Goal: Task Accomplishment & Management: Complete application form

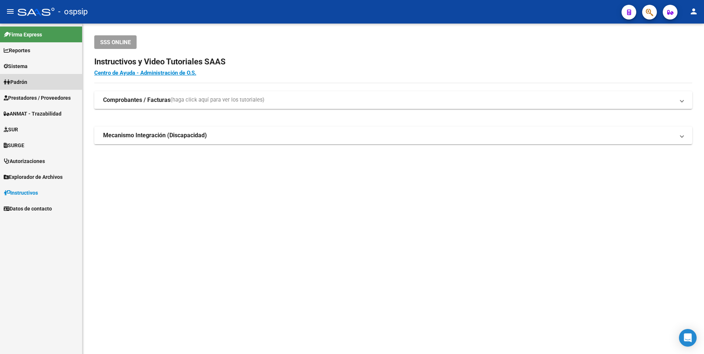
click at [39, 89] on link "Padrón" at bounding box center [41, 82] width 82 height 16
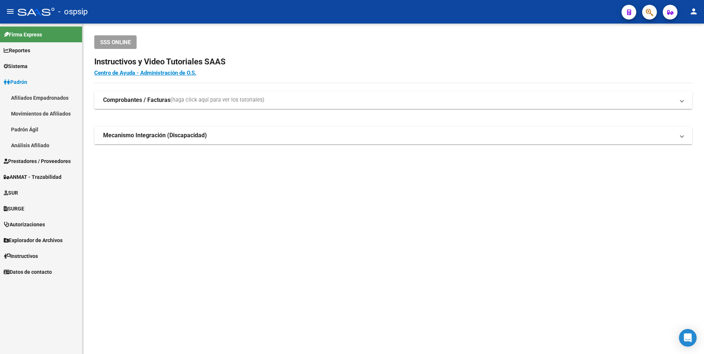
click at [37, 82] on link "Padrón" at bounding box center [41, 82] width 82 height 16
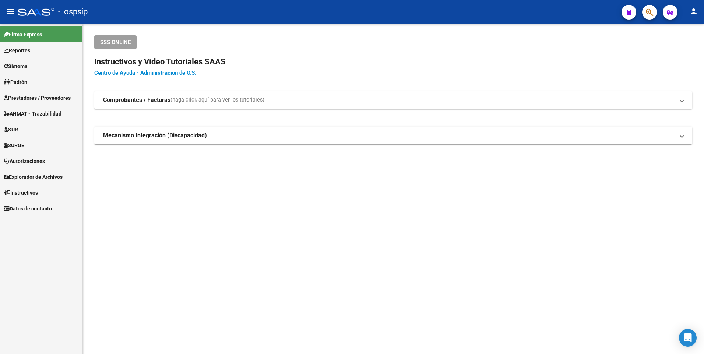
click at [45, 95] on span "Prestadores / Proveedores" at bounding box center [37, 98] width 67 height 8
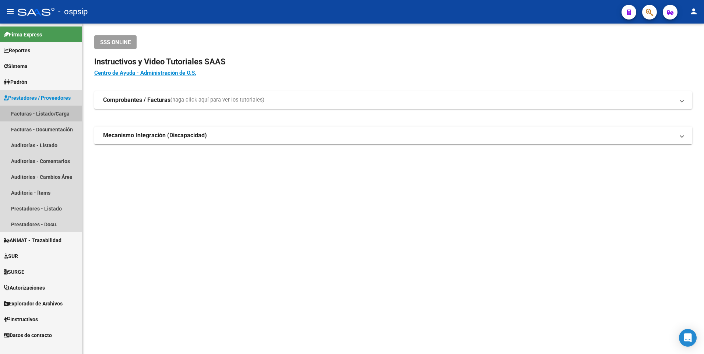
click at [57, 111] on link "Facturas - Listado/Carga" at bounding box center [41, 114] width 82 height 16
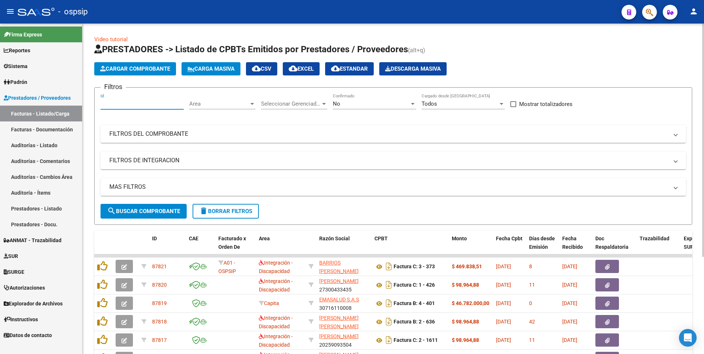
click at [119, 103] on input "Id" at bounding box center [141, 103] width 83 height 7
click at [468, 133] on mat-panel-title "FILTROS DEL COMPROBANTE" at bounding box center [388, 134] width 559 height 8
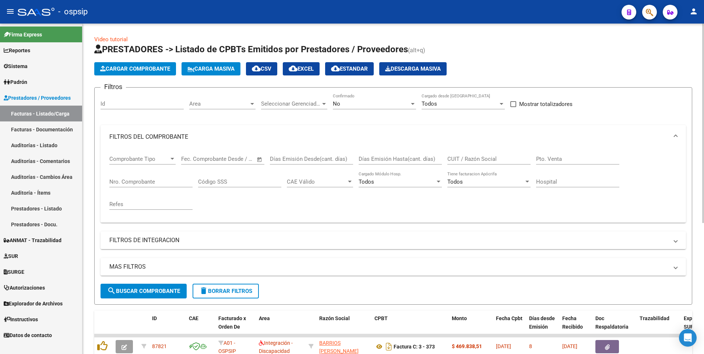
click at [486, 156] on input "CUIT / Razón Social" at bounding box center [488, 159] width 83 height 7
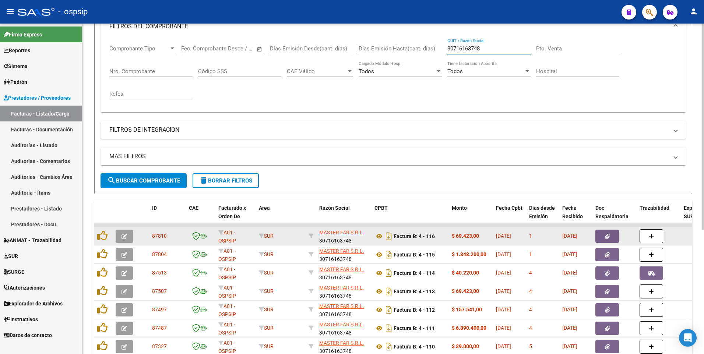
scroll to position [199, 0]
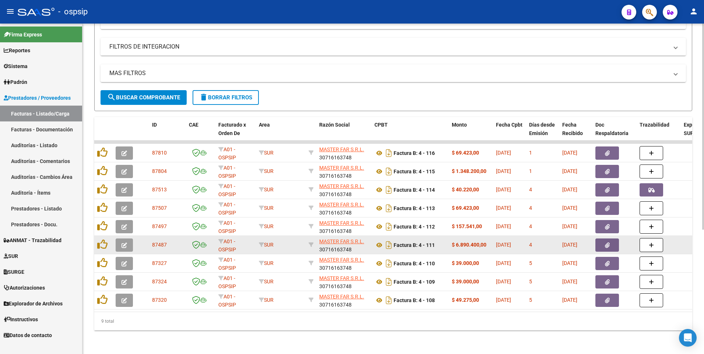
click at [599, 239] on button "button" at bounding box center [607, 245] width 24 height 13
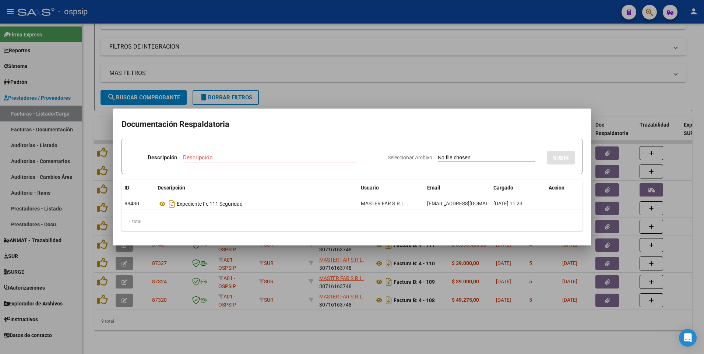
click at [350, 58] on div at bounding box center [352, 177] width 704 height 354
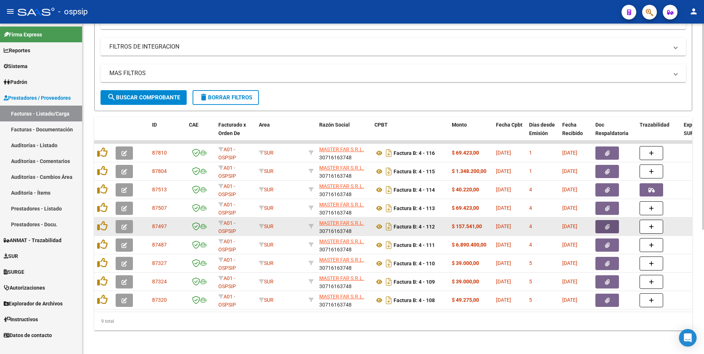
click at [606, 224] on icon "button" at bounding box center [607, 227] width 5 height 6
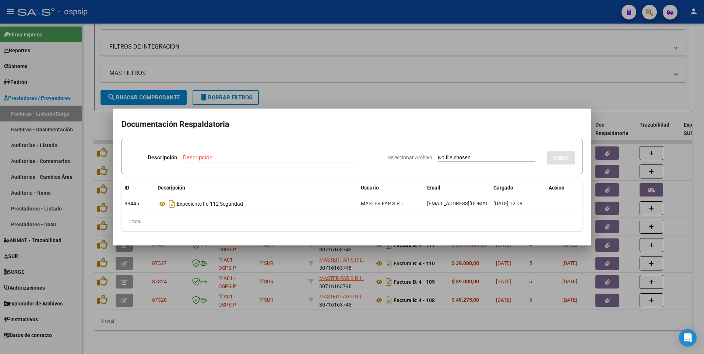
click at [253, 43] on div at bounding box center [352, 177] width 704 height 354
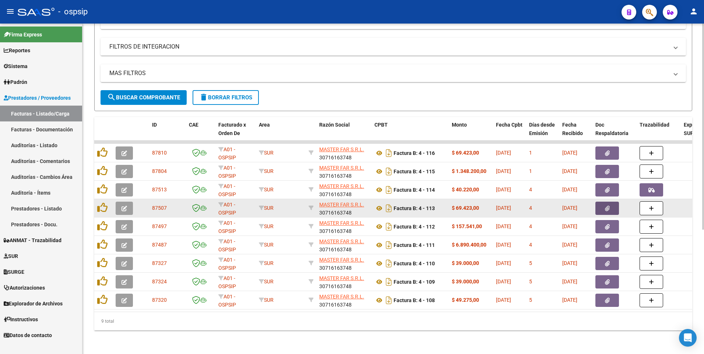
click at [600, 202] on button "button" at bounding box center [607, 208] width 24 height 13
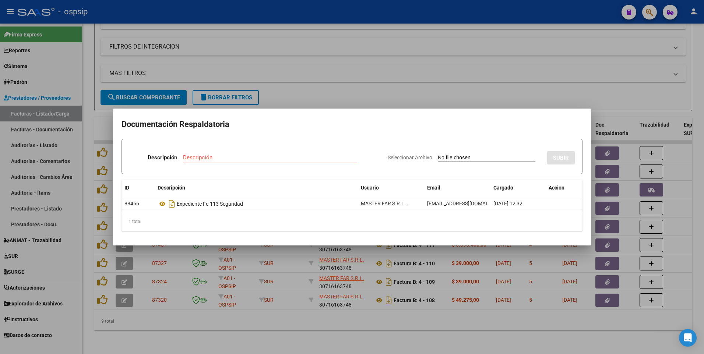
click at [270, 20] on div at bounding box center [352, 177] width 704 height 354
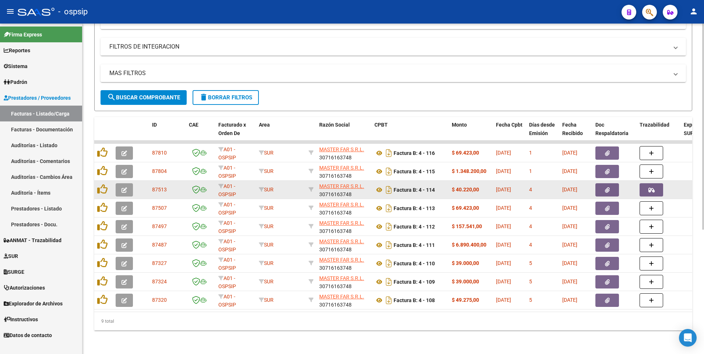
click at [606, 187] on icon "button" at bounding box center [607, 190] width 5 height 6
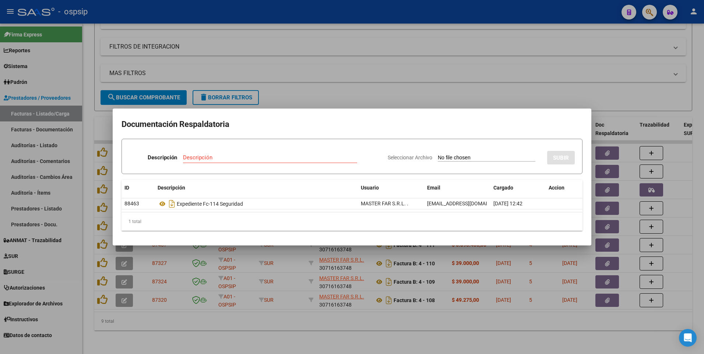
click at [279, 15] on div at bounding box center [352, 177] width 704 height 354
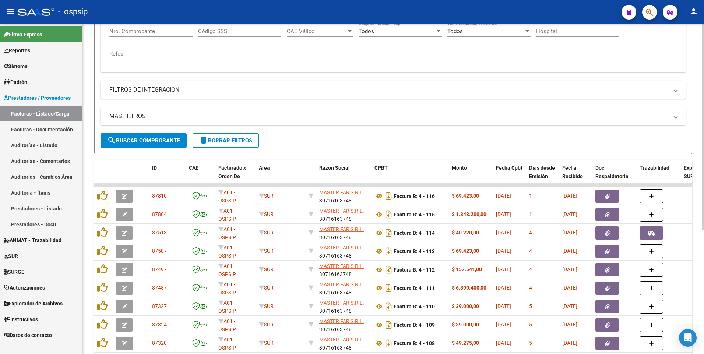
scroll to position [89, 0]
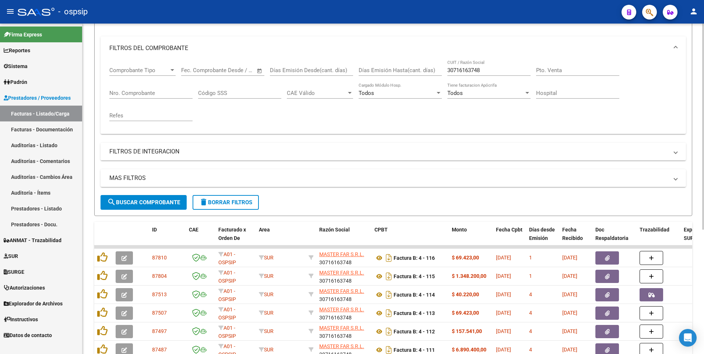
click at [502, 73] on input "30716163748" at bounding box center [488, 70] width 83 height 7
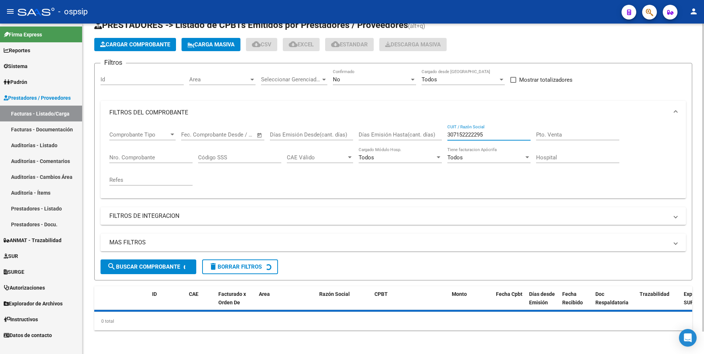
scroll to position [41, 0]
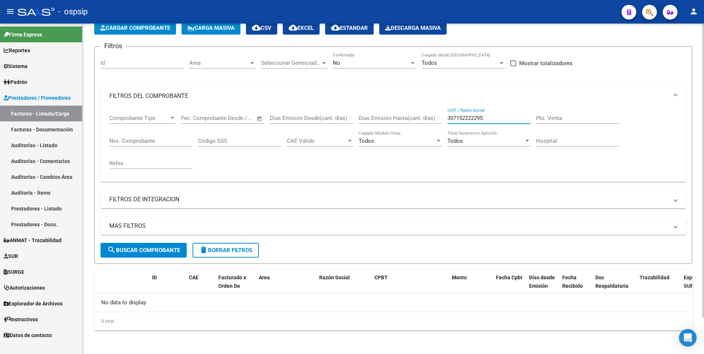
click at [495, 119] on input "307152222295" at bounding box center [488, 118] width 83 height 7
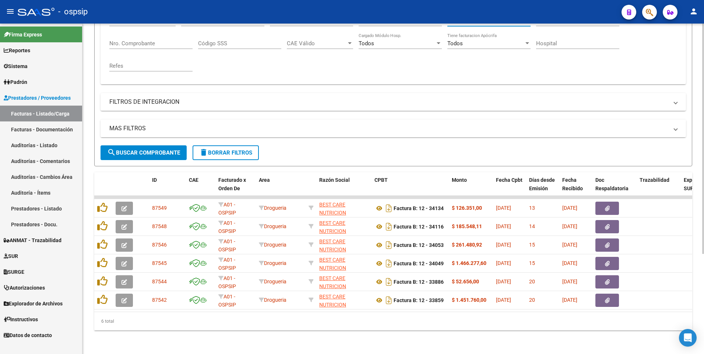
scroll to position [144, 0]
type input "30715222295"
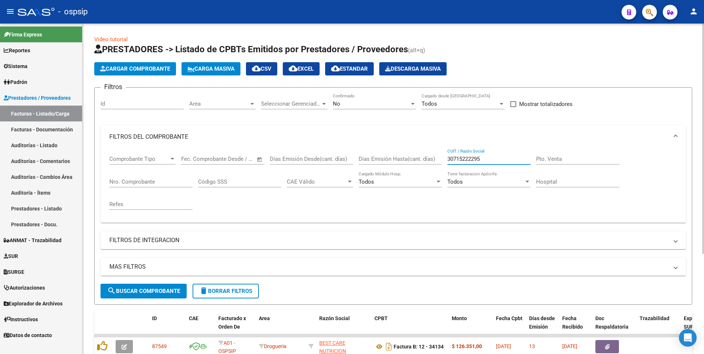
click at [511, 162] on input "30715222295" at bounding box center [488, 159] width 83 height 7
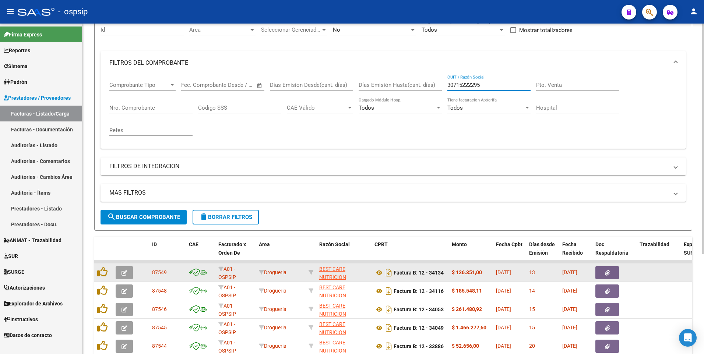
scroll to position [144, 0]
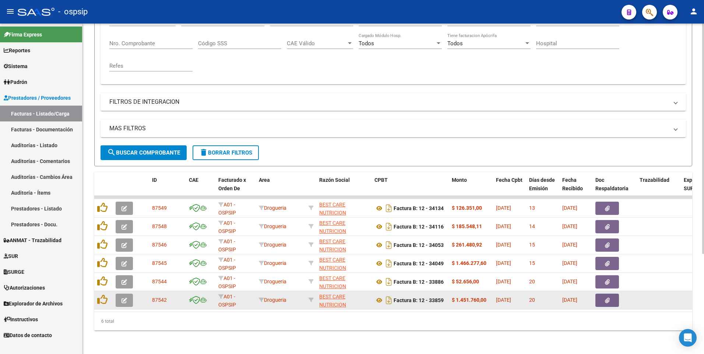
click at [605, 298] on icon "button" at bounding box center [607, 301] width 5 height 6
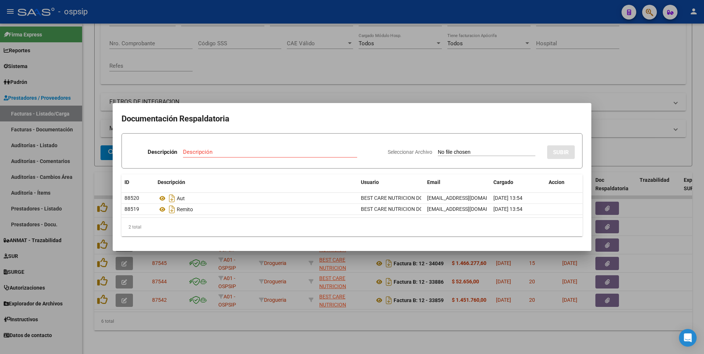
click at [305, 14] on div at bounding box center [352, 177] width 704 height 354
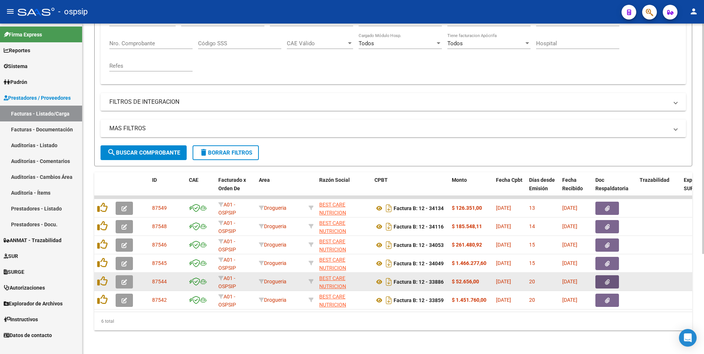
click at [612, 279] on button "button" at bounding box center [607, 281] width 24 height 13
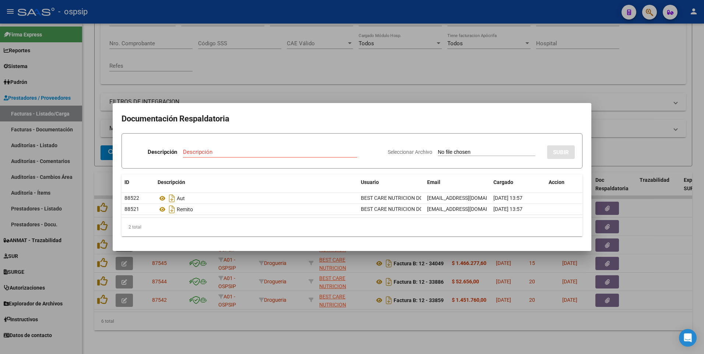
click at [352, 13] on div at bounding box center [352, 177] width 704 height 354
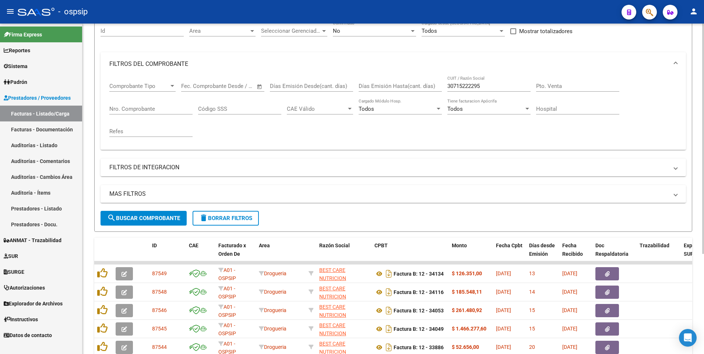
scroll to position [0, 0]
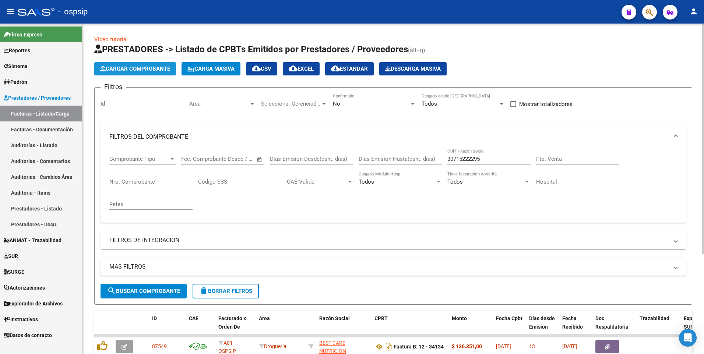
click at [147, 72] on span "Cargar Comprobante" at bounding box center [135, 69] width 70 height 7
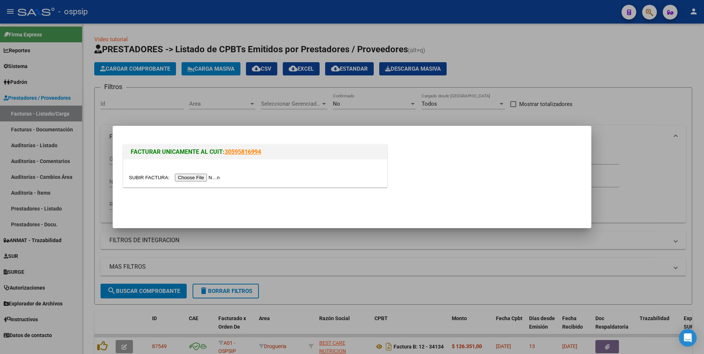
click at [182, 177] on input "file" at bounding box center [175, 178] width 93 height 8
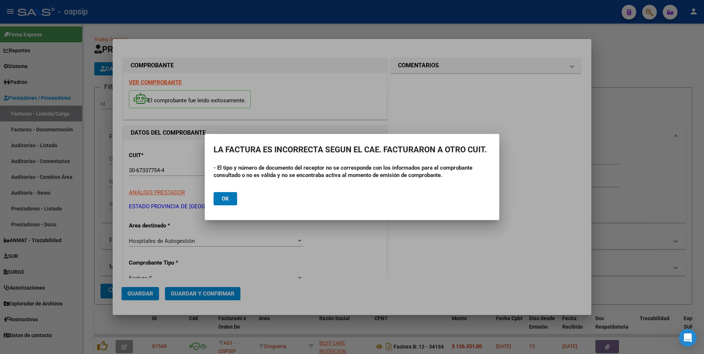
click at [353, 104] on div at bounding box center [352, 177] width 704 height 354
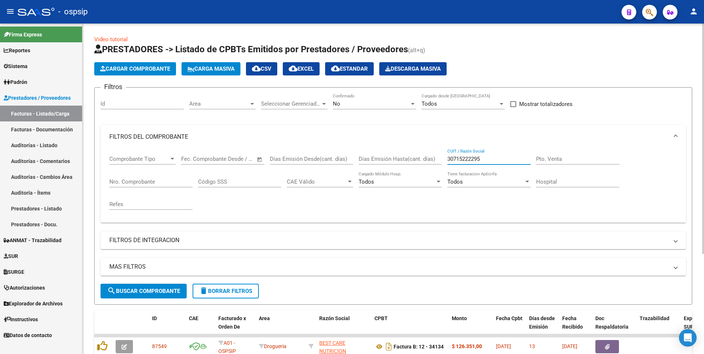
click at [491, 157] on input "30715222295" at bounding box center [488, 159] width 83 height 7
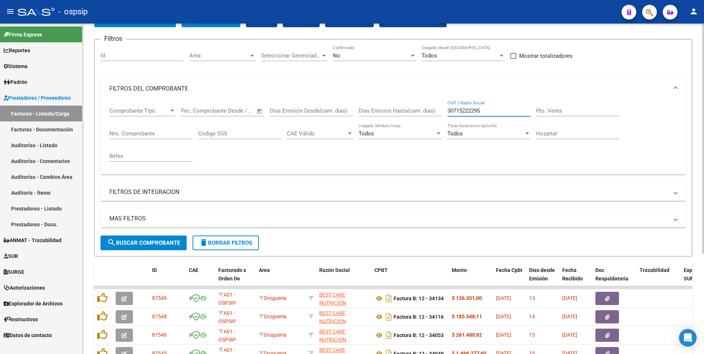
scroll to position [110, 0]
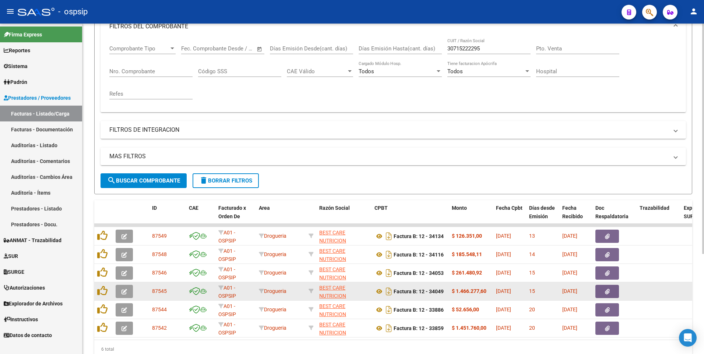
click at [603, 293] on button "button" at bounding box center [607, 291] width 24 height 13
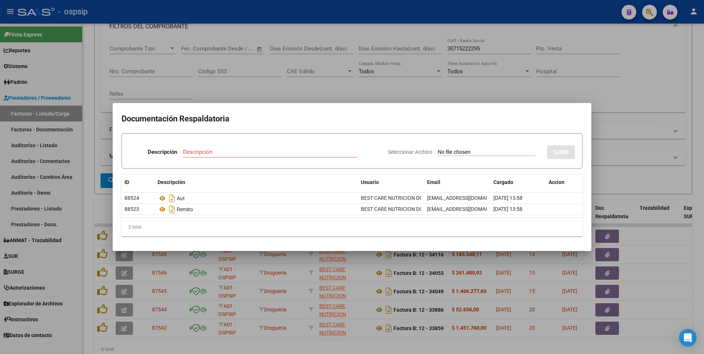
click at [264, 13] on div at bounding box center [352, 177] width 704 height 354
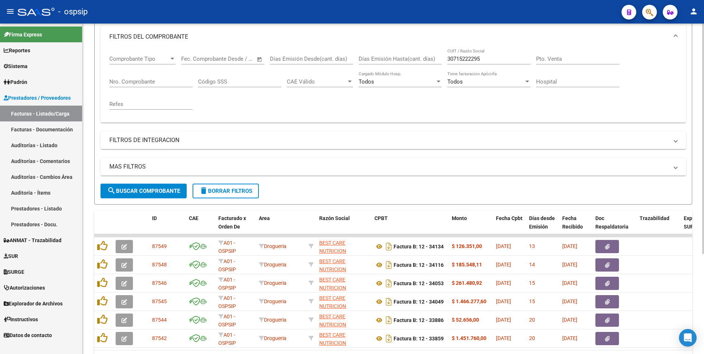
scroll to position [144, 0]
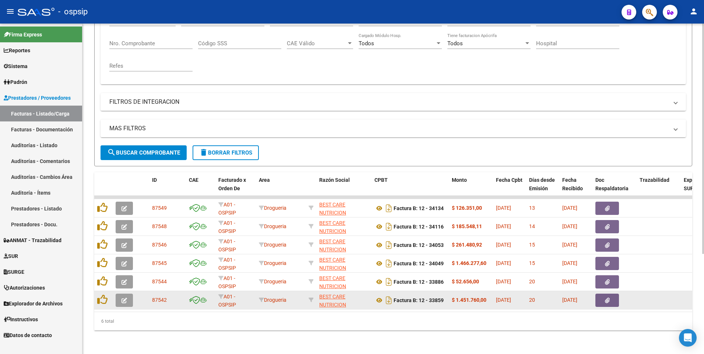
click at [607, 298] on icon "button" at bounding box center [607, 301] width 5 height 6
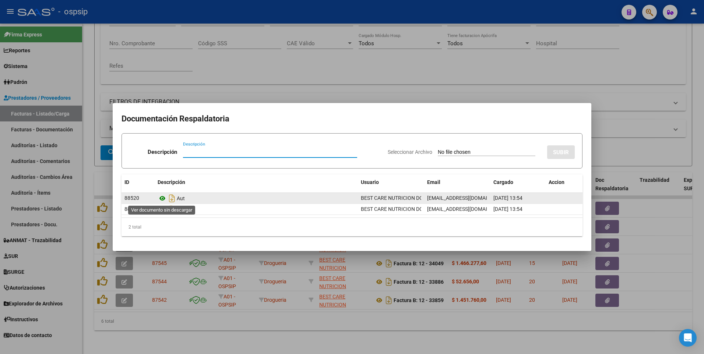
click at [162, 199] on icon at bounding box center [163, 198] width 10 height 9
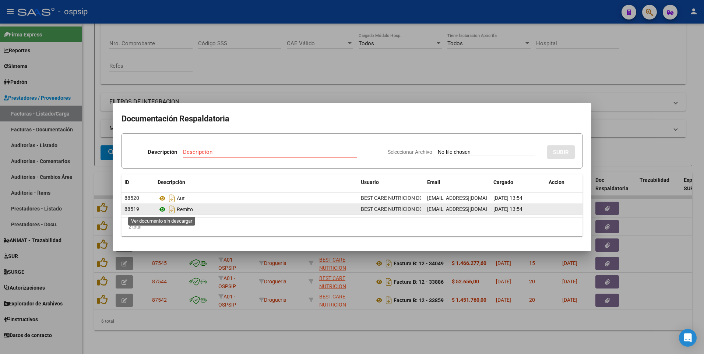
click at [162, 208] on icon at bounding box center [163, 209] width 10 height 9
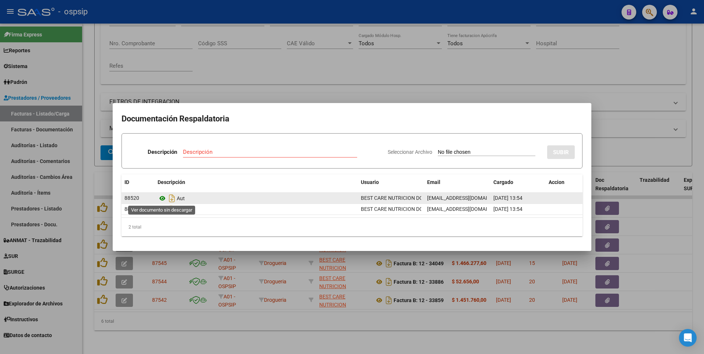
click at [158, 199] on icon at bounding box center [163, 198] width 10 height 9
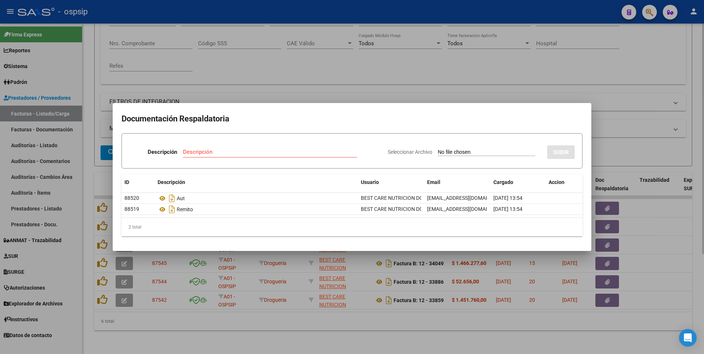
drag, startPoint x: 250, startPoint y: 334, endPoint x: 286, endPoint y: 314, distance: 40.5
click at [252, 333] on div at bounding box center [352, 177] width 704 height 354
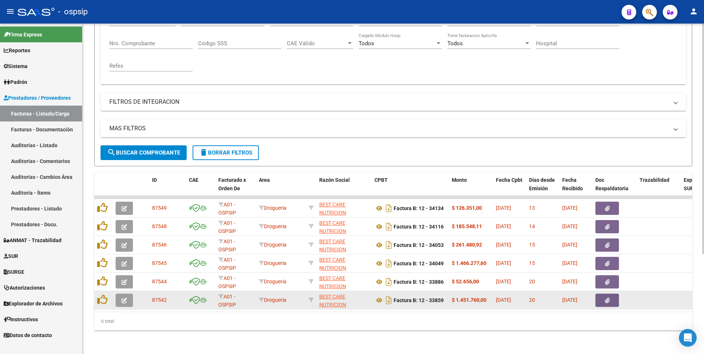
click at [606, 298] on icon "button" at bounding box center [607, 301] width 5 height 6
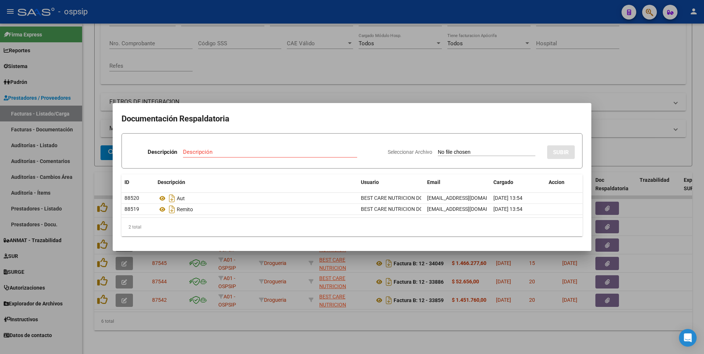
click at [386, 67] on div at bounding box center [352, 177] width 704 height 354
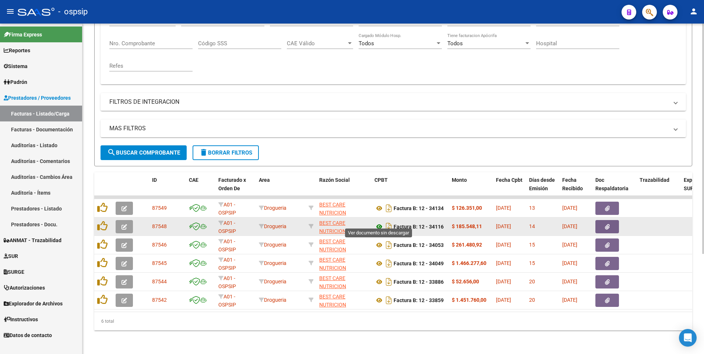
click at [378, 222] on icon at bounding box center [379, 226] width 10 height 9
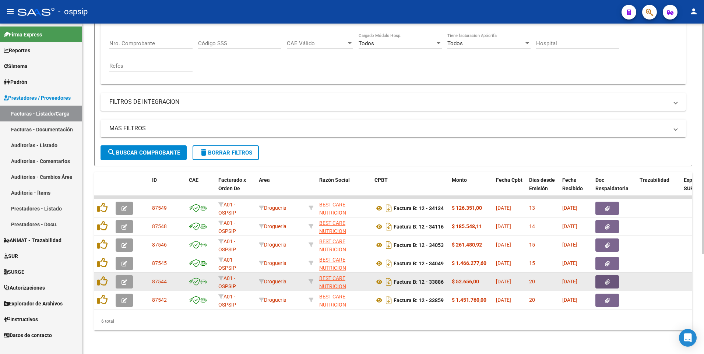
click at [602, 279] on button "button" at bounding box center [607, 281] width 24 height 13
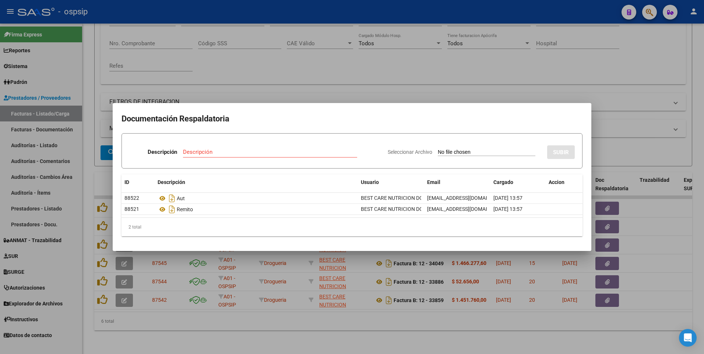
click at [285, 42] on div at bounding box center [352, 177] width 704 height 354
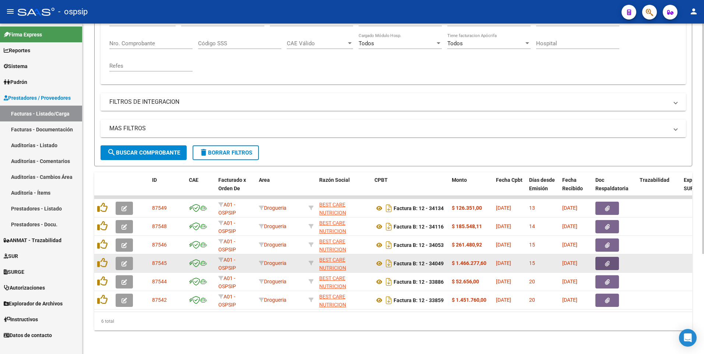
click at [608, 261] on icon "button" at bounding box center [607, 264] width 5 height 6
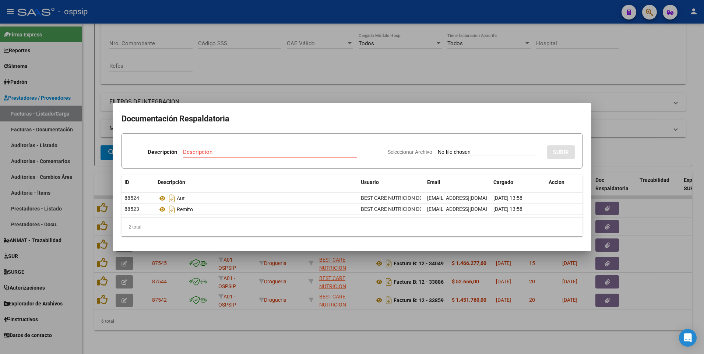
click at [296, 76] on div at bounding box center [352, 177] width 704 height 354
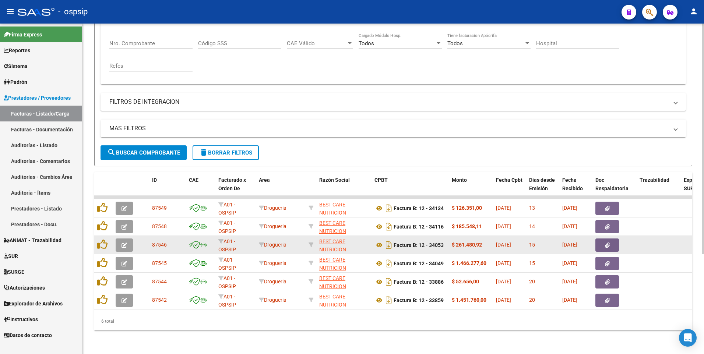
click at [601, 240] on button "button" at bounding box center [607, 245] width 24 height 13
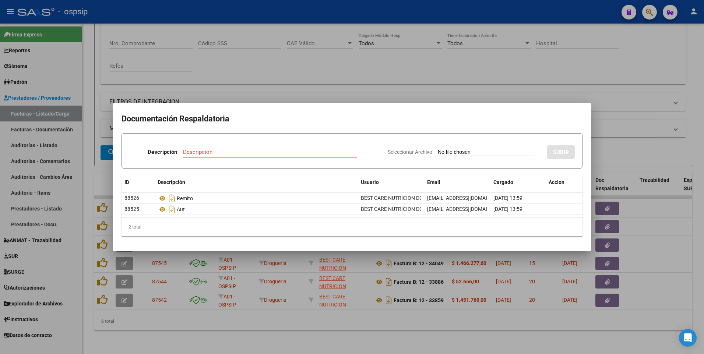
click at [244, 99] on div at bounding box center [352, 177] width 704 height 354
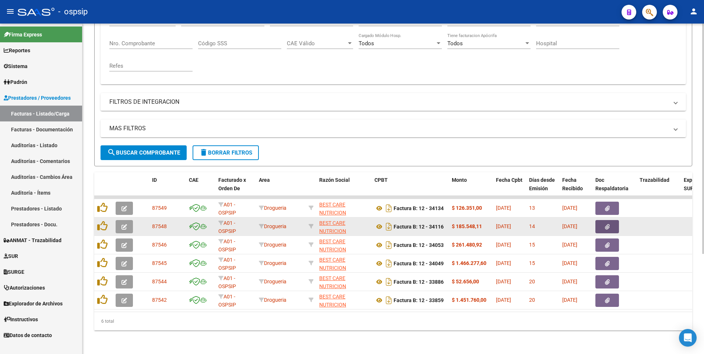
click at [611, 223] on button "button" at bounding box center [607, 226] width 24 height 13
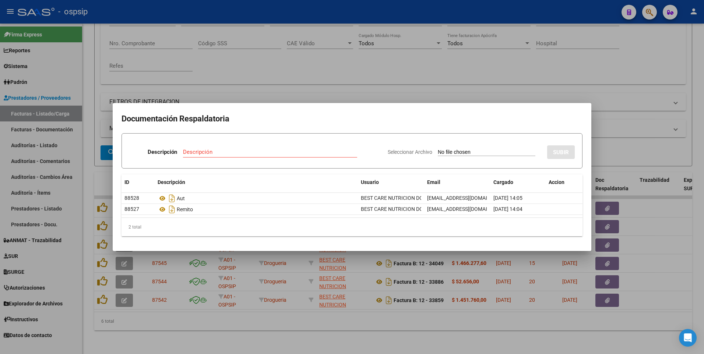
click at [264, 82] on div at bounding box center [352, 177] width 704 height 354
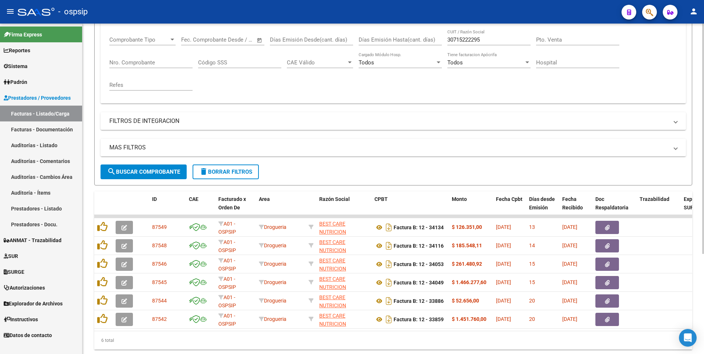
scroll to position [107, 0]
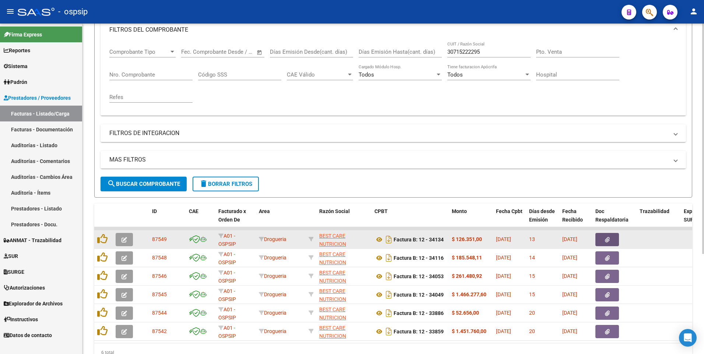
click at [603, 239] on button "button" at bounding box center [607, 239] width 24 height 13
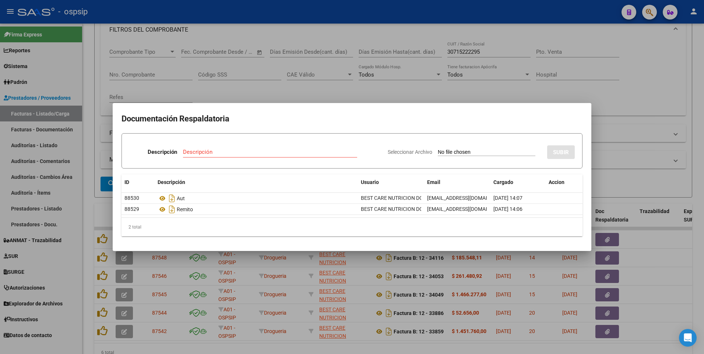
click at [301, 13] on div at bounding box center [352, 177] width 704 height 354
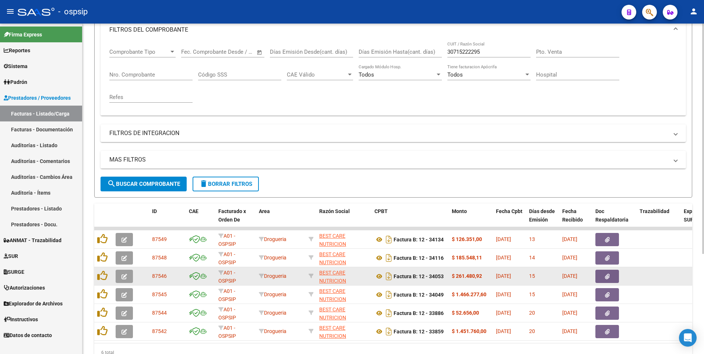
click at [600, 279] on button "button" at bounding box center [607, 276] width 24 height 13
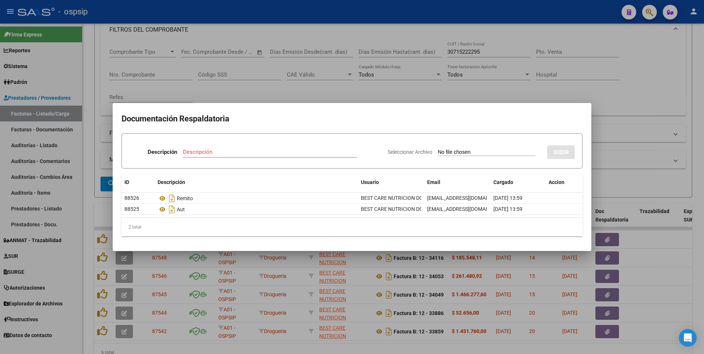
click at [271, 7] on div at bounding box center [352, 177] width 704 height 354
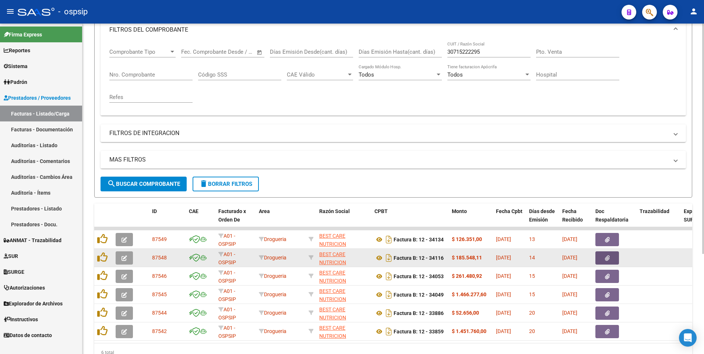
click at [599, 259] on button "button" at bounding box center [607, 257] width 24 height 13
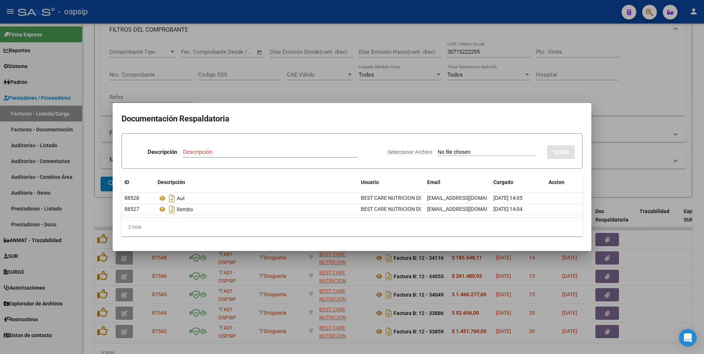
click at [287, 13] on div at bounding box center [352, 177] width 704 height 354
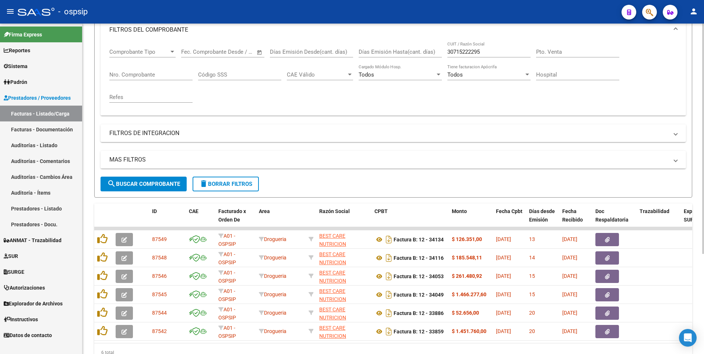
click at [209, 185] on span "delete Borrar Filtros" at bounding box center [225, 184] width 53 height 7
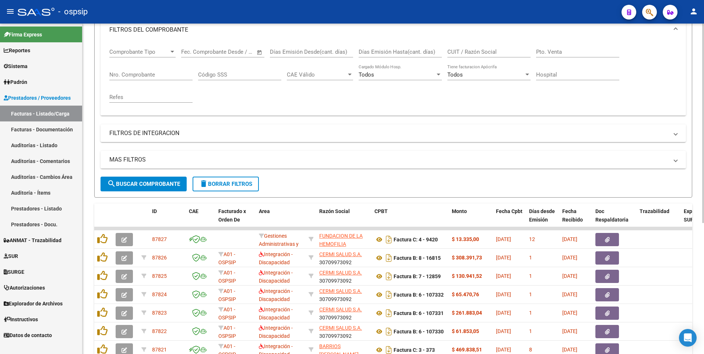
click at [157, 75] on input "Nro. Comprobante" at bounding box center [150, 74] width 83 height 7
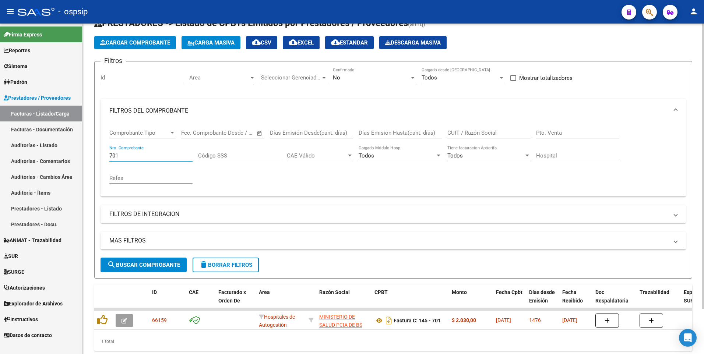
scroll to position [0, 0]
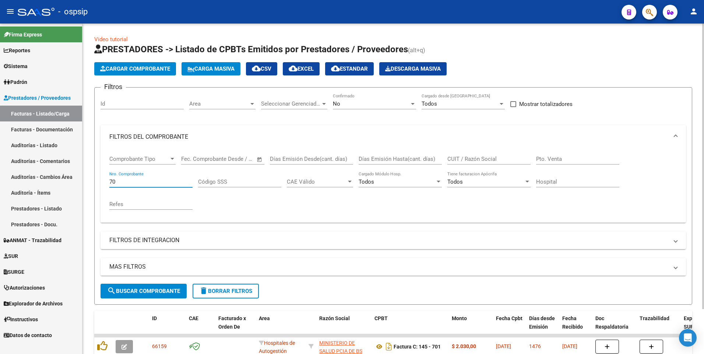
type input "7"
click at [491, 158] on input "CUIT / Razón Social" at bounding box center [488, 159] width 83 height 7
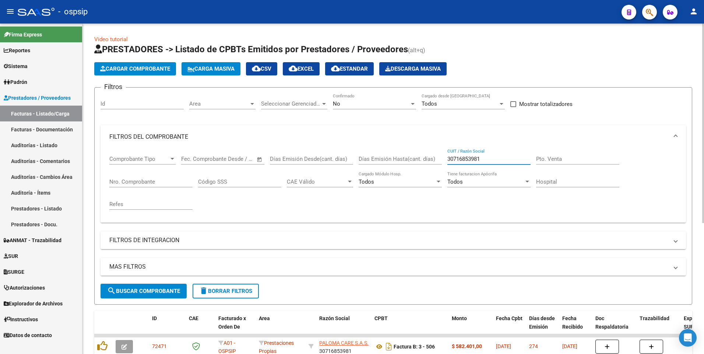
scroll to position [110, 0]
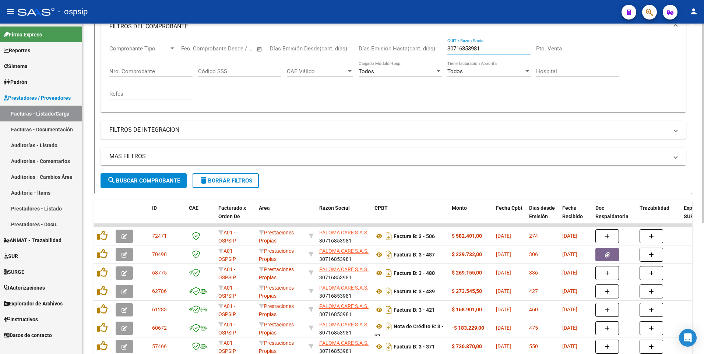
type input "30716853981"
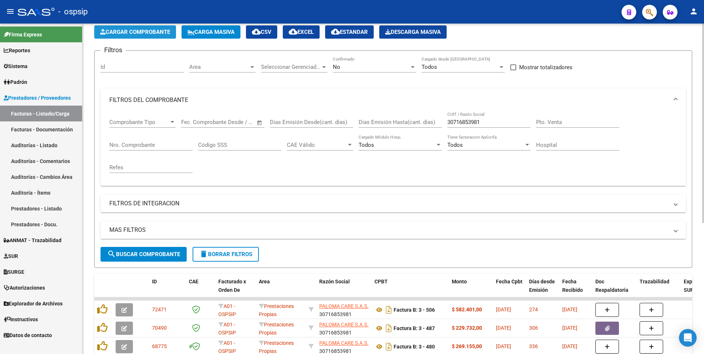
click at [155, 32] on span "Cargar Comprobante" at bounding box center [135, 32] width 70 height 7
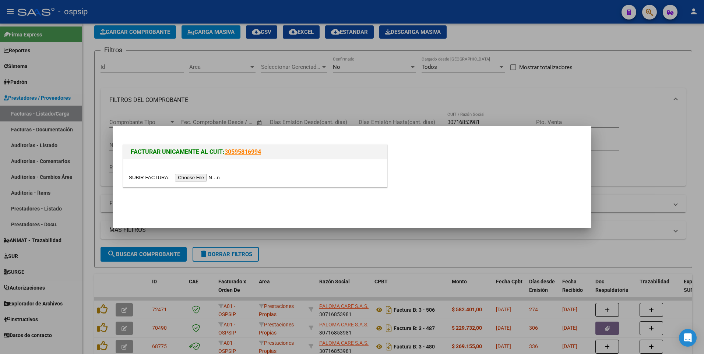
click at [190, 175] on input "file" at bounding box center [175, 178] width 93 height 8
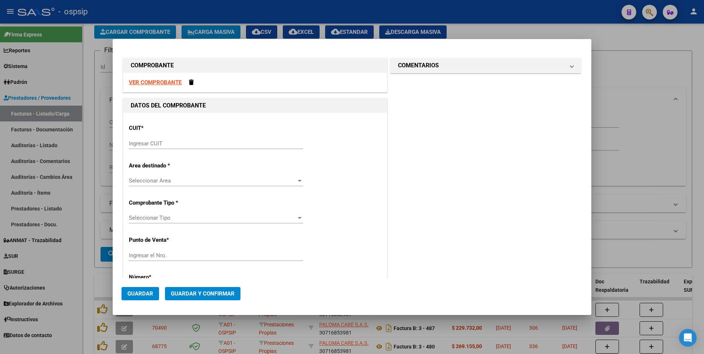
click at [157, 85] on strong "VER COMPROBANTE" at bounding box center [155, 82] width 53 height 7
click at [209, 140] on input "Ingresar CUIT" at bounding box center [216, 143] width 174 height 7
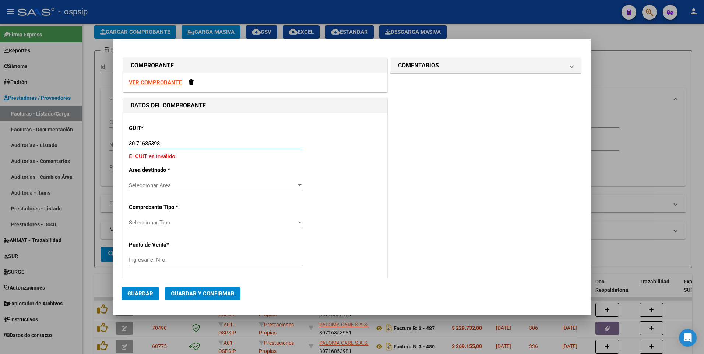
type input "30-71685398-1"
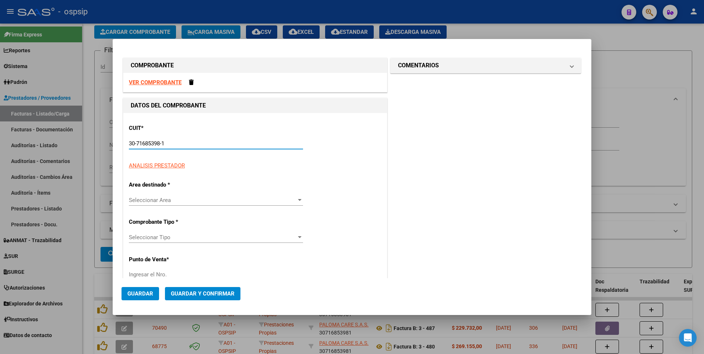
type input "3"
type input "30-71685398-1"
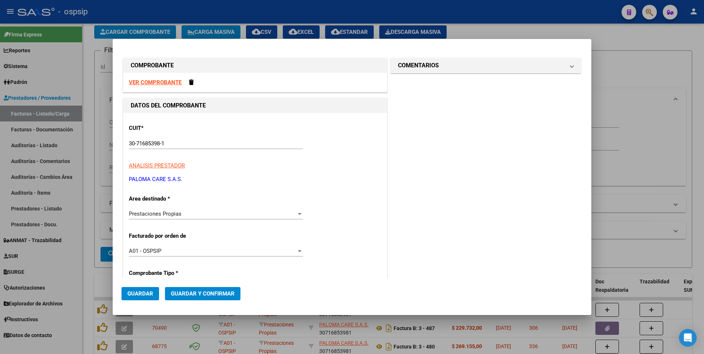
scroll to position [163, 0]
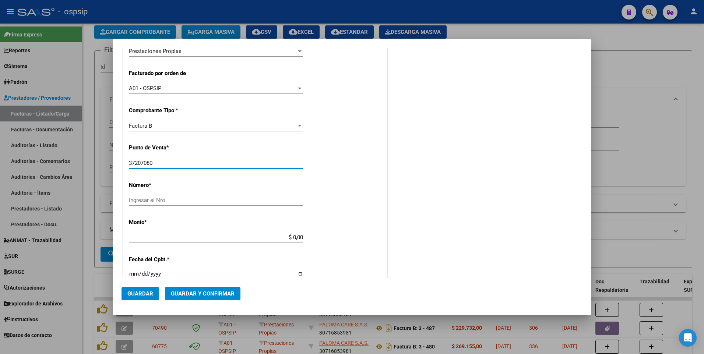
type input "37207080"
type input "701"
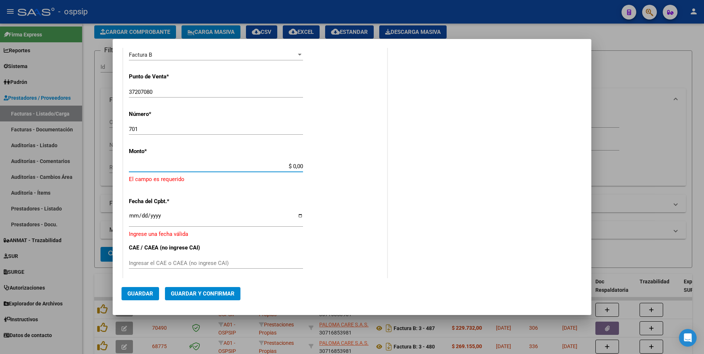
scroll to position [123, 0]
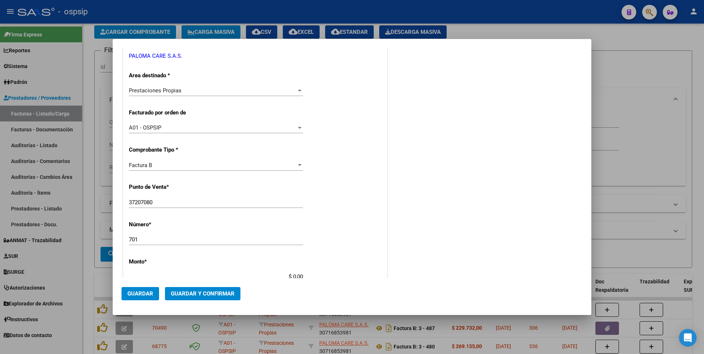
click at [228, 204] on input "37207080" at bounding box center [216, 202] width 174 height 7
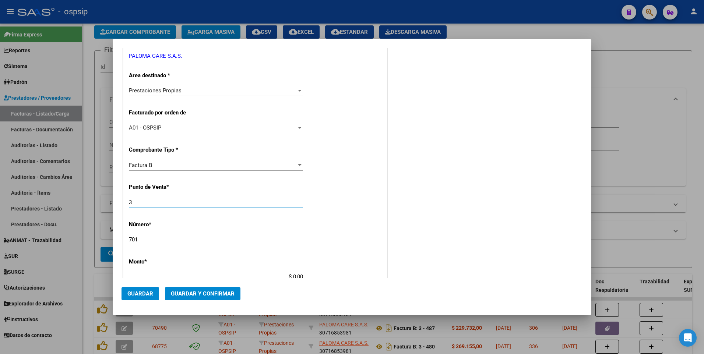
type input "3"
click at [385, 207] on div "DATOS DEL COMPROBANTE CUIT * 30-71685398-1 Ingresar CUIT ANALISIS PRESTADOR PAL…" at bounding box center [254, 271] width 267 height 592
type input "$ 970.655,00"
type input "2025-08-11"
type input "75321848741345"
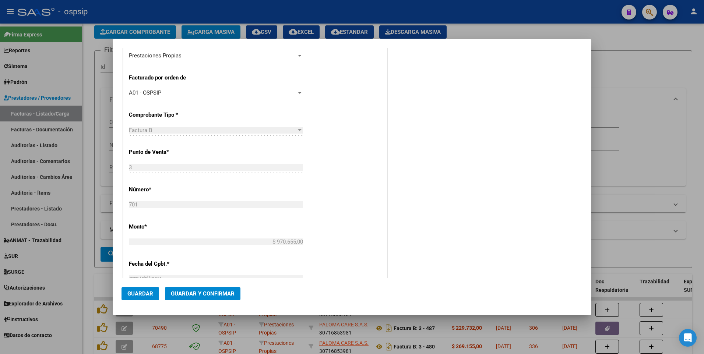
scroll to position [234, 0]
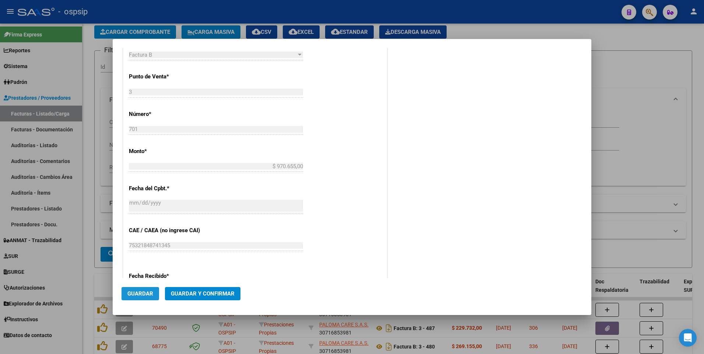
click at [141, 293] on span "Guardar" at bounding box center [140, 293] width 26 height 7
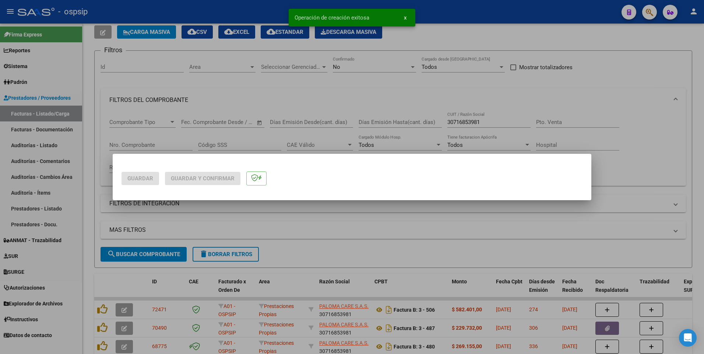
scroll to position [0, 0]
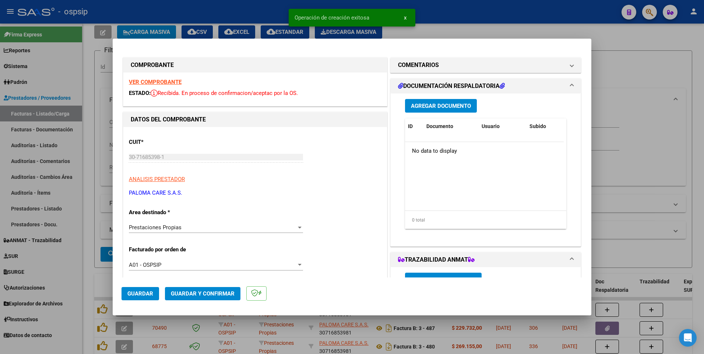
click at [222, 14] on div at bounding box center [352, 177] width 704 height 354
type input "$ 0,00"
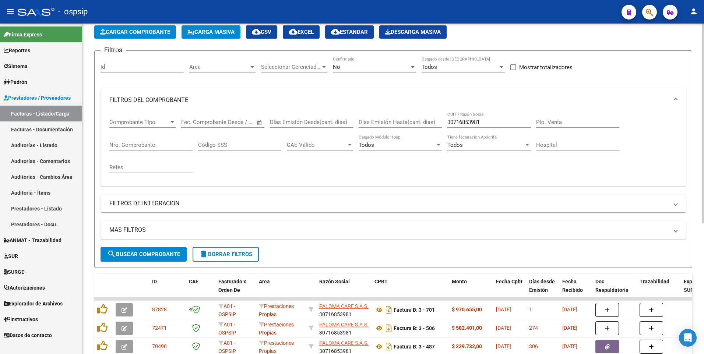
click at [236, 262] on form "Filtros Id Area Area Seleccionar Gerenciador Seleccionar Gerenciador No Confirm…" at bounding box center [393, 159] width 598 height 218
click at [236, 257] on span "delete Borrar Filtros" at bounding box center [225, 254] width 53 height 7
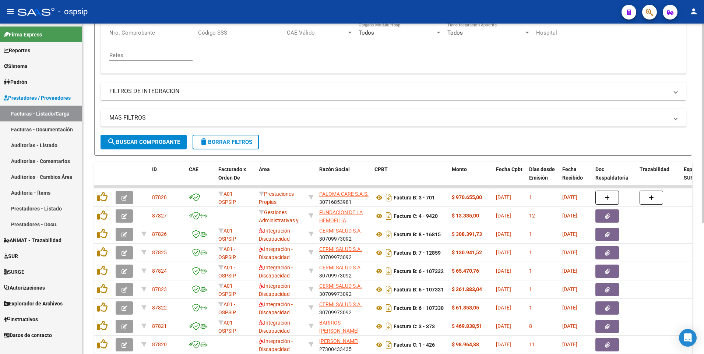
scroll to position [218, 0]
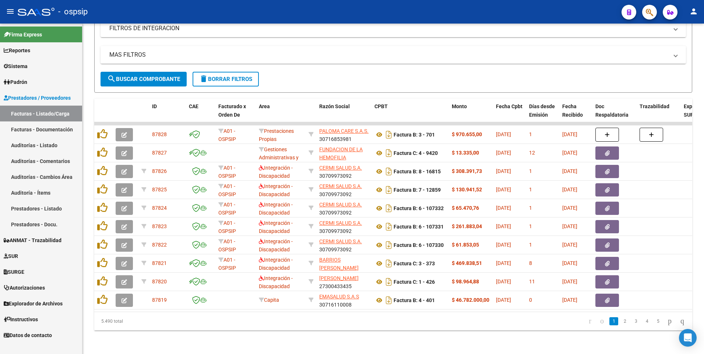
click at [311, 12] on div "- ospsip" at bounding box center [317, 12] width 598 height 16
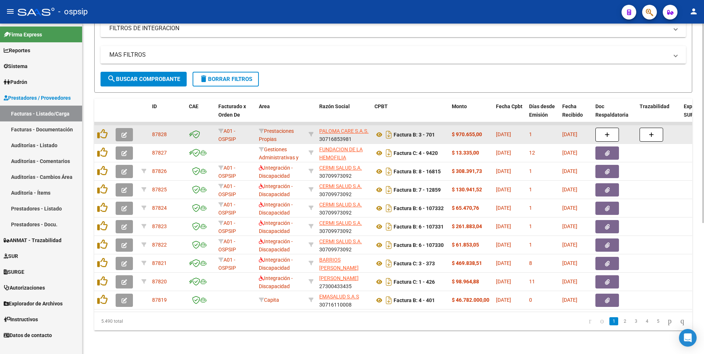
click at [338, 135] on div "PALOMA CARE S.A.S. 30716853981" at bounding box center [343, 134] width 49 height 15
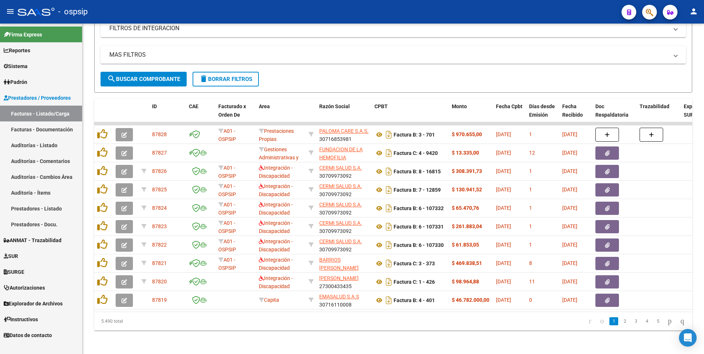
drag, startPoint x: 338, startPoint y: 135, endPoint x: 340, endPoint y: 14, distance: 121.1
click at [340, 14] on div "- ospsip" at bounding box center [317, 12] width 598 height 16
click at [228, 77] on button "delete Borrar Filtros" at bounding box center [226, 79] width 66 height 15
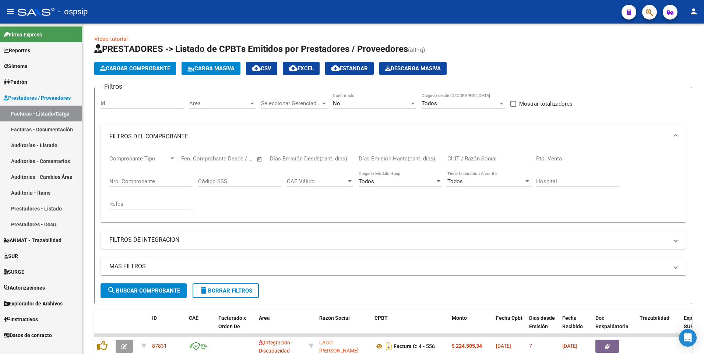
scroll to position [0, 0]
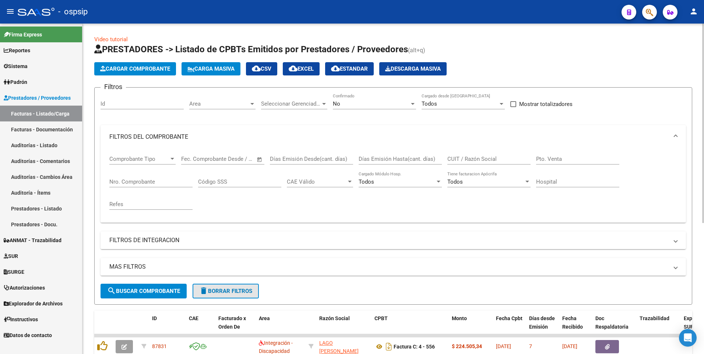
click at [227, 292] on span "delete Borrar Filtros" at bounding box center [225, 291] width 53 height 7
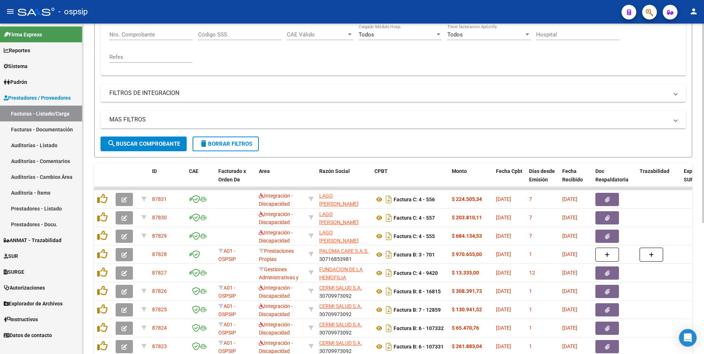
scroll to position [184, 0]
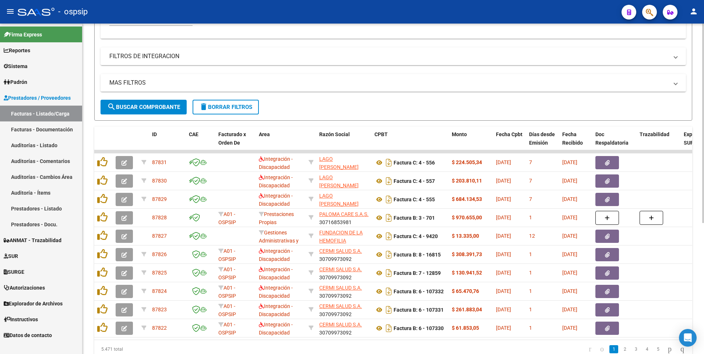
click at [219, 110] on button "delete Borrar Filtros" at bounding box center [226, 107] width 66 height 15
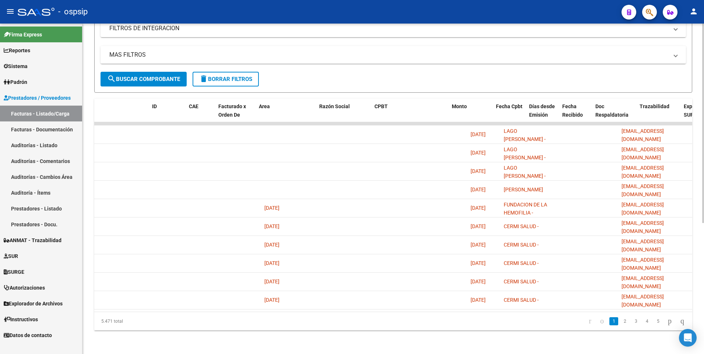
scroll to position [0, 0]
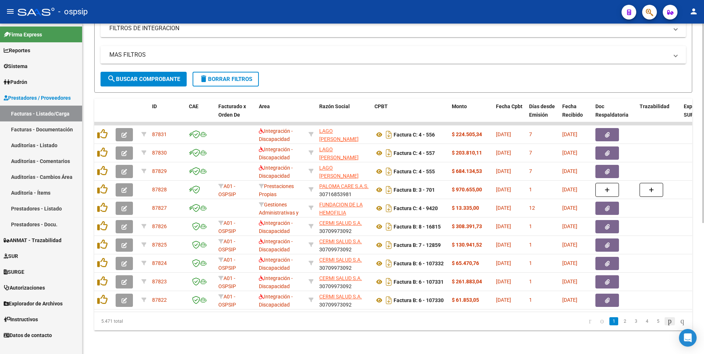
click at [667, 320] on icon "go to next page" at bounding box center [670, 321] width 6 height 9
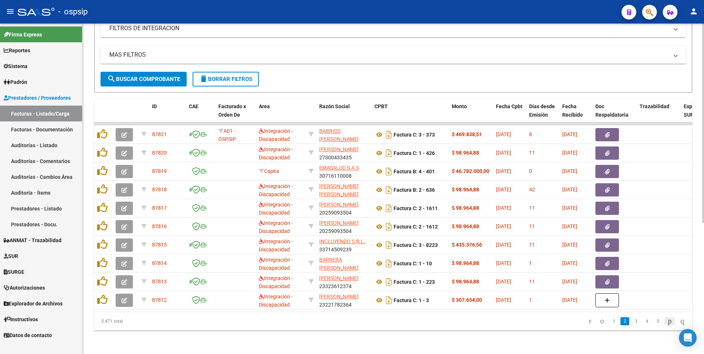
click at [667, 322] on icon "go to next page" at bounding box center [670, 321] width 6 height 9
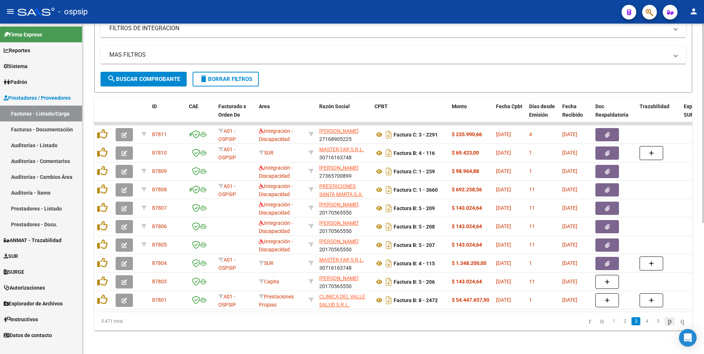
click at [667, 319] on icon "go to next page" at bounding box center [670, 321] width 6 height 9
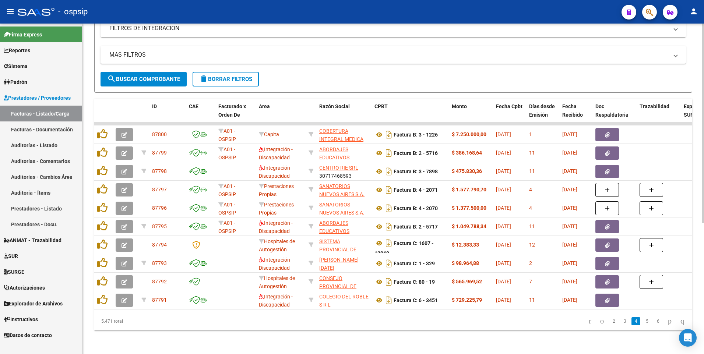
click at [334, 328] on div "5.471 total 2 3 4 5 6" at bounding box center [393, 321] width 598 height 18
click at [668, 321] on icon "go to next page" at bounding box center [670, 321] width 6 height 9
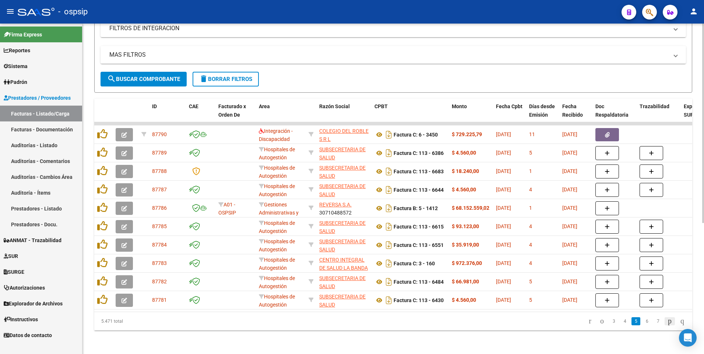
click at [667, 323] on icon "go to next page" at bounding box center [670, 321] width 6 height 9
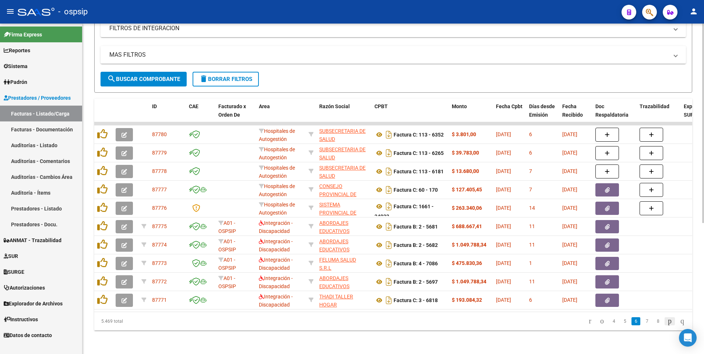
click at [667, 321] on icon "go to next page" at bounding box center [670, 321] width 6 height 9
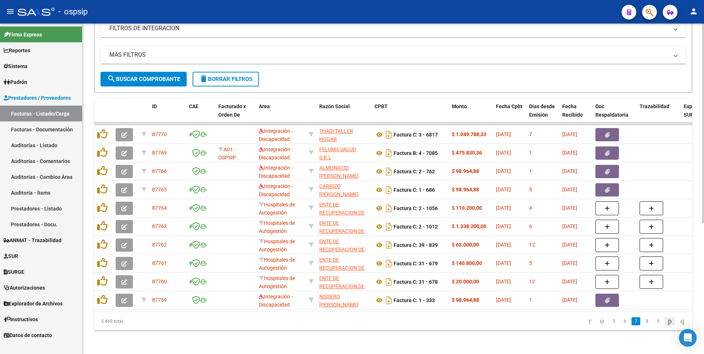
click at [667, 323] on icon "go to next page" at bounding box center [670, 321] width 6 height 9
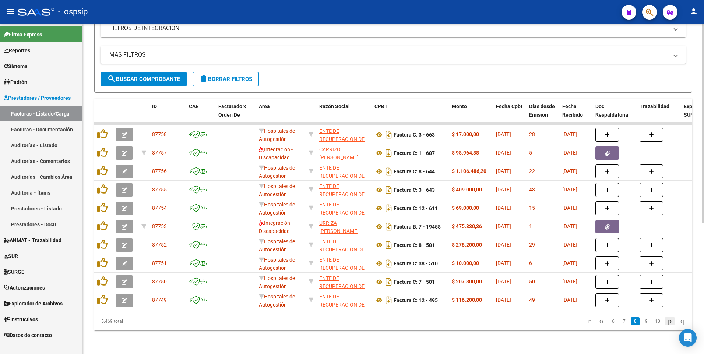
click at [667, 324] on icon "go to next page" at bounding box center [670, 321] width 6 height 9
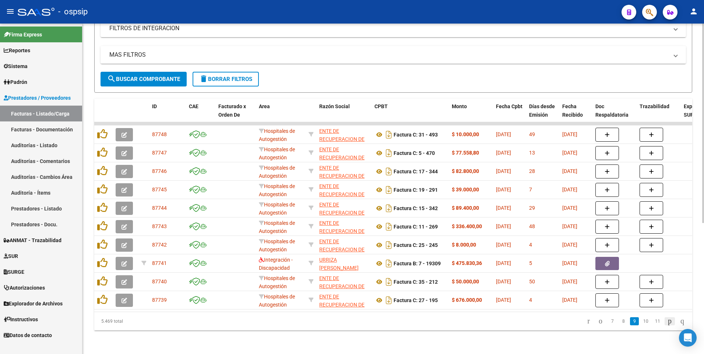
click at [667, 322] on icon "go to next page" at bounding box center [670, 321] width 6 height 9
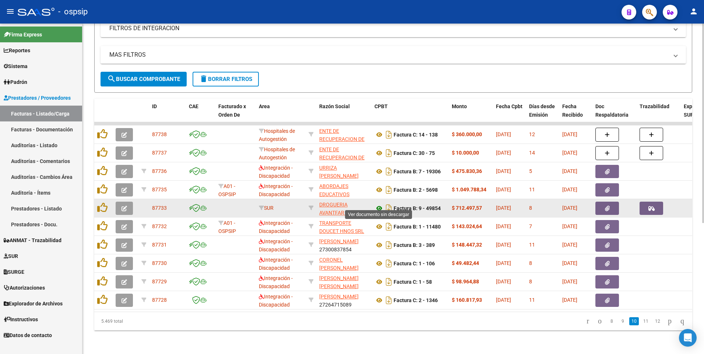
click at [380, 205] on icon at bounding box center [379, 208] width 10 height 9
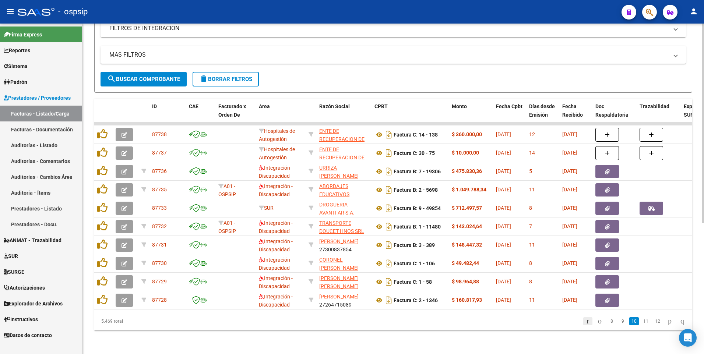
click at [585, 320] on icon "go to first page" at bounding box center [587, 321] width 5 height 9
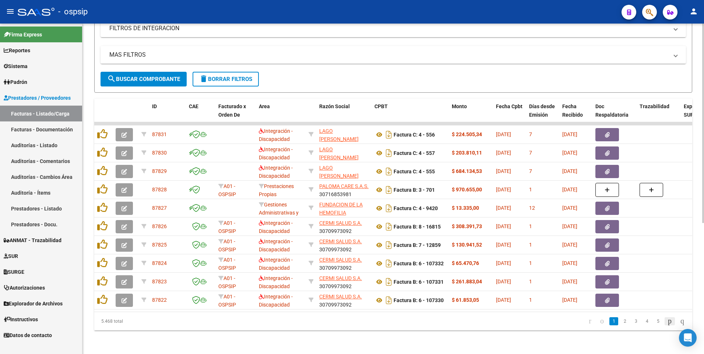
click at [667, 321] on icon "go to next page" at bounding box center [670, 321] width 6 height 9
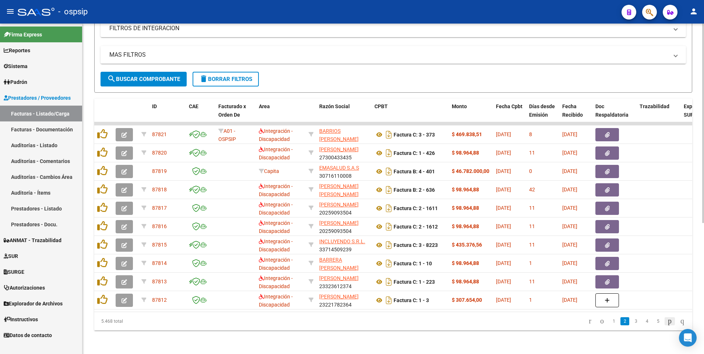
click at [667, 322] on icon "go to next page" at bounding box center [670, 321] width 6 height 9
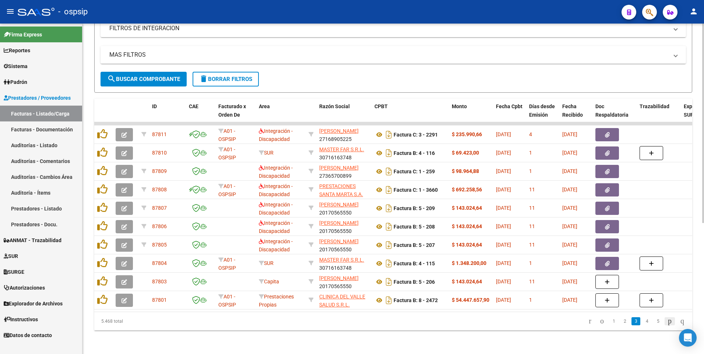
click at [667, 322] on icon "go to next page" at bounding box center [670, 321] width 6 height 9
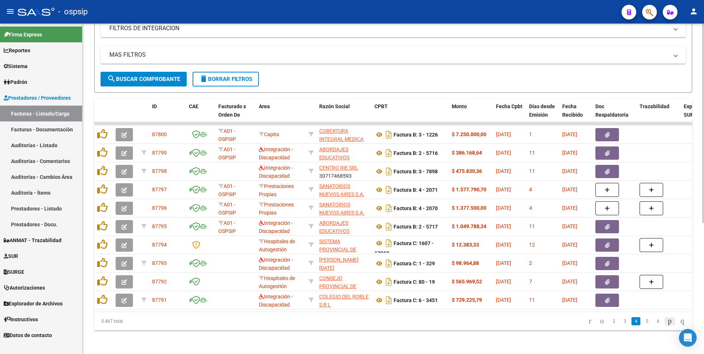
click at [667, 324] on icon "go to next page" at bounding box center [670, 321] width 6 height 9
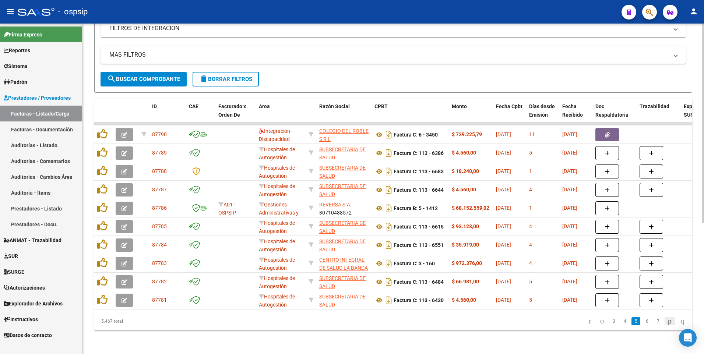
click at [667, 323] on icon "go to next page" at bounding box center [670, 321] width 6 height 9
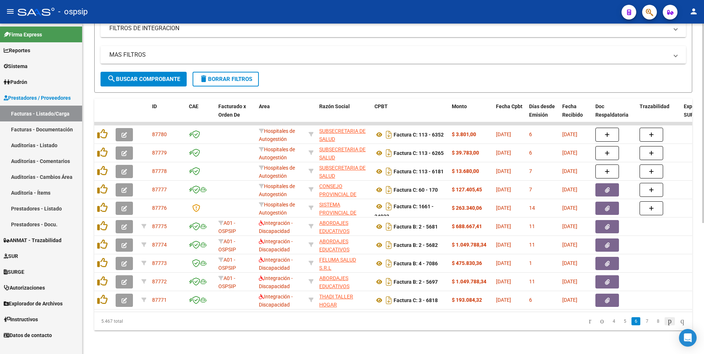
click at [667, 323] on icon "go to next page" at bounding box center [670, 321] width 6 height 9
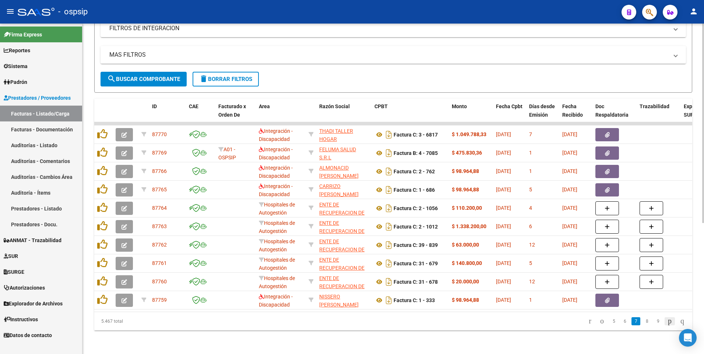
click at [667, 321] on icon "go to next page" at bounding box center [670, 321] width 6 height 9
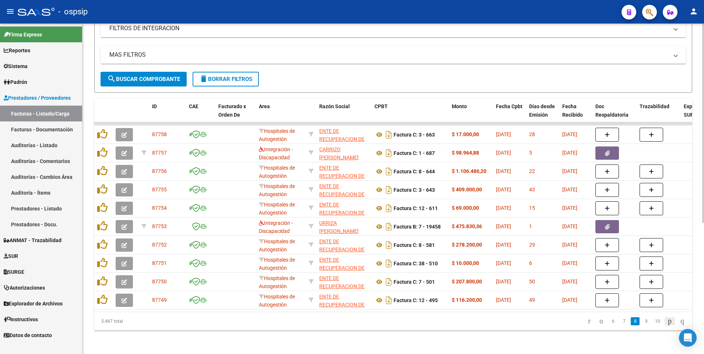
click at [667, 322] on icon "go to next page" at bounding box center [670, 321] width 6 height 9
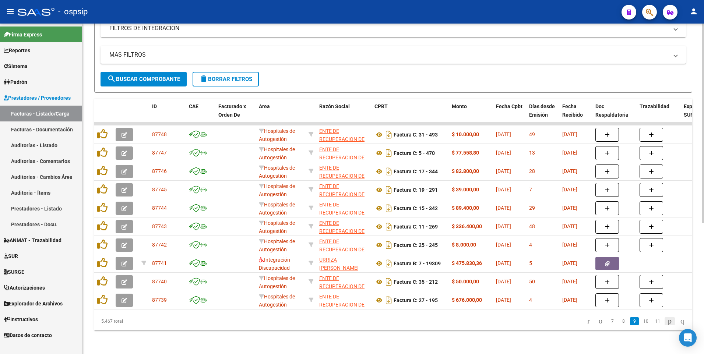
click at [667, 325] on icon "go to next page" at bounding box center [670, 321] width 6 height 9
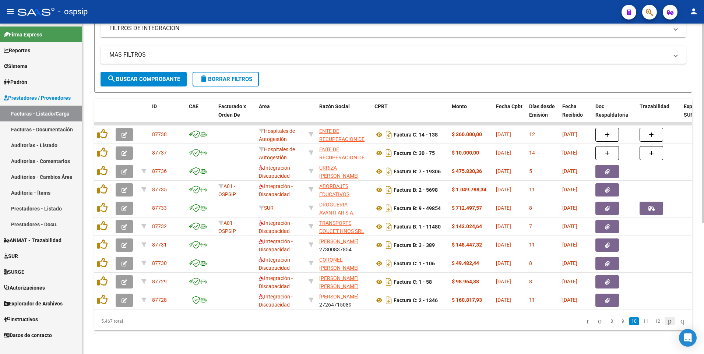
click at [668, 325] on icon "go to next page" at bounding box center [670, 321] width 6 height 9
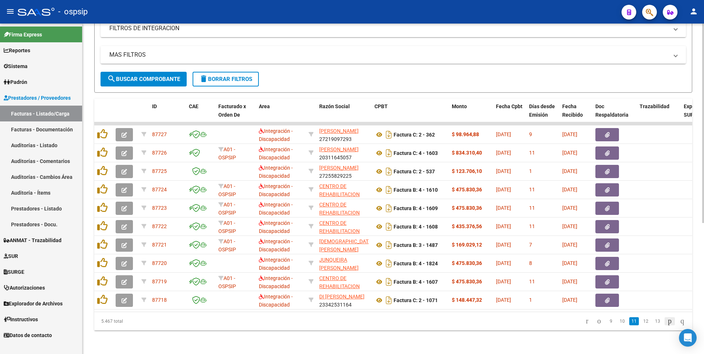
click at [667, 322] on icon "go to next page" at bounding box center [670, 321] width 6 height 9
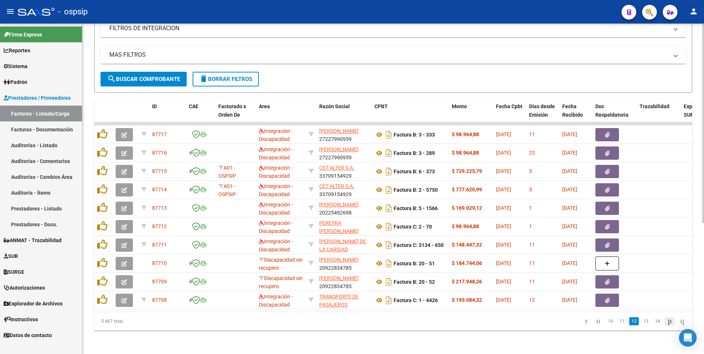
click at [667, 324] on icon "go to next page" at bounding box center [670, 321] width 6 height 9
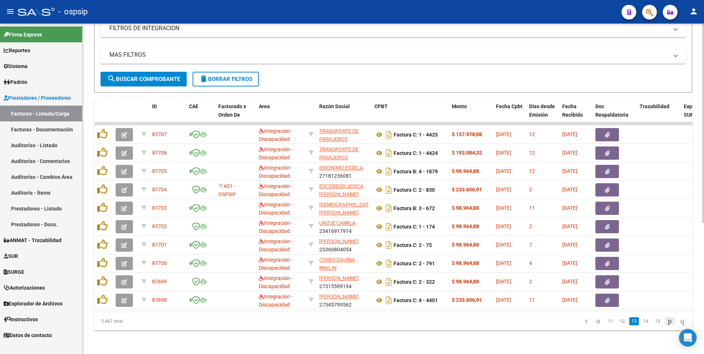
click at [667, 323] on icon "go to next page" at bounding box center [670, 321] width 6 height 9
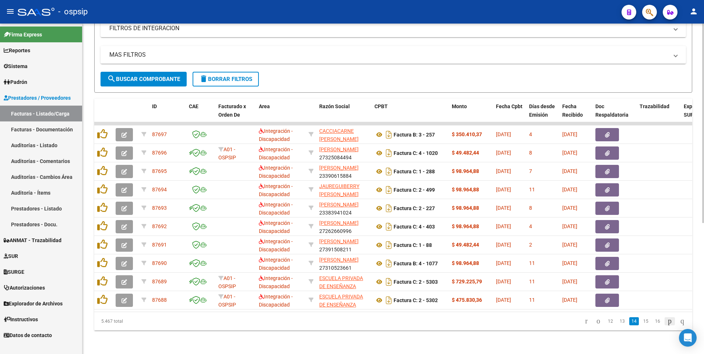
click at [667, 322] on icon "go to next page" at bounding box center [670, 321] width 6 height 9
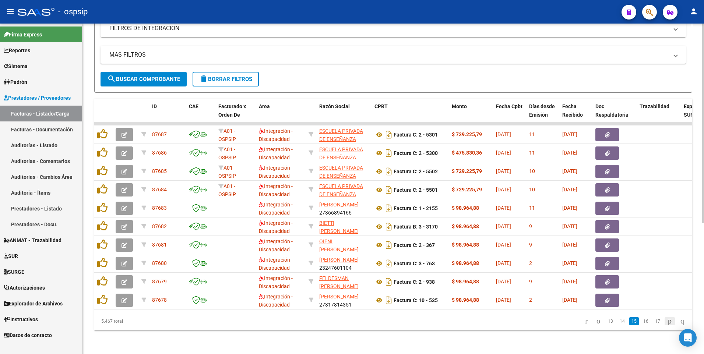
click at [667, 322] on icon "go to next page" at bounding box center [670, 321] width 6 height 9
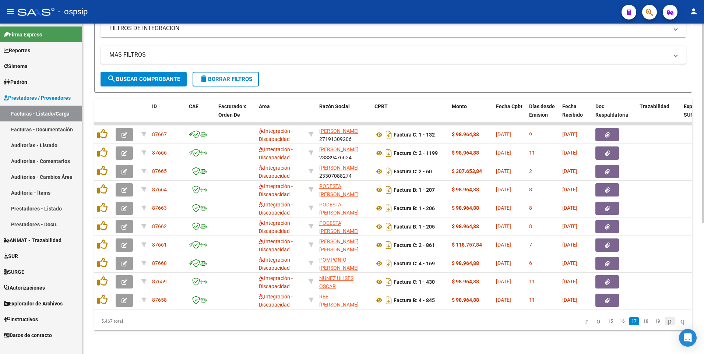
click at [667, 322] on icon "go to next page" at bounding box center [670, 321] width 6 height 9
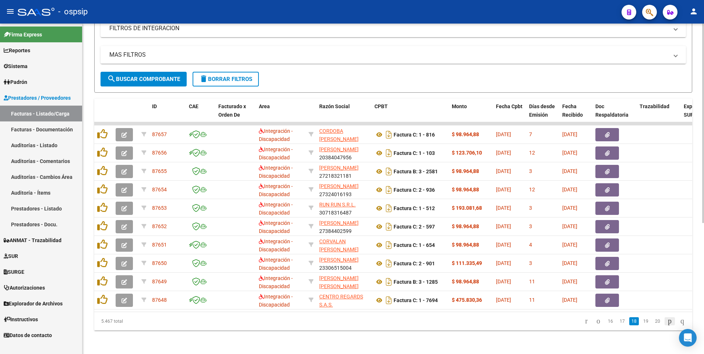
click at [667, 322] on icon "go to next page" at bounding box center [670, 321] width 6 height 9
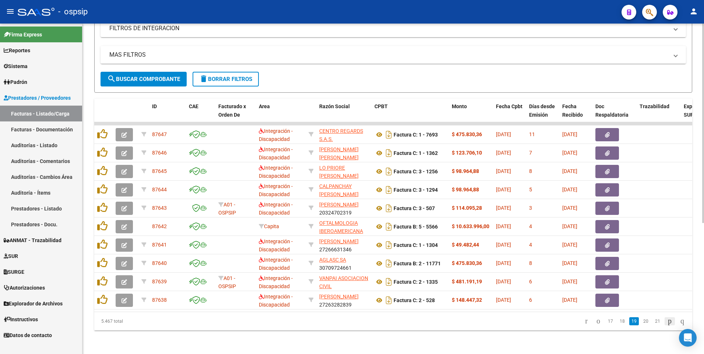
click at [667, 322] on icon "go to next page" at bounding box center [670, 321] width 6 height 9
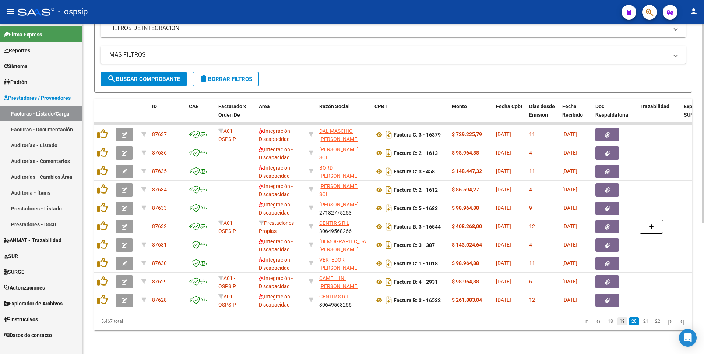
click at [618, 322] on link "19" at bounding box center [622, 321] width 10 height 8
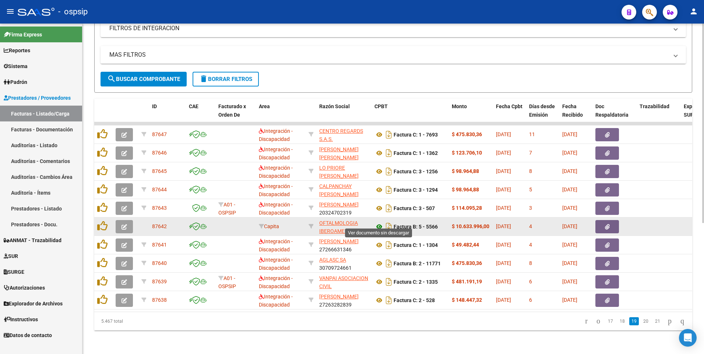
click at [378, 222] on icon at bounding box center [379, 226] width 10 height 9
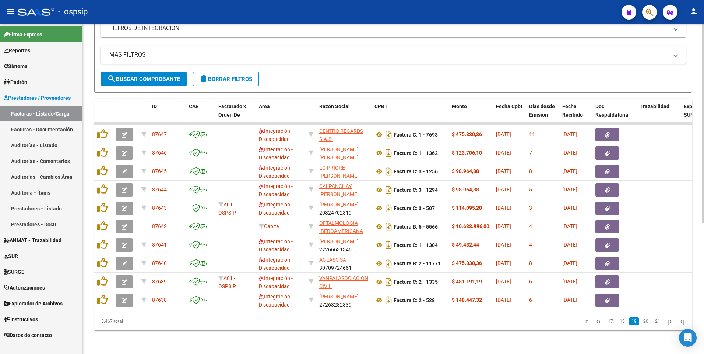
click at [234, 76] on span "delete Borrar Filtros" at bounding box center [225, 79] width 53 height 7
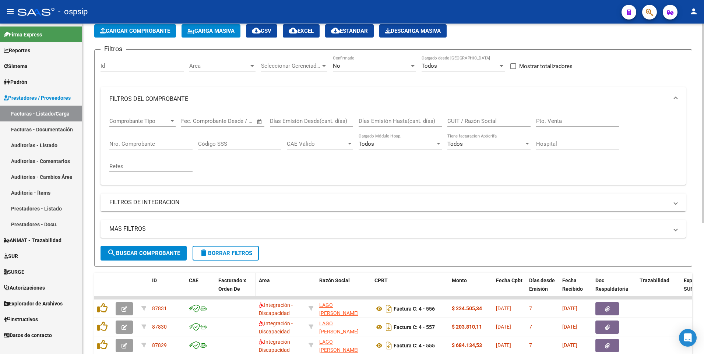
scroll to position [218, 0]
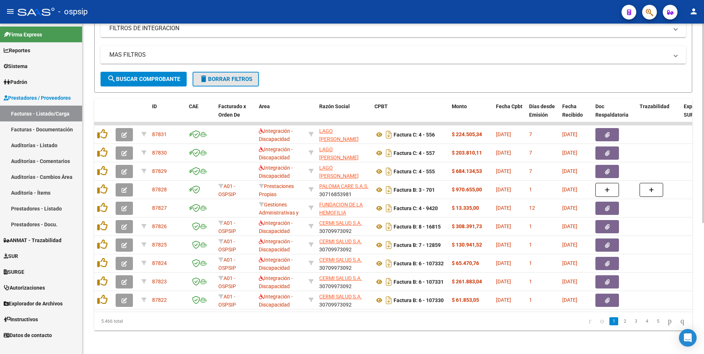
click at [220, 76] on span "delete Borrar Filtros" at bounding box center [225, 79] width 53 height 7
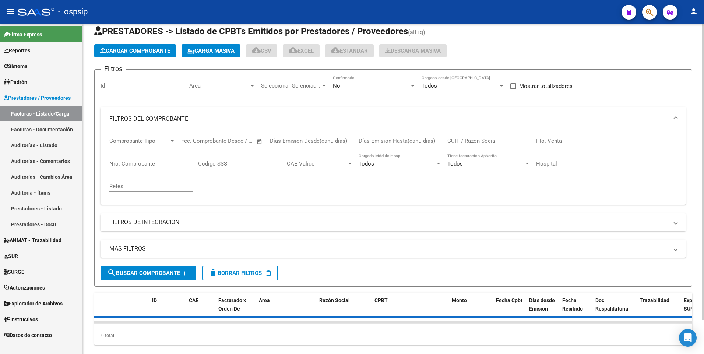
scroll to position [0, 0]
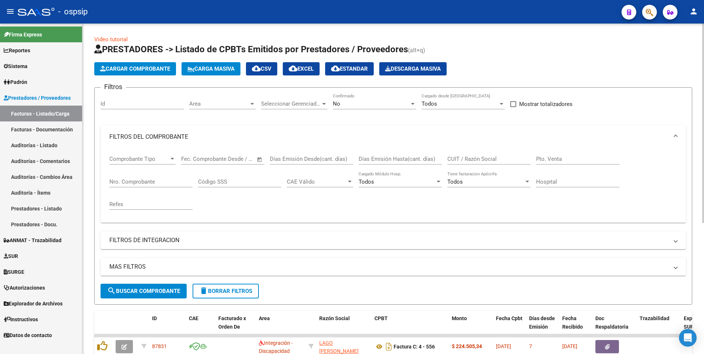
click at [159, 177] on div "Nro. Comprobante" at bounding box center [150, 180] width 83 height 16
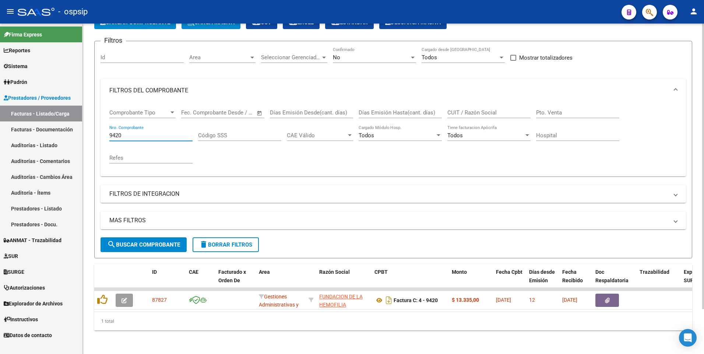
scroll to position [52, 0]
click at [302, 10] on div "- ospsip" at bounding box center [317, 12] width 598 height 16
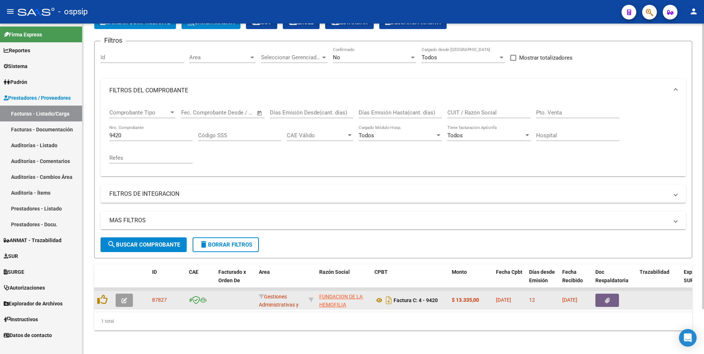
click at [611, 297] on button "button" at bounding box center [607, 300] width 24 height 13
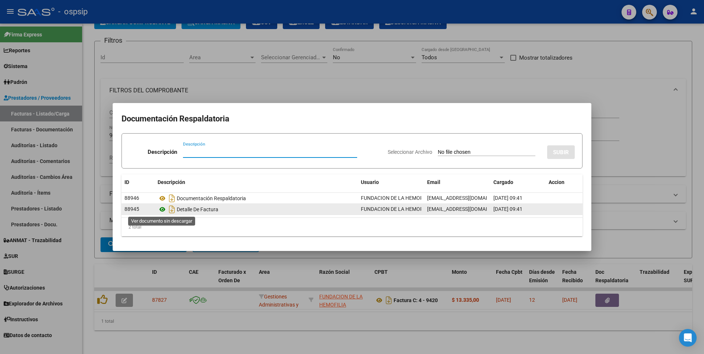
click at [163, 212] on icon at bounding box center [163, 209] width 10 height 9
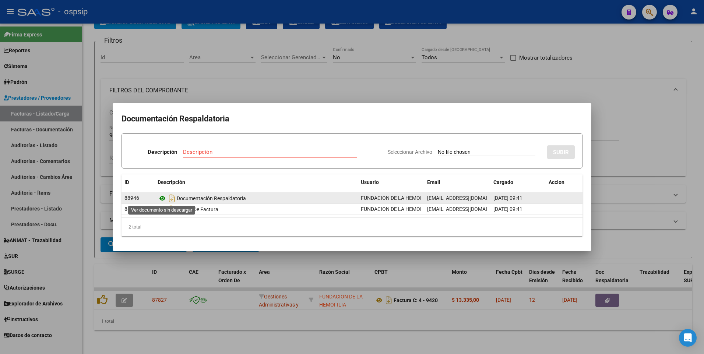
click at [166, 198] on icon at bounding box center [163, 198] width 10 height 9
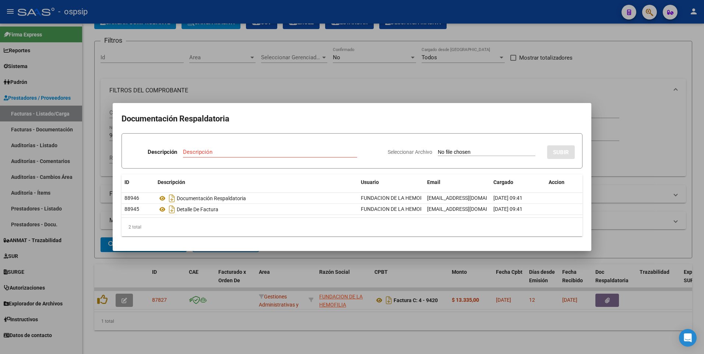
click at [226, 71] on div at bounding box center [352, 177] width 704 height 354
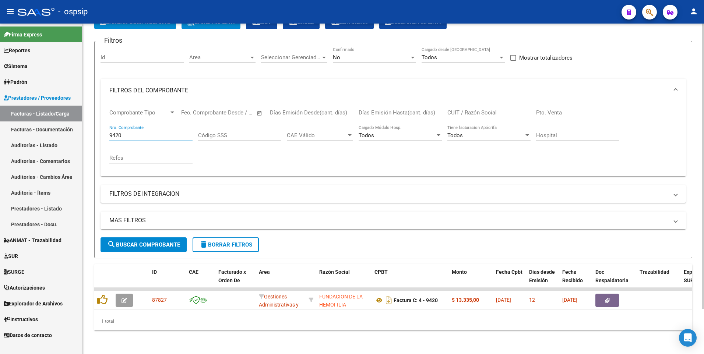
click at [158, 133] on input "9420" at bounding box center [150, 135] width 83 height 7
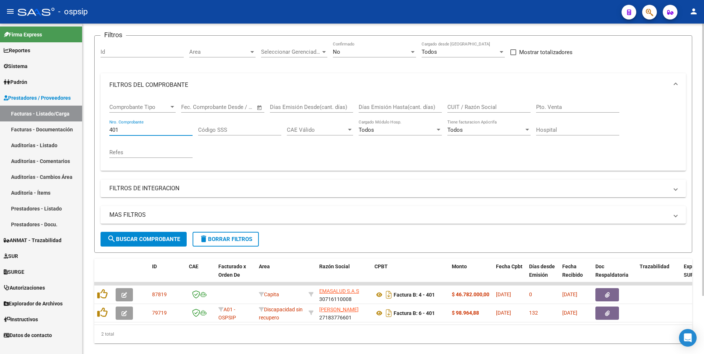
click at [167, 128] on input "401" at bounding box center [150, 130] width 83 height 7
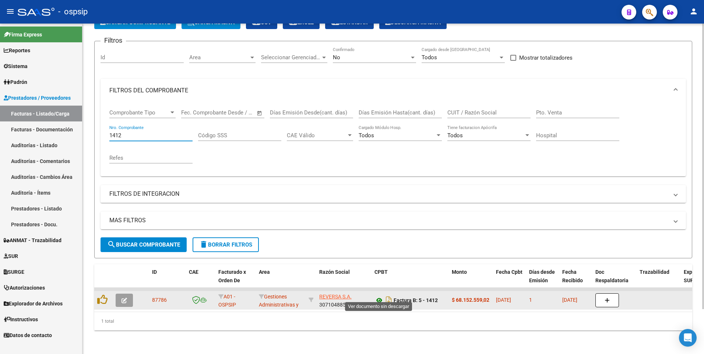
click at [379, 296] on icon at bounding box center [379, 300] width 10 height 9
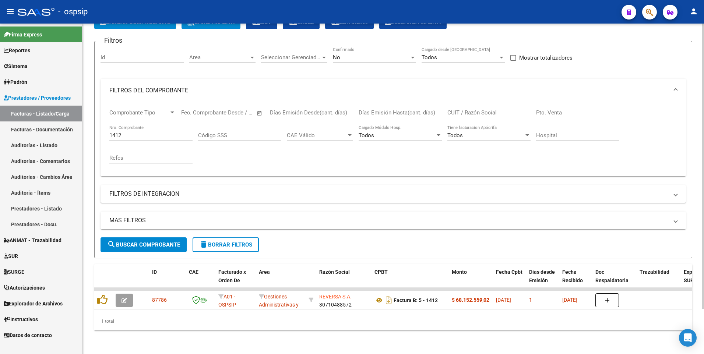
click at [142, 132] on input "1412" at bounding box center [150, 135] width 83 height 7
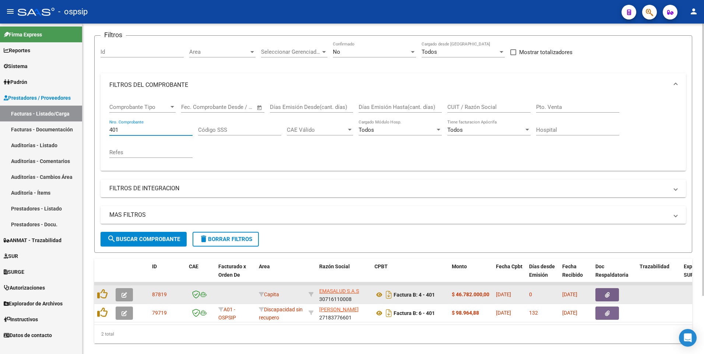
click at [604, 295] on button "button" at bounding box center [607, 294] width 24 height 13
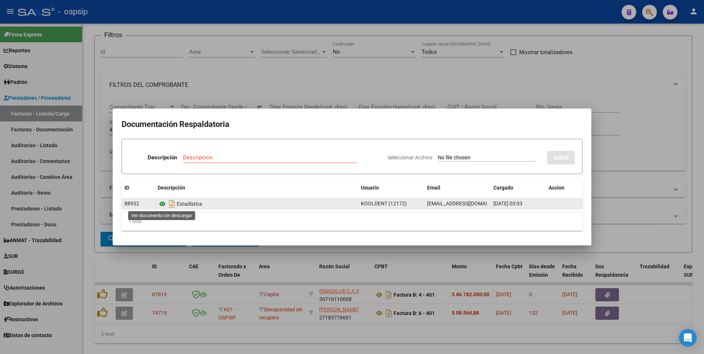
click at [163, 205] on icon at bounding box center [163, 204] width 10 height 9
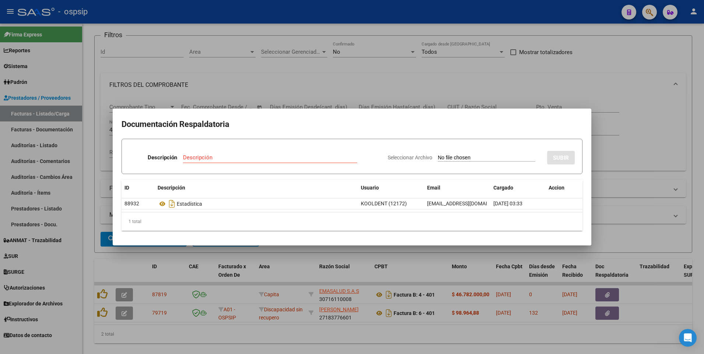
click at [376, 66] on div at bounding box center [352, 177] width 704 height 354
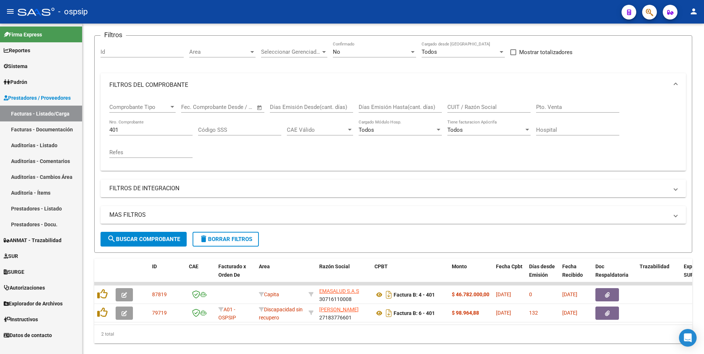
click at [233, 21] on mat-toolbar "menu - ospsip person" at bounding box center [352, 12] width 704 height 24
click at [177, 129] on input "401" at bounding box center [150, 130] width 83 height 7
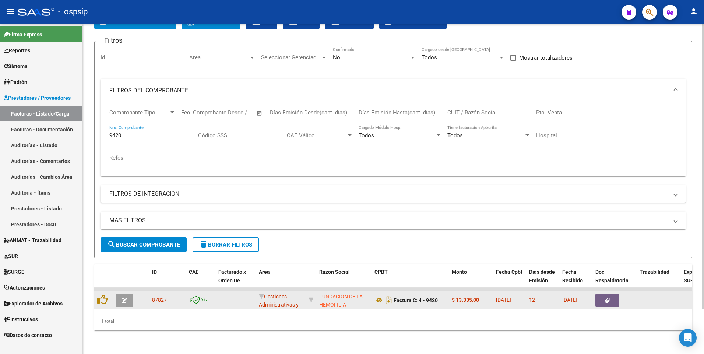
type input "9420"
click at [612, 295] on button "button" at bounding box center [607, 300] width 24 height 13
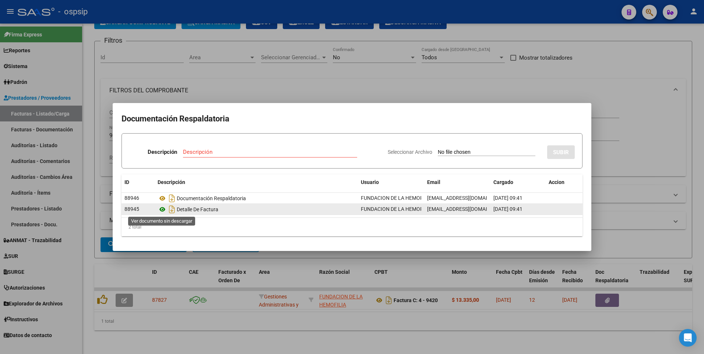
click at [162, 208] on icon at bounding box center [163, 209] width 10 height 9
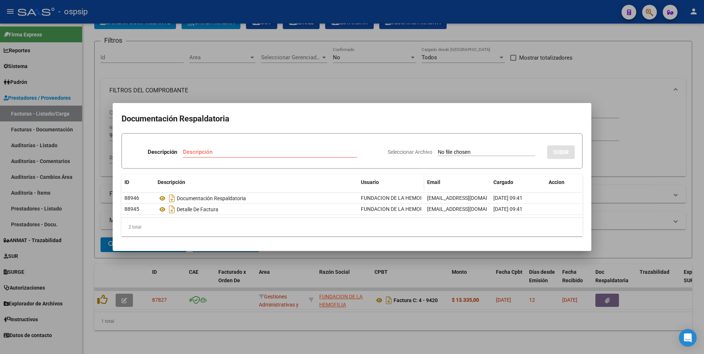
click at [158, 207] on link at bounding box center [163, 210] width 10 height 6
click at [287, 17] on div at bounding box center [352, 177] width 704 height 354
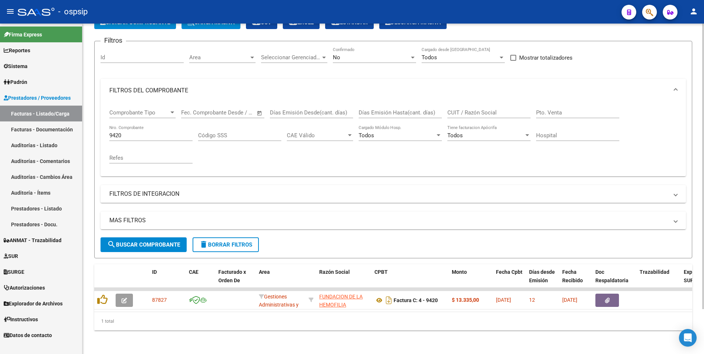
click at [470, 109] on input "CUIT / Razón Social" at bounding box center [488, 112] width 83 height 7
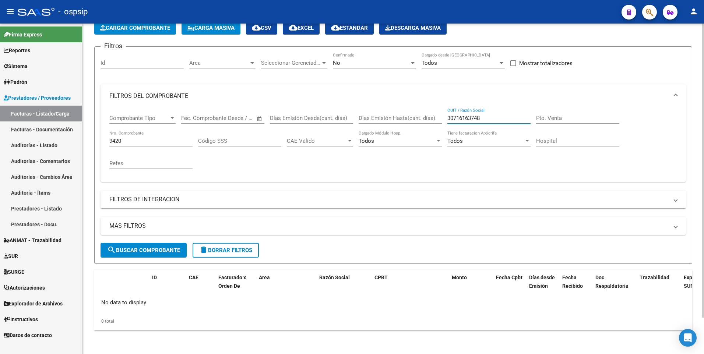
scroll to position [41, 0]
click at [241, 14] on div "- ospsip" at bounding box center [317, 12] width 598 height 16
click at [491, 120] on input "30716163748" at bounding box center [488, 118] width 83 height 7
click at [160, 253] on span "search Buscar Comprobante" at bounding box center [143, 250] width 73 height 7
click at [493, 125] on div "30716163748 CUIT / Razón Social" at bounding box center [488, 119] width 83 height 23
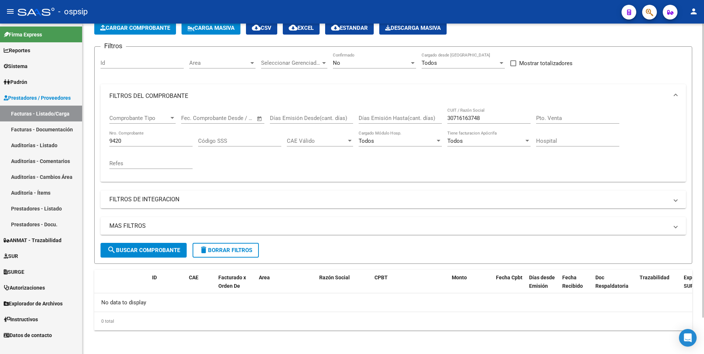
click at [361, 61] on div "No" at bounding box center [371, 63] width 77 height 7
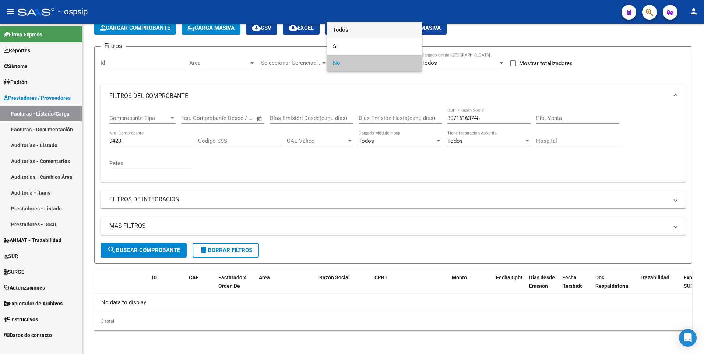
click at [361, 36] on span "Todos" at bounding box center [374, 30] width 83 height 17
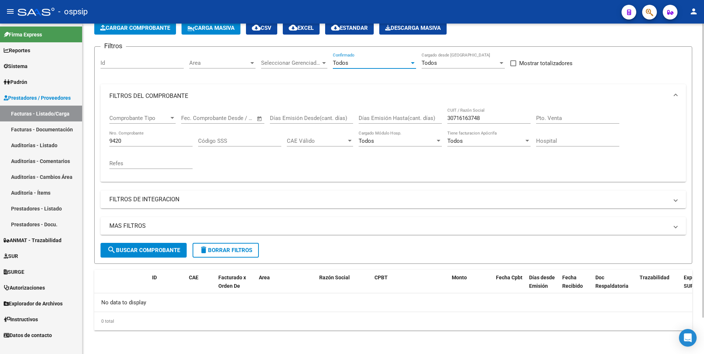
click at [172, 250] on span "search Buscar Comprobante" at bounding box center [143, 250] width 73 height 7
click at [490, 119] on input "30716163748" at bounding box center [488, 118] width 83 height 7
type input "30716163748"
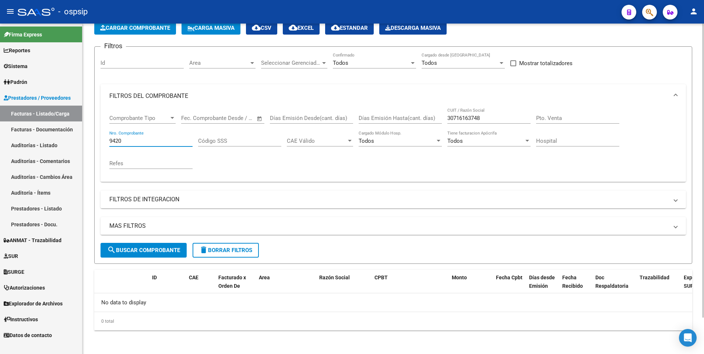
click at [130, 144] on input "9420" at bounding box center [150, 141] width 83 height 7
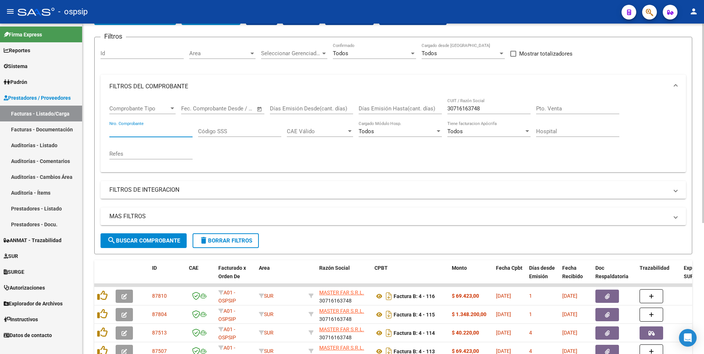
scroll to position [78, 0]
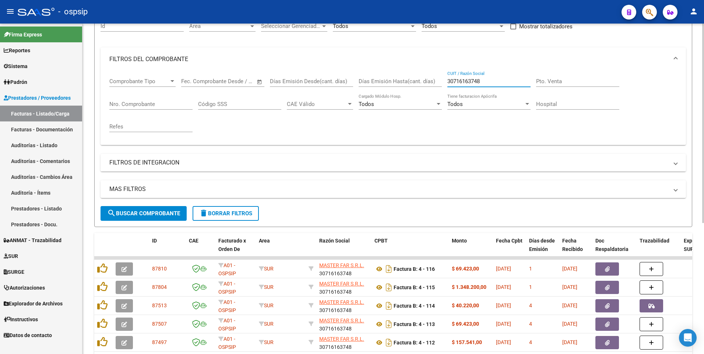
click at [505, 79] on input "30716163748" at bounding box center [488, 81] width 83 height 7
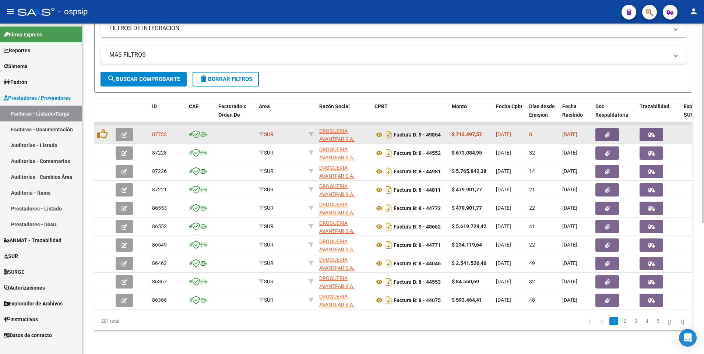
scroll to position [218, 0]
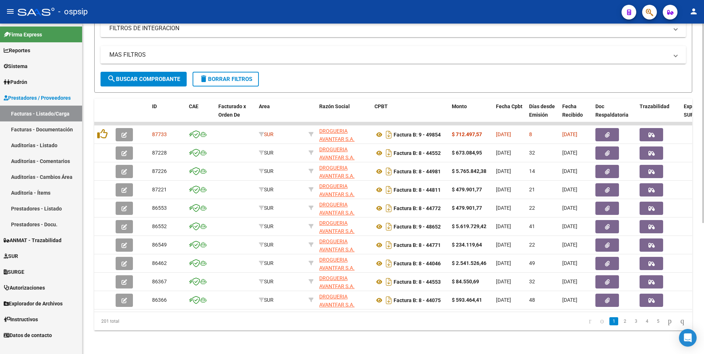
type input "30708335416"
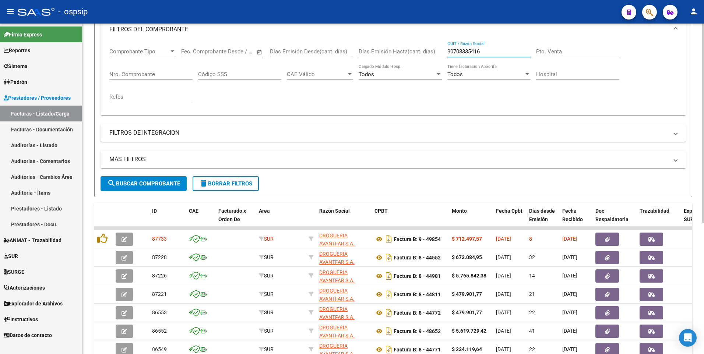
scroll to position [107, 0]
click at [140, 76] on input "Nro. Comprobante" at bounding box center [150, 74] width 83 height 7
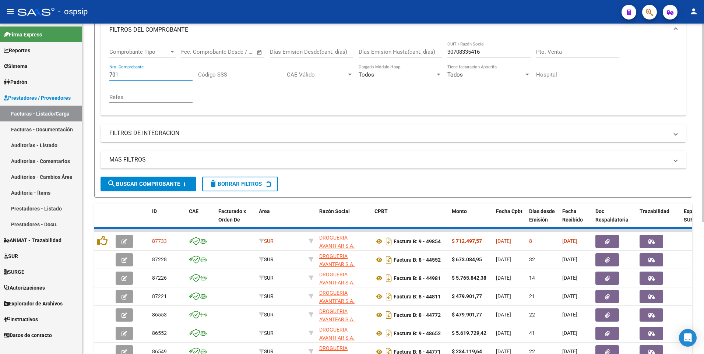
scroll to position [41, 0]
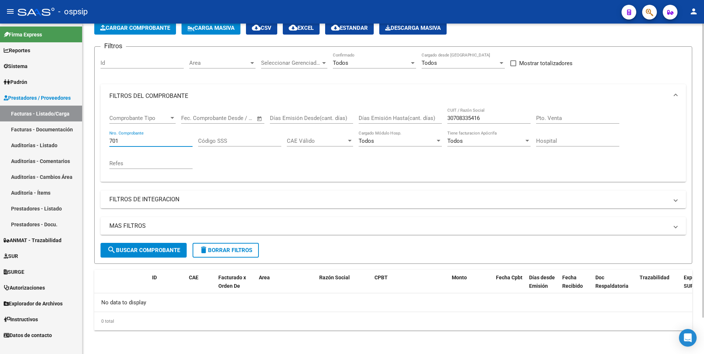
type input "701"
click at [504, 116] on input "30708335416" at bounding box center [488, 118] width 83 height 7
type input "."
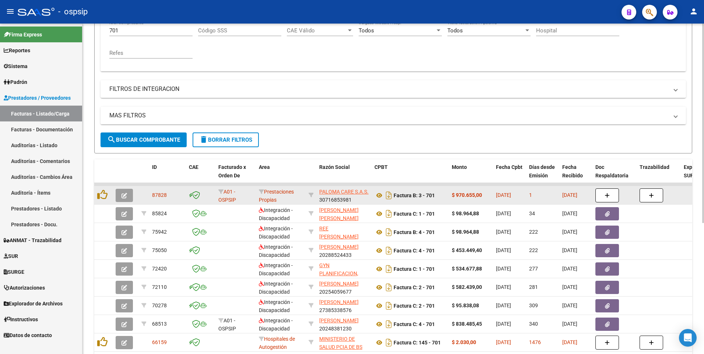
scroll to position [188, 0]
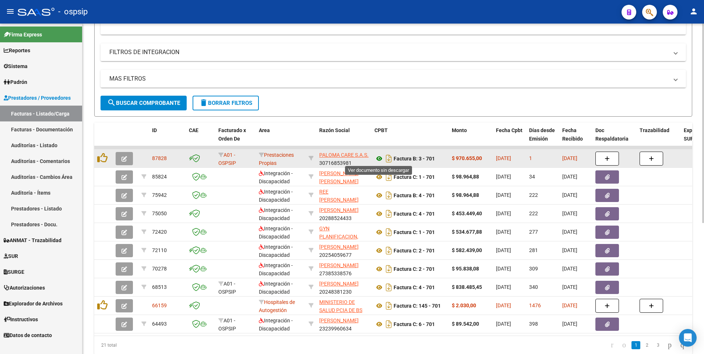
click at [380, 159] on icon at bounding box center [379, 158] width 10 height 9
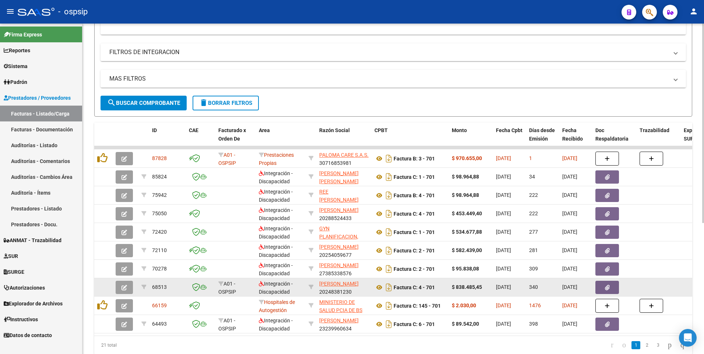
scroll to position [114, 0]
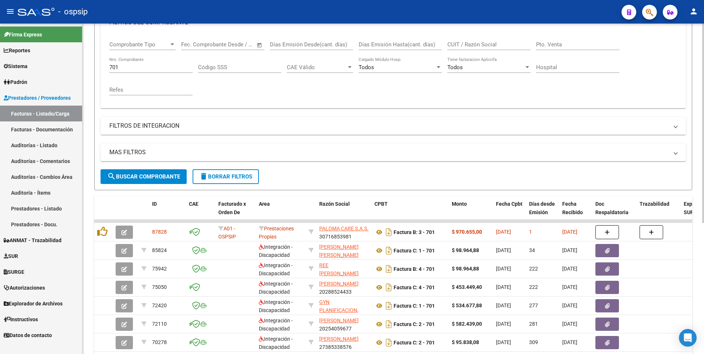
click at [225, 179] on span "delete Borrar Filtros" at bounding box center [225, 176] width 53 height 7
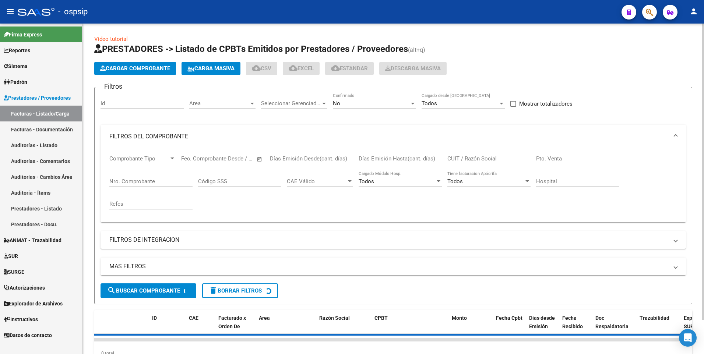
scroll to position [0, 0]
click at [139, 107] on div "Id" at bounding box center [141, 101] width 83 height 16
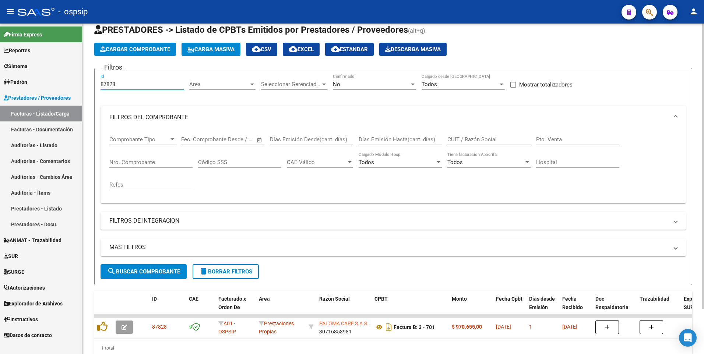
scroll to position [52, 0]
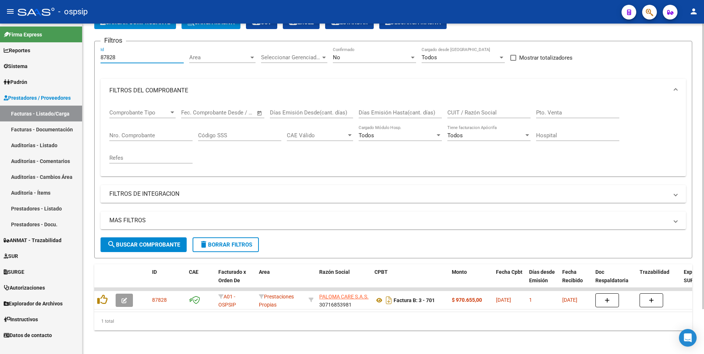
type input "87828"
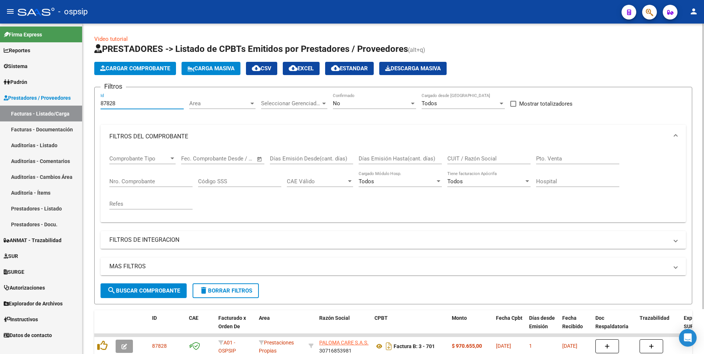
scroll to position [0, 0]
click at [230, 289] on span "delete Borrar Filtros" at bounding box center [225, 291] width 53 height 7
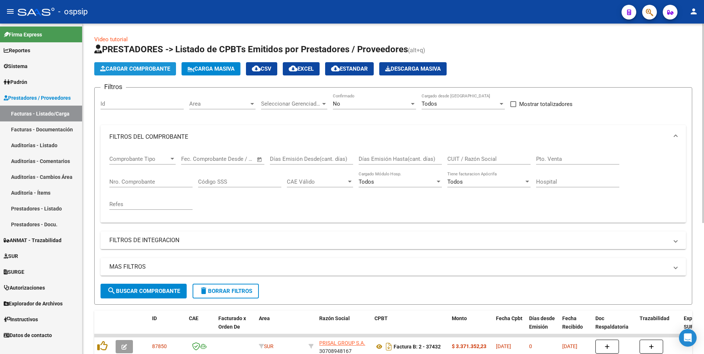
click at [154, 64] on button "Cargar Comprobante" at bounding box center [135, 68] width 82 height 13
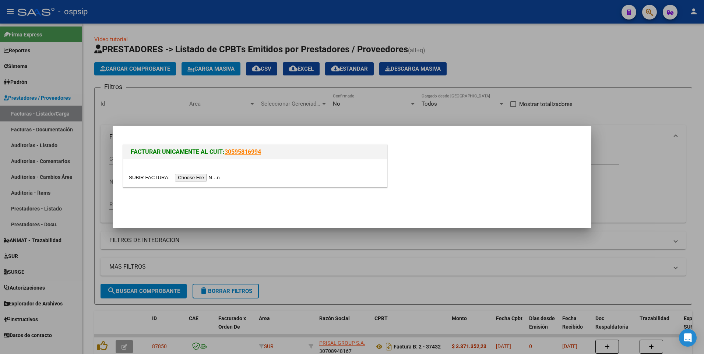
click at [186, 180] on input "file" at bounding box center [175, 178] width 93 height 8
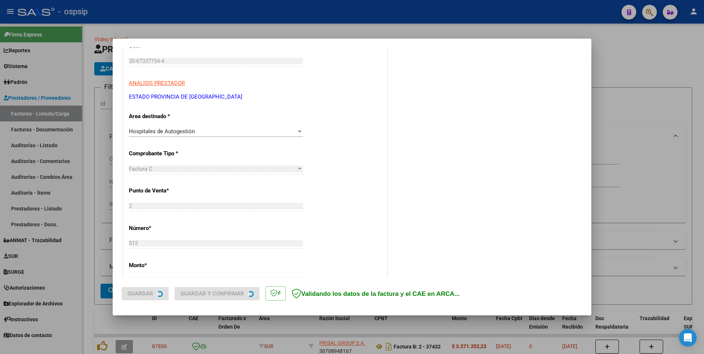
scroll to position [184, 0]
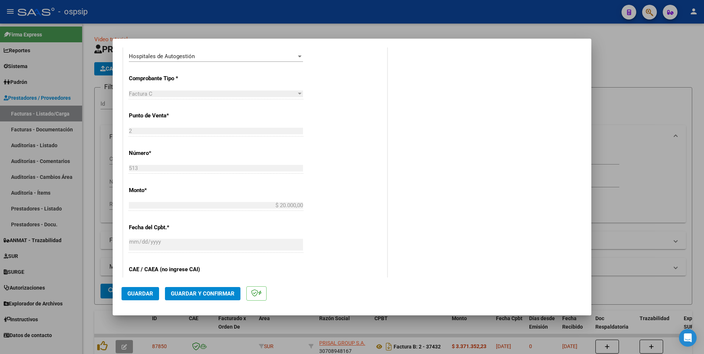
click at [151, 299] on button "Guardar" at bounding box center [140, 293] width 38 height 13
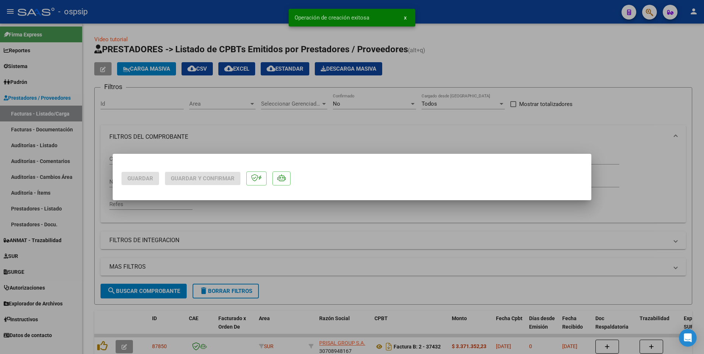
scroll to position [0, 0]
click at [96, 165] on div at bounding box center [352, 177] width 704 height 354
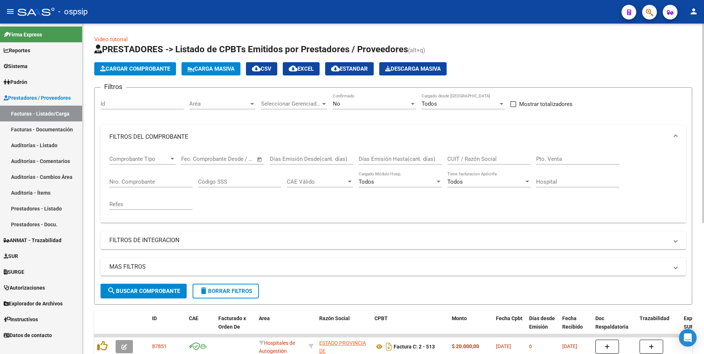
click at [141, 72] on button "Cargar Comprobante" at bounding box center [135, 68] width 82 height 13
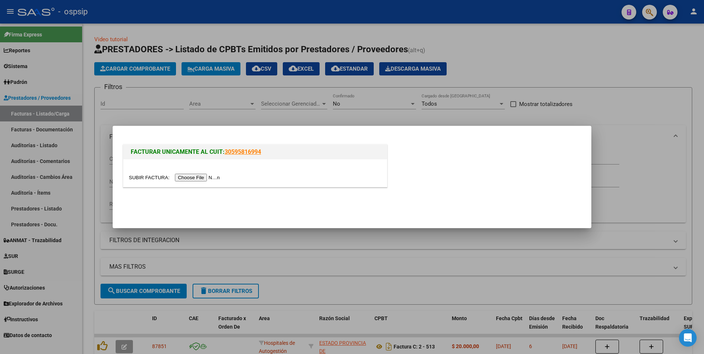
click at [200, 179] on input "file" at bounding box center [175, 178] width 93 height 8
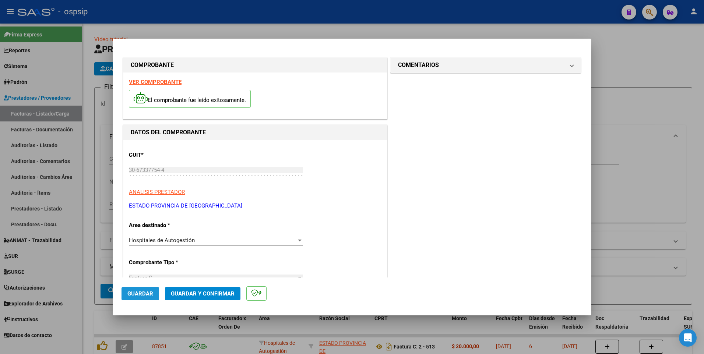
click at [141, 295] on span "Guardar" at bounding box center [140, 293] width 26 height 7
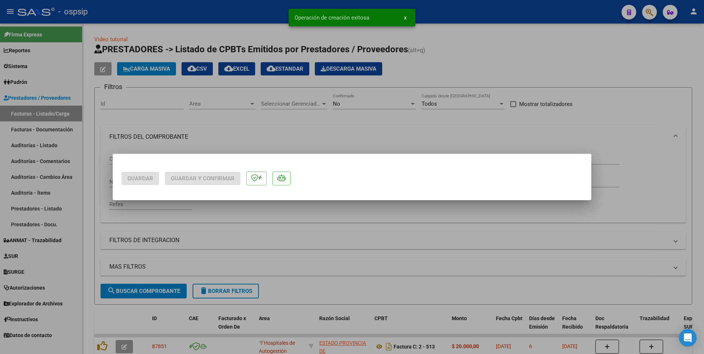
click at [188, 15] on div at bounding box center [352, 177] width 704 height 354
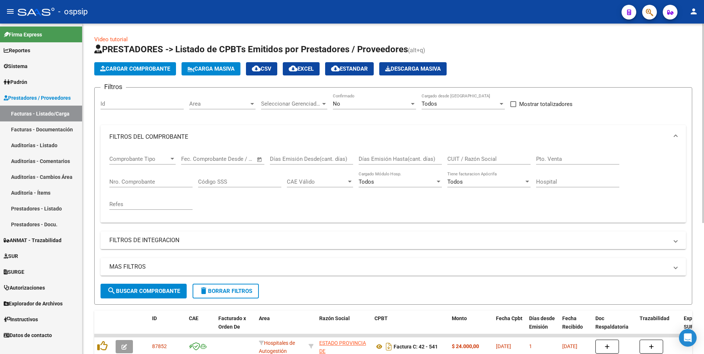
click at [154, 75] on app-list-header "PRESTADORES -> Listado de CPBTs Emitidos por Prestadores / Proveedores (alt+q) …" at bounding box center [393, 173] width 598 height 261
click at [153, 70] on span "Cargar Comprobante" at bounding box center [135, 69] width 70 height 7
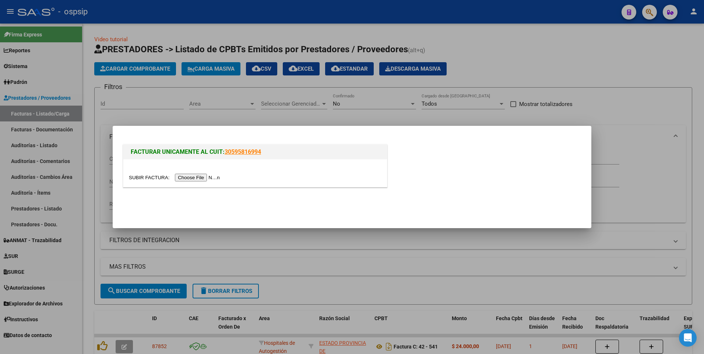
click at [194, 178] on input "file" at bounding box center [175, 178] width 93 height 8
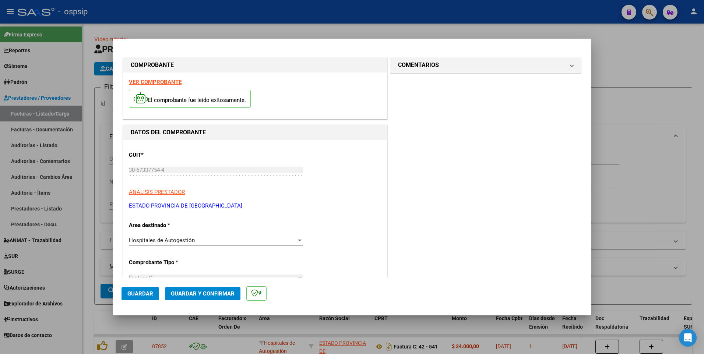
click at [158, 295] on button "Guardar" at bounding box center [140, 293] width 38 height 13
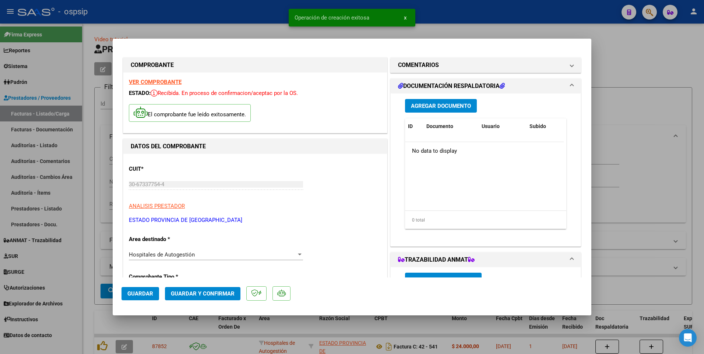
click at [226, 7] on div at bounding box center [352, 177] width 704 height 354
type input "$ 0,00"
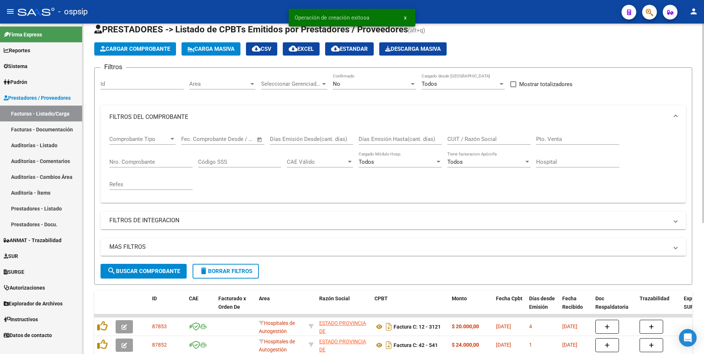
scroll to position [37, 0]
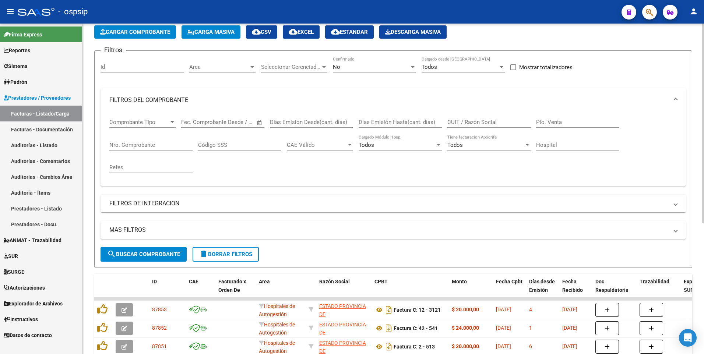
click at [116, 36] on button "Cargar Comprobante" at bounding box center [135, 31] width 82 height 13
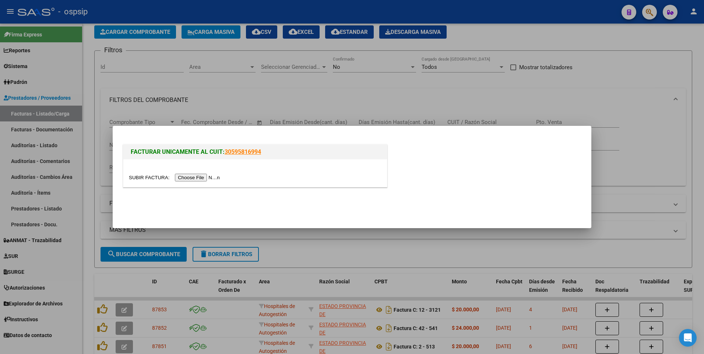
click at [197, 177] on input "file" at bounding box center [175, 178] width 93 height 8
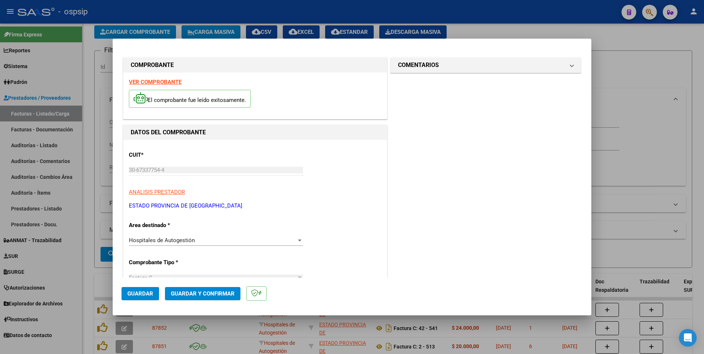
click at [143, 296] on span "Guardar" at bounding box center [140, 293] width 26 height 7
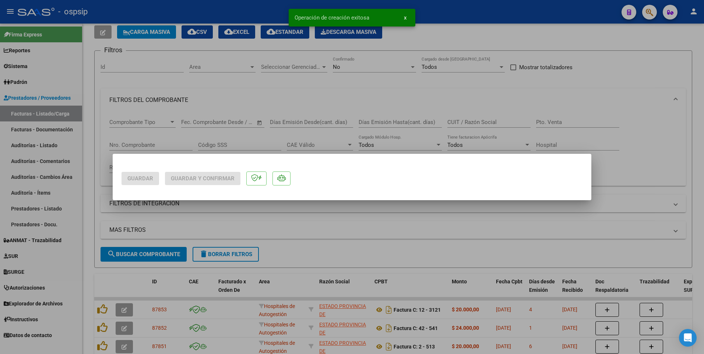
click at [98, 183] on div at bounding box center [352, 177] width 704 height 354
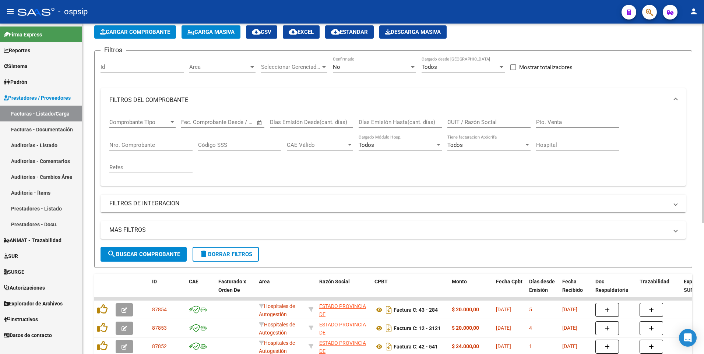
click at [145, 24] on app-list-header "PRESTADORES -> Listado de CPBTs Emitidos por Prestadores / Proveedores (alt+q) …" at bounding box center [393, 137] width 598 height 261
click at [147, 33] on span "Cargar Comprobante" at bounding box center [135, 32] width 70 height 7
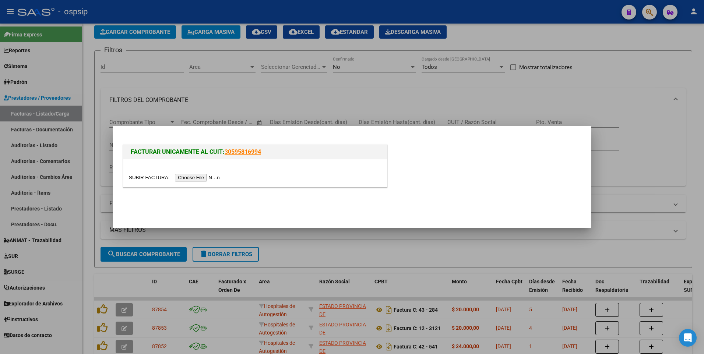
click at [204, 174] on input "file" at bounding box center [175, 178] width 93 height 8
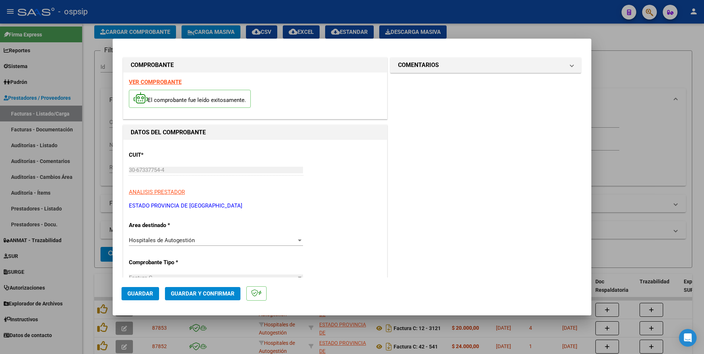
click at [145, 292] on span "Guardar" at bounding box center [140, 293] width 26 height 7
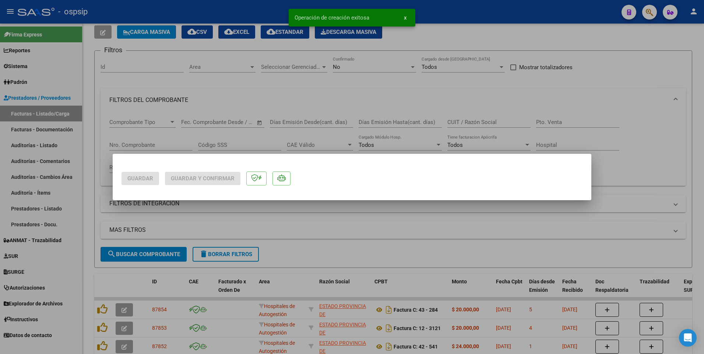
click at [88, 170] on div at bounding box center [352, 177] width 704 height 354
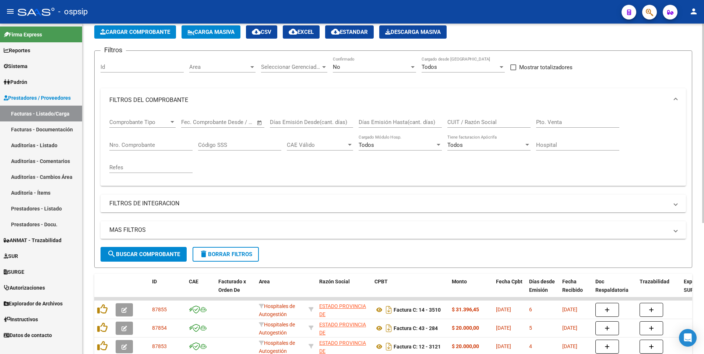
click at [138, 29] on span "Cargar Comprobante" at bounding box center [135, 32] width 70 height 7
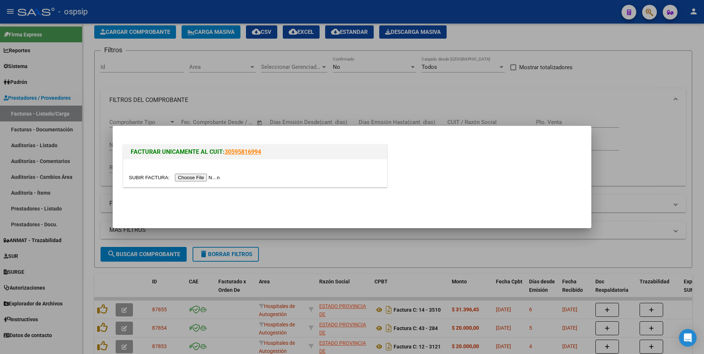
click at [188, 177] on input "file" at bounding box center [175, 178] width 93 height 8
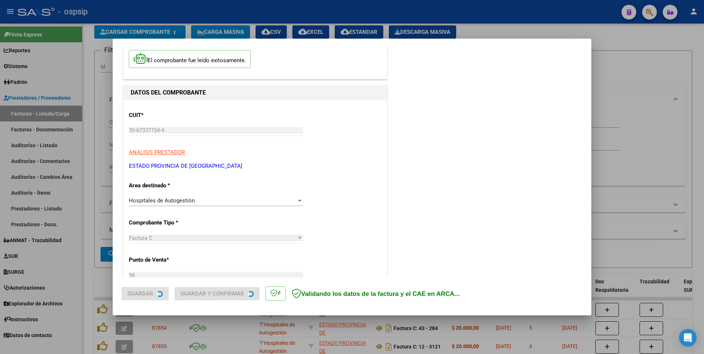
scroll to position [147, 0]
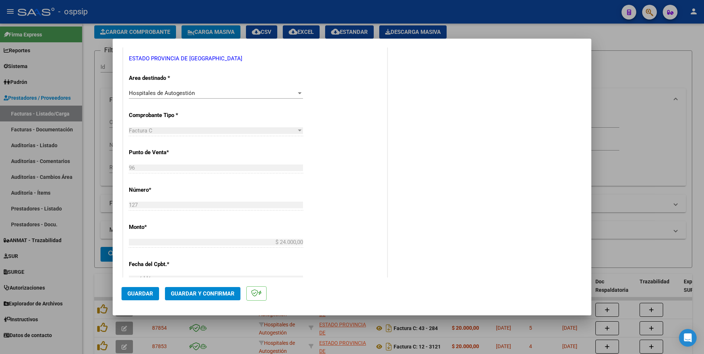
click at [148, 294] on span "Guardar" at bounding box center [140, 293] width 26 height 7
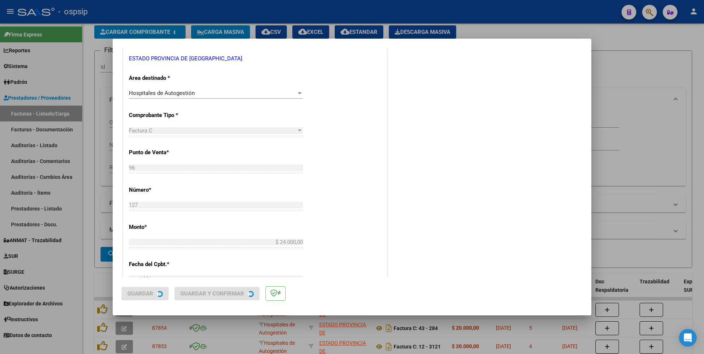
scroll to position [0, 0]
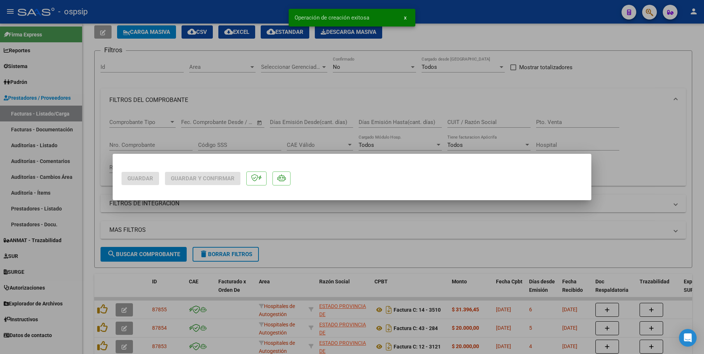
click at [199, 14] on div at bounding box center [352, 177] width 704 height 354
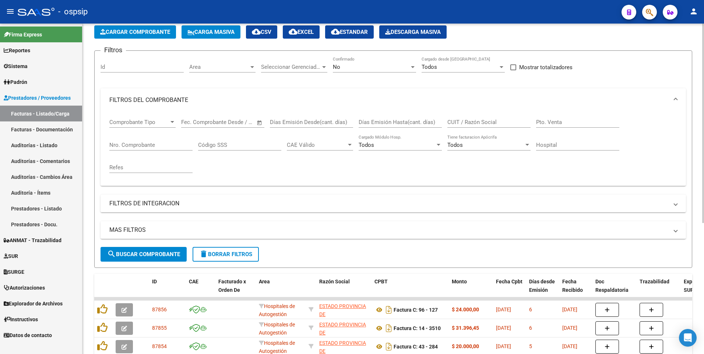
click at [138, 36] on button "Cargar Comprobante" at bounding box center [135, 31] width 82 height 13
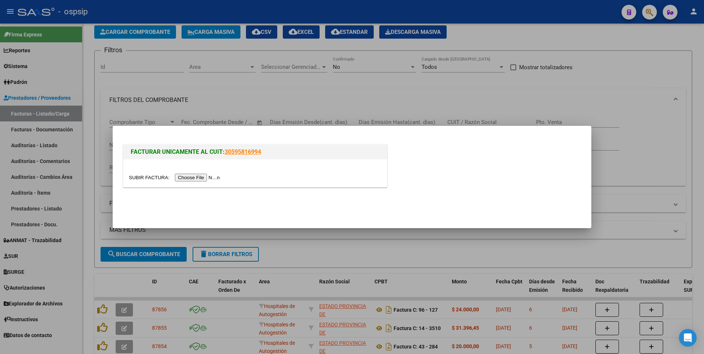
click at [185, 176] on input "file" at bounding box center [175, 178] width 93 height 8
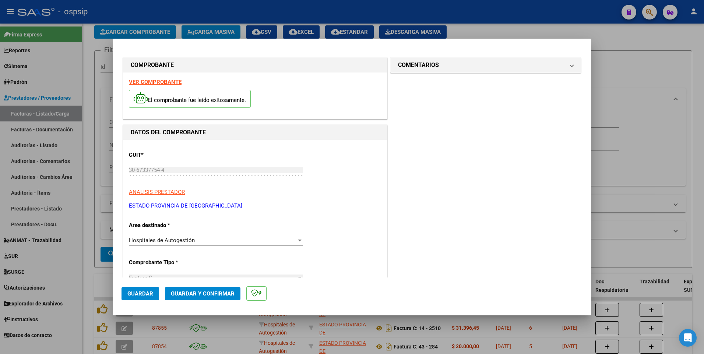
click at [151, 297] on span "Guardar" at bounding box center [140, 293] width 26 height 7
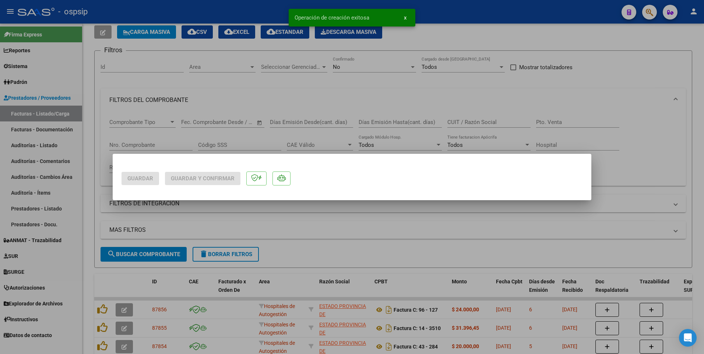
click at [105, 115] on div at bounding box center [352, 177] width 704 height 354
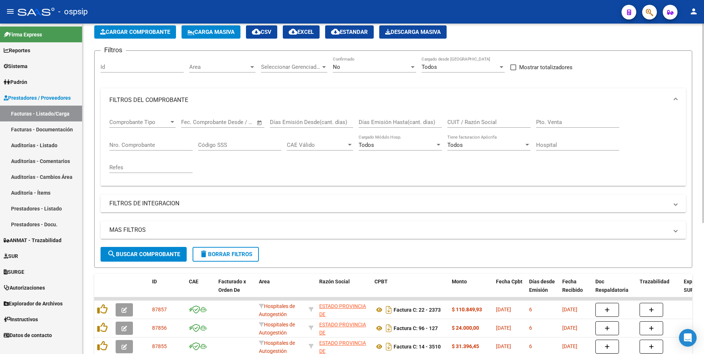
click at [144, 35] on span "Cargar Comprobante" at bounding box center [135, 32] width 70 height 7
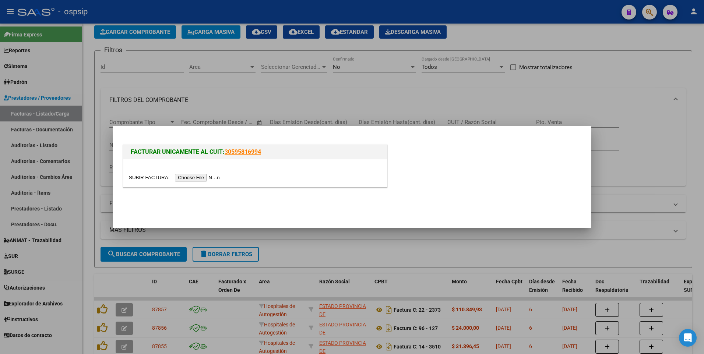
click at [188, 179] on input "file" at bounding box center [175, 178] width 93 height 8
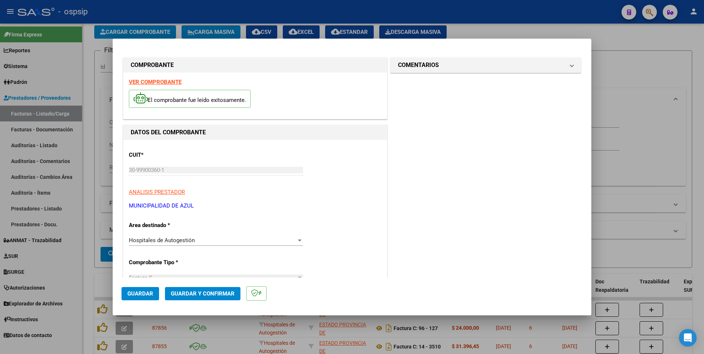
click at [148, 295] on span "Guardar" at bounding box center [140, 293] width 26 height 7
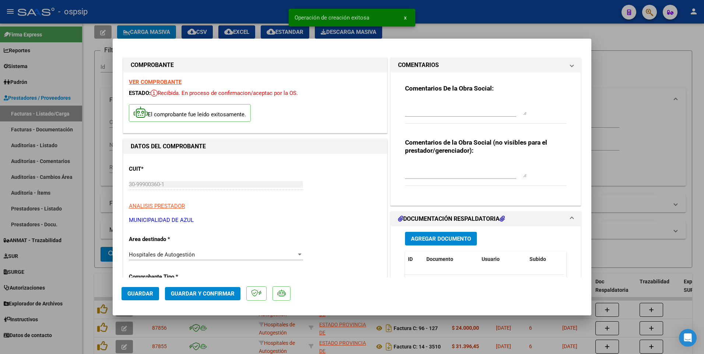
click at [262, 15] on div at bounding box center [352, 177] width 704 height 354
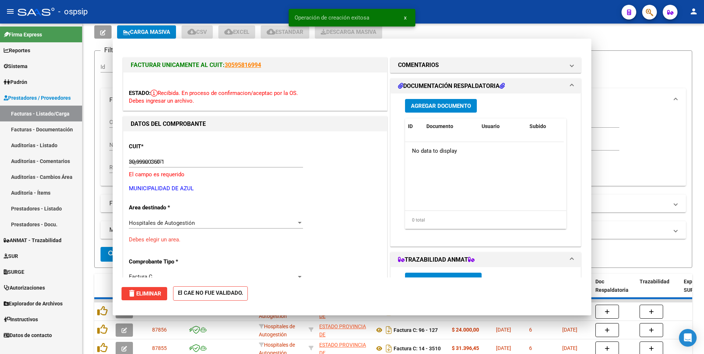
type input "$ 0,00"
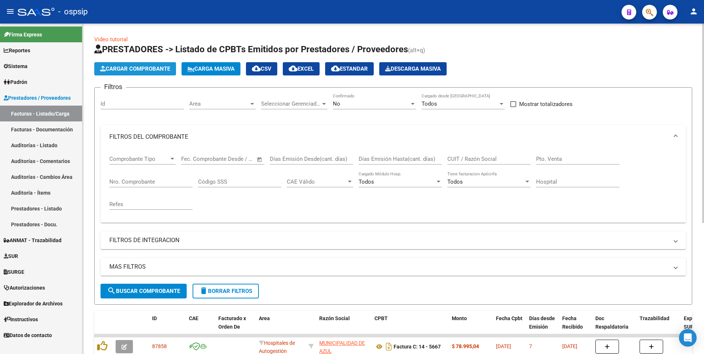
click at [134, 70] on span "Cargar Comprobante" at bounding box center [135, 69] width 70 height 7
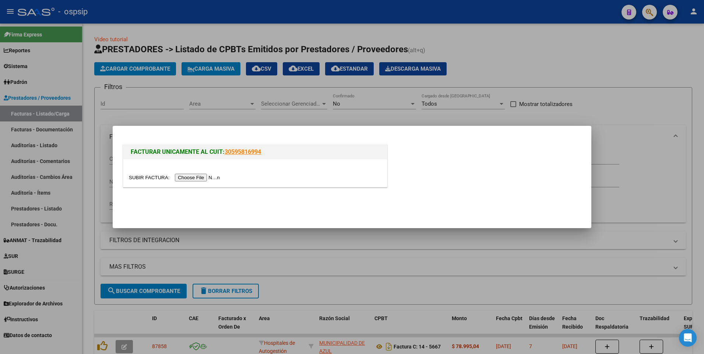
click at [186, 178] on input "file" at bounding box center [175, 178] width 93 height 8
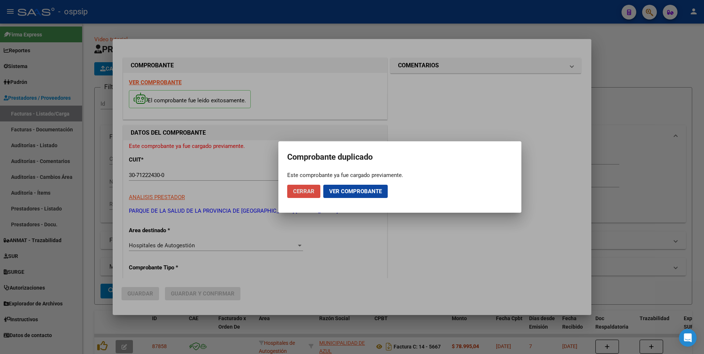
click at [315, 189] on button "Cerrar" at bounding box center [303, 191] width 33 height 13
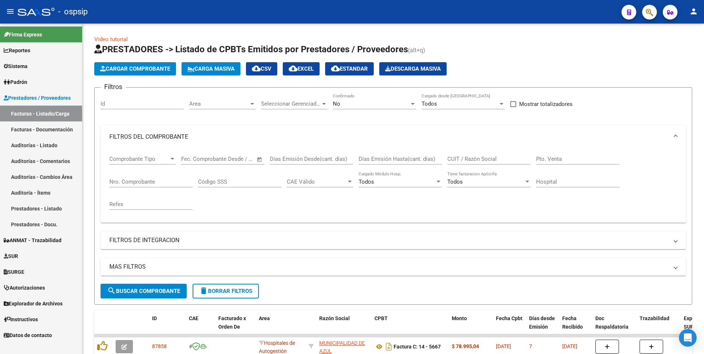
click at [238, 20] on mat-toolbar "menu - ospsip person" at bounding box center [352, 12] width 704 height 24
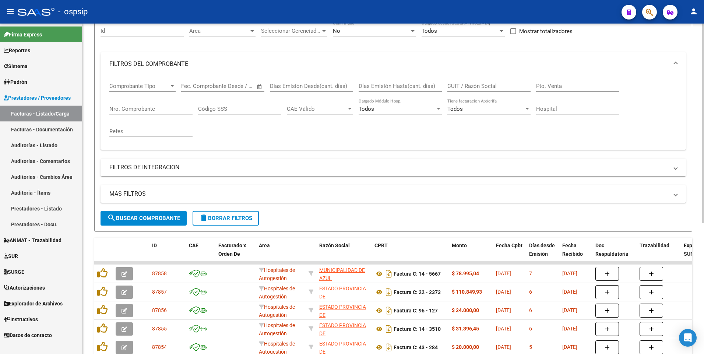
scroll to position [74, 0]
click at [137, 109] on input "Nro. Comprobante" at bounding box center [150, 108] width 83 height 7
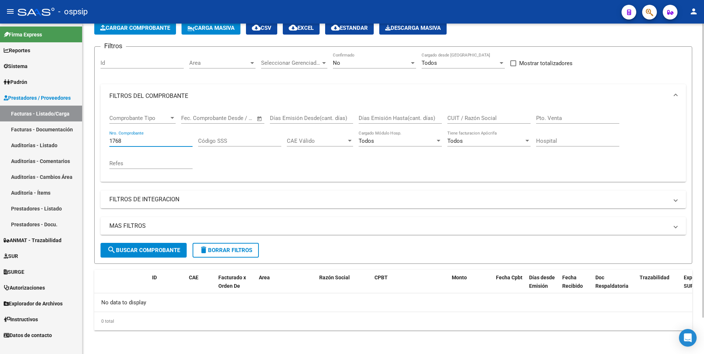
scroll to position [41, 0]
type input "1768"
click at [383, 62] on div "No" at bounding box center [371, 63] width 77 height 7
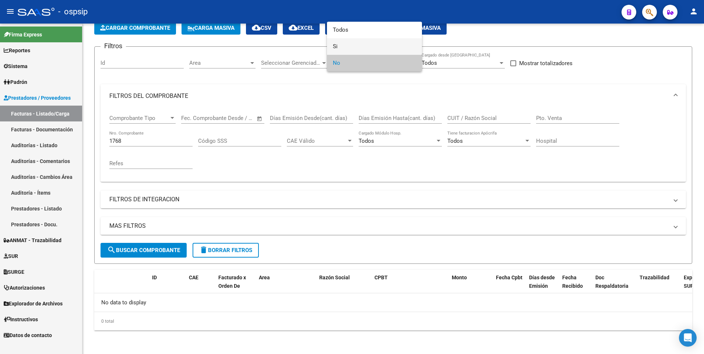
click at [366, 43] on span "Si" at bounding box center [374, 46] width 83 height 17
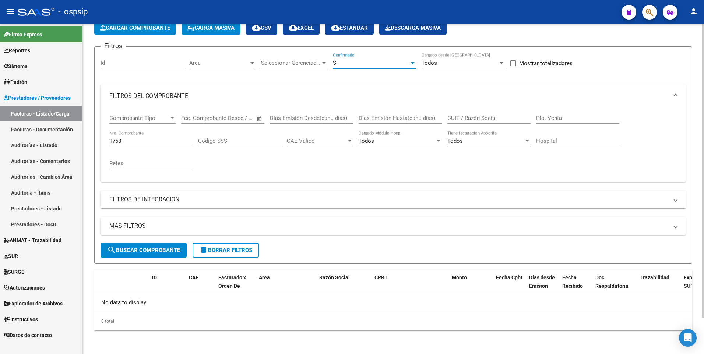
click at [167, 247] on span "search Buscar Comprobante" at bounding box center [143, 250] width 73 height 7
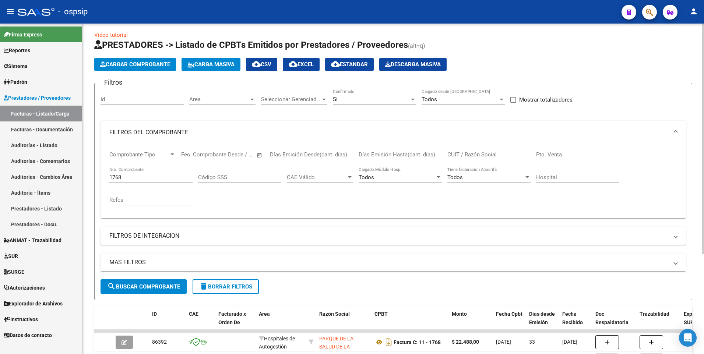
scroll to position [0, 0]
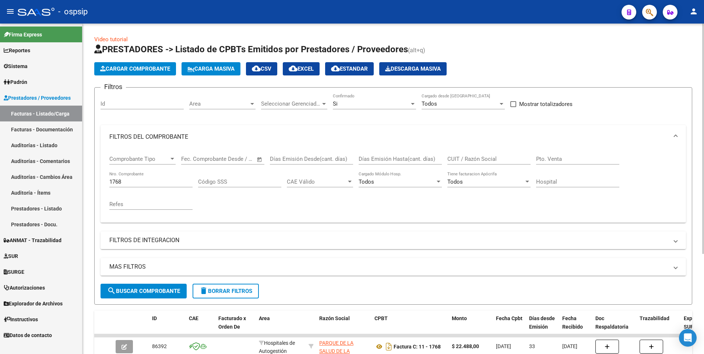
click at [139, 68] on span "Cargar Comprobante" at bounding box center [135, 69] width 70 height 7
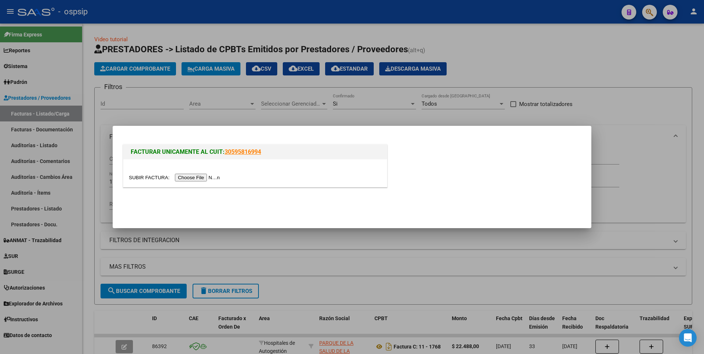
click at [250, 299] on div at bounding box center [352, 177] width 704 height 354
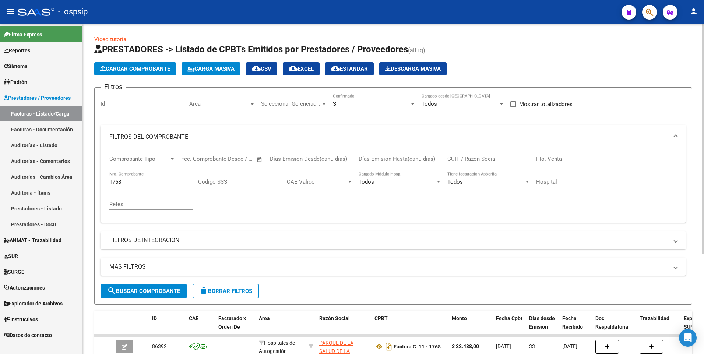
click at [235, 290] on span "delete Borrar Filtros" at bounding box center [225, 291] width 53 height 7
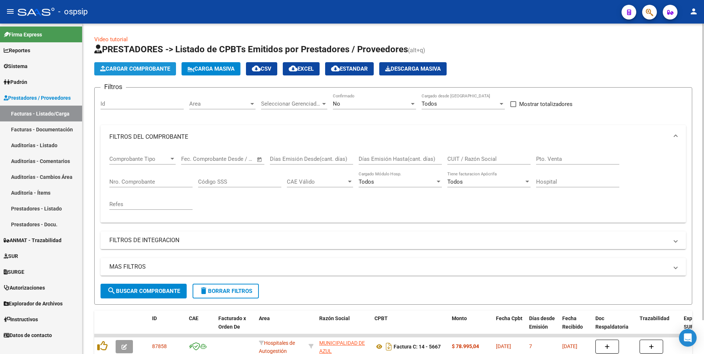
click at [142, 73] on button "Cargar Comprobante" at bounding box center [135, 68] width 82 height 13
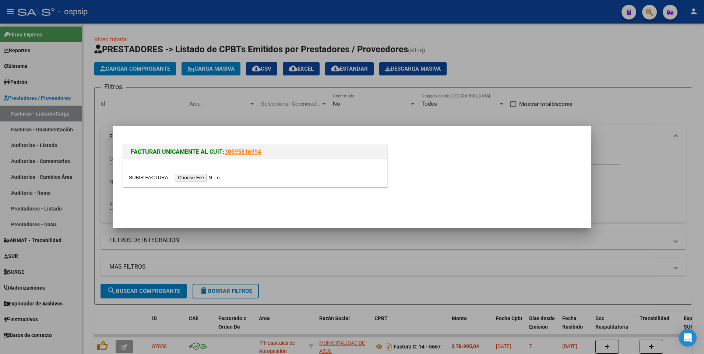
click at [205, 177] on input "file" at bounding box center [175, 178] width 93 height 8
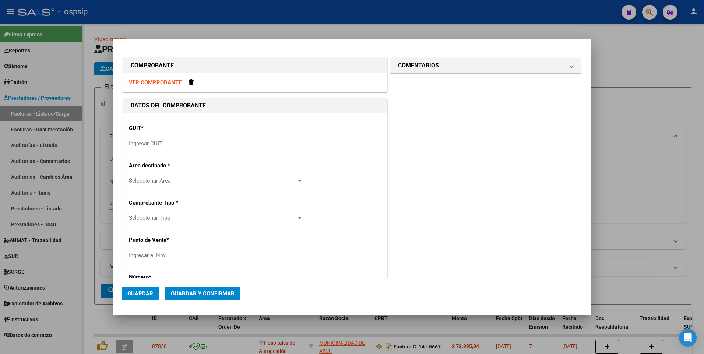
click at [159, 81] on strong "VER COMPROBANTE" at bounding box center [155, 82] width 53 height 7
click at [248, 140] on input "Ingresar CUIT" at bounding box center [216, 143] width 174 height 7
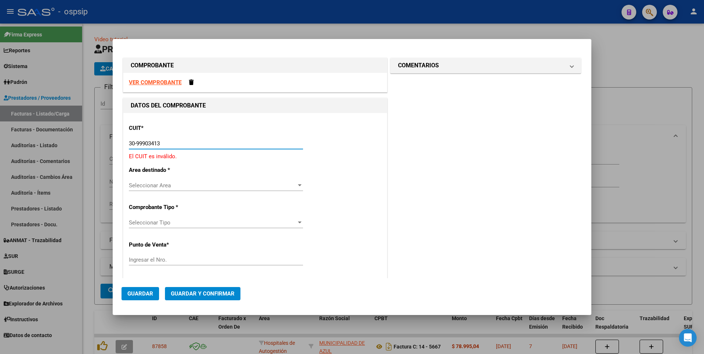
type input "30-99903413-2"
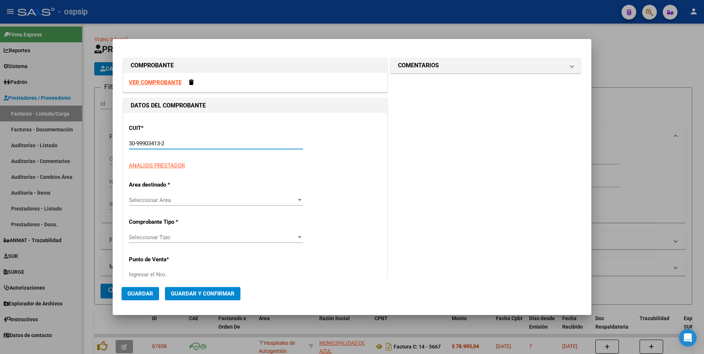
type input "1"
type input "30-99903413-2"
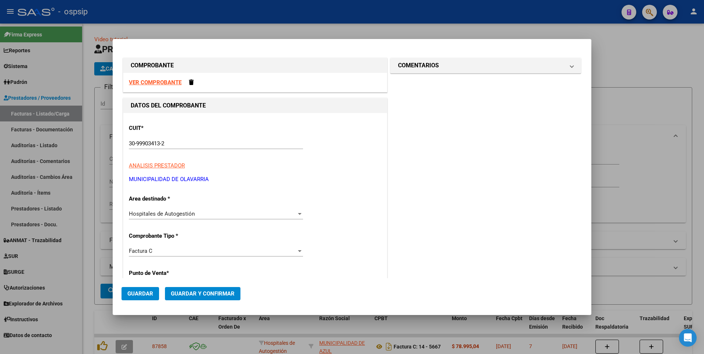
scroll to position [126, 0]
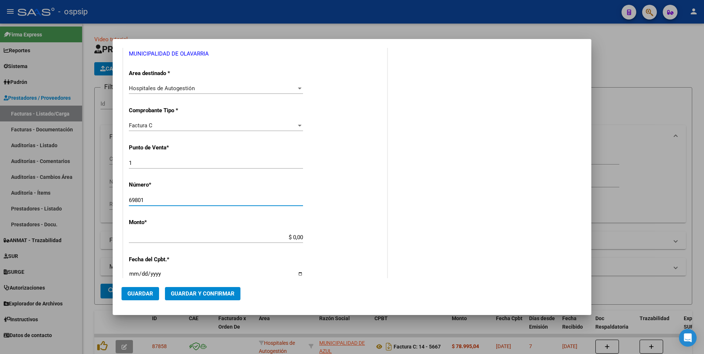
type input "69801"
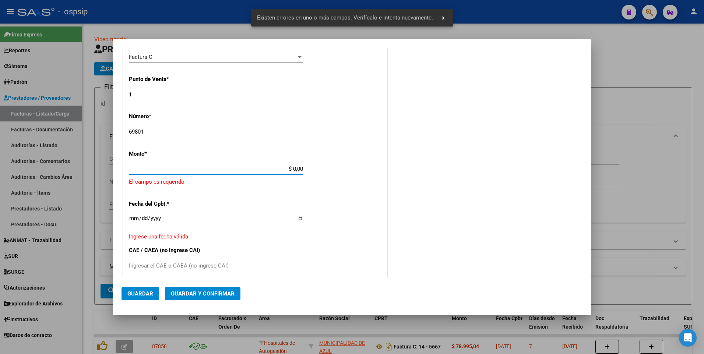
scroll to position [197, 0]
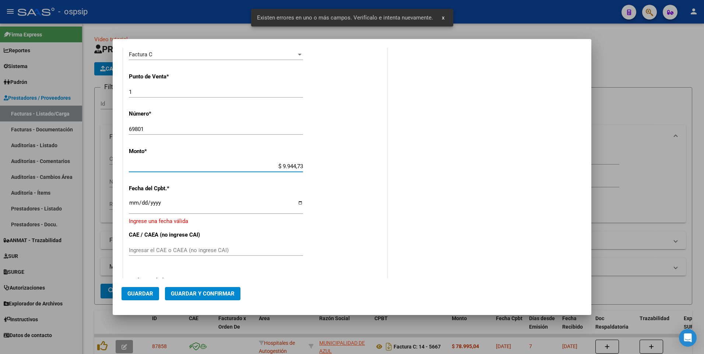
type input "$ 99.447,39"
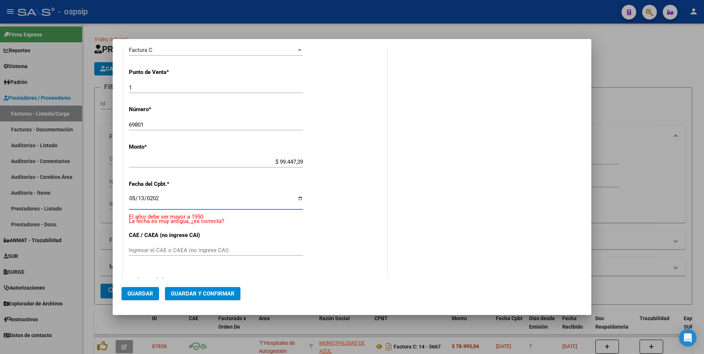
type input "2025-05-13"
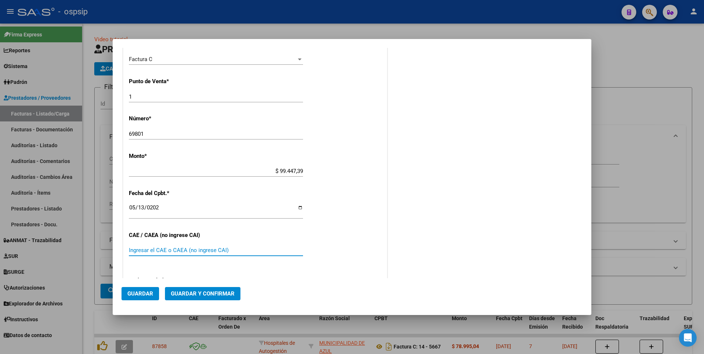
click at [158, 297] on button "Guardar" at bounding box center [140, 293] width 38 height 13
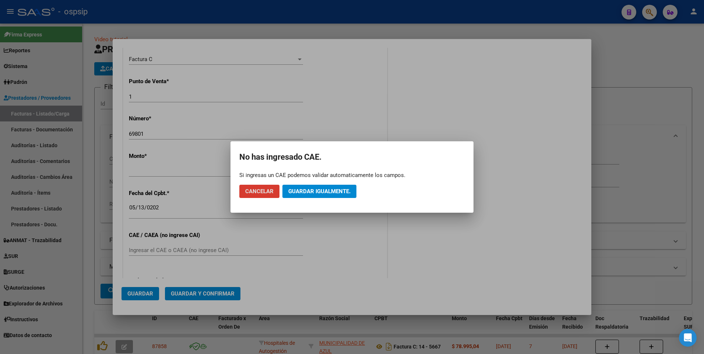
click at [316, 193] on span "Guardar igualmente." at bounding box center [319, 191] width 62 height 7
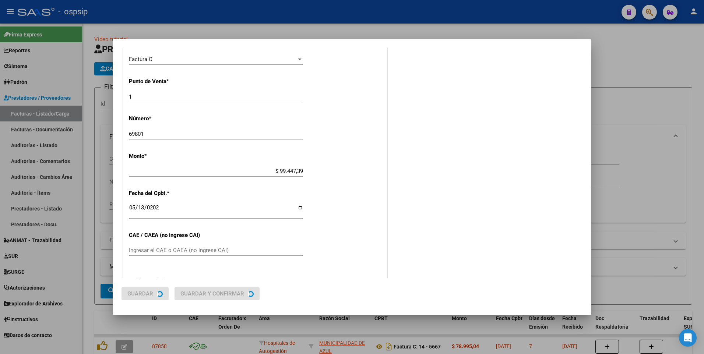
scroll to position [0, 0]
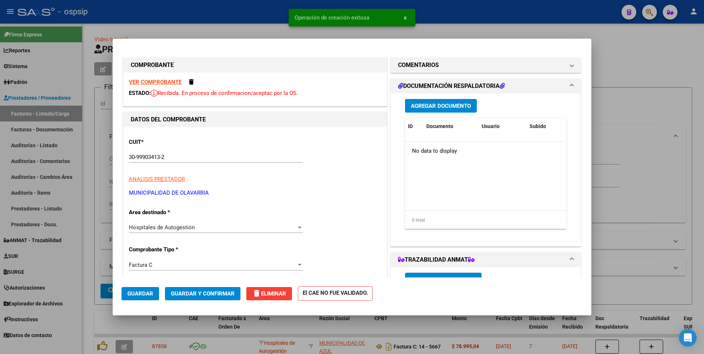
click at [418, 109] on button "Agregar Documento" at bounding box center [441, 106] width 72 height 14
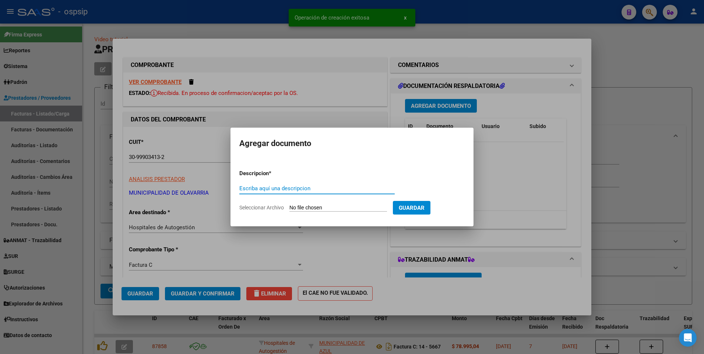
type input "v"
paste input "facturacionhospital@olavarria.gov.ar"
type input "facturacionhospital@olavarria.gov.ar"
click at [331, 209] on input "Seleccionar Archivo" at bounding box center [338, 208] width 98 height 7
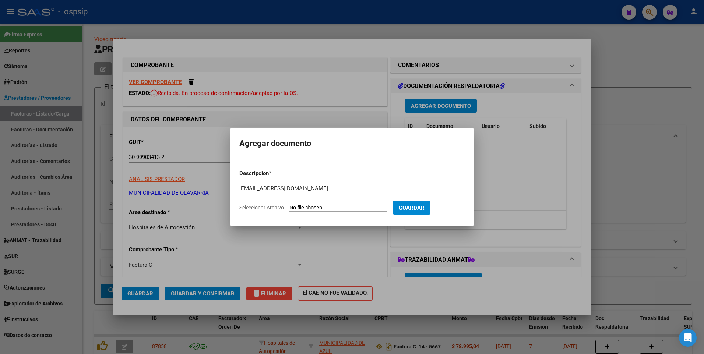
type input "C:\fakepath\69809.pdf"
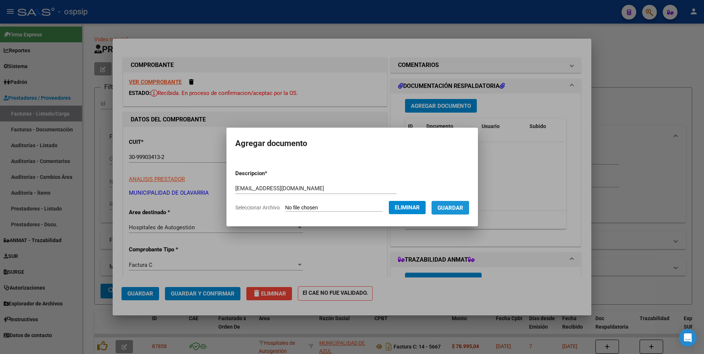
click at [461, 207] on span "Guardar" at bounding box center [450, 208] width 26 height 7
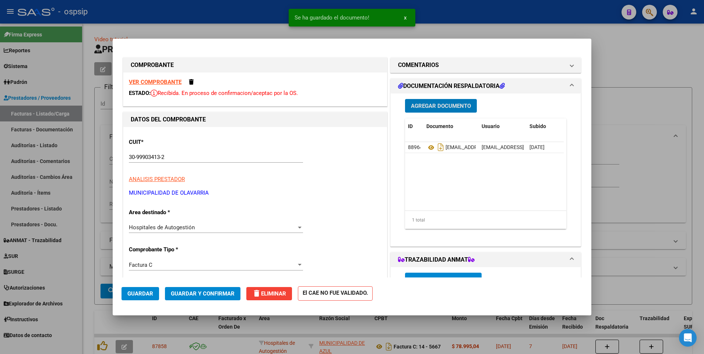
click at [151, 294] on span "Guardar" at bounding box center [140, 293] width 26 height 7
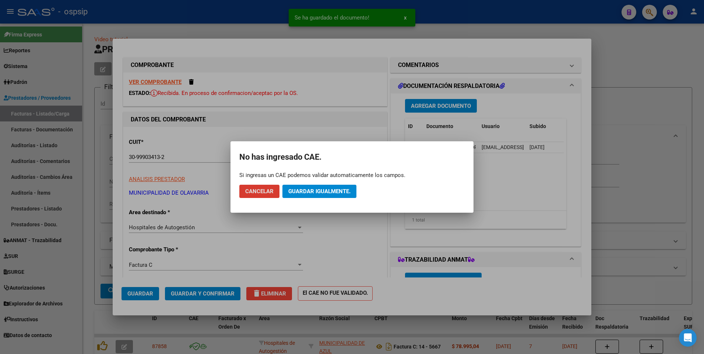
click at [287, 188] on button "Guardar igualmente." at bounding box center [319, 191] width 74 height 13
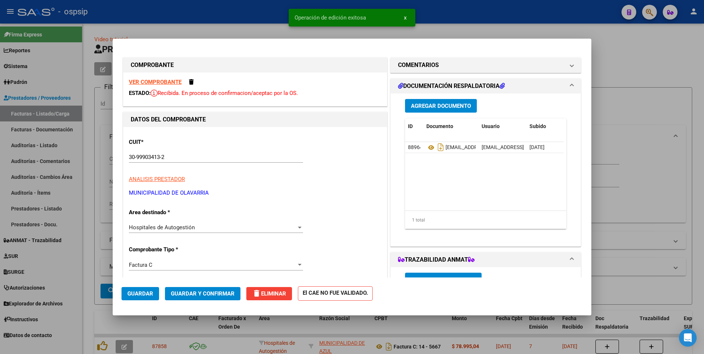
click at [101, 179] on div at bounding box center [352, 177] width 704 height 354
type input "$ 0,00"
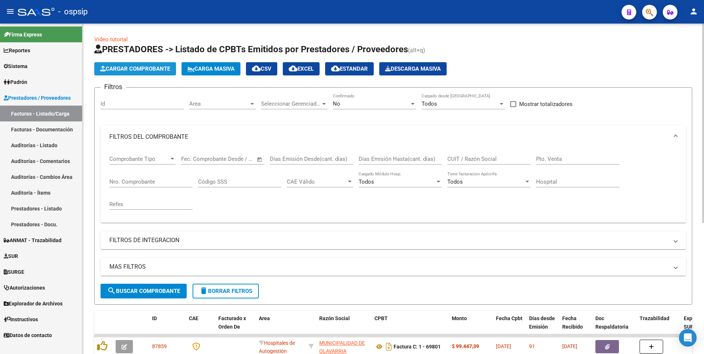
click at [172, 70] on button "Cargar Comprobante" at bounding box center [135, 68] width 82 height 13
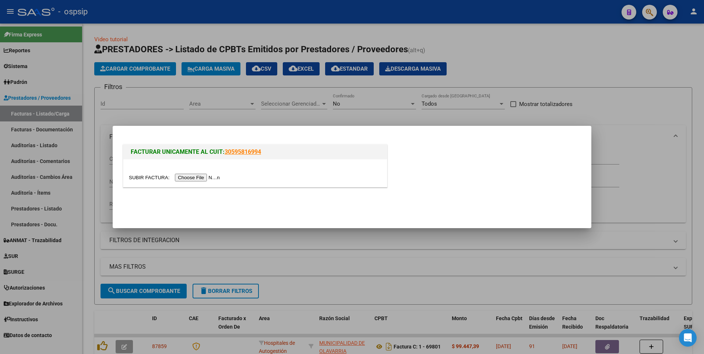
click at [200, 179] on input "file" at bounding box center [175, 178] width 93 height 8
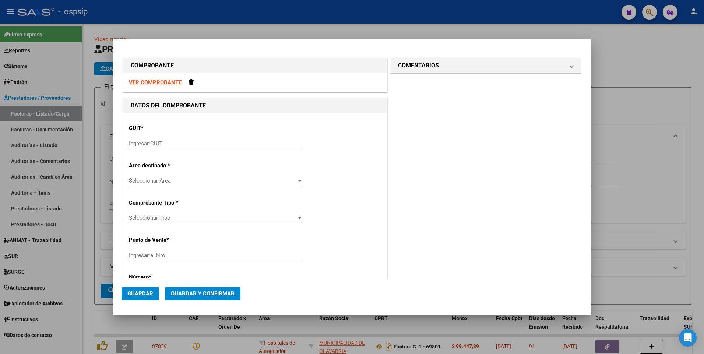
click at [170, 86] on div "VER COMPROBANTE" at bounding box center [255, 83] width 264 height 20
click at [170, 84] on strong "VER COMPROBANTE" at bounding box center [155, 82] width 53 height 7
click at [229, 147] on input "Ingresar CUIT" at bounding box center [216, 143] width 174 height 7
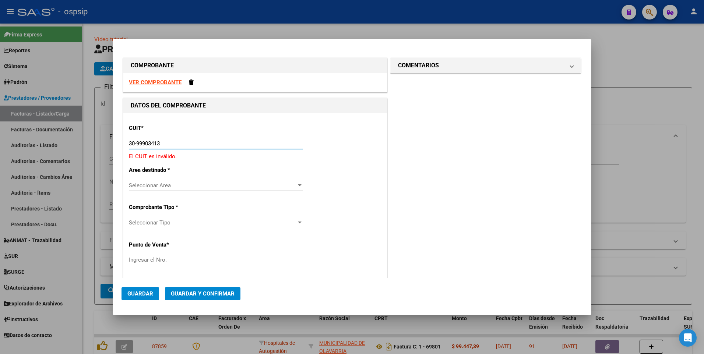
type input "30-99903413-2"
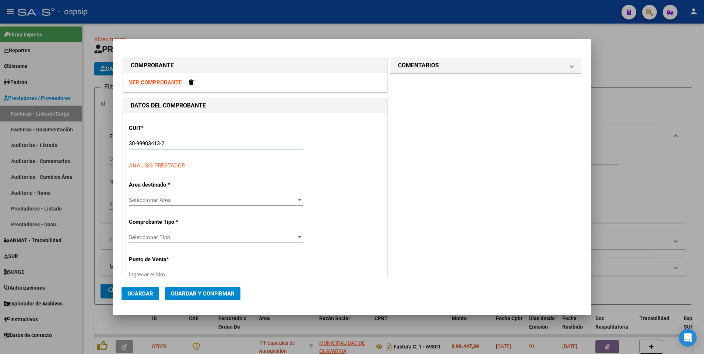
type input "1"
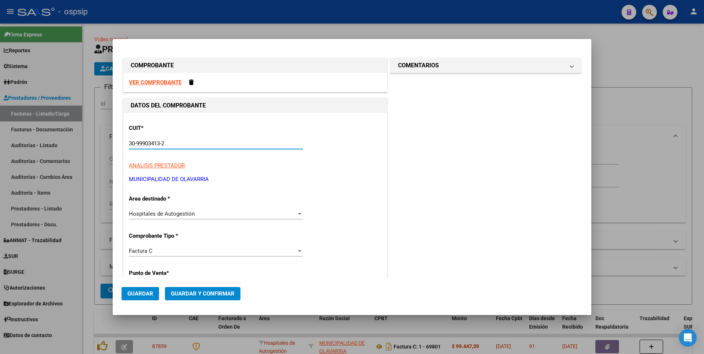
type input "30-99903413-2"
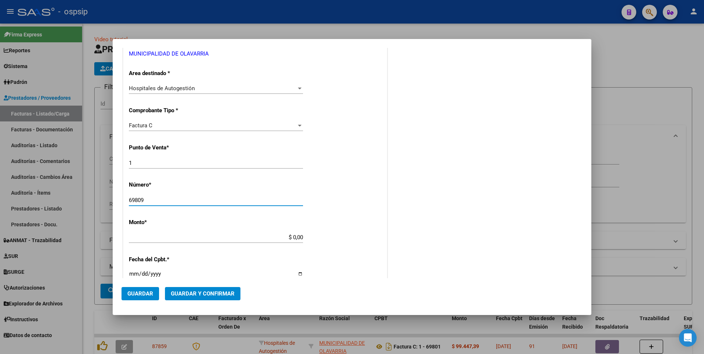
type input "69809"
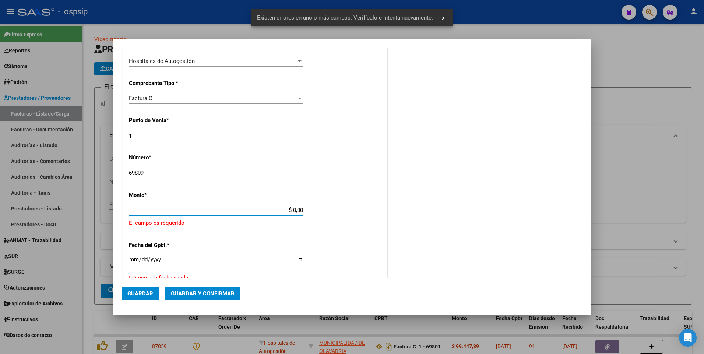
scroll to position [197, 0]
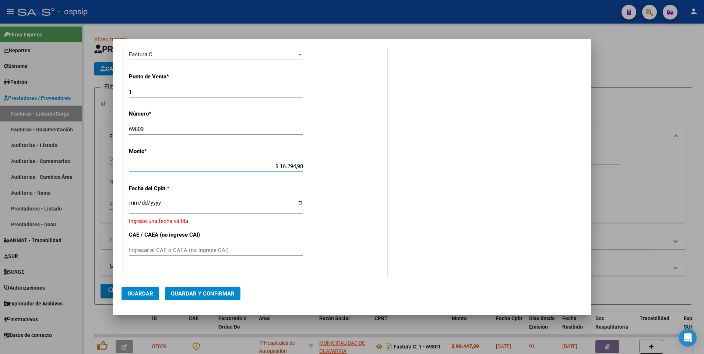
type input "$ 162.949,86"
click at [196, 205] on input "Ingresar la fecha" at bounding box center [216, 206] width 174 height 12
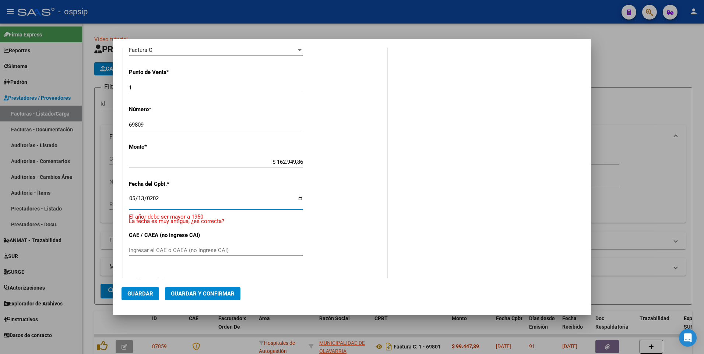
type input "2025-05-13"
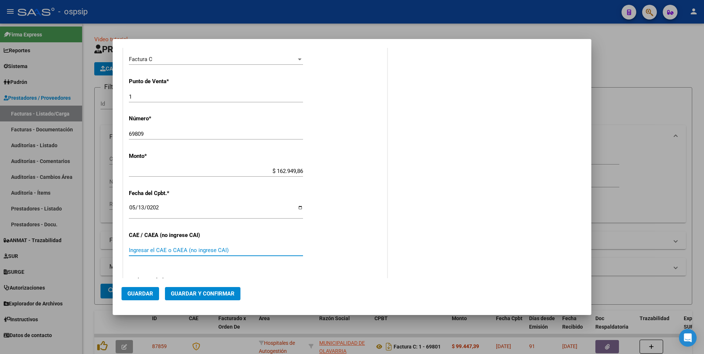
click at [150, 289] on button "Guardar" at bounding box center [140, 293] width 38 height 13
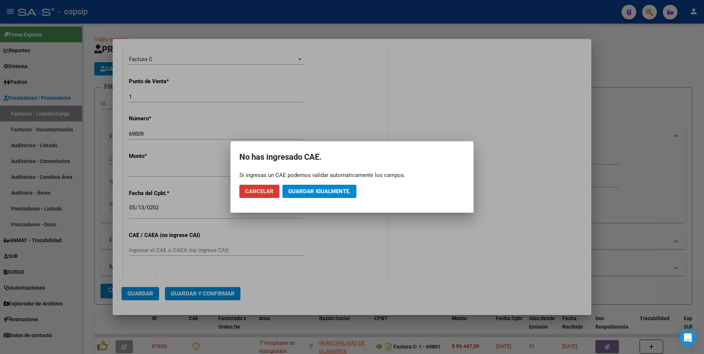
click at [311, 188] on button "Guardar igualmente." at bounding box center [319, 191] width 74 height 13
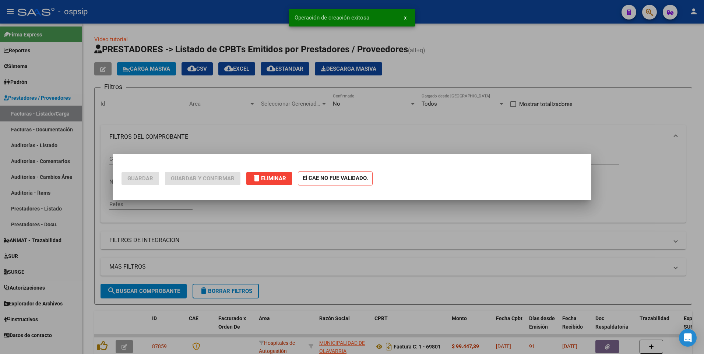
scroll to position [0, 0]
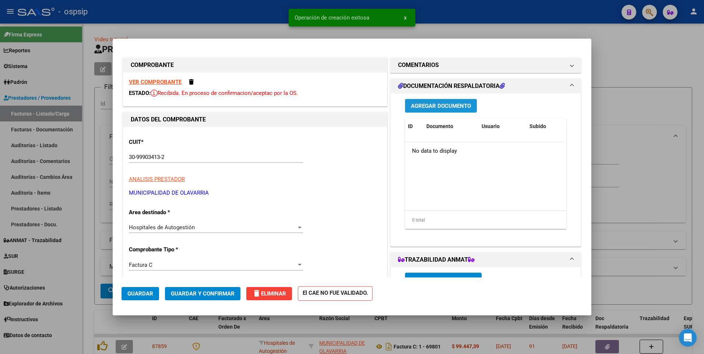
click at [427, 107] on span "Agregar Documento" at bounding box center [441, 106] width 60 height 7
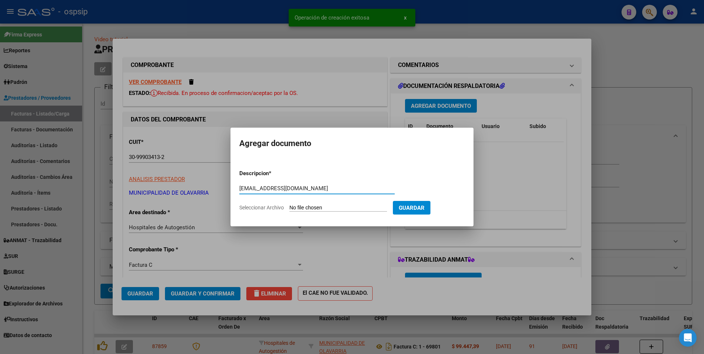
type input "facturacionhospital@olavarria.gov.ar"
click at [350, 206] on input "Seleccionar Archivo" at bounding box center [338, 208] width 98 height 7
type input "C:\fakepath\69801.pdf"
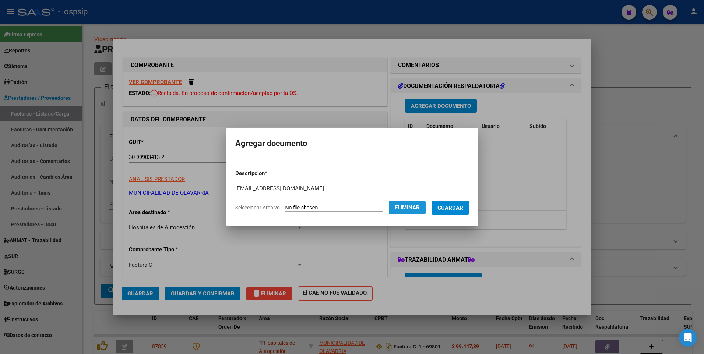
click at [403, 206] on button "Eliminar" at bounding box center [407, 207] width 37 height 13
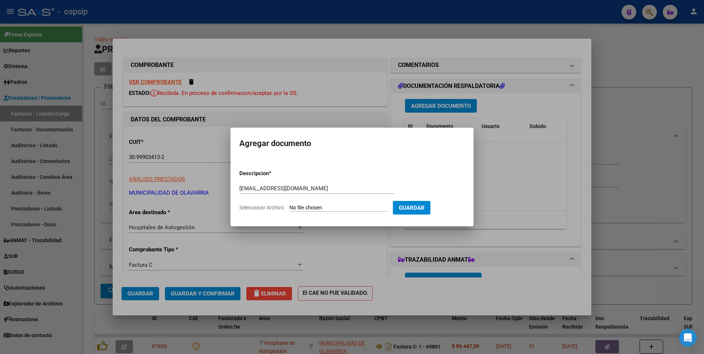
click at [329, 208] on input "Seleccionar Archivo" at bounding box center [338, 208] width 98 height 7
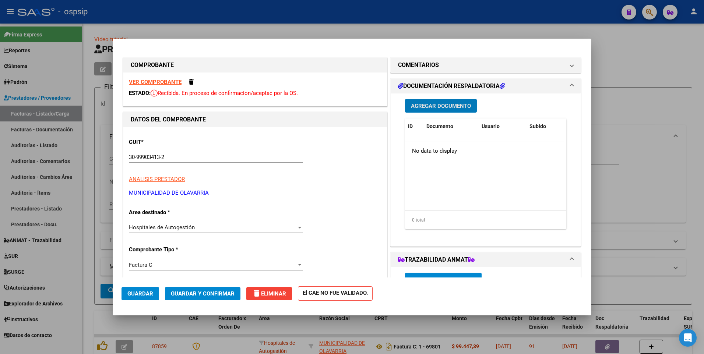
type input "$ 0,00"
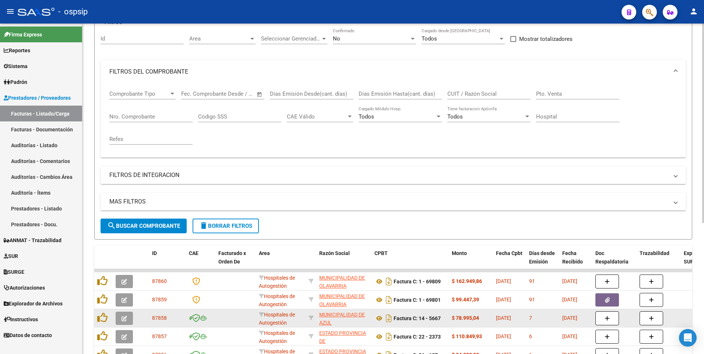
scroll to position [110, 0]
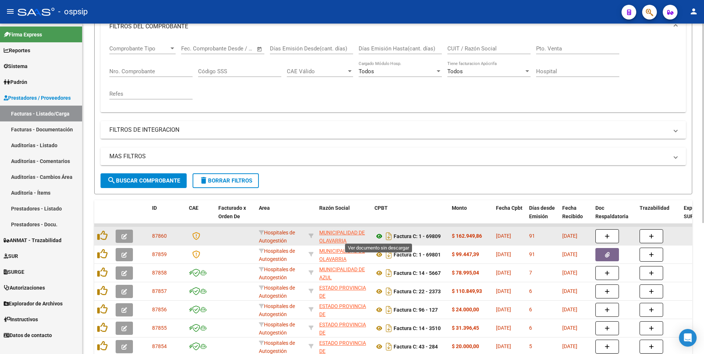
click at [380, 237] on icon at bounding box center [379, 236] width 10 height 9
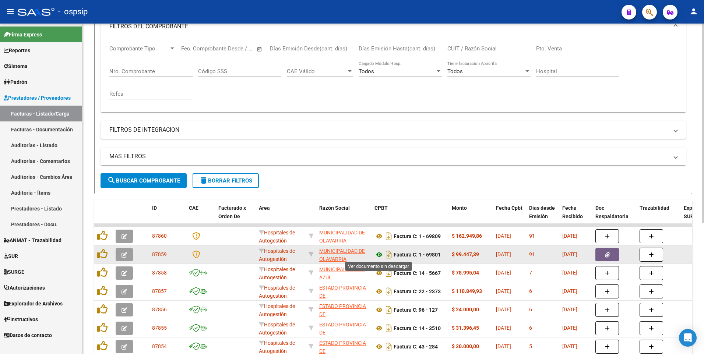
click at [378, 256] on icon at bounding box center [379, 254] width 10 height 9
click at [125, 252] on icon "button" at bounding box center [124, 255] width 6 height 6
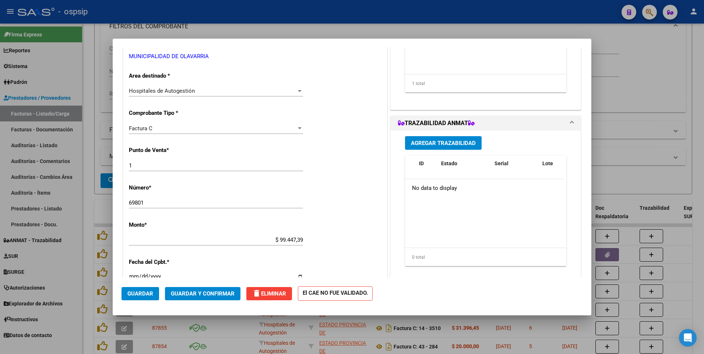
scroll to position [147, 0]
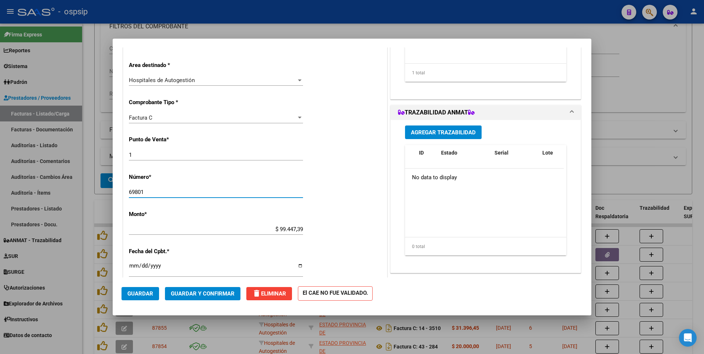
click at [182, 192] on input "69801" at bounding box center [216, 192] width 174 height 7
type input "69809"
click at [182, 231] on input "$ 99.447,39" at bounding box center [216, 229] width 174 height 7
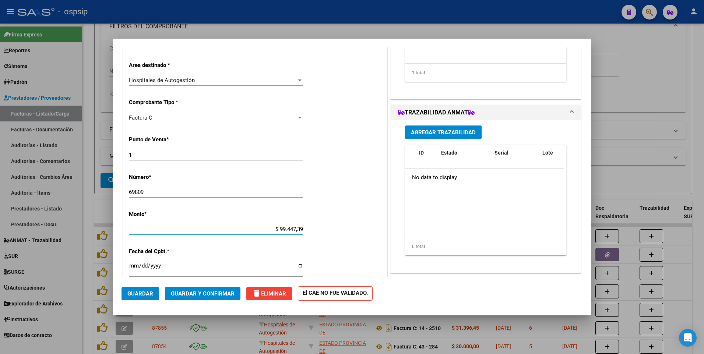
click at [182, 231] on input "$ 99.447,39" at bounding box center [216, 229] width 174 height 7
click at [182, 231] on div "COMPROBANTE VER COMPROBANTE ESTADO: Recibida. En proceso de confirmacion/acepta…" at bounding box center [352, 177] width 704 height 354
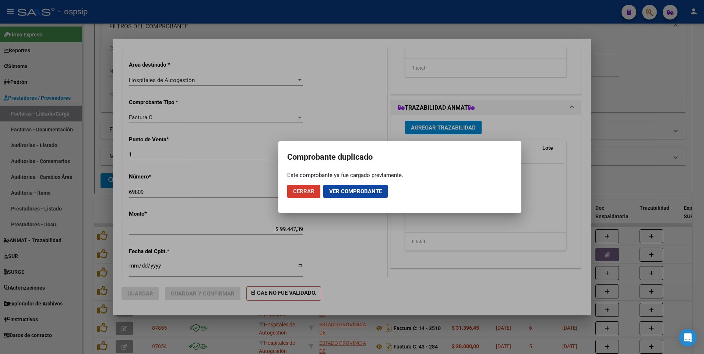
type input "$ 0,00"
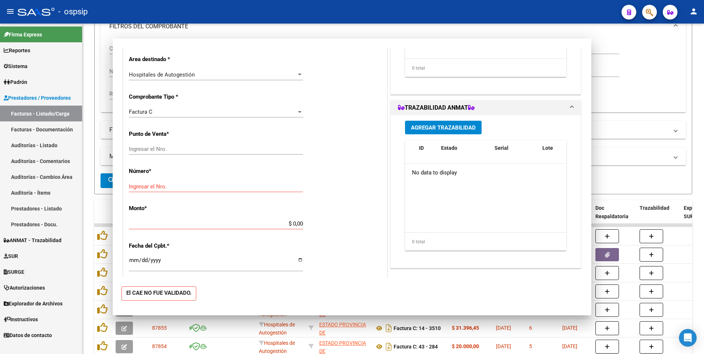
scroll to position [0, 0]
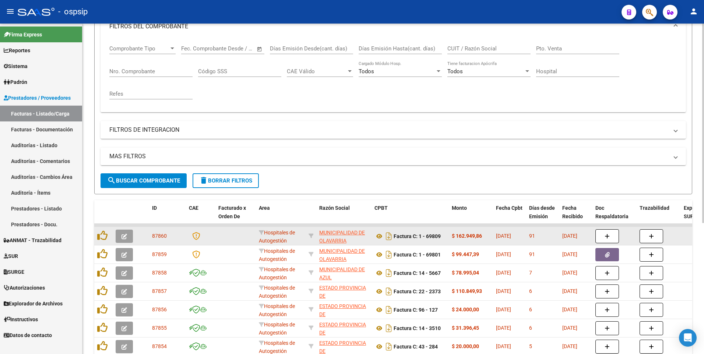
click at [128, 240] on button "button" at bounding box center [124, 236] width 17 height 13
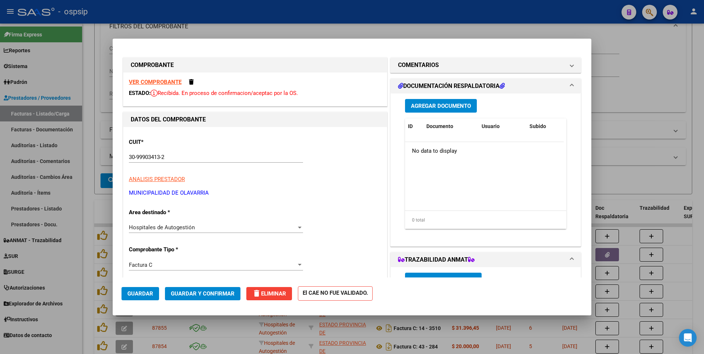
click at [275, 293] on span "delete Eliminar" at bounding box center [269, 293] width 34 height 7
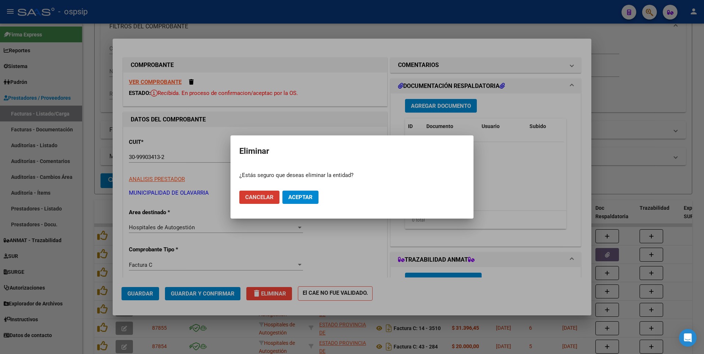
click at [307, 195] on span "Aceptar" at bounding box center [300, 197] width 24 height 7
type input "$ 0,00"
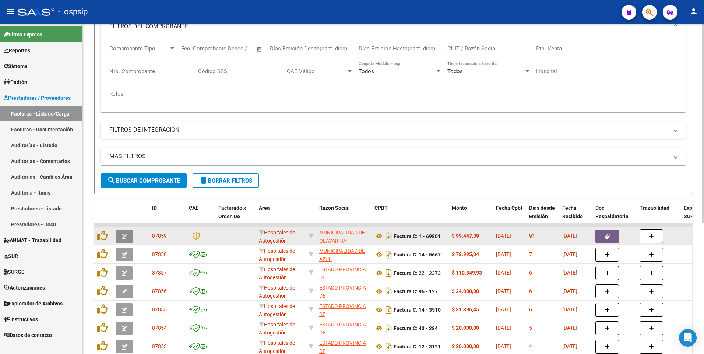
click at [121, 236] on button "button" at bounding box center [124, 236] width 17 height 13
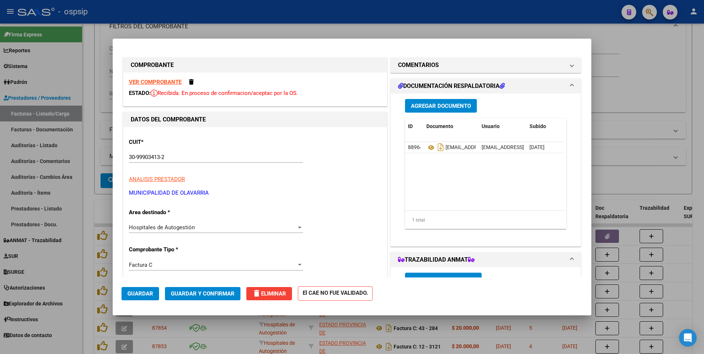
click at [172, 82] on strong "VER COMPROBANTE" at bounding box center [155, 82] width 53 height 7
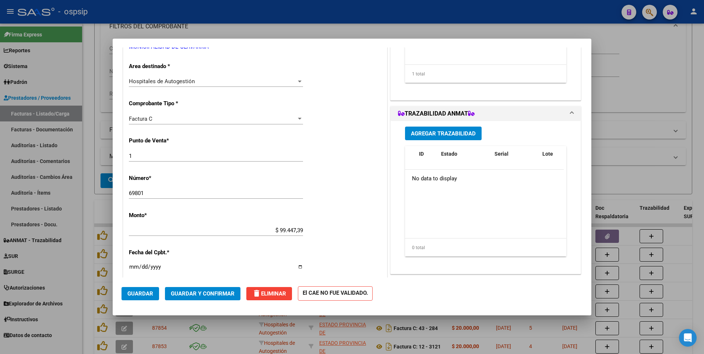
scroll to position [147, 0]
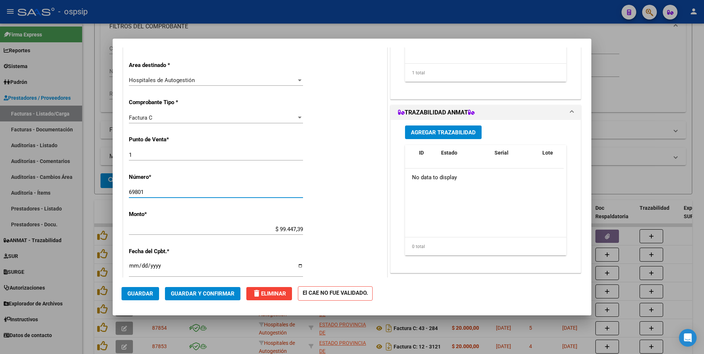
click at [219, 195] on input "69801" at bounding box center [216, 192] width 174 height 7
click at [204, 190] on input "69801" at bounding box center [216, 192] width 174 height 7
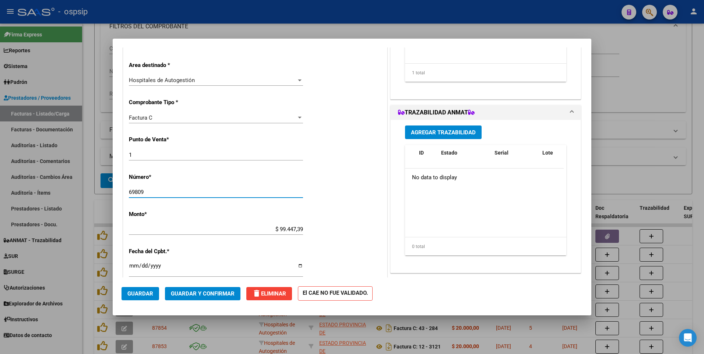
type input "69809"
click at [217, 233] on input "$ 99.447,39" at bounding box center [216, 229] width 174 height 7
type input "$ 162.949,86"
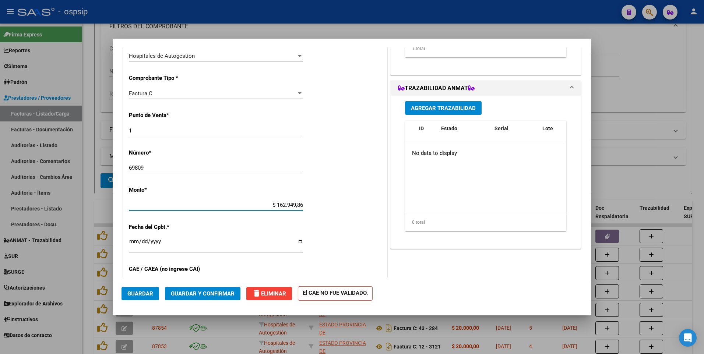
scroll to position [184, 0]
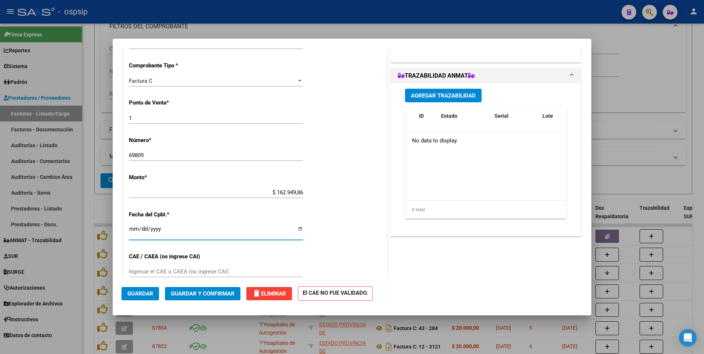
click at [184, 232] on input "2025-05-13" at bounding box center [216, 232] width 174 height 12
type input "2025-05-13"
click at [146, 294] on span "Guardar" at bounding box center [140, 293] width 26 height 7
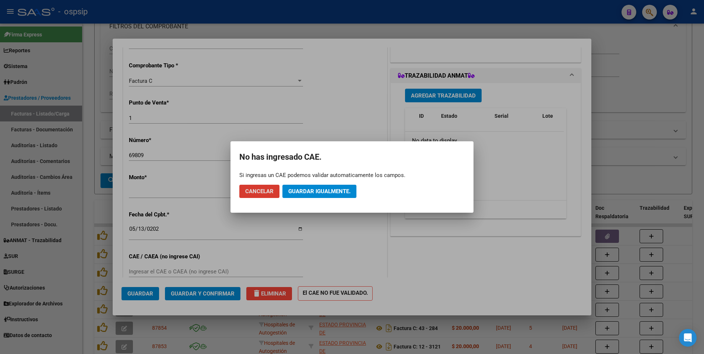
drag, startPoint x: 326, startPoint y: 190, endPoint x: 330, endPoint y: 180, distance: 10.4
click at [328, 188] on span "Guardar igualmente." at bounding box center [319, 191] width 62 height 7
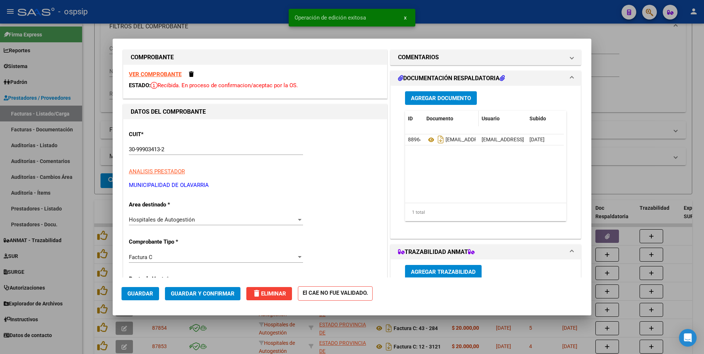
scroll to position [0, 0]
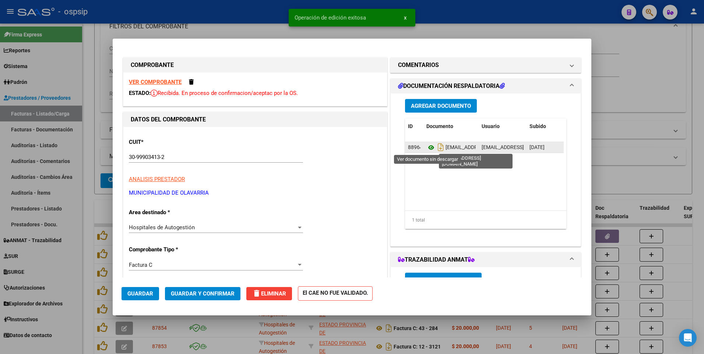
click at [427, 149] on icon at bounding box center [431, 147] width 10 height 9
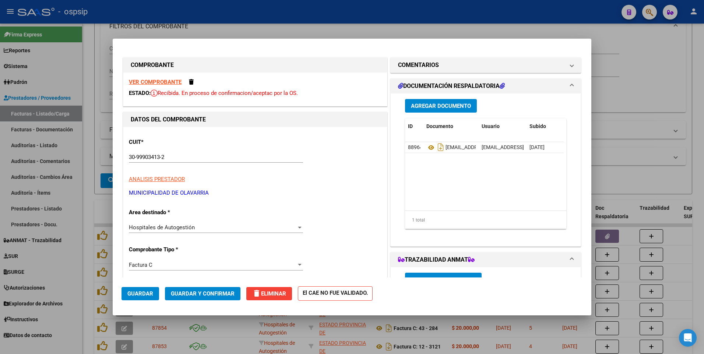
click at [151, 297] on button "Guardar" at bounding box center [140, 293] width 38 height 13
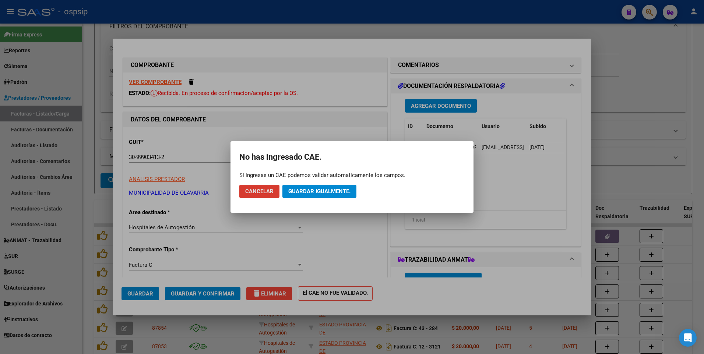
click at [321, 193] on span "Guardar igualmente." at bounding box center [319, 191] width 62 height 7
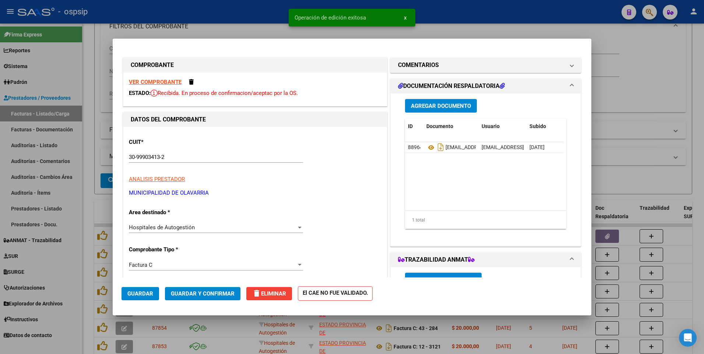
click at [224, 10] on div at bounding box center [352, 177] width 704 height 354
type input "$ 0,00"
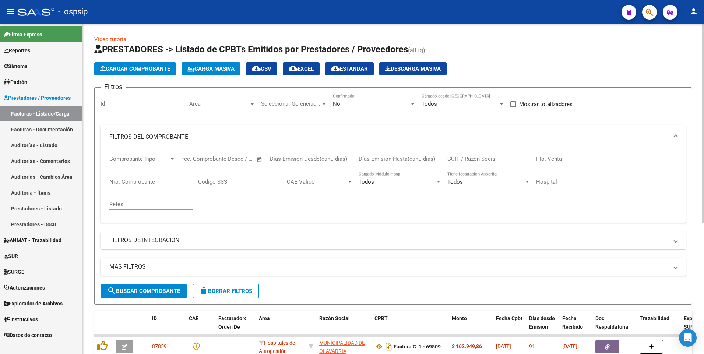
click at [145, 65] on button "Cargar Comprobante" at bounding box center [135, 68] width 82 height 13
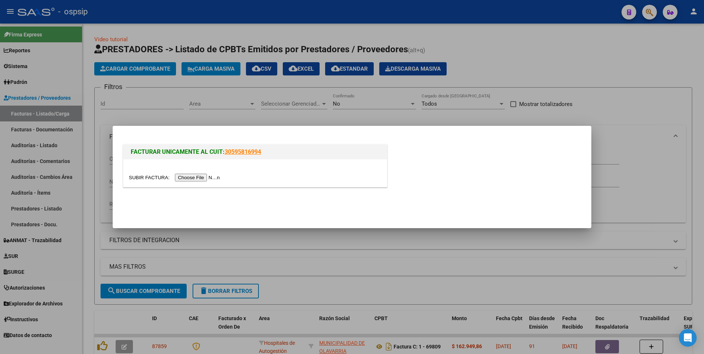
click at [204, 177] on input "file" at bounding box center [175, 178] width 93 height 8
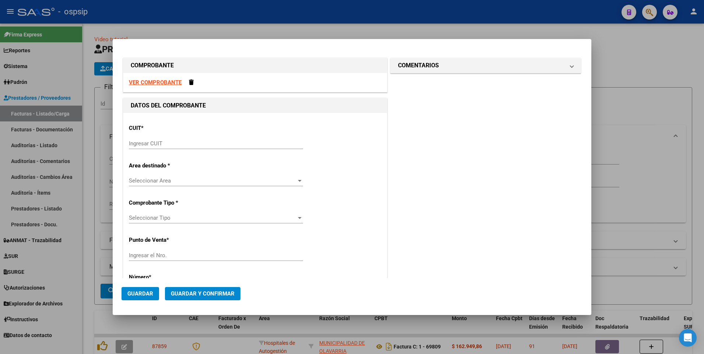
click at [163, 81] on strong "VER COMPROBANTE" at bounding box center [155, 82] width 53 height 7
click at [225, 140] on div "Ingresar CUIT" at bounding box center [216, 143] width 174 height 11
click at [224, 146] on input "Ingresar CUIT" at bounding box center [216, 143] width 174 height 7
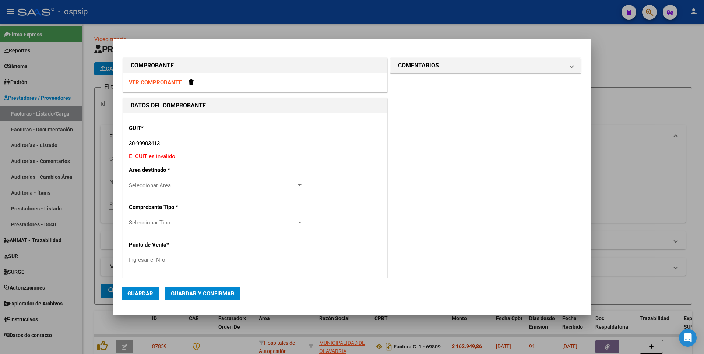
type input "30-99903413-2"
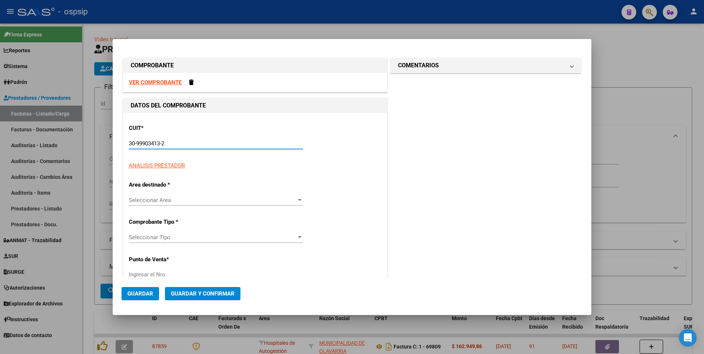
type input "1"
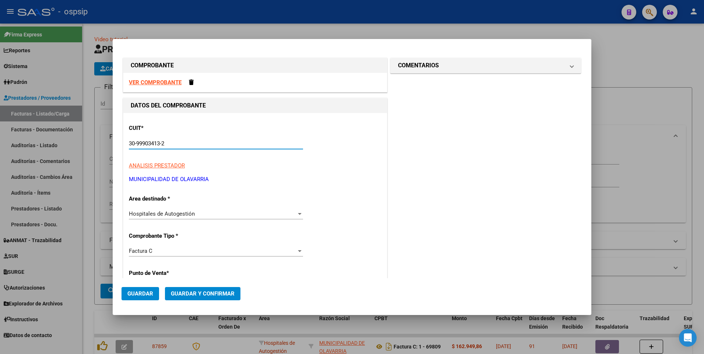
type input "30-99903413-2"
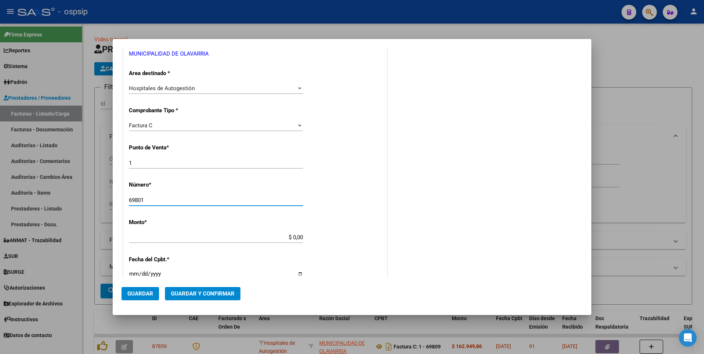
type input "69801"
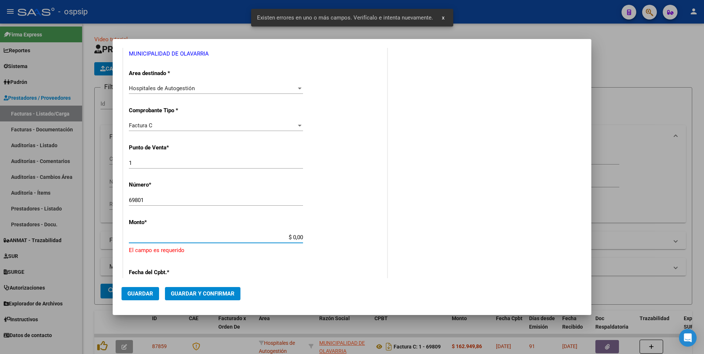
scroll to position [197, 0]
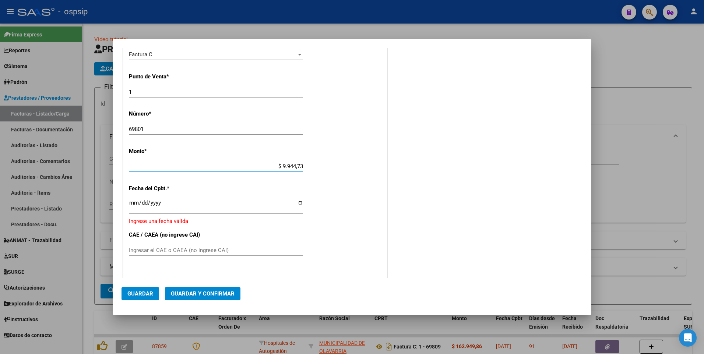
type input "$ 99.447,39"
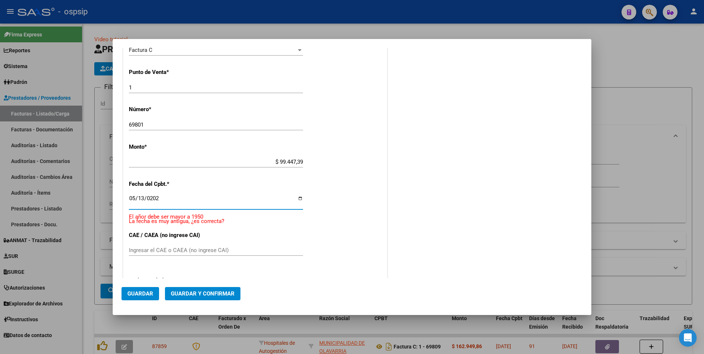
type input "2025-05-13"
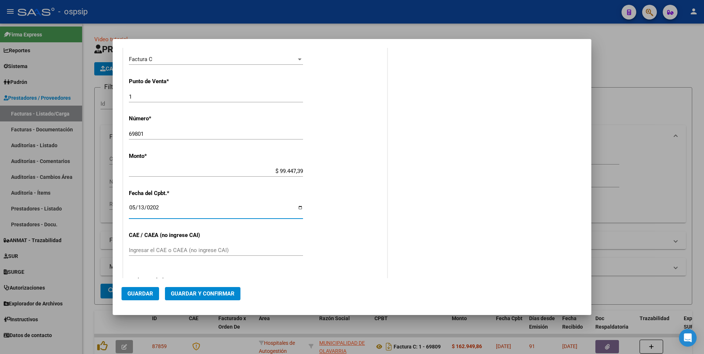
click at [149, 293] on span "Guardar" at bounding box center [140, 293] width 26 height 7
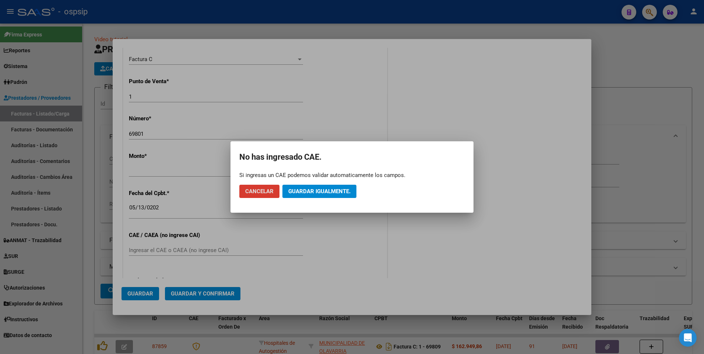
click at [339, 190] on span "Guardar igualmente." at bounding box center [319, 191] width 62 height 7
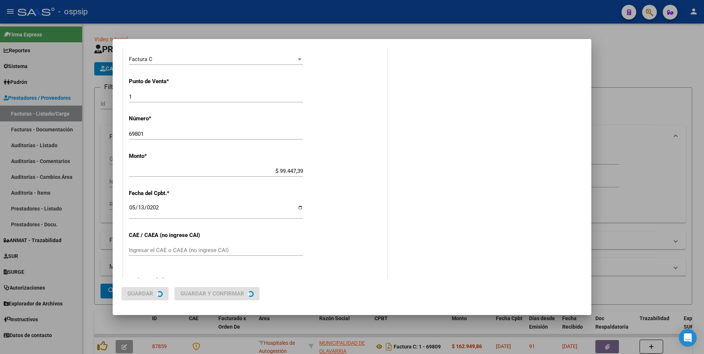
scroll to position [0, 0]
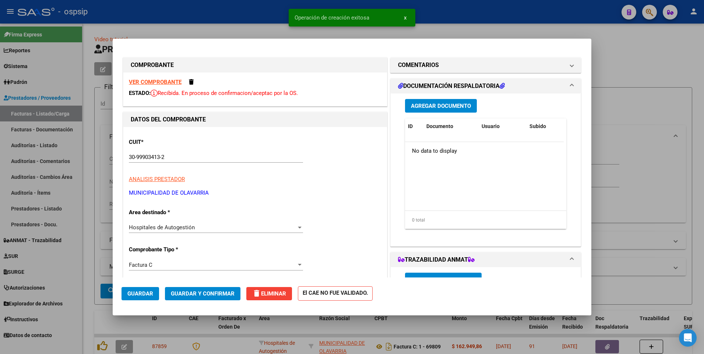
click at [432, 106] on span "Agregar Documento" at bounding box center [441, 106] width 60 height 7
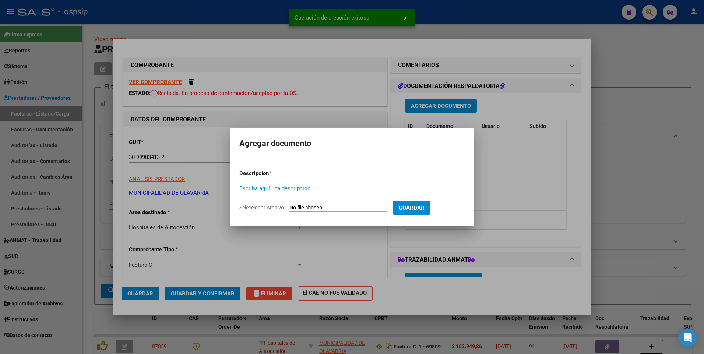
paste input "facturacionhospital@olavarria.gov.ar"
type input "facturacionhospital@olavarria.gov.ar"
click at [297, 208] on input "Seleccionar Archivo" at bounding box center [338, 208] width 98 height 7
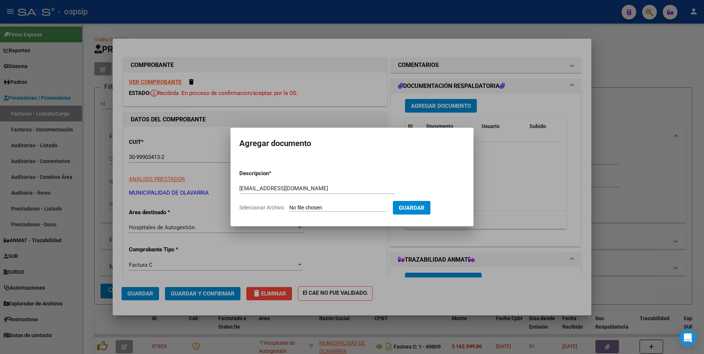
type input "C:\fakepath\69801.pdf"
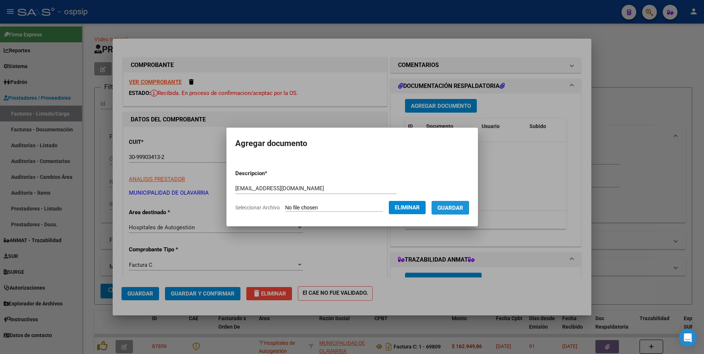
click at [463, 206] on span "Guardar" at bounding box center [450, 208] width 26 height 7
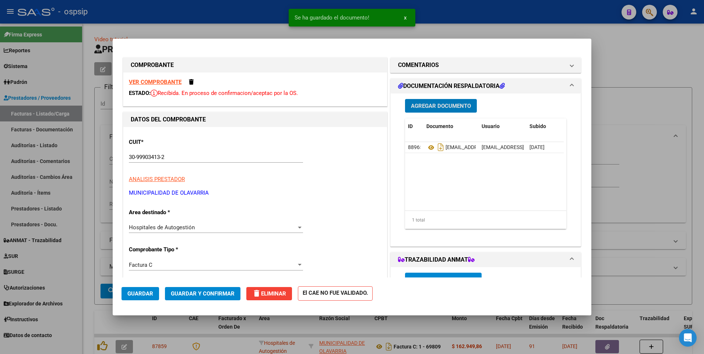
click at [145, 292] on span "Guardar" at bounding box center [140, 293] width 26 height 7
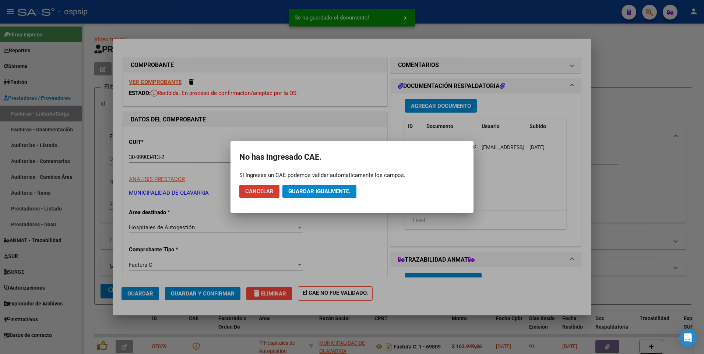
click at [310, 196] on button "Guardar igualmente." at bounding box center [319, 191] width 74 height 13
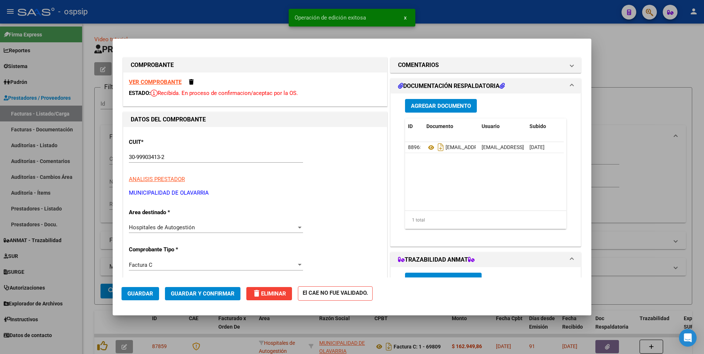
click at [262, 16] on div at bounding box center [352, 177] width 704 height 354
type input "$ 0,00"
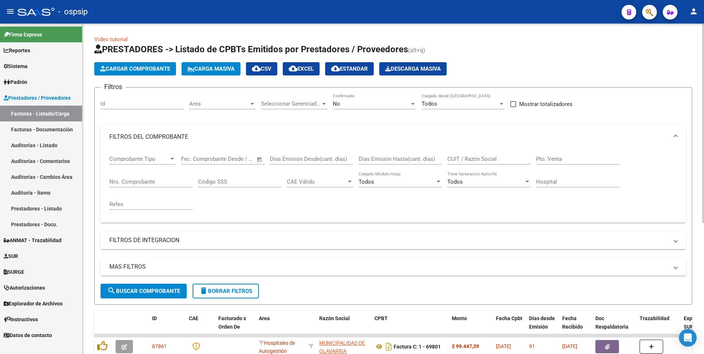
click at [146, 70] on span "Cargar Comprobante" at bounding box center [135, 69] width 70 height 7
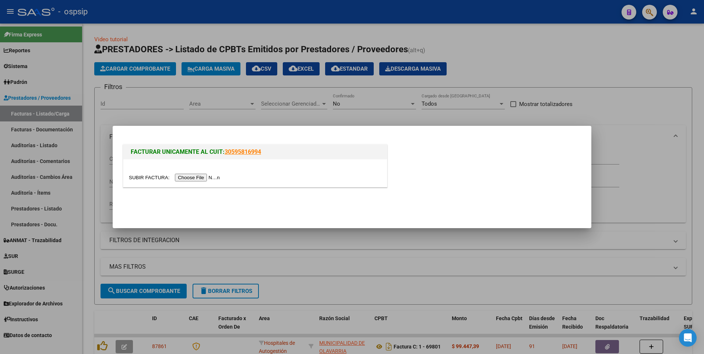
click at [191, 177] on input "file" at bounding box center [175, 178] width 93 height 8
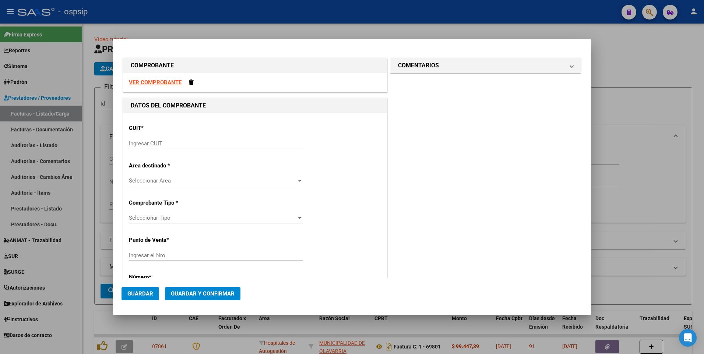
click at [165, 82] on strong "VER COMPROBANTE" at bounding box center [155, 82] width 53 height 7
click at [246, 145] on input "Ingresar CUIT" at bounding box center [216, 143] width 174 height 7
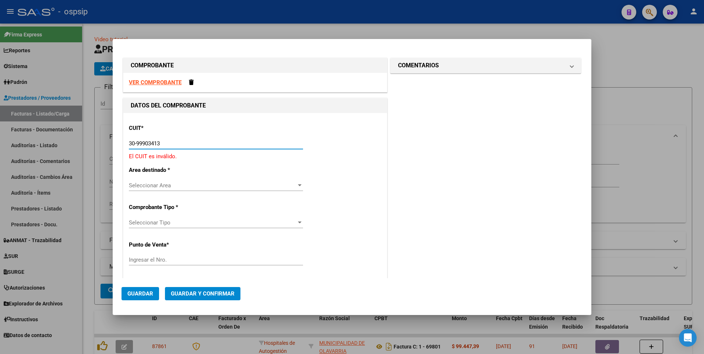
type input "30-99903413-2"
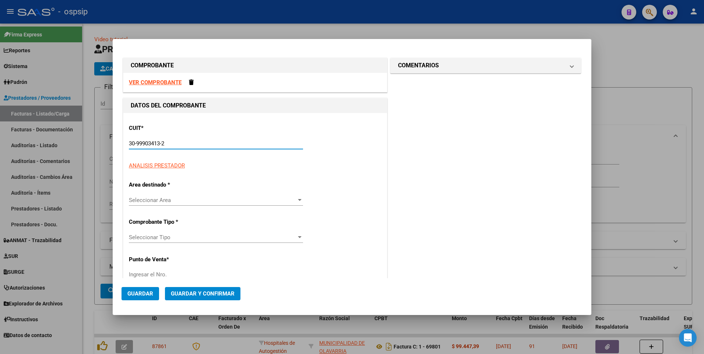
type input "1"
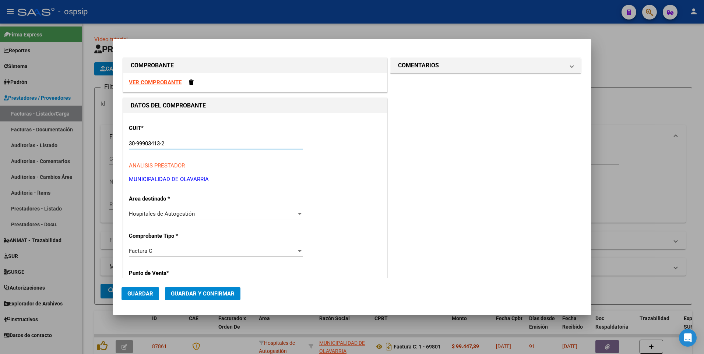
type input "30-99903413-2"
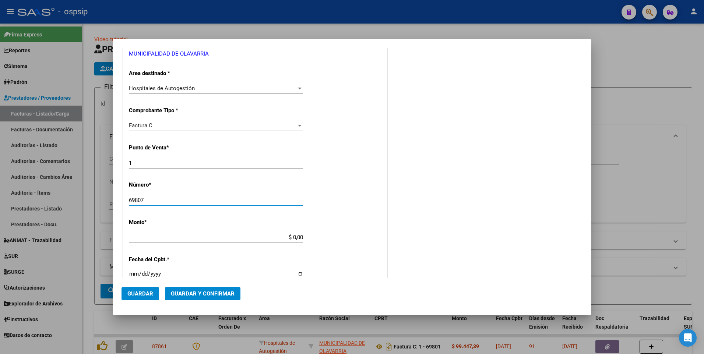
type input "69807"
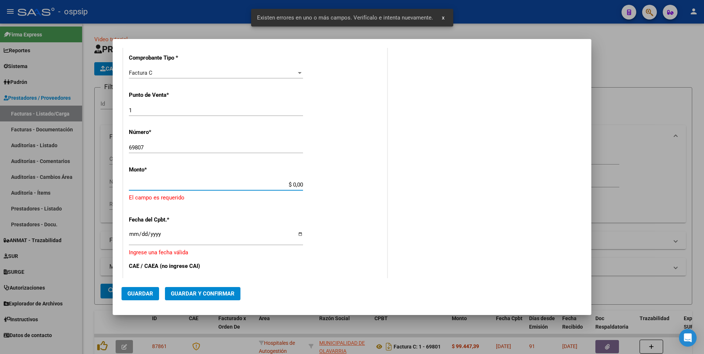
scroll to position [197, 0]
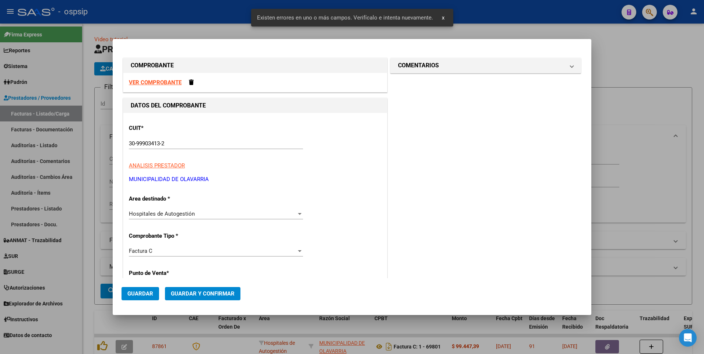
scroll to position [197, 0]
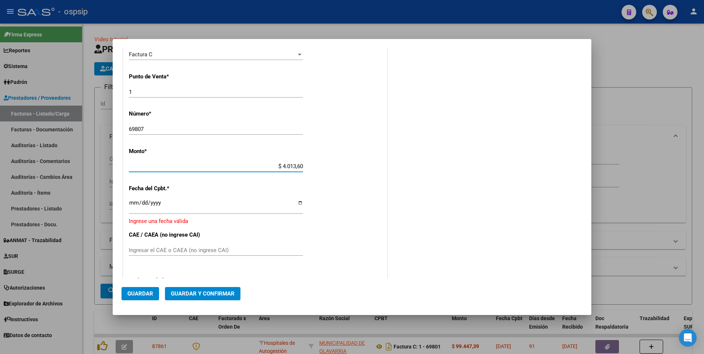
type input "$ 40.136,02"
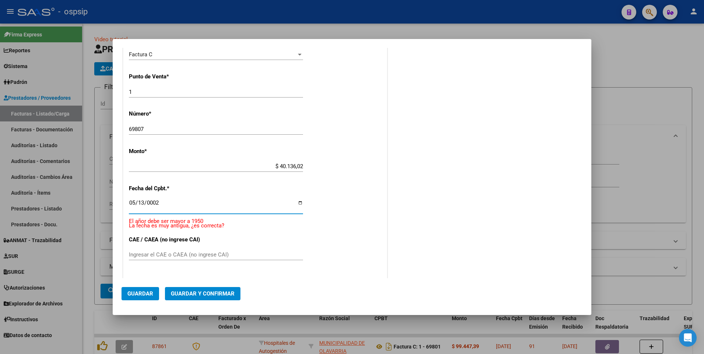
scroll to position [201, 0]
type input "2025-05-13"
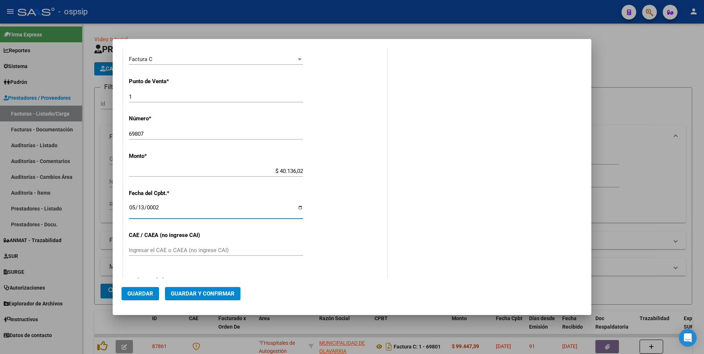
click at [155, 292] on button "Guardar" at bounding box center [140, 293] width 38 height 13
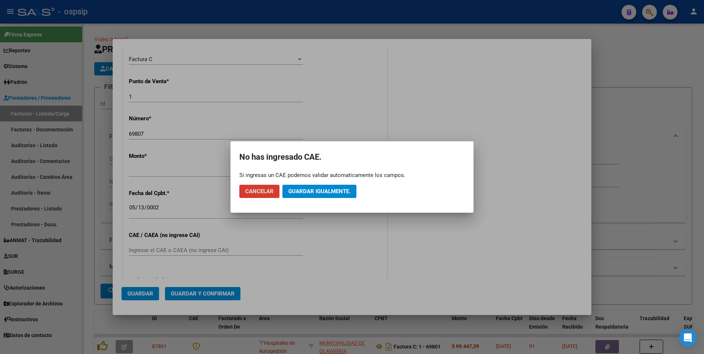
click at [320, 196] on button "Guardar igualmente." at bounding box center [319, 191] width 74 height 13
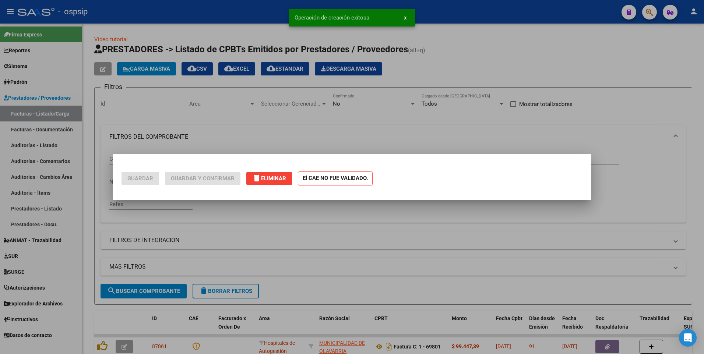
scroll to position [0, 0]
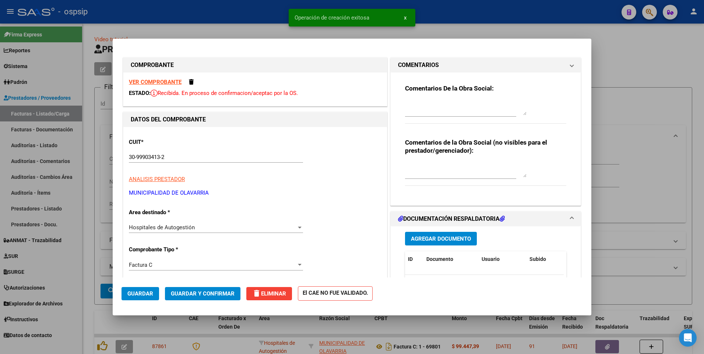
click at [259, 6] on div at bounding box center [352, 177] width 704 height 354
type input "$ 0,00"
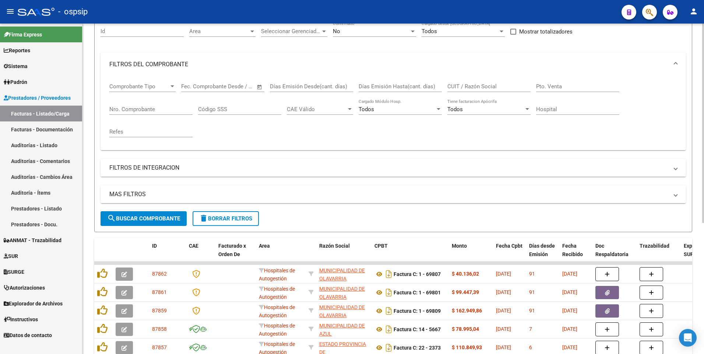
scroll to position [110, 0]
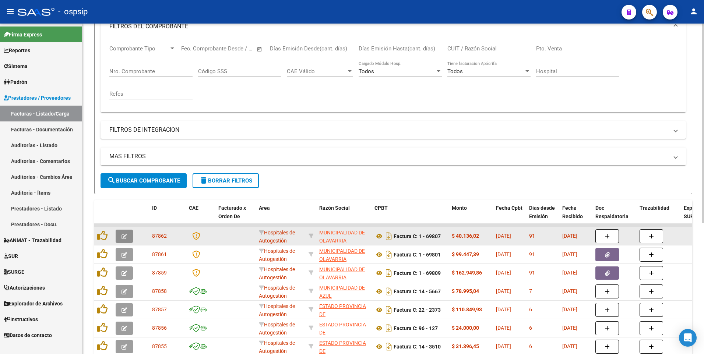
click at [125, 234] on icon "button" at bounding box center [124, 237] width 6 height 6
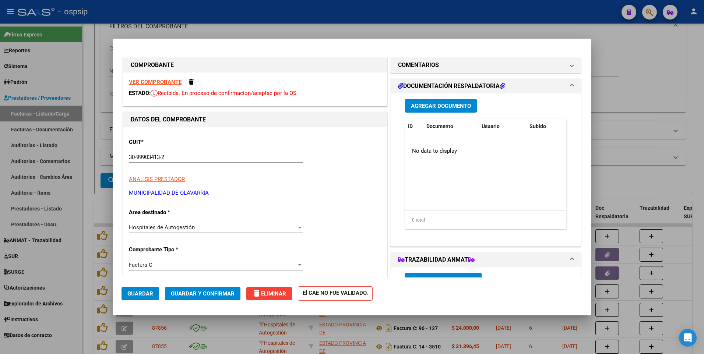
click at [429, 110] on button "Agregar Documento" at bounding box center [441, 106] width 72 height 14
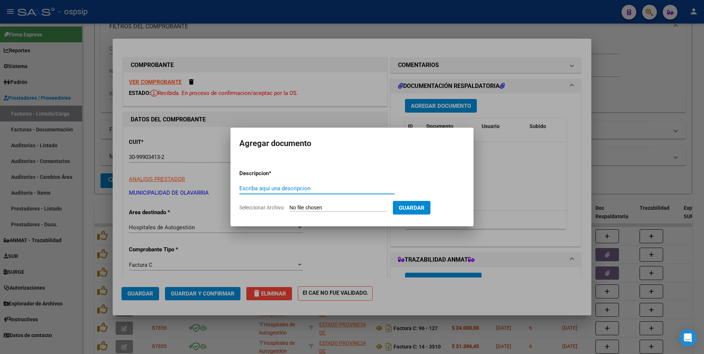
paste input "facturacionhospital@olavarria.gov.ar"
type input "facturacionhospital@olavarria.gov.ar"
click at [375, 209] on input "Seleccionar Archivo" at bounding box center [338, 208] width 98 height 7
type input "C:\fakepath\69807.pdf"
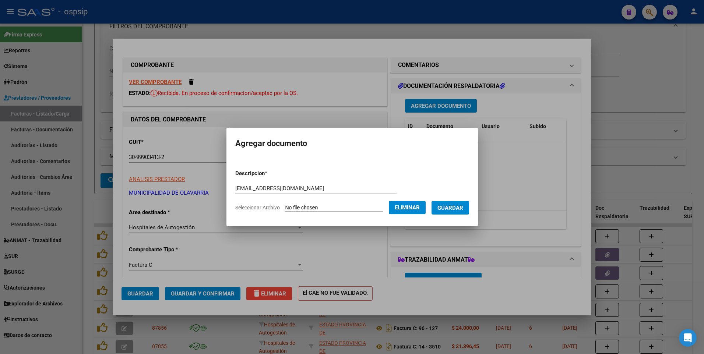
click at [458, 214] on button "Guardar" at bounding box center [450, 208] width 38 height 14
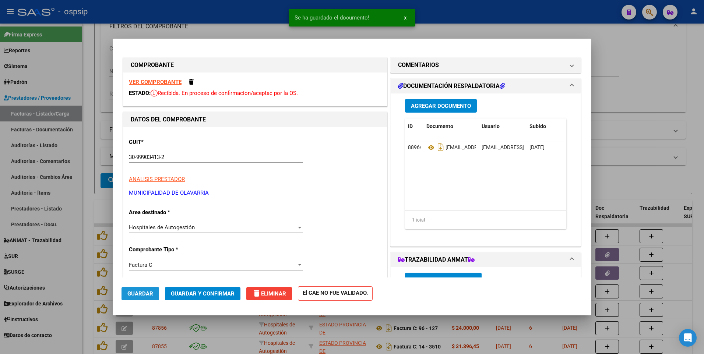
click at [137, 298] on button "Guardar" at bounding box center [140, 293] width 38 height 13
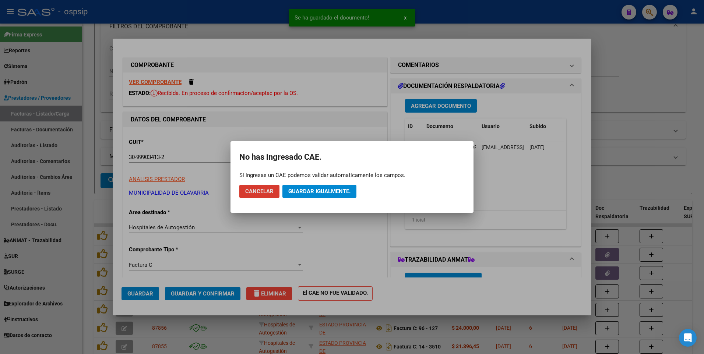
click at [327, 195] on button "Guardar igualmente." at bounding box center [319, 191] width 74 height 13
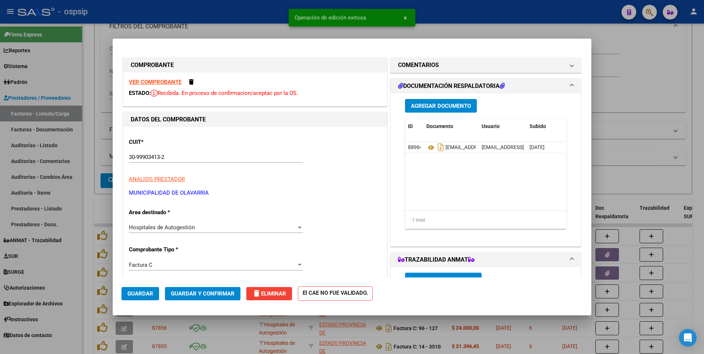
click at [251, 21] on div at bounding box center [352, 177] width 704 height 354
type input "$ 0,00"
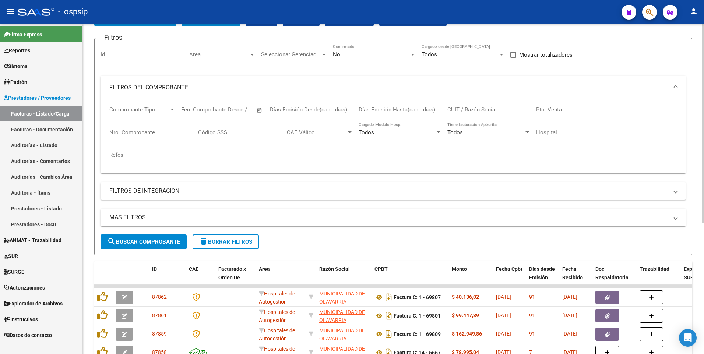
scroll to position [0, 0]
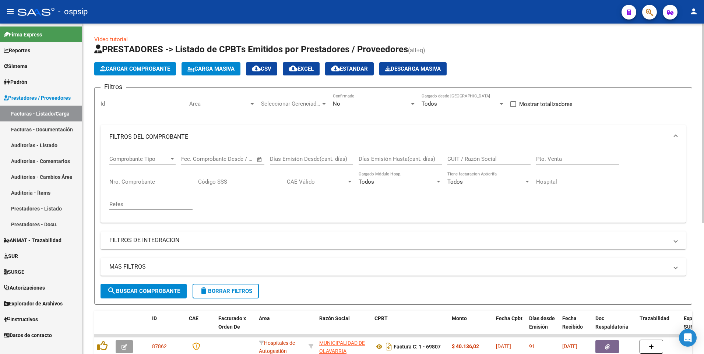
click at [222, 290] on span "delete Borrar Filtros" at bounding box center [225, 291] width 53 height 7
click at [135, 68] on span "Cargar Comprobante" at bounding box center [135, 69] width 70 height 7
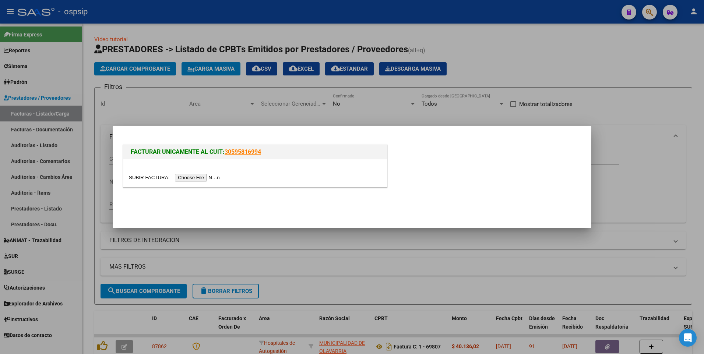
click at [187, 180] on input "file" at bounding box center [175, 178] width 93 height 8
click at [250, 175] on div at bounding box center [255, 177] width 253 height 8
click at [198, 179] on input "file" at bounding box center [175, 178] width 93 height 8
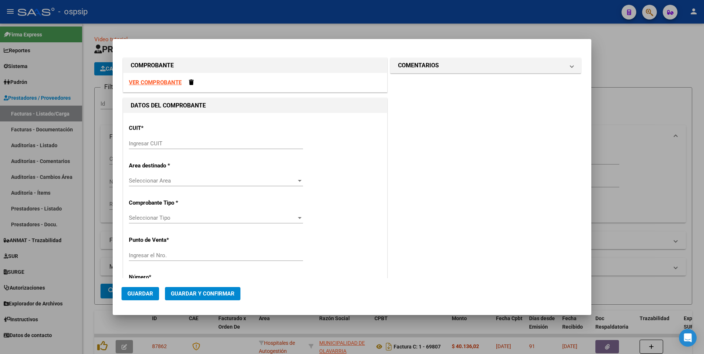
click at [164, 83] on strong "VER COMPROBANTE" at bounding box center [155, 82] width 53 height 7
click at [211, 144] on input "Ingresar CUIT" at bounding box center [216, 143] width 174 height 7
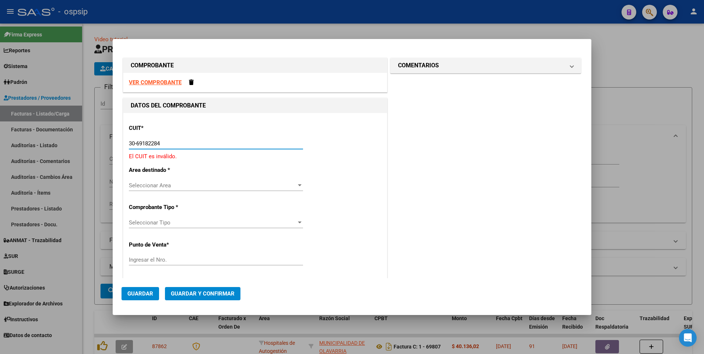
type input "30-69182284-9"
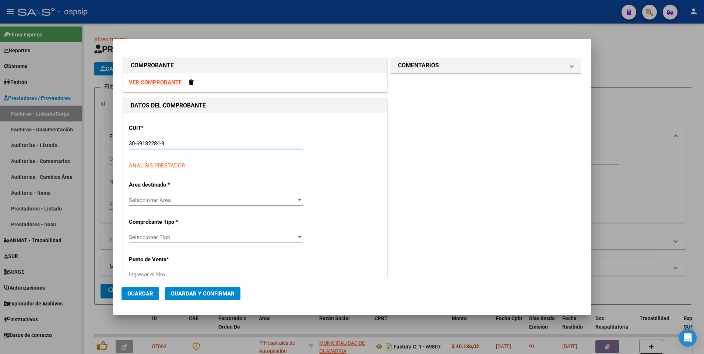
type input "1607"
type input "30-69182284-9"
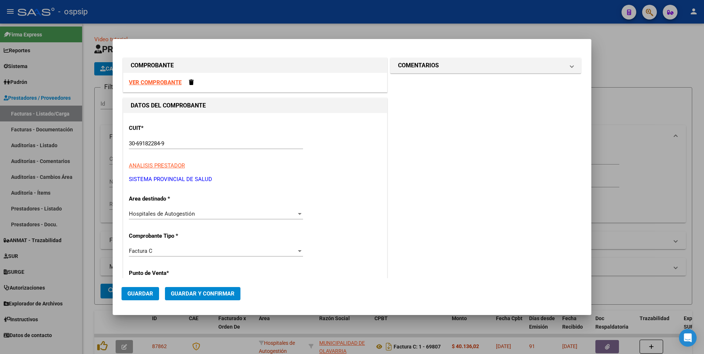
scroll to position [126, 0]
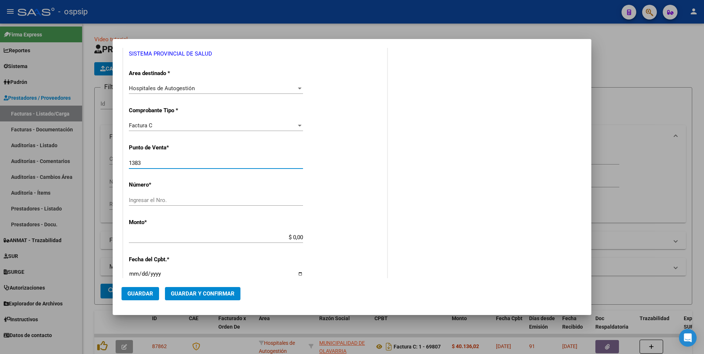
type input "1383"
type input "4174"
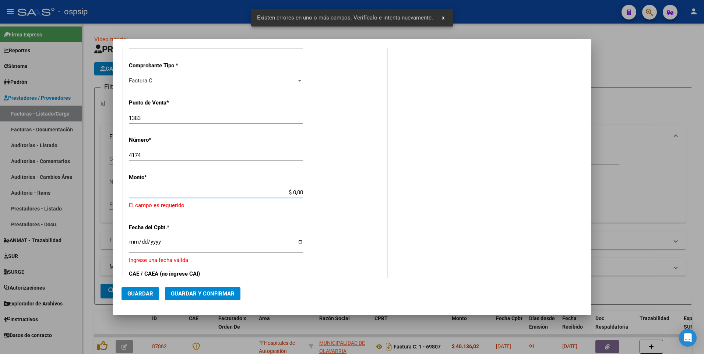
scroll to position [197, 0]
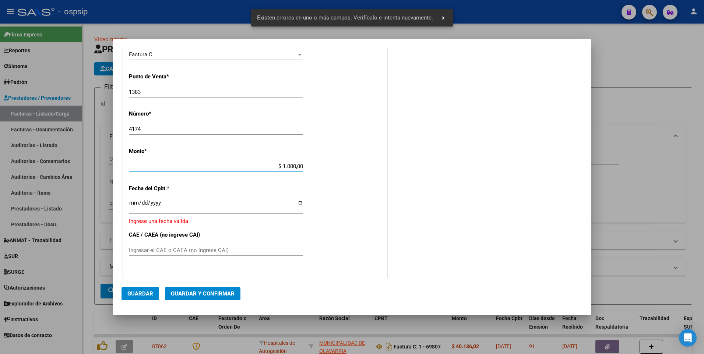
type input "$ 10.000,00"
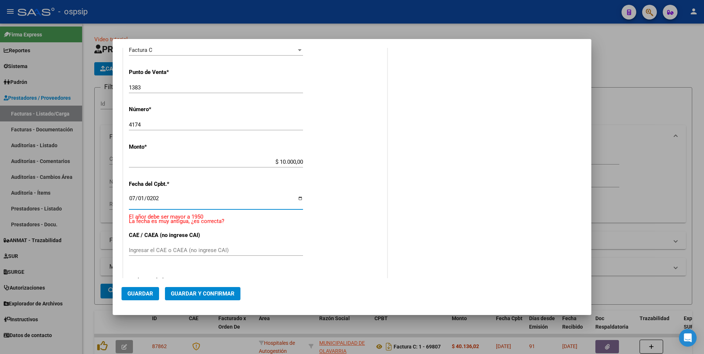
type input "2025-07-01"
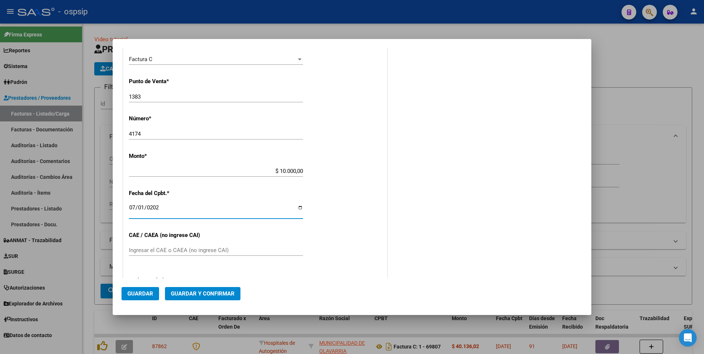
click at [155, 288] on button "Guardar" at bounding box center [140, 293] width 38 height 13
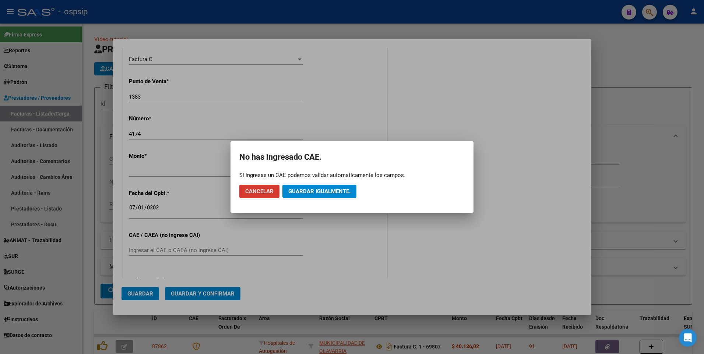
click at [314, 193] on span "Guardar igualmente." at bounding box center [319, 191] width 62 height 7
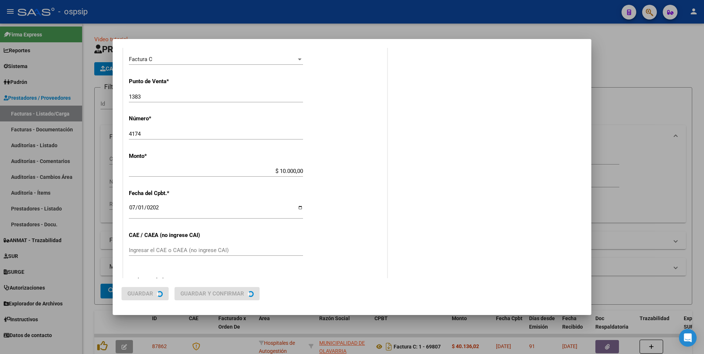
scroll to position [0, 0]
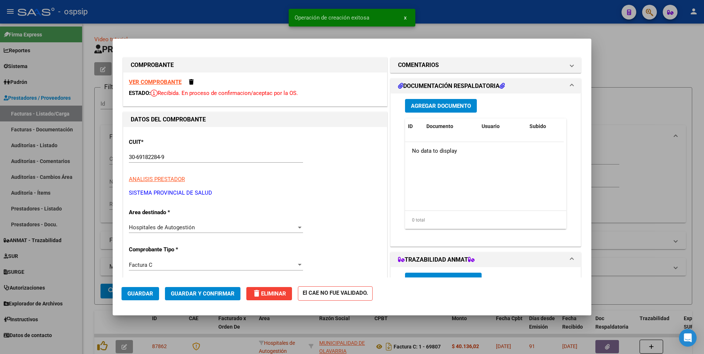
click at [428, 107] on span "Agregar Documento" at bounding box center [441, 106] width 60 height 7
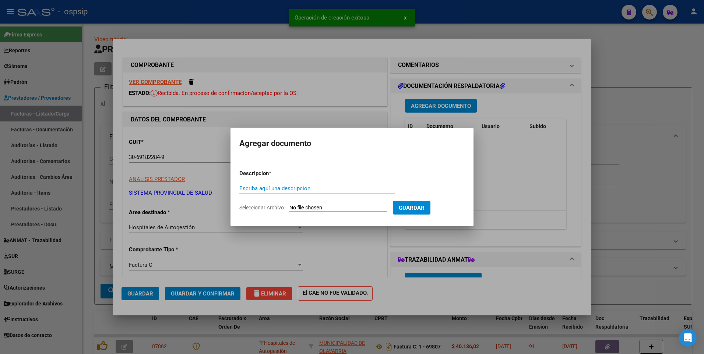
paste input "[EMAIL_ADDRESS][DOMAIN_NAME]"
type input "[EMAIL_ADDRESS][DOMAIN_NAME]"
click at [335, 209] on input "Seleccionar Archivo" at bounding box center [338, 208] width 98 height 7
type input "C:\fakepath\1383-4174.pdf"
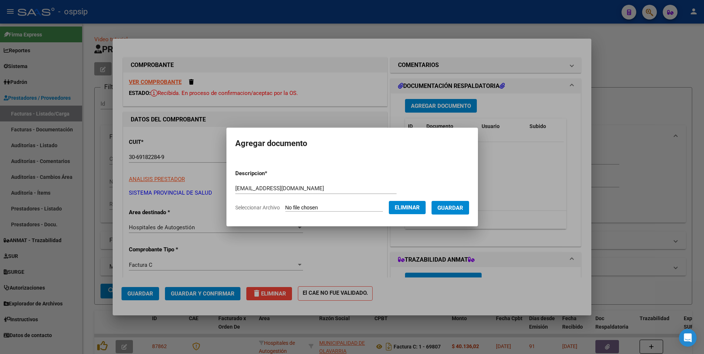
click at [455, 213] on button "Guardar" at bounding box center [450, 208] width 38 height 14
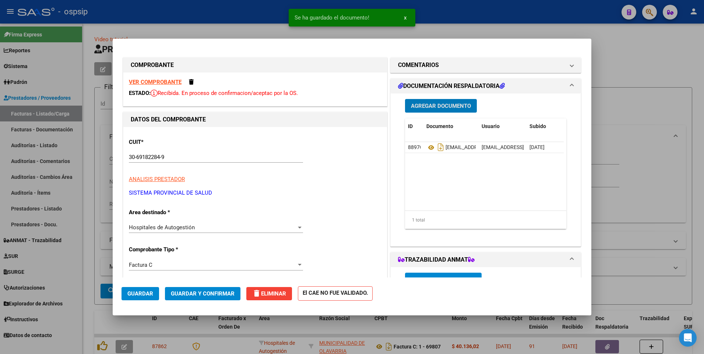
click at [147, 292] on span "Guardar" at bounding box center [140, 293] width 26 height 7
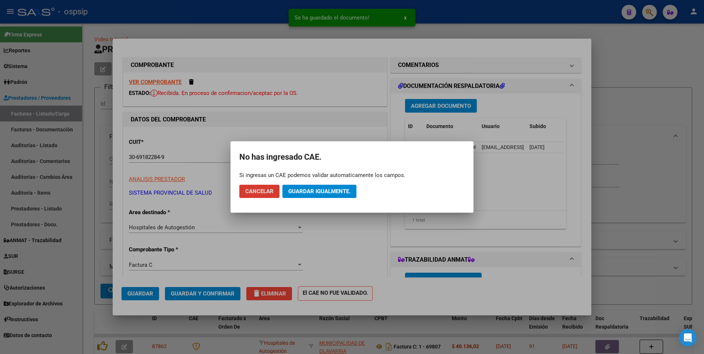
click at [304, 185] on button "Guardar igualmente." at bounding box center [319, 191] width 74 height 13
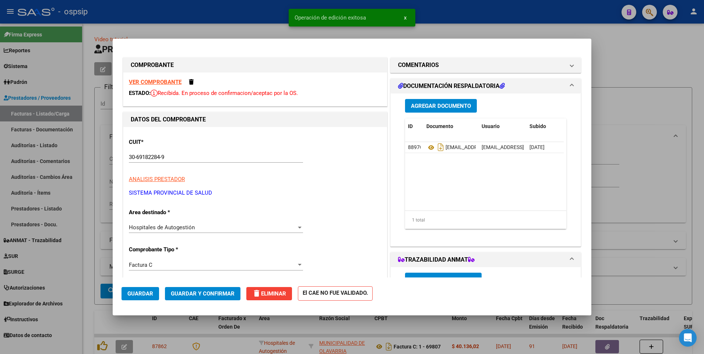
click at [219, 18] on div at bounding box center [352, 177] width 704 height 354
type input "$ 0,00"
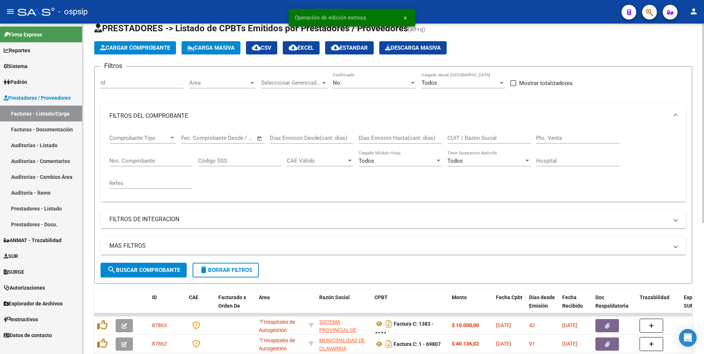
scroll to position [37, 0]
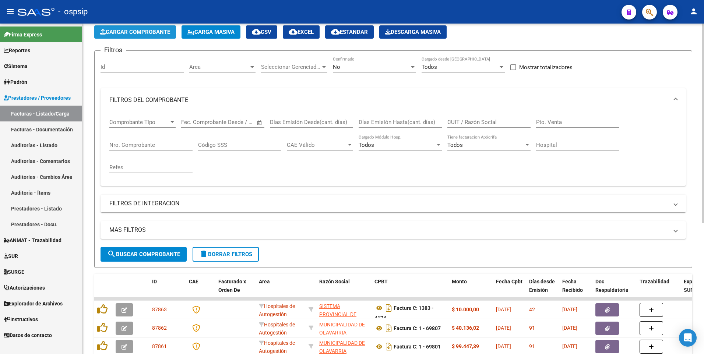
click at [138, 29] on span "Cargar Comprobante" at bounding box center [135, 32] width 70 height 7
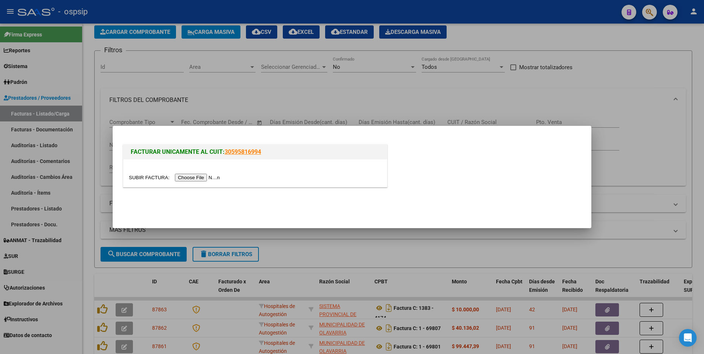
click at [202, 180] on input "file" at bounding box center [175, 178] width 93 height 8
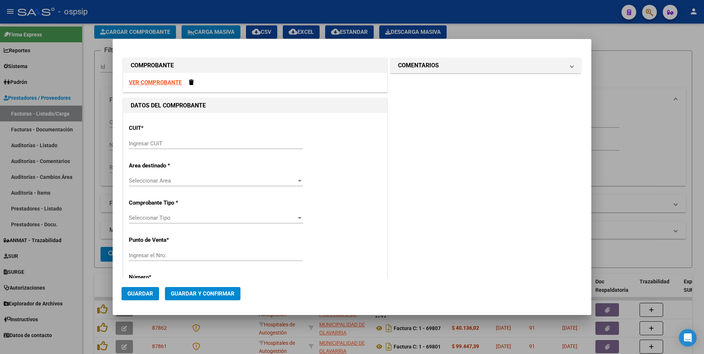
click at [167, 79] on strong "VER COMPROBANTE" at bounding box center [155, 82] width 53 height 7
click at [237, 149] on div "Ingresar CUIT" at bounding box center [216, 147] width 174 height 18
drag, startPoint x: 238, startPoint y: 145, endPoint x: 237, endPoint y: 141, distance: 3.8
click at [238, 145] on input "Ingresar CUIT" at bounding box center [216, 143] width 174 height 7
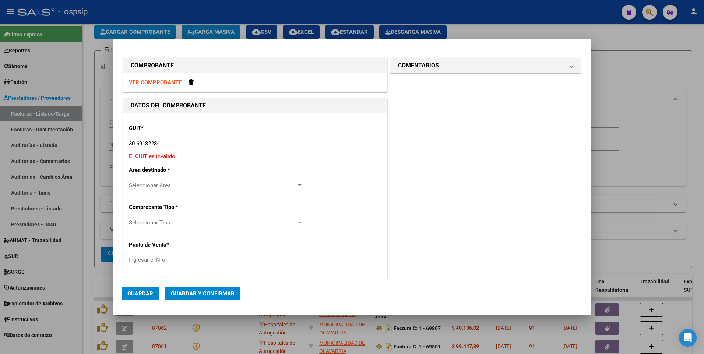
type input "30-69182284-9"
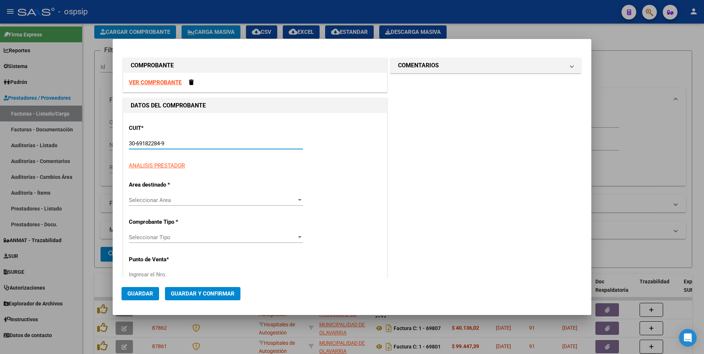
type input "1383"
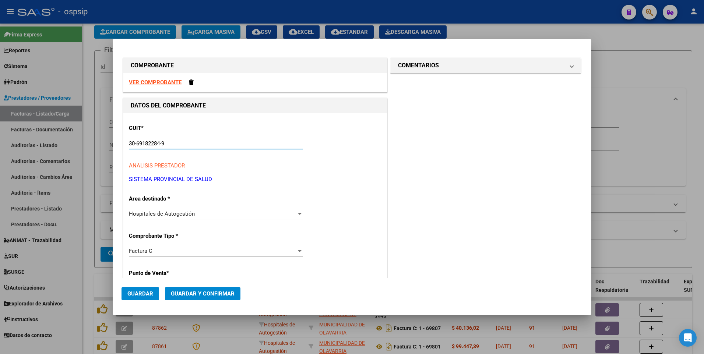
type input "30-69182284-9"
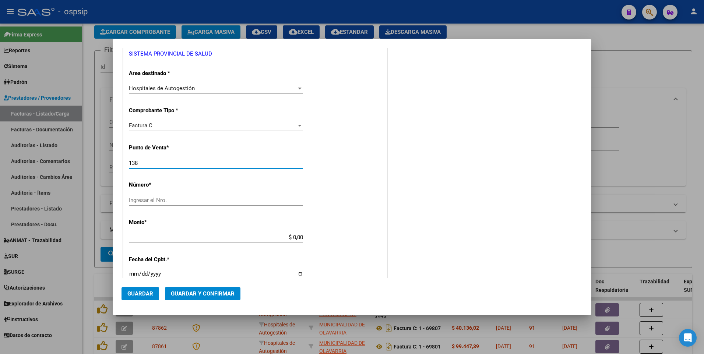
type input "1383"
type input "2"
type input "4207"
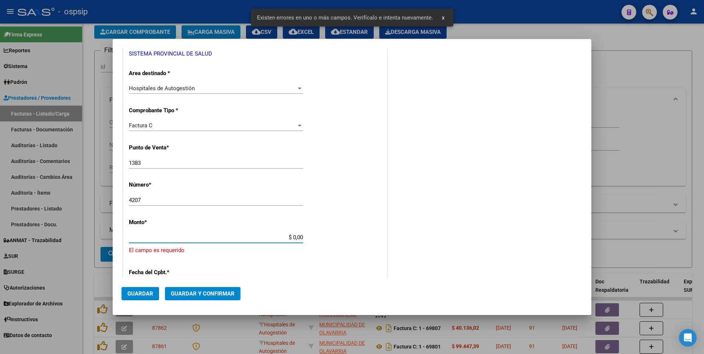
scroll to position [197, 0]
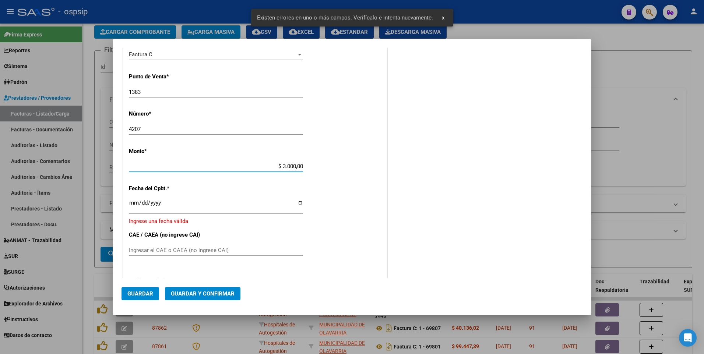
type input "$ 30.000,00"
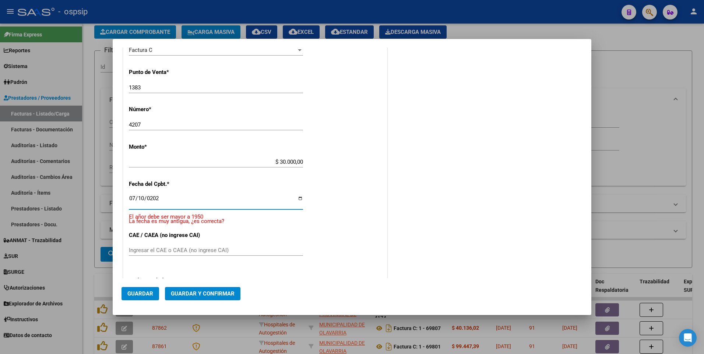
type input "2025-07-10"
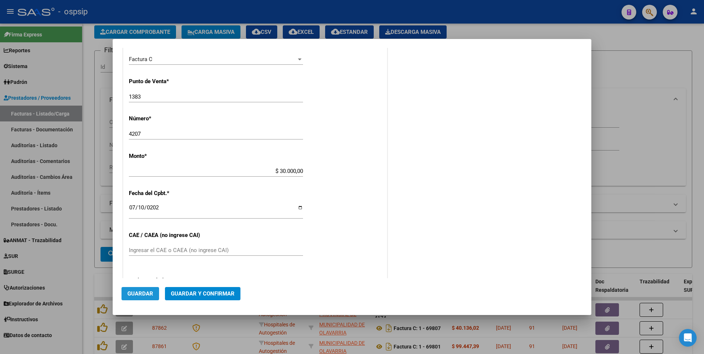
click at [153, 292] on button "Guardar" at bounding box center [140, 293] width 38 height 13
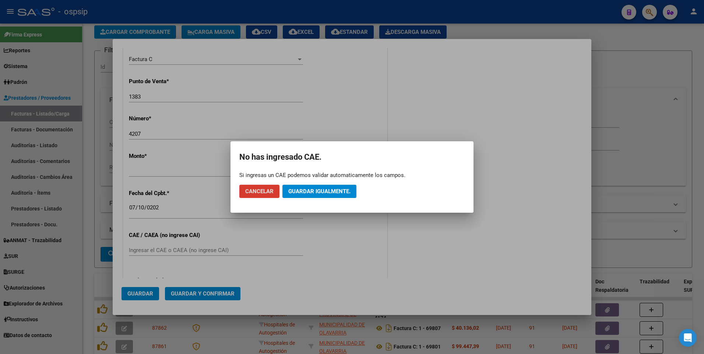
click at [297, 195] on button "Guardar igualmente." at bounding box center [319, 191] width 74 height 13
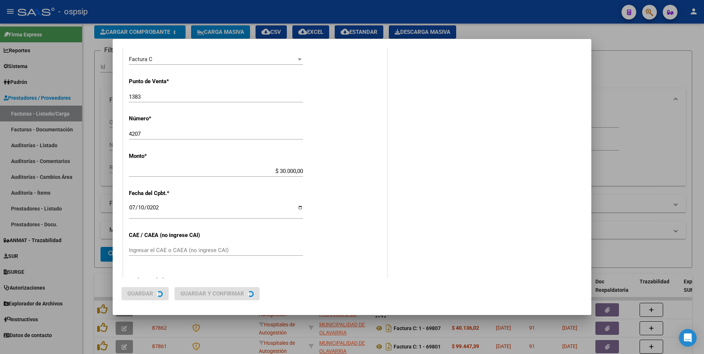
scroll to position [0, 0]
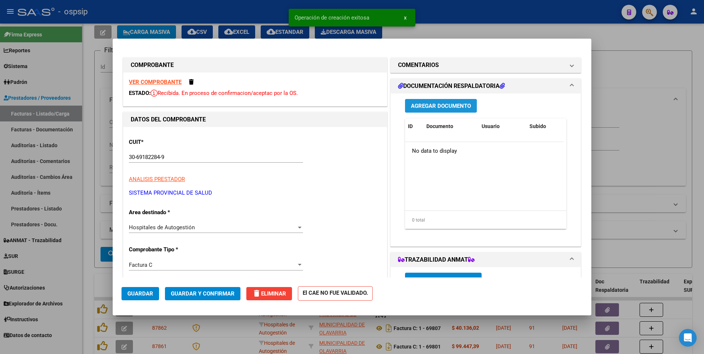
click at [433, 103] on span "Agregar Documento" at bounding box center [441, 106] width 60 height 7
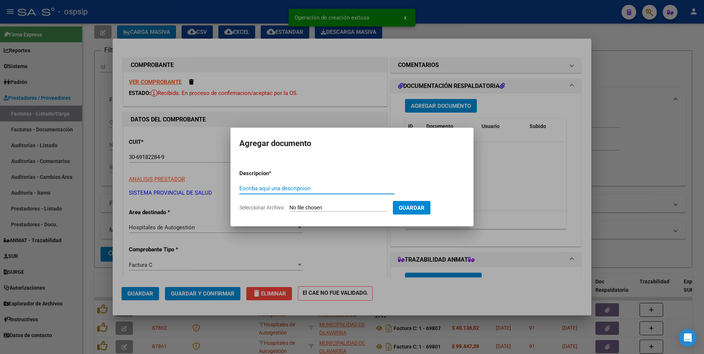
click at [336, 191] on input "Escriba aquí una descripcion" at bounding box center [316, 188] width 155 height 7
type input "[EMAIL_ADDRESS][DOMAIN_NAME]"
click at [368, 210] on input "Seleccionar Archivo" at bounding box center [338, 208] width 98 height 7
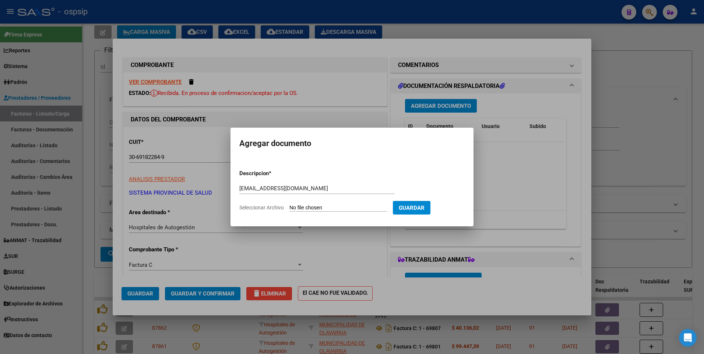
type input "C:\fakepath\1383-4207.pdf"
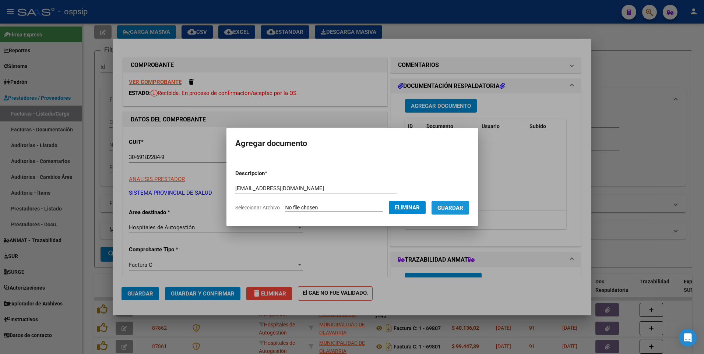
click at [464, 212] on button "Guardar" at bounding box center [450, 208] width 38 height 14
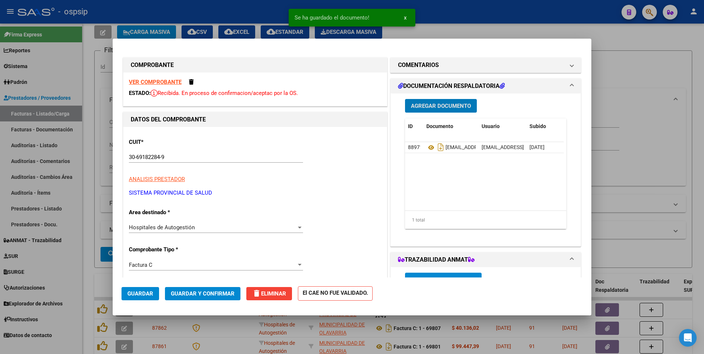
click at [151, 292] on span "Guardar" at bounding box center [140, 293] width 26 height 7
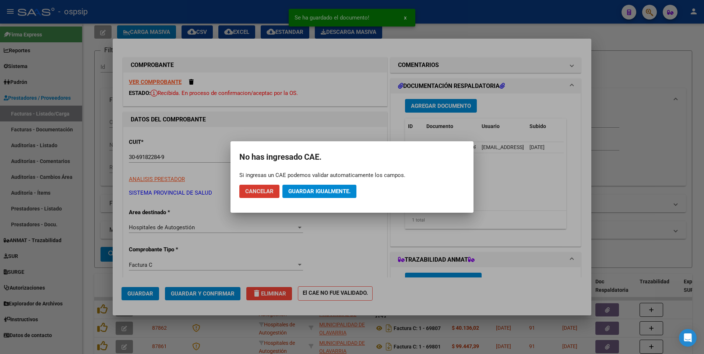
click at [320, 188] on span "Guardar igualmente." at bounding box center [319, 191] width 62 height 7
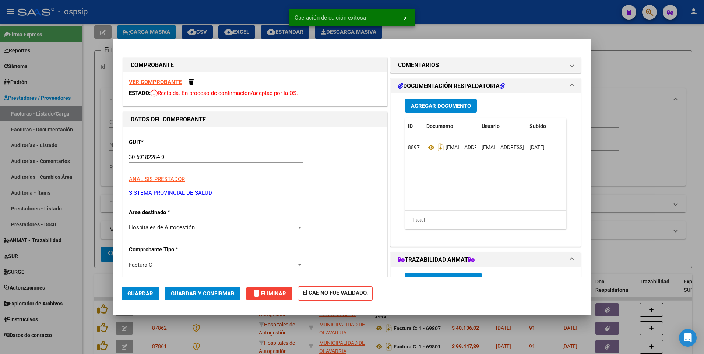
click at [241, 15] on div at bounding box center [352, 177] width 704 height 354
type input "$ 0,00"
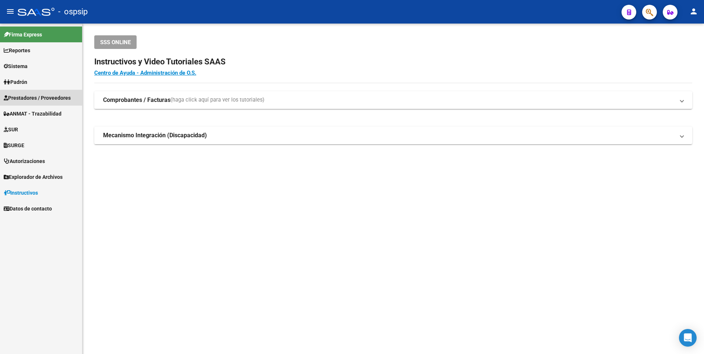
click at [60, 100] on span "Prestadores / Proveedores" at bounding box center [37, 98] width 67 height 8
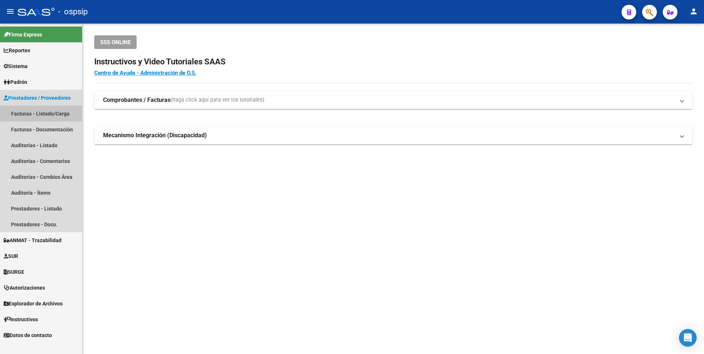
click at [55, 113] on link "Facturas - Listado/Carga" at bounding box center [41, 114] width 82 height 16
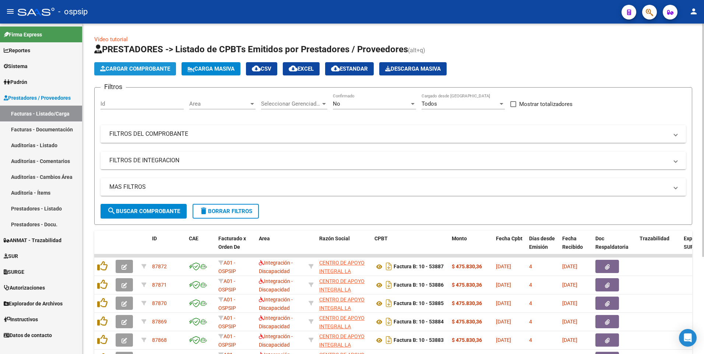
click at [146, 71] on span "Cargar Comprobante" at bounding box center [135, 69] width 70 height 7
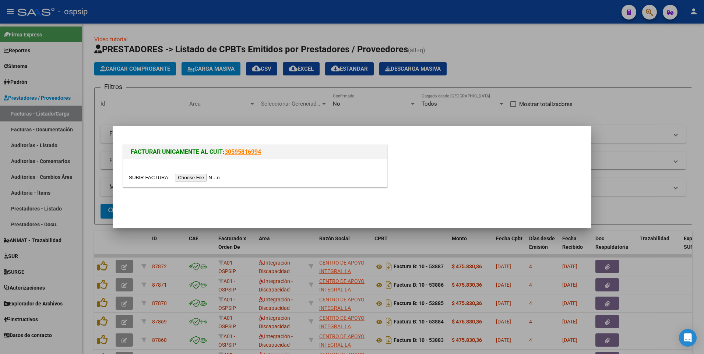
click at [184, 178] on input "file" at bounding box center [175, 178] width 93 height 8
click at [184, 176] on input "file" at bounding box center [175, 178] width 93 height 8
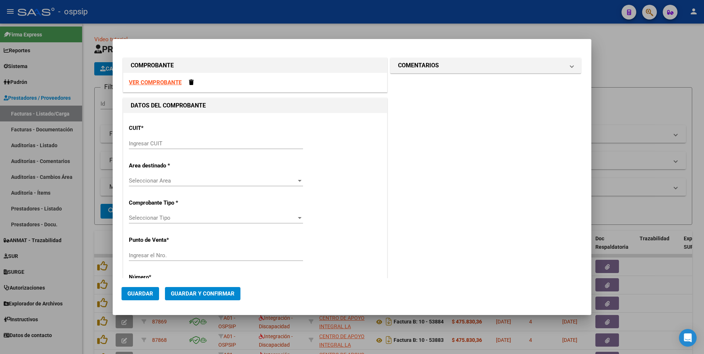
click at [165, 79] on div "VER COMPROBANTE" at bounding box center [255, 83] width 264 height 20
click at [166, 81] on strong "VER COMPROBANTE" at bounding box center [155, 82] width 53 height 7
click at [183, 146] on input "Ingresar CUIT" at bounding box center [216, 143] width 174 height 7
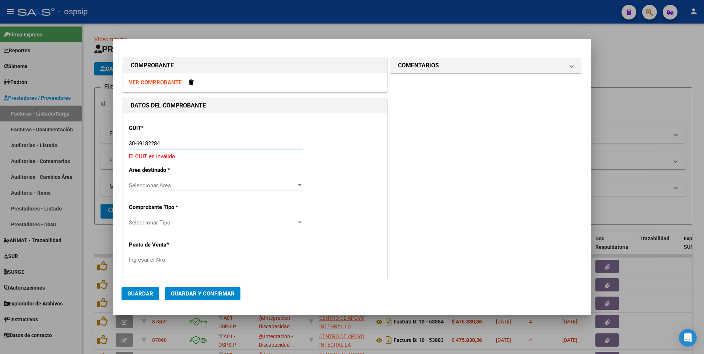
type input "30-69182284-9"
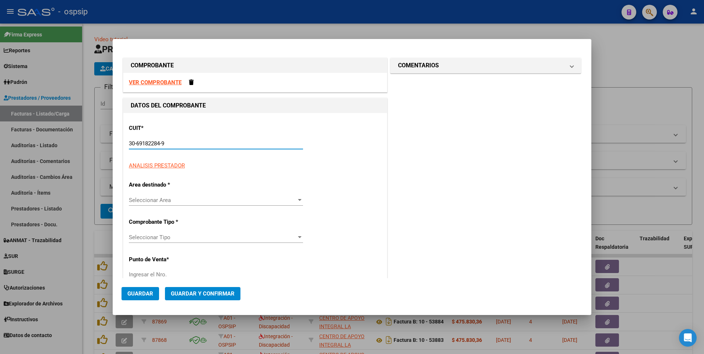
type input "1383"
type input "30-69182284-9"
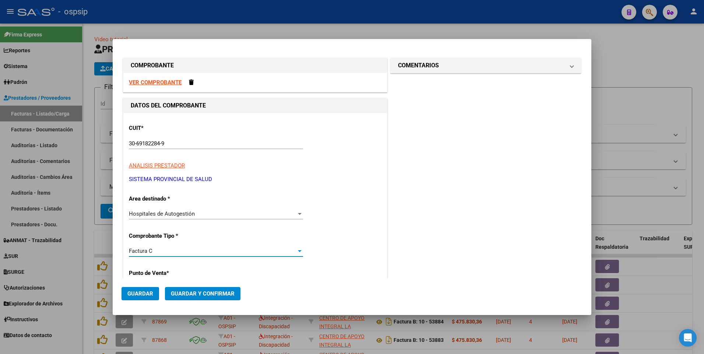
scroll to position [126, 0]
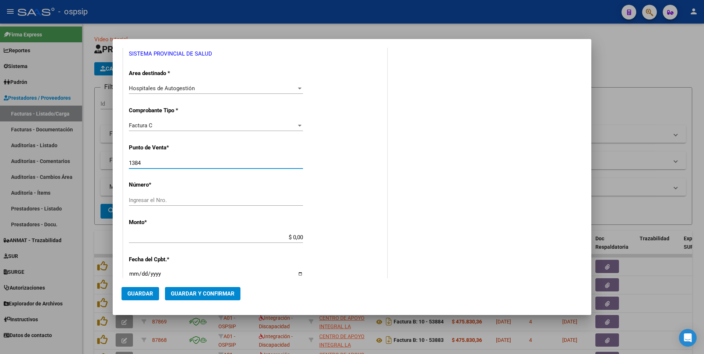
type input "1384"
type input "4509"
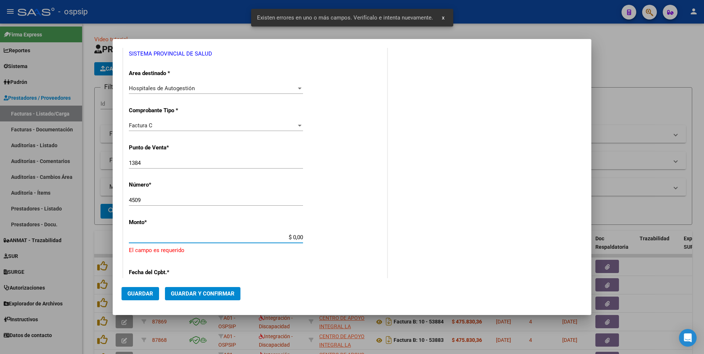
scroll to position [197, 0]
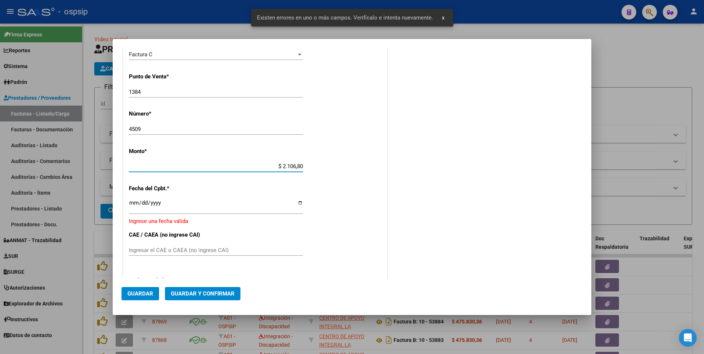
type input "$ 21.068,05"
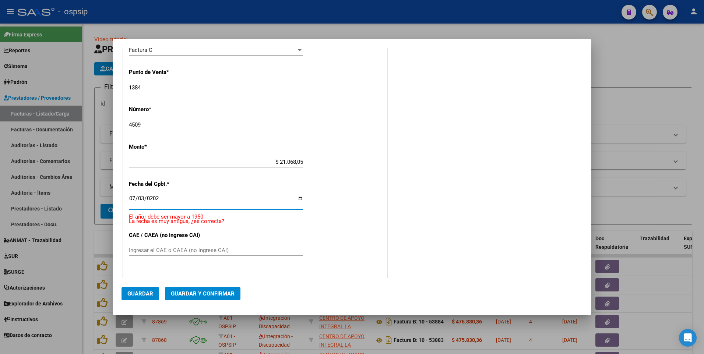
type input "[DATE]"
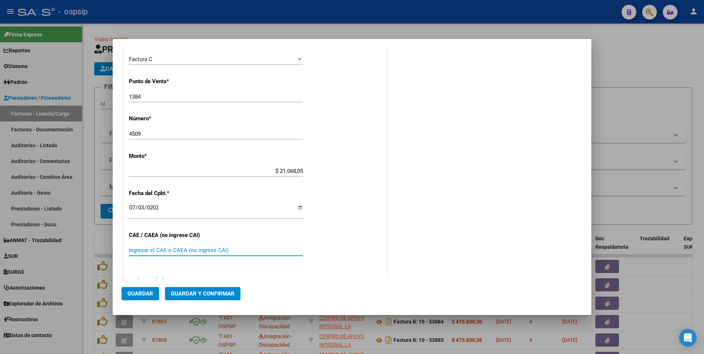
click at [141, 296] on span "Guardar" at bounding box center [140, 293] width 26 height 7
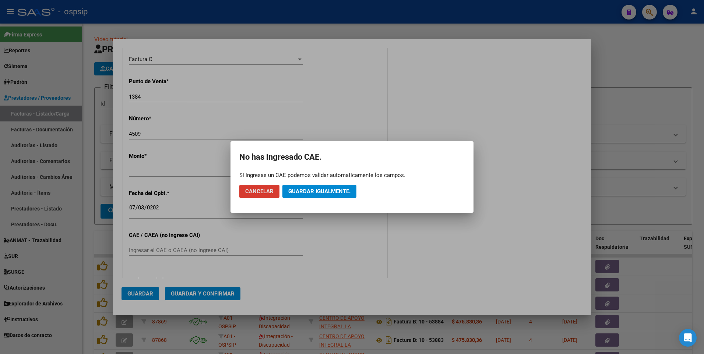
click at [306, 190] on span "Guardar igualmente." at bounding box center [319, 191] width 62 height 7
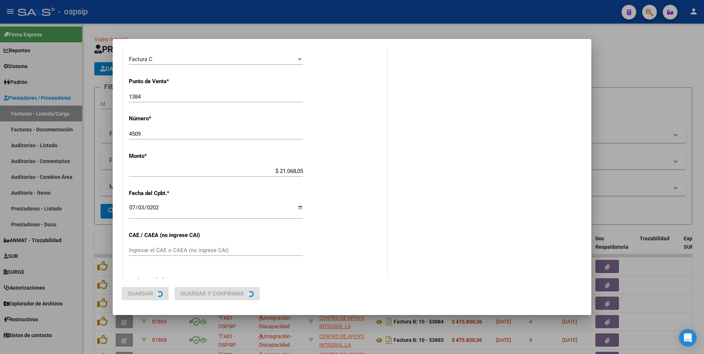
scroll to position [0, 0]
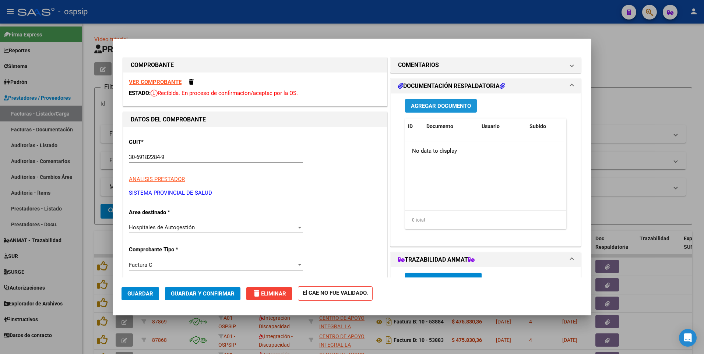
click at [423, 109] on button "Agregar Documento" at bounding box center [441, 106] width 72 height 14
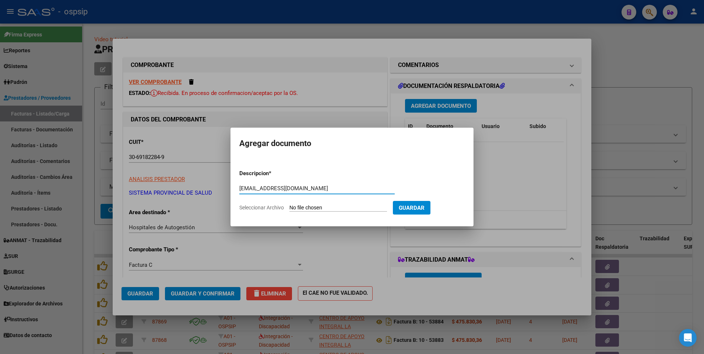
type input "[EMAIL_ADDRESS][DOMAIN_NAME]"
click at [342, 210] on input "Seleccionar Archivo" at bounding box center [338, 208] width 98 height 7
type input "C:\fakepath\1384-4509.pdf"
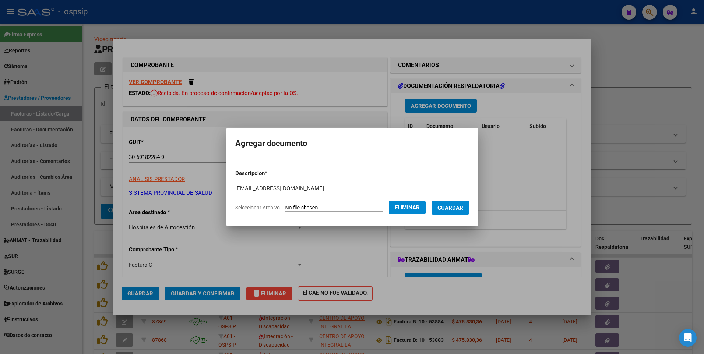
click at [450, 213] on button "Guardar" at bounding box center [450, 208] width 38 height 14
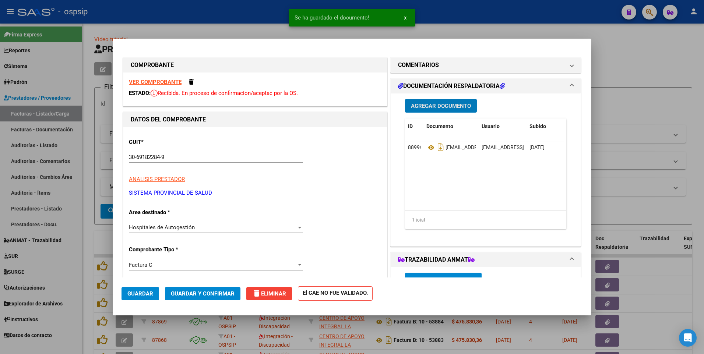
click at [134, 296] on span "Guardar" at bounding box center [140, 293] width 26 height 7
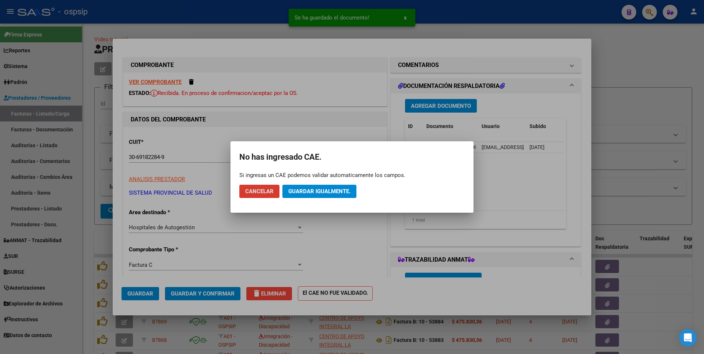
click at [293, 190] on span "Guardar igualmente." at bounding box center [319, 191] width 62 height 7
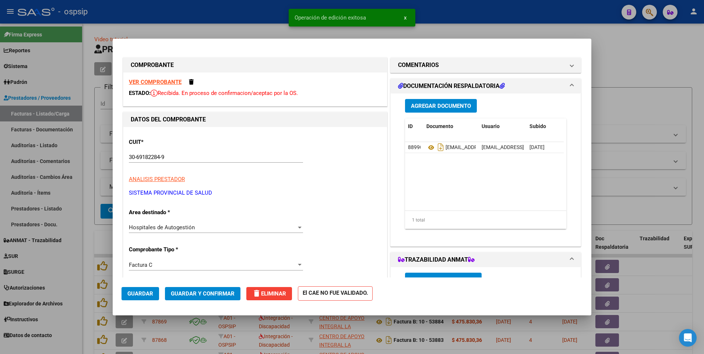
drag, startPoint x: 222, startPoint y: 10, endPoint x: 284, endPoint y: 97, distance: 106.9
click at [222, 10] on div at bounding box center [352, 177] width 704 height 354
type input "$ 0,00"
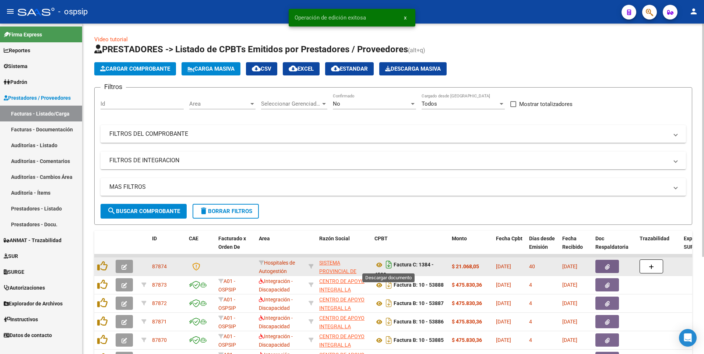
scroll to position [5, 0]
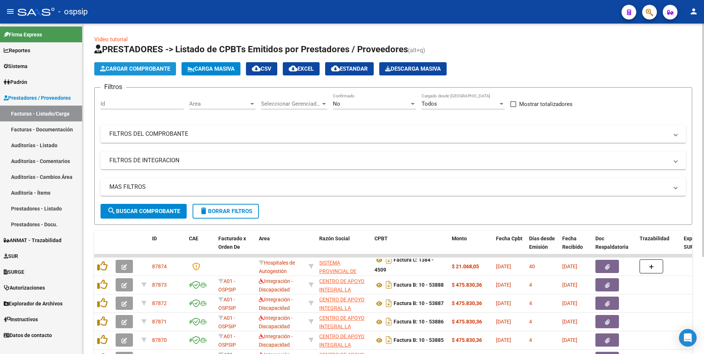
click at [133, 71] on span "Cargar Comprobante" at bounding box center [135, 69] width 70 height 7
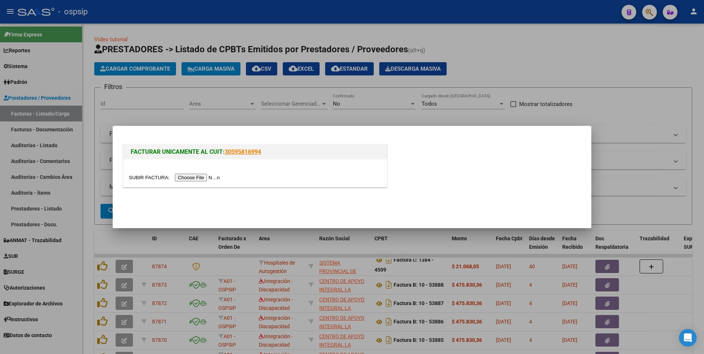
click at [192, 180] on input "file" at bounding box center [175, 178] width 93 height 8
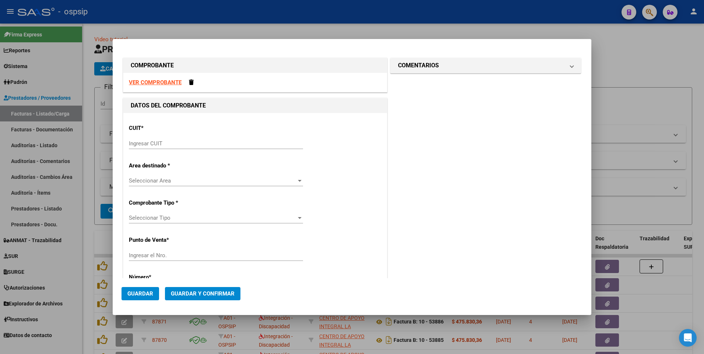
click at [157, 86] on div "VER COMPROBANTE" at bounding box center [255, 83] width 264 height 20
click at [156, 82] on strong "VER COMPROBANTE" at bounding box center [155, 82] width 53 height 7
click at [174, 84] on strong "VER COMPROBANTE" at bounding box center [155, 82] width 53 height 7
click at [202, 143] on input "Ingresar CUIT" at bounding box center [216, 143] width 174 height 7
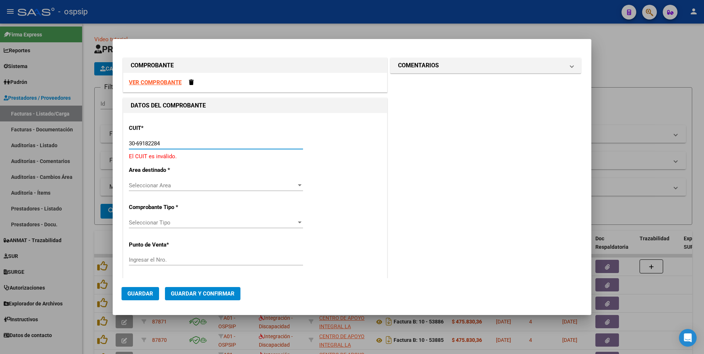
type input "30-69182284-9"
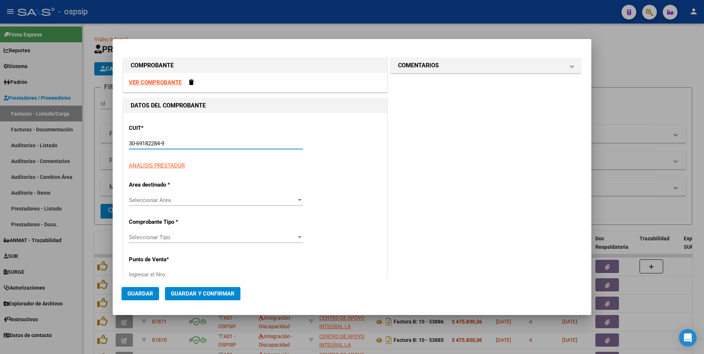
type input "1384"
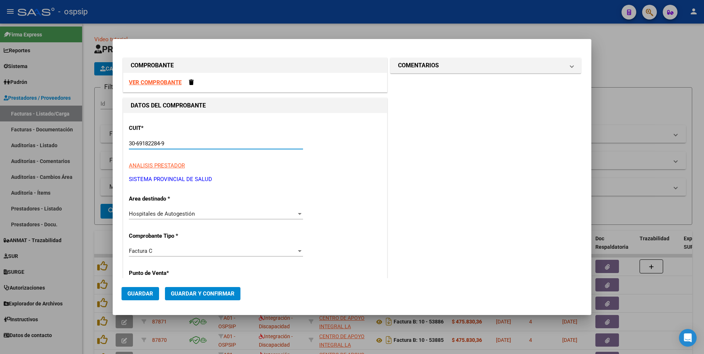
type input "30-69182284-9"
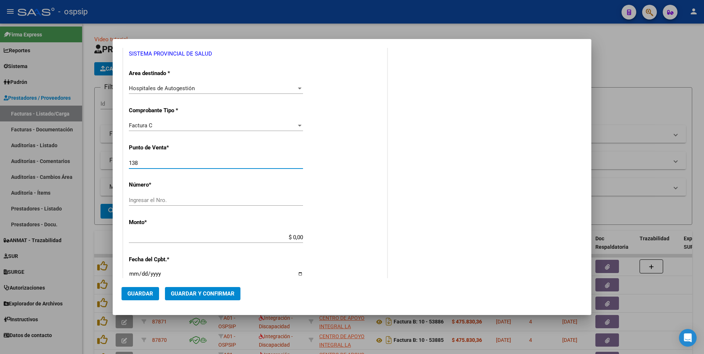
type input "1384"
type input "4547"
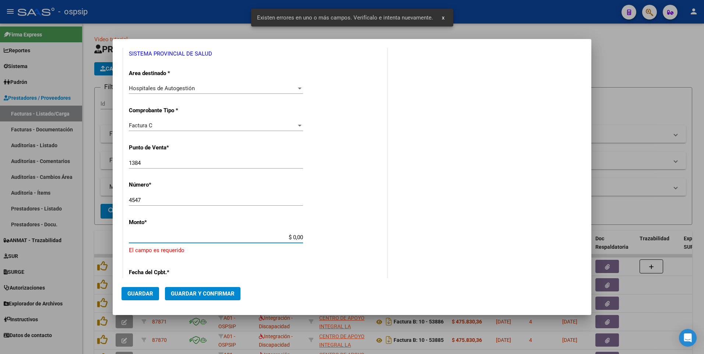
scroll to position [197, 0]
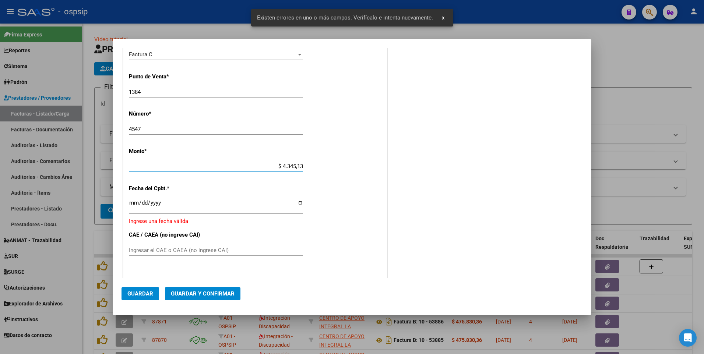
type input "$ 43.451,38"
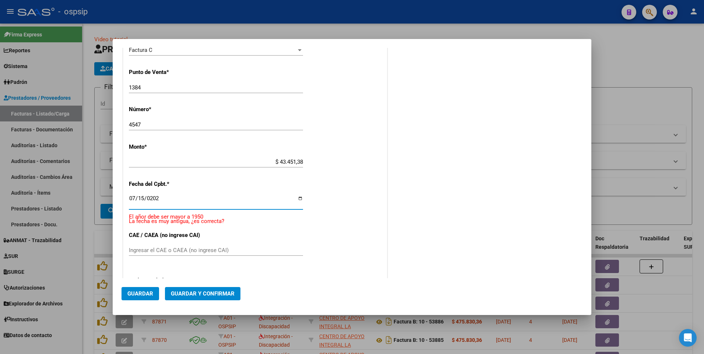
type input "[DATE]"
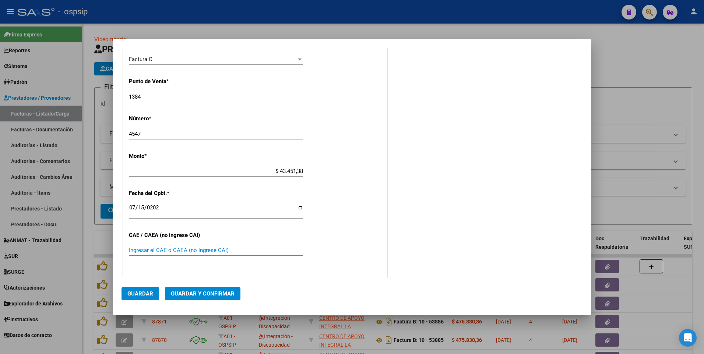
click at [142, 294] on span "Guardar" at bounding box center [140, 293] width 26 height 7
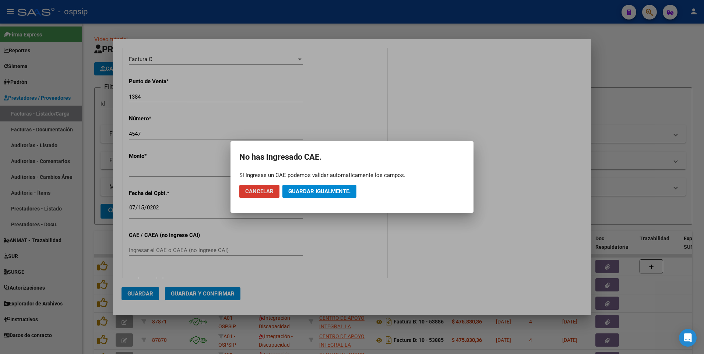
click at [328, 190] on span "Guardar igualmente." at bounding box center [319, 191] width 62 height 7
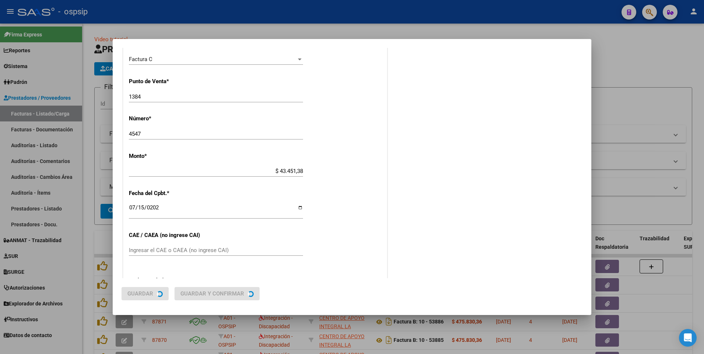
scroll to position [0, 0]
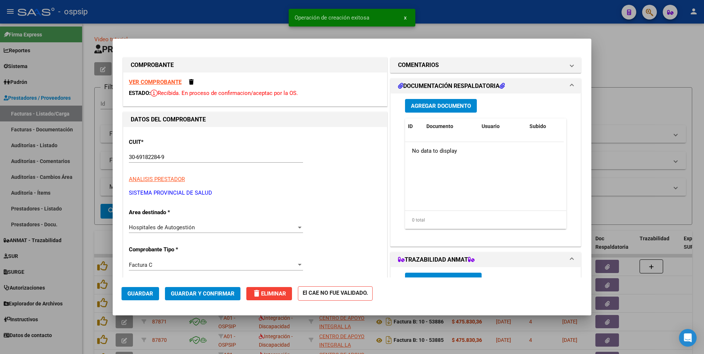
click at [454, 109] on span "Agregar Documento" at bounding box center [441, 106] width 60 height 7
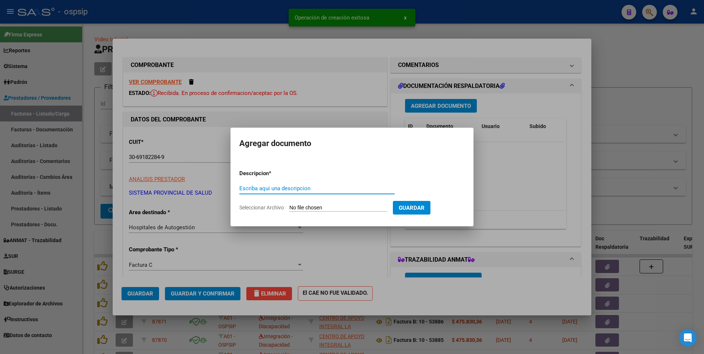
paste input "[EMAIL_ADDRESS][DOMAIN_NAME]"
type input "[EMAIL_ADDRESS][DOMAIN_NAME]"
click at [359, 208] on input "Seleccionar Archivo" at bounding box center [338, 208] width 98 height 7
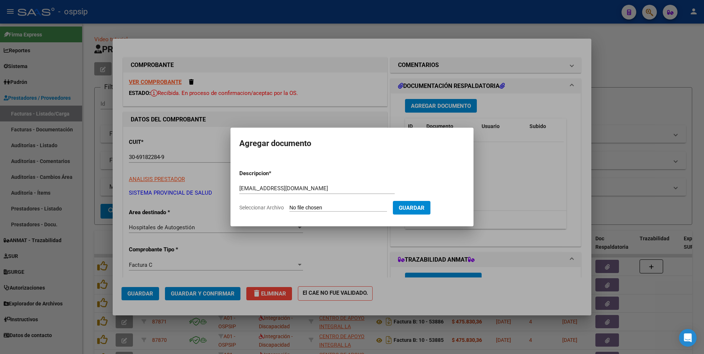
type input "C:\fakepath\1384-4547.pdf"
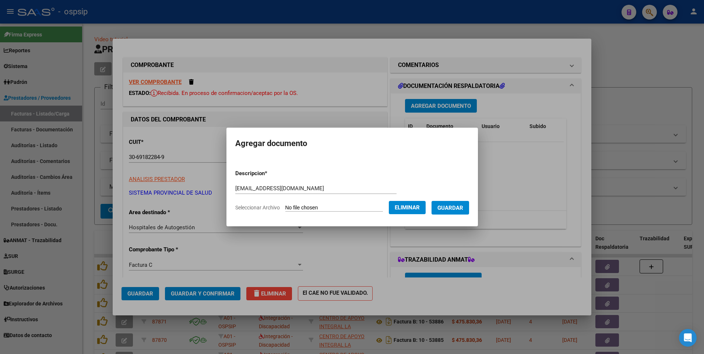
click at [454, 210] on span "Guardar" at bounding box center [450, 208] width 26 height 7
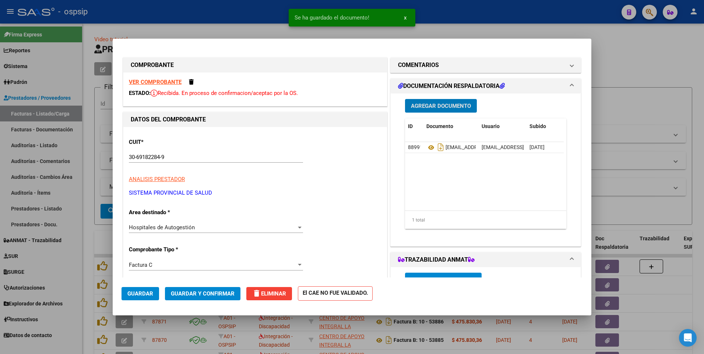
click at [138, 292] on span "Guardar" at bounding box center [140, 293] width 26 height 7
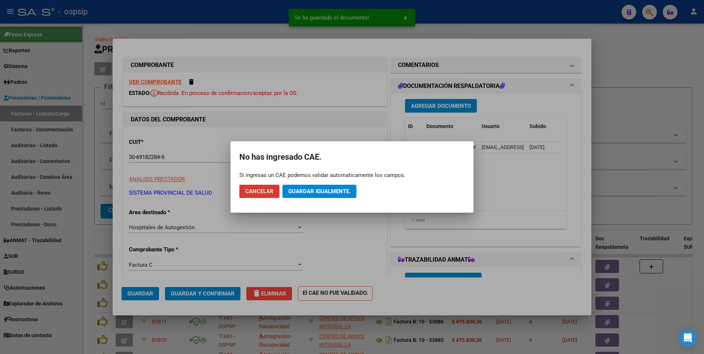
click at [335, 188] on span "Guardar igualmente." at bounding box center [319, 191] width 62 height 7
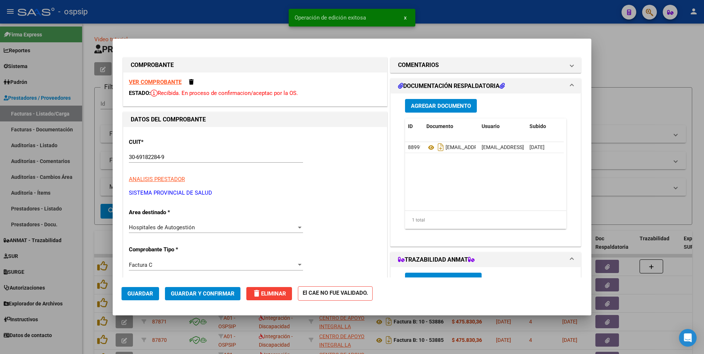
click at [263, 14] on div at bounding box center [352, 177] width 704 height 354
type input "$ 0,00"
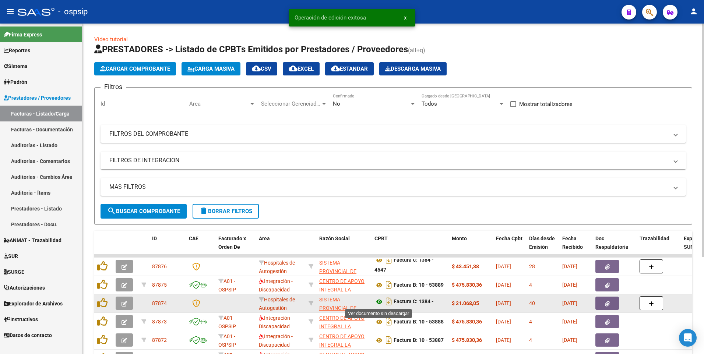
scroll to position [5, 0]
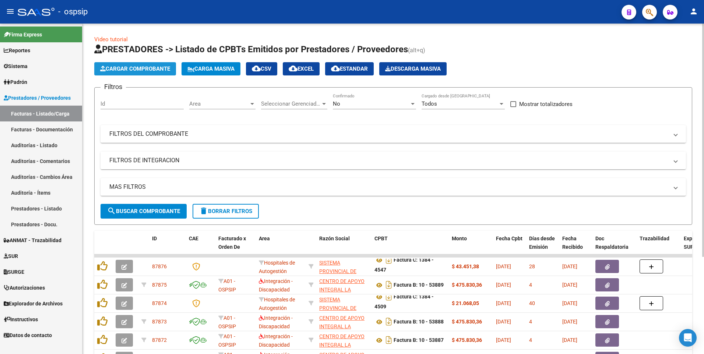
click at [152, 68] on span "Cargar Comprobante" at bounding box center [135, 69] width 70 height 7
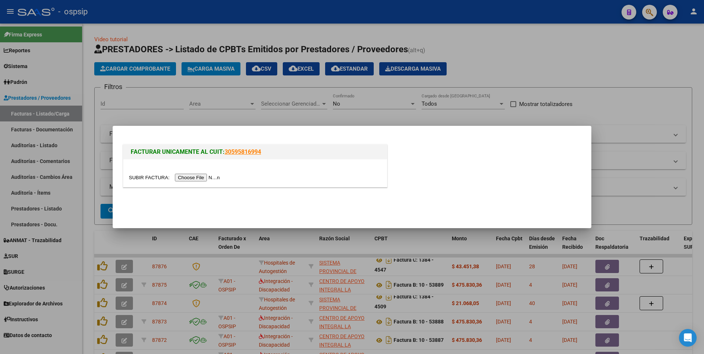
click at [180, 176] on input "file" at bounding box center [175, 178] width 93 height 8
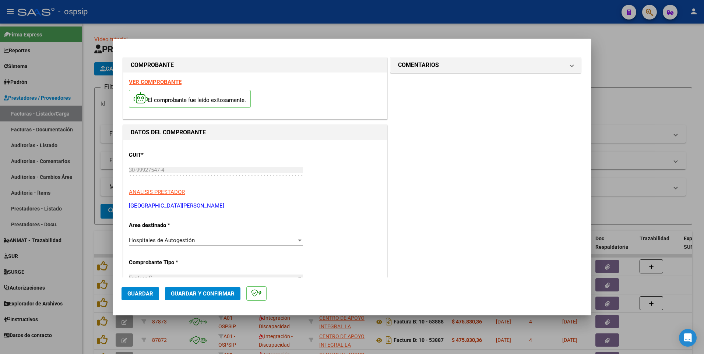
click at [145, 290] on span "Guardar" at bounding box center [140, 293] width 26 height 7
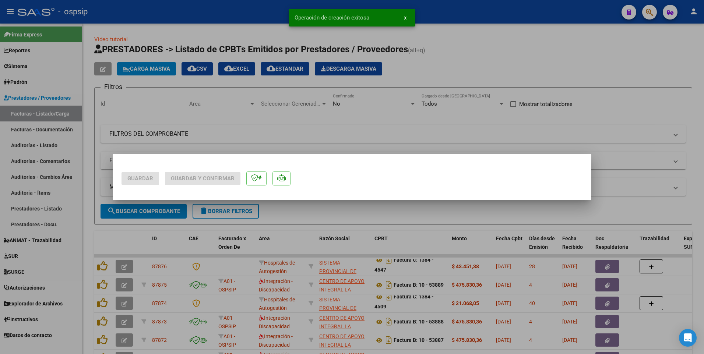
click at [215, 15] on div at bounding box center [352, 177] width 704 height 354
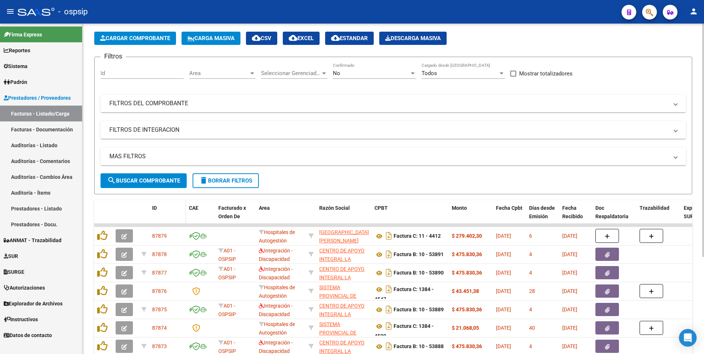
scroll to position [0, 0]
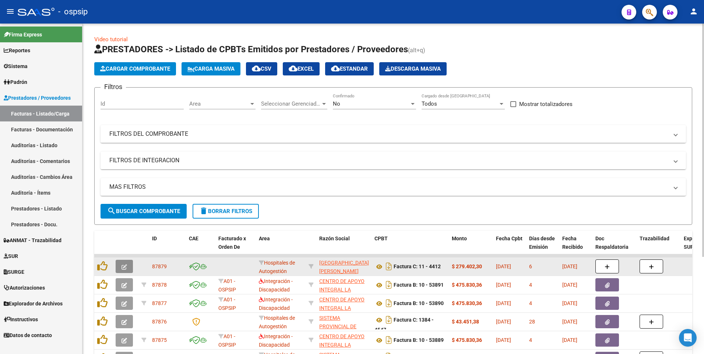
click at [117, 266] on button "button" at bounding box center [124, 266] width 17 height 13
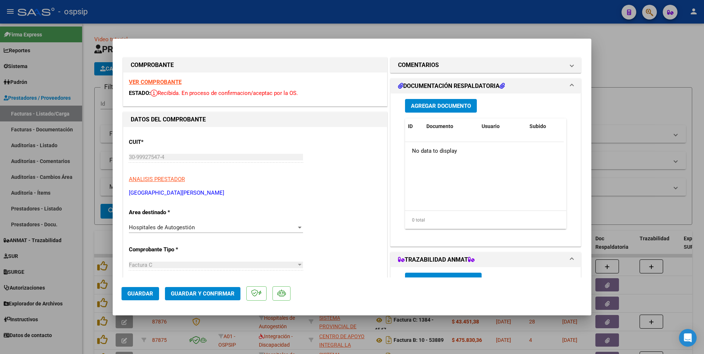
click at [429, 104] on span "Agregar Documento" at bounding box center [441, 106] width 60 height 7
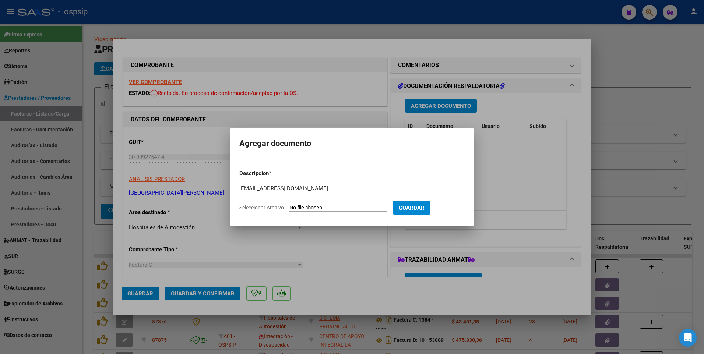
type input "[EMAIL_ADDRESS][DOMAIN_NAME]"
click at [334, 211] on input "Seleccionar Archivo" at bounding box center [338, 208] width 98 height 7
type input "C:\fakepath\RV_ ENVIO DE FACTURA Nº 4412 PERIODO ABRIL 2025 HSB.zip"
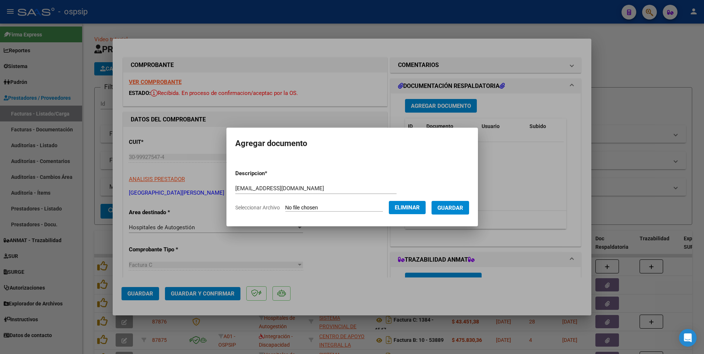
click at [455, 202] on button "Guardar" at bounding box center [450, 208] width 38 height 14
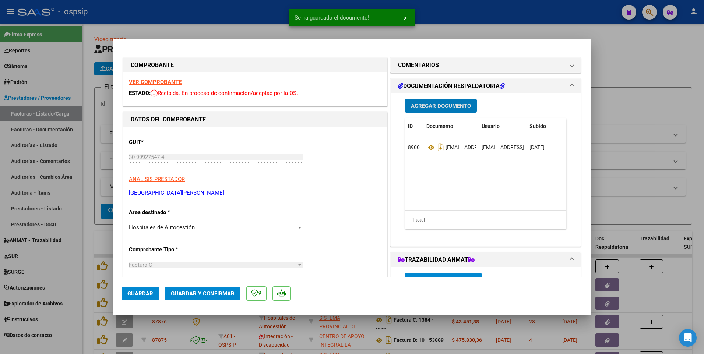
click at [142, 297] on button "Guardar" at bounding box center [140, 293] width 38 height 13
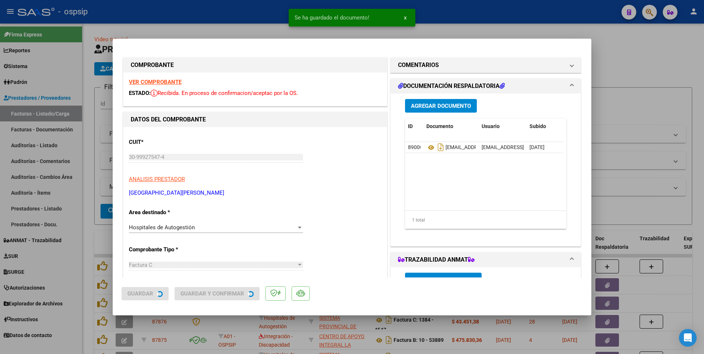
click at [87, 186] on div at bounding box center [352, 177] width 704 height 354
type input "$ 0,00"
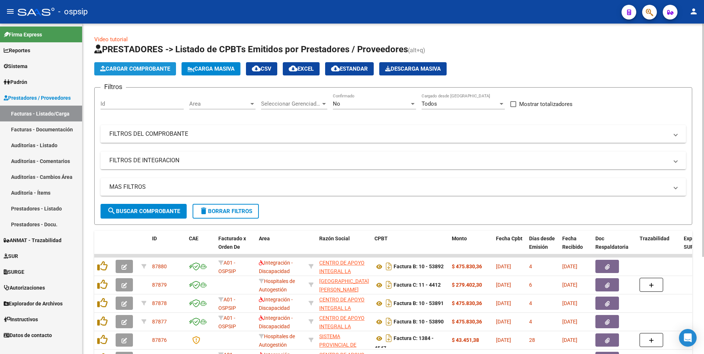
click at [144, 70] on span "Cargar Comprobante" at bounding box center [135, 69] width 70 height 7
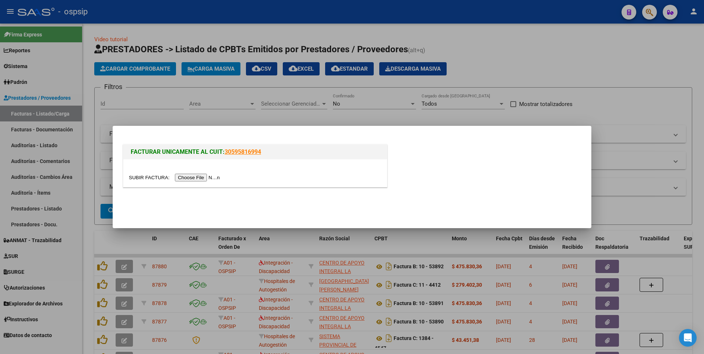
click at [209, 179] on input "file" at bounding box center [175, 178] width 93 height 8
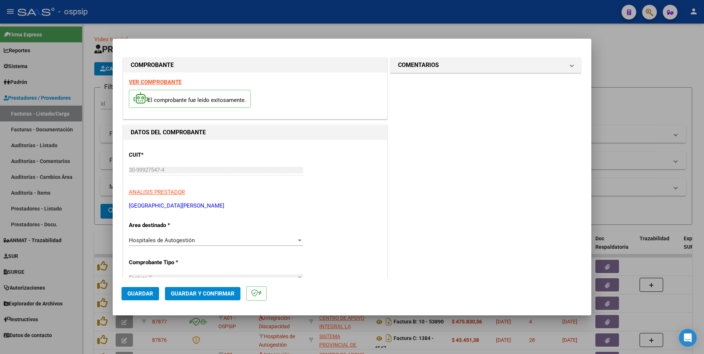
click at [139, 291] on span "Guardar" at bounding box center [140, 293] width 26 height 7
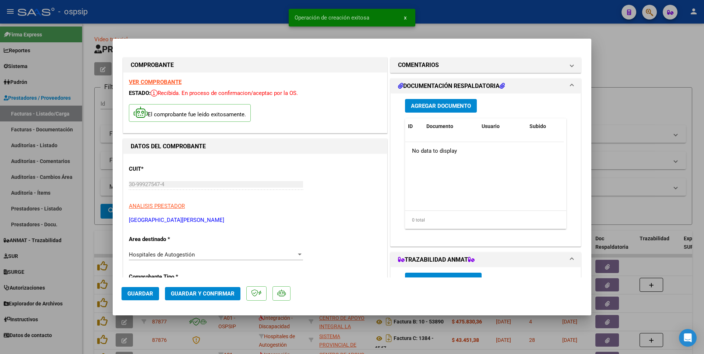
click at [430, 105] on span "Agregar Documento" at bounding box center [441, 106] width 60 height 7
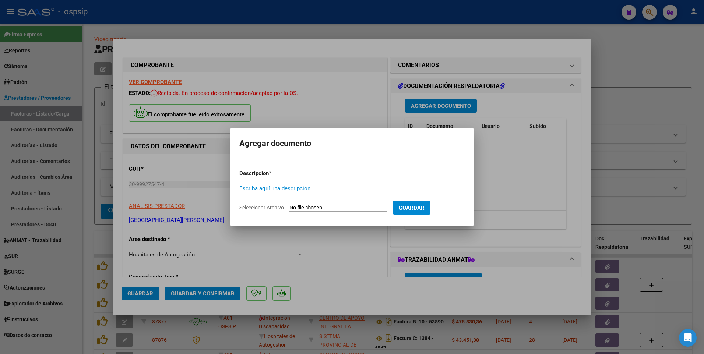
click at [264, 188] on input "Escriba aquí una descripcion" at bounding box center [316, 188] width 155 height 7
paste input "[EMAIL_ADDRESS][DOMAIN_NAME]"
type input "[EMAIL_ADDRESS][DOMAIN_NAME]"
click at [327, 207] on input "Seleccionar Archivo" at bounding box center [338, 208] width 98 height 7
type input "C:\fakepath\RV_ ENVIO DE FACTURA Nº 4413 PERIODO ABRIL 2025 HSB.zip"
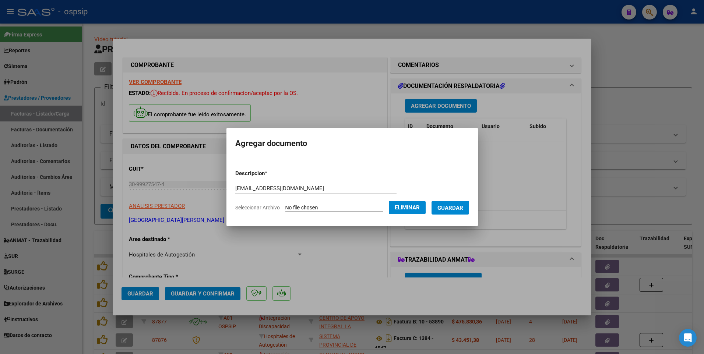
click at [463, 207] on span "Guardar" at bounding box center [450, 208] width 26 height 7
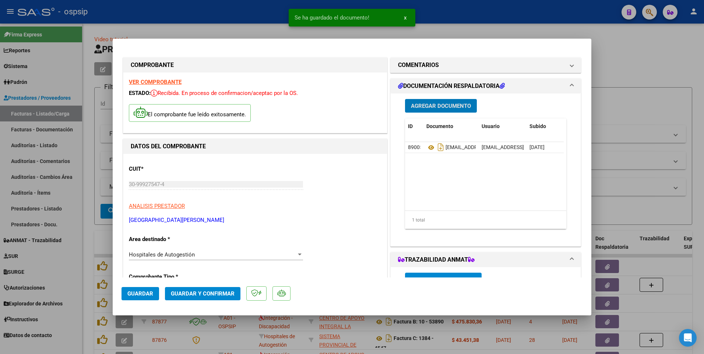
click at [154, 293] on button "Guardar" at bounding box center [140, 293] width 38 height 13
click at [249, 18] on div at bounding box center [352, 177] width 704 height 354
type input "$ 0,00"
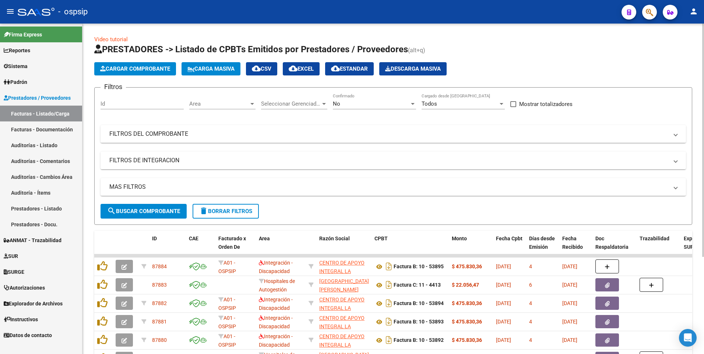
click at [151, 72] on button "Cargar Comprobante" at bounding box center [135, 68] width 82 height 13
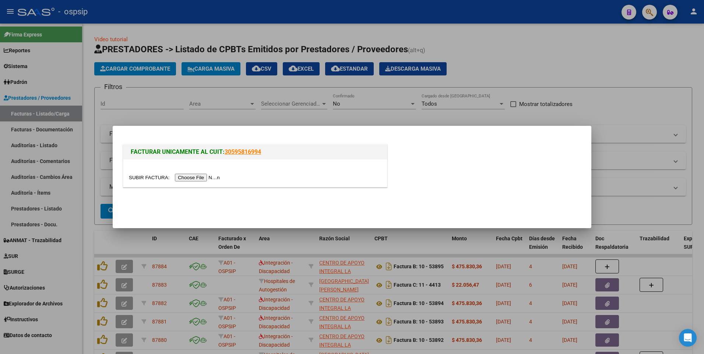
click at [205, 180] on input "file" at bounding box center [175, 178] width 93 height 8
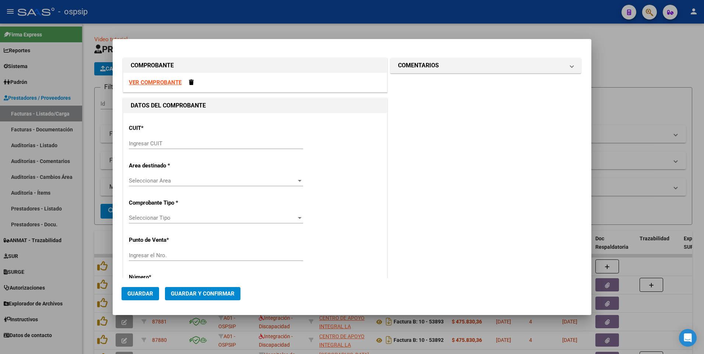
click at [163, 81] on strong "VER COMPROBANTE" at bounding box center [155, 82] width 53 height 7
click at [256, 142] on input "Ingresar CUIT" at bounding box center [216, 143] width 174 height 7
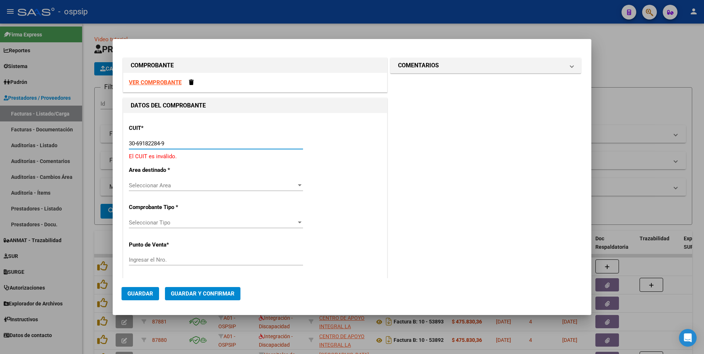
type input "30-69182284-9"
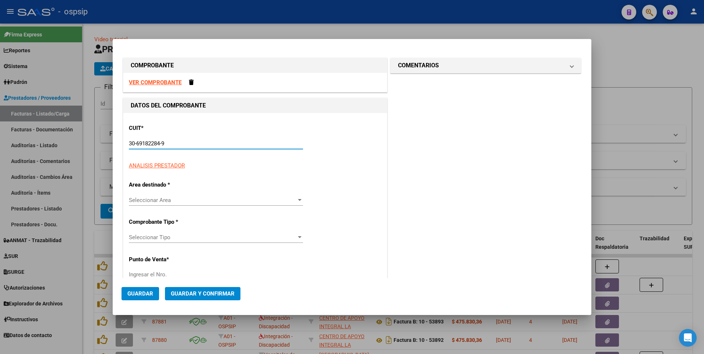
type input "1384"
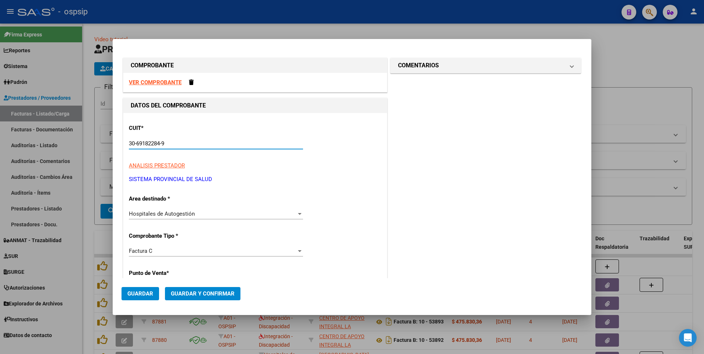
type input "30-69182284-9"
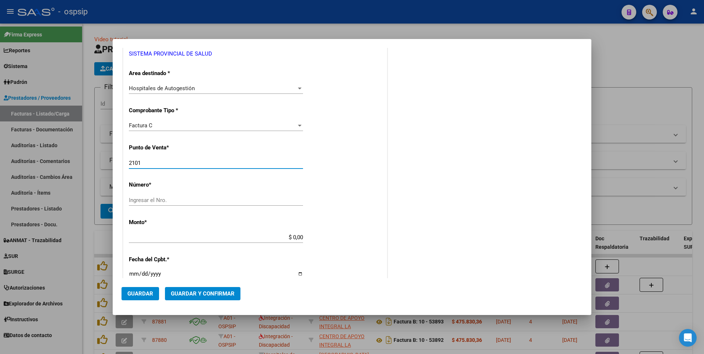
type input "2101"
type input "3228"
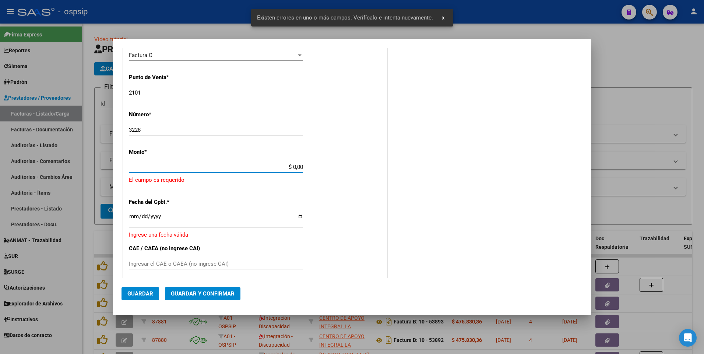
scroll to position [197, 0]
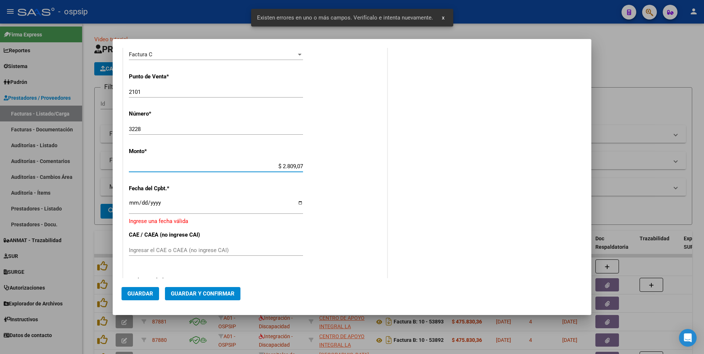
type input "$ 28.090,73"
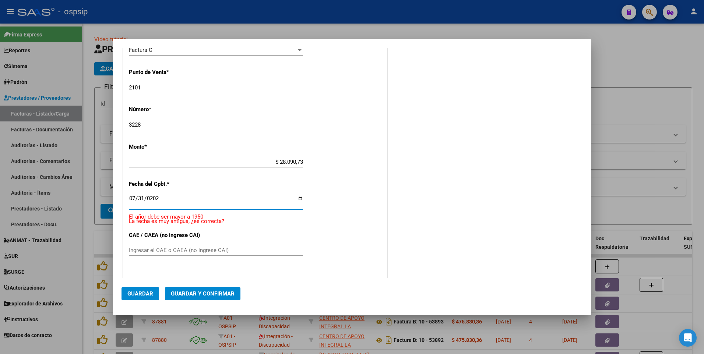
type input "2025-07-31"
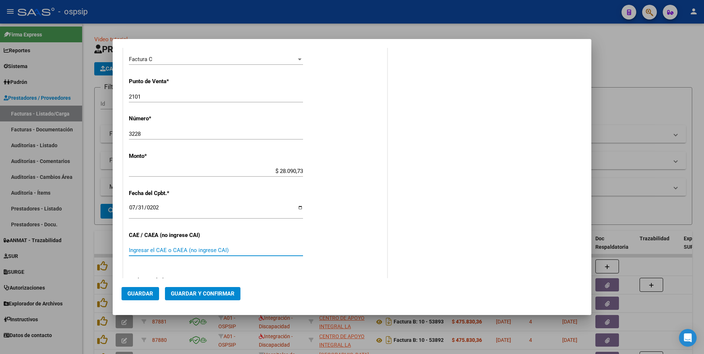
click at [151, 293] on span "Guardar" at bounding box center [140, 293] width 26 height 7
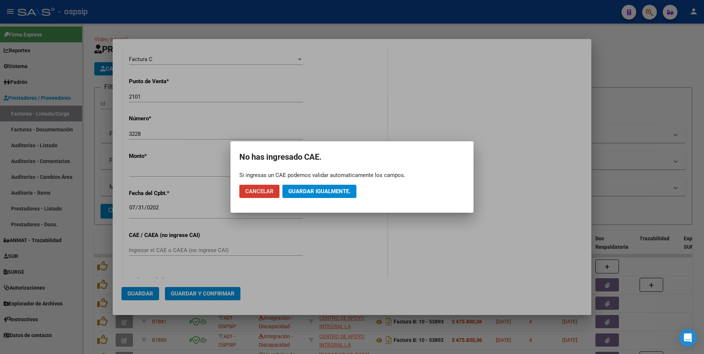
click at [298, 191] on span "Guardar igualmente." at bounding box center [319, 191] width 62 height 7
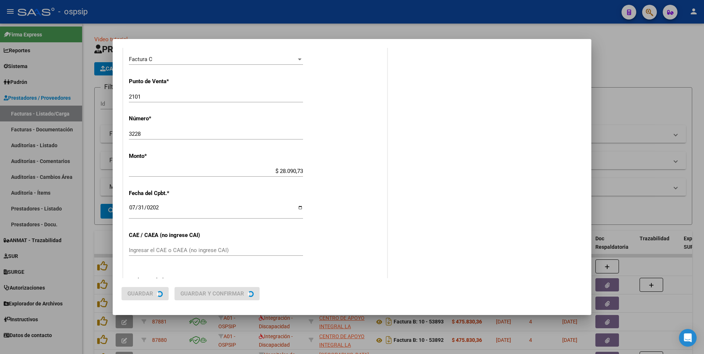
scroll to position [0, 0]
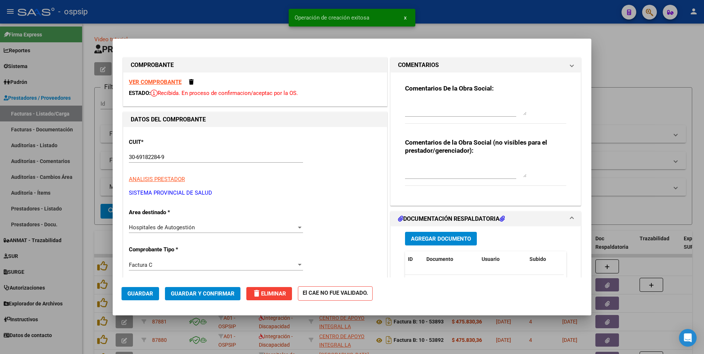
click at [218, 16] on div at bounding box center [352, 177] width 704 height 354
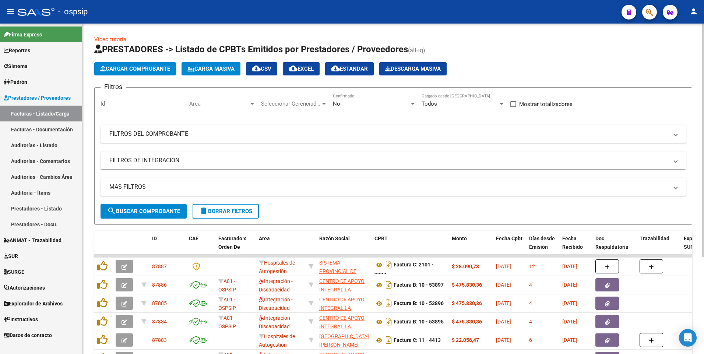
click at [138, 67] on span "Cargar Comprobante" at bounding box center [135, 69] width 70 height 7
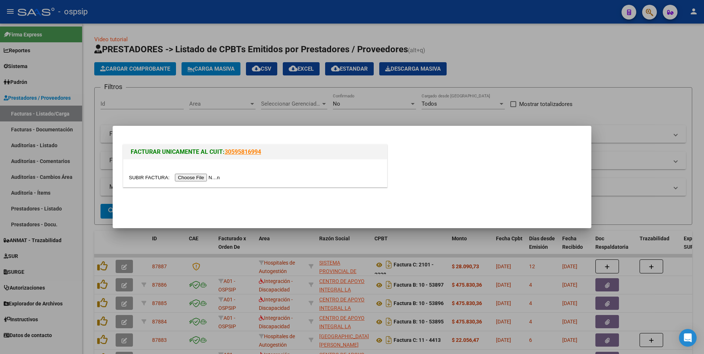
click at [181, 181] on input "file" at bounding box center [175, 178] width 93 height 8
type input "C:\fakepath\7154.pdf"
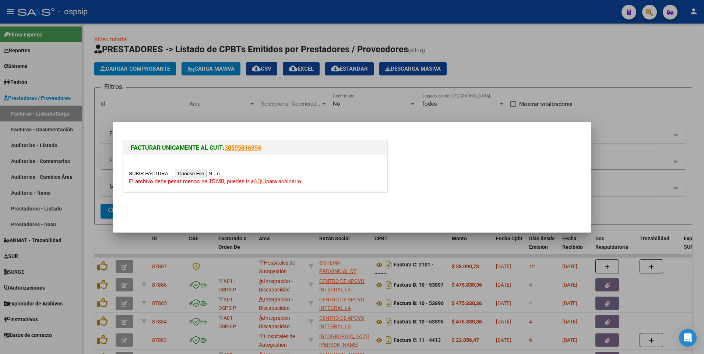
click at [199, 174] on input "file" at bounding box center [175, 174] width 93 height 8
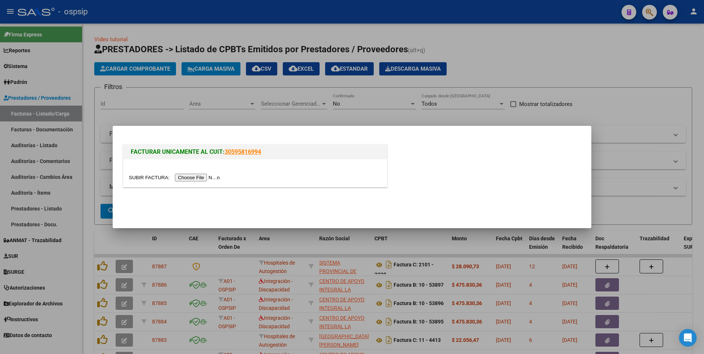
click at [455, 14] on div at bounding box center [352, 177] width 704 height 354
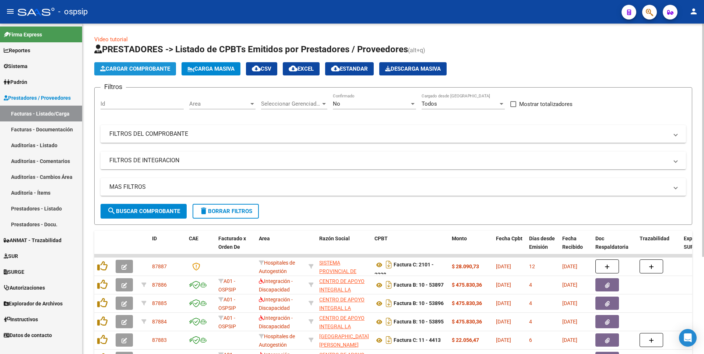
click at [117, 71] on span "Cargar Comprobante" at bounding box center [135, 69] width 70 height 7
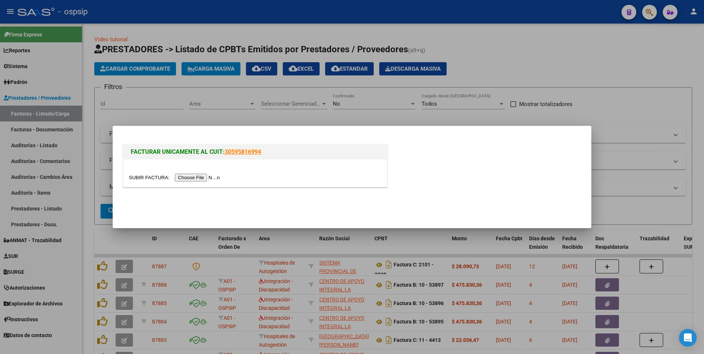
click at [197, 180] on input "file" at bounding box center [175, 178] width 93 height 8
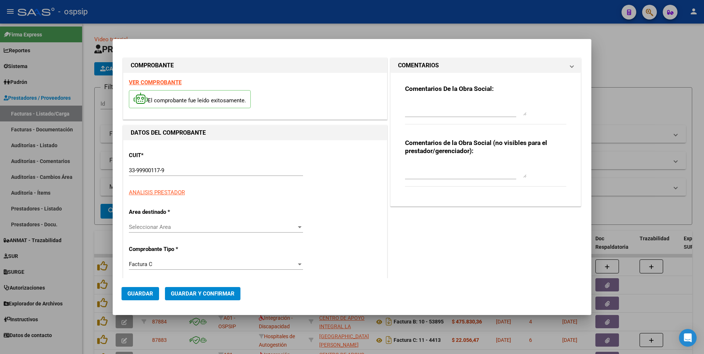
type input "7154"
type input "$ 122.180,00"
type input "2025-08-04"
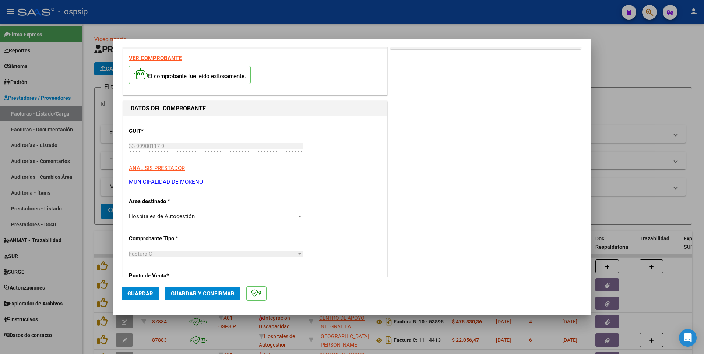
scroll to position [74, 0]
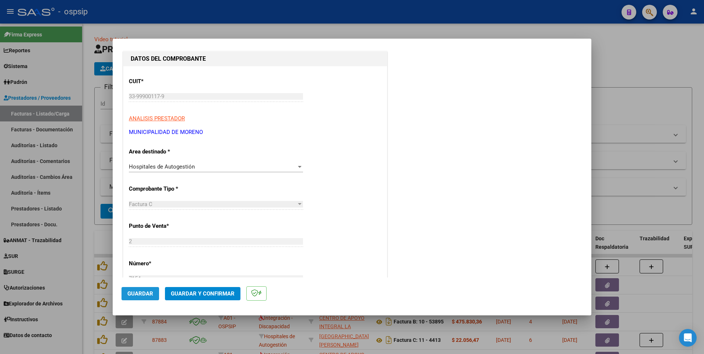
click at [148, 292] on span "Guardar" at bounding box center [140, 293] width 26 height 7
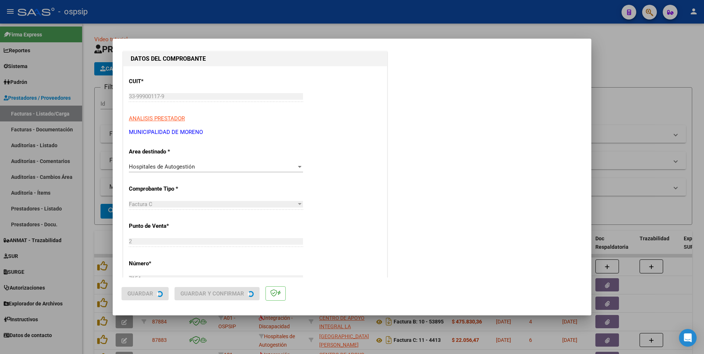
scroll to position [0, 0]
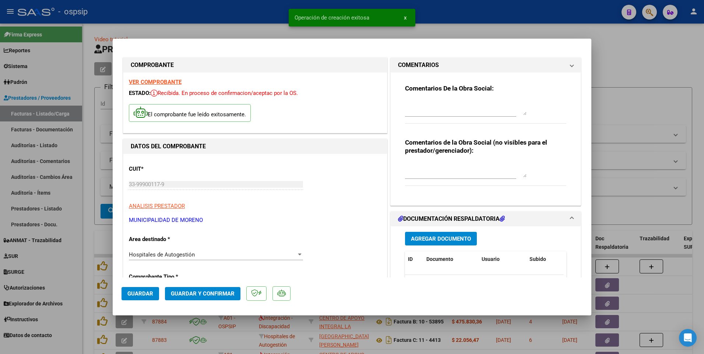
click at [209, 10] on div at bounding box center [352, 177] width 704 height 354
type input "$ 0,00"
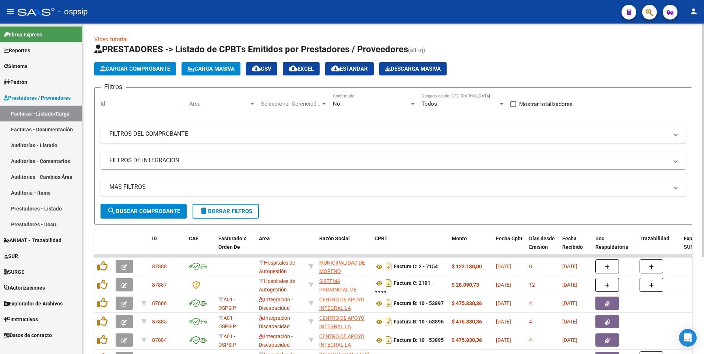
click at [148, 67] on span "Cargar Comprobante" at bounding box center [135, 69] width 70 height 7
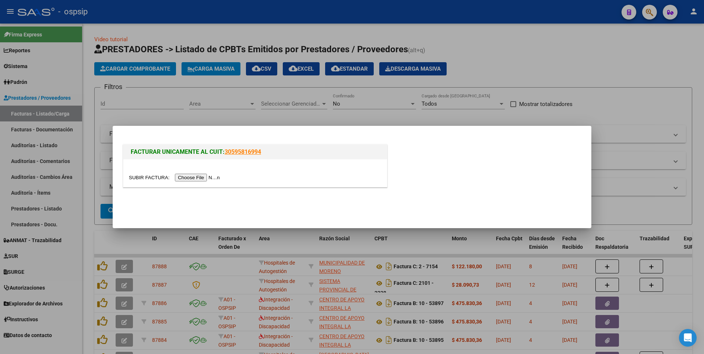
click at [194, 180] on input "file" at bounding box center [175, 178] width 93 height 8
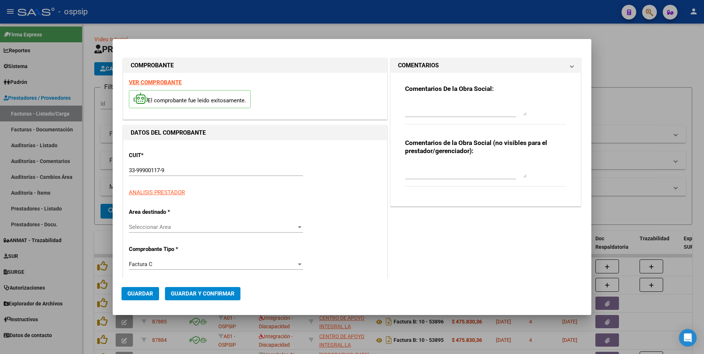
type input "7157"
type input "$ 173.279,00"
type input "2025-08-04"
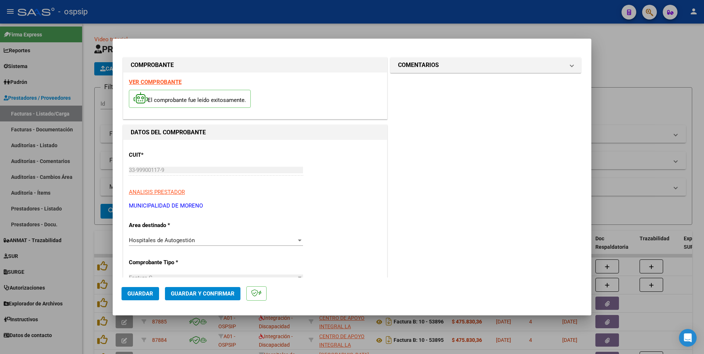
click at [144, 292] on span "Guardar" at bounding box center [140, 293] width 26 height 7
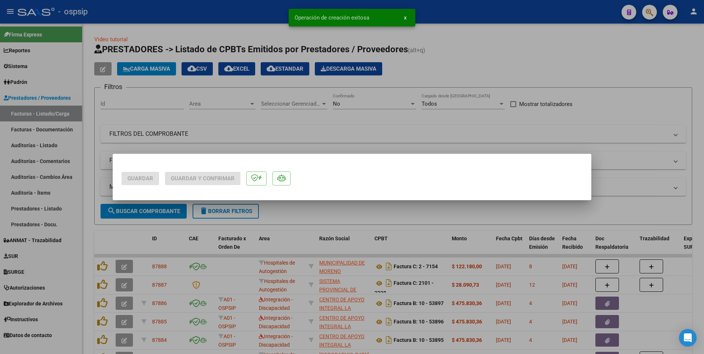
click at [90, 188] on div at bounding box center [352, 177] width 704 height 354
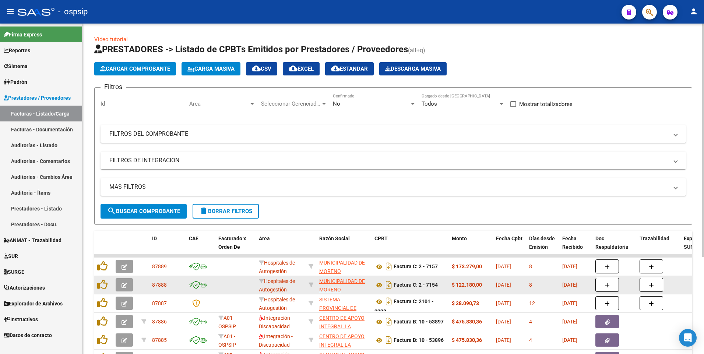
click at [126, 285] on icon "button" at bounding box center [124, 286] width 6 height 6
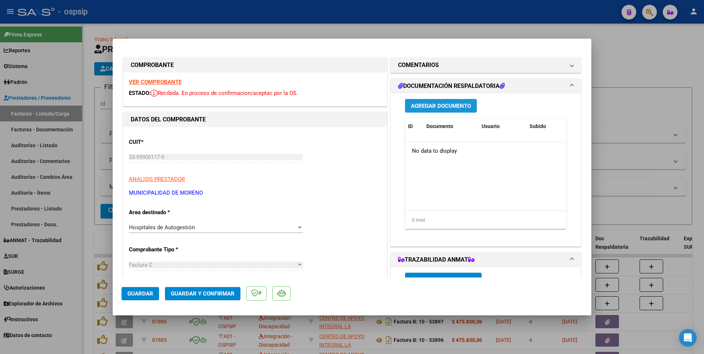
click at [433, 107] on span "Agregar Documento" at bounding box center [441, 106] width 60 height 7
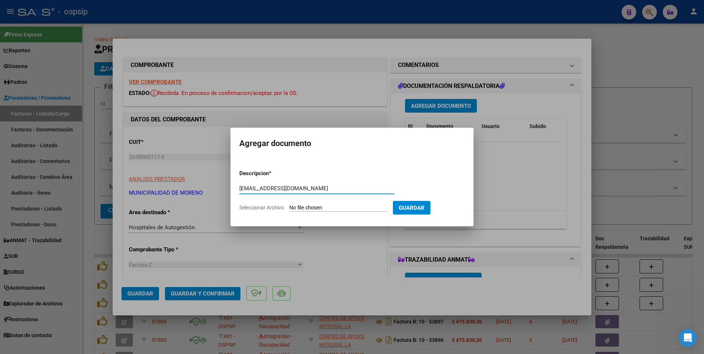
type input "samomoreno2016@gmail.com"
click at [302, 208] on input "Seleccionar Archivo" at bounding box center [338, 208] width 98 height 7
type input "C:\fakepath\7154.pdf"
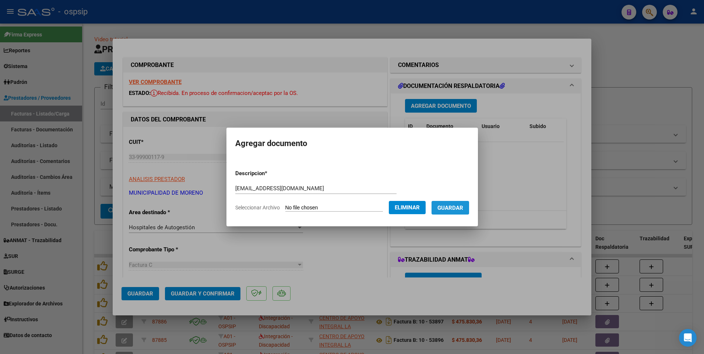
click at [455, 207] on span "Guardar" at bounding box center [450, 208] width 26 height 7
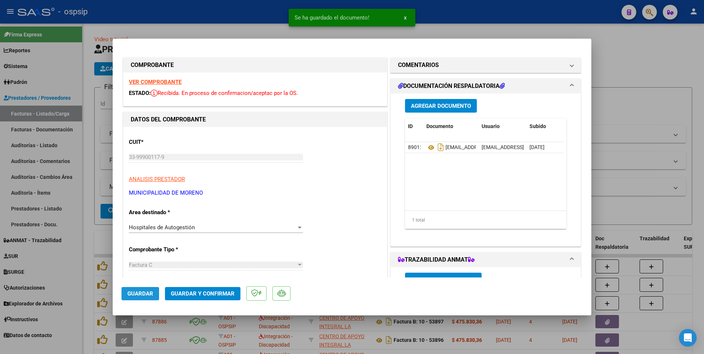
click at [142, 294] on span "Guardar" at bounding box center [140, 293] width 26 height 7
click at [264, 13] on div at bounding box center [352, 177] width 704 height 354
type input "$ 0,00"
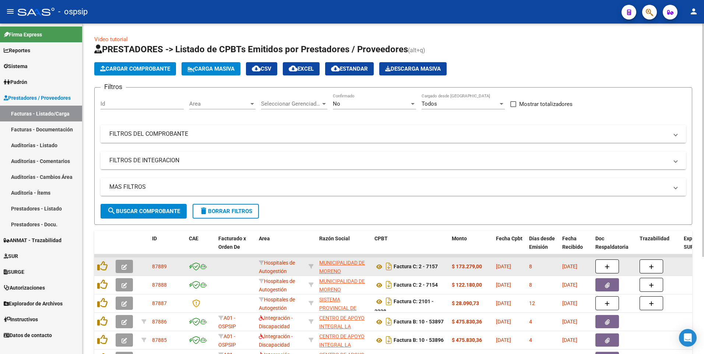
click at [130, 267] on button "button" at bounding box center [124, 266] width 17 height 13
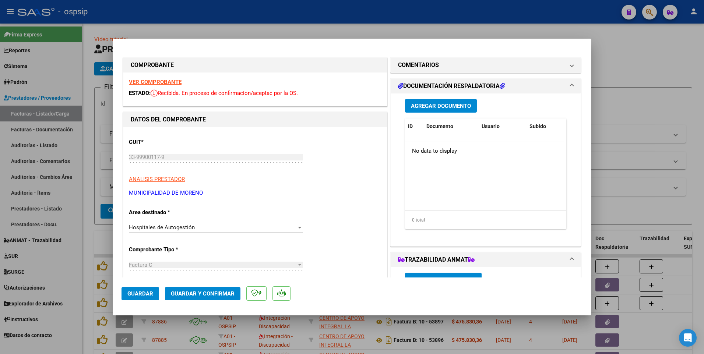
click at [420, 114] on div "Agregar Documento ID Documento Usuario Subido Acción No data to display 0 total…" at bounding box center [485, 166] width 172 height 147
click at [420, 108] on span "Agregar Documento" at bounding box center [441, 106] width 60 height 7
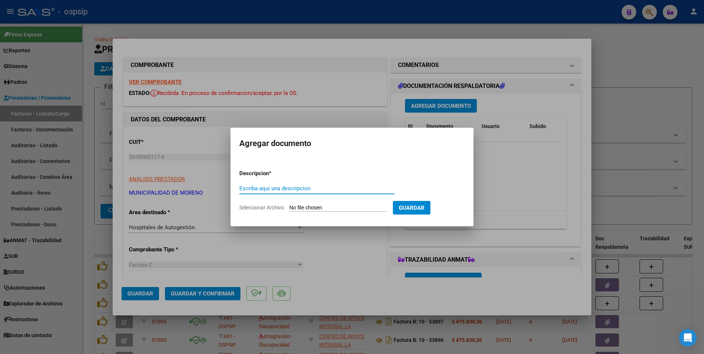
paste input "samomoreno2016@gmail.com"
type input "samomoreno2016@gmail.com"
click at [315, 207] on input "Seleccionar Archivo" at bounding box center [338, 208] width 98 height 7
type input "C:\fakepath\7154.pdf"
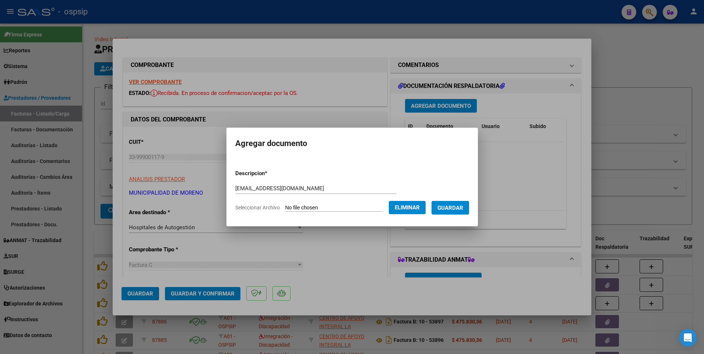
click at [459, 214] on button "Guardar" at bounding box center [450, 208] width 38 height 14
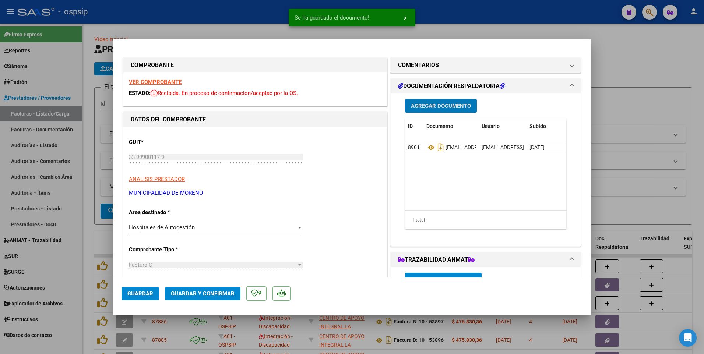
click at [143, 292] on span "Guardar" at bounding box center [140, 293] width 26 height 7
click at [228, 26] on div at bounding box center [352, 177] width 704 height 354
type input "$ 0,00"
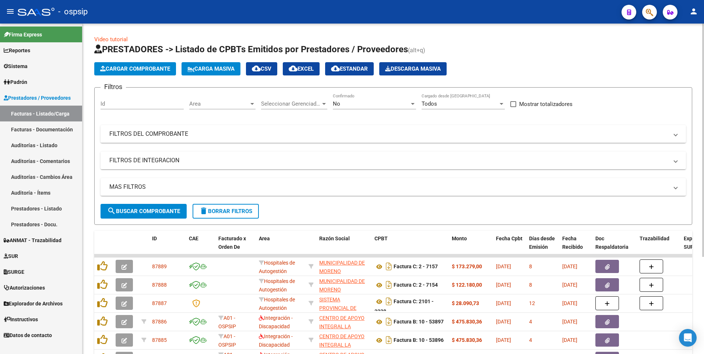
click at [215, 213] on span "delete Borrar Filtros" at bounding box center [225, 211] width 53 height 7
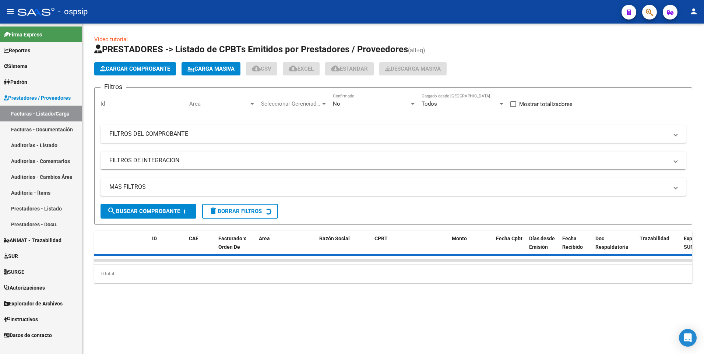
click at [425, 140] on mat-expansion-panel-header "FILTROS DEL COMPROBANTE" at bounding box center [392, 134] width 585 height 18
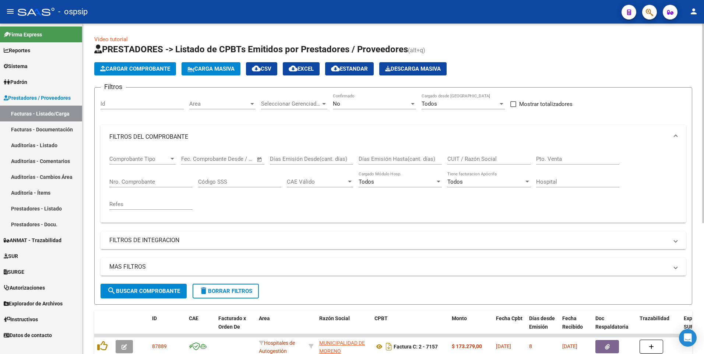
click at [490, 156] on input "CUIT / Razón Social" at bounding box center [488, 159] width 83 height 7
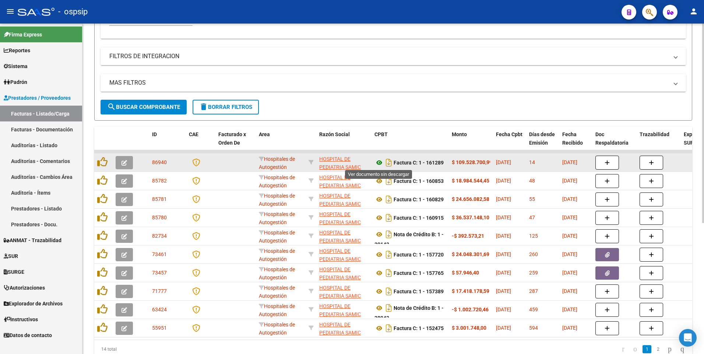
type input "garrahan"
click at [378, 160] on icon at bounding box center [379, 162] width 10 height 9
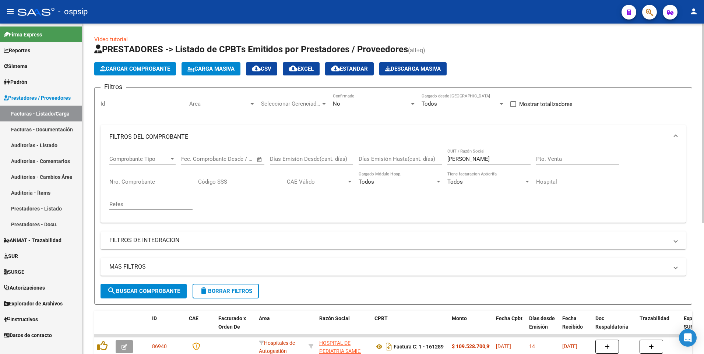
click at [152, 73] on button "Cargar Comprobante" at bounding box center [135, 68] width 82 height 13
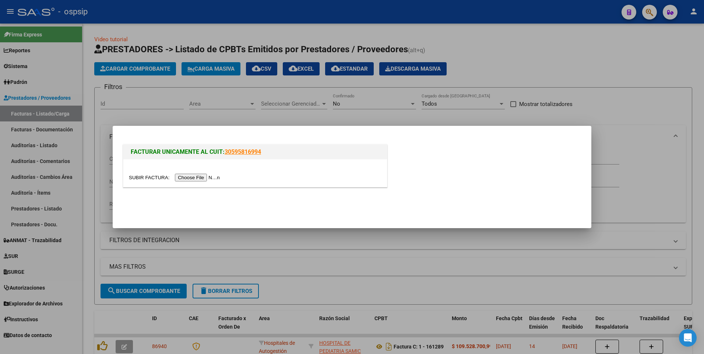
click at [199, 177] on input "file" at bounding box center [175, 178] width 93 height 8
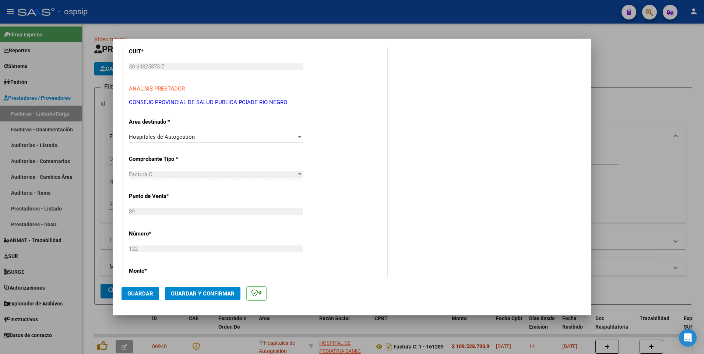
scroll to position [184, 0]
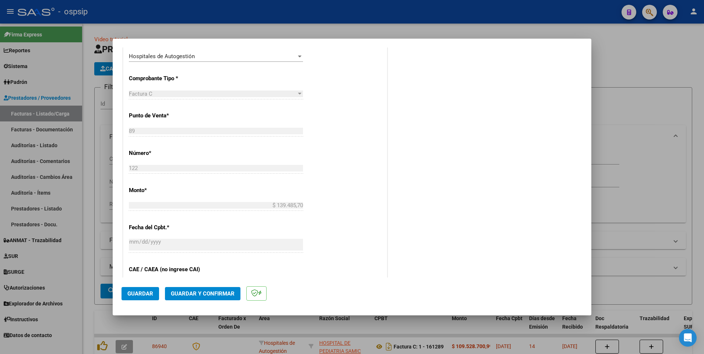
click at [124, 295] on button "Guardar" at bounding box center [140, 293] width 38 height 13
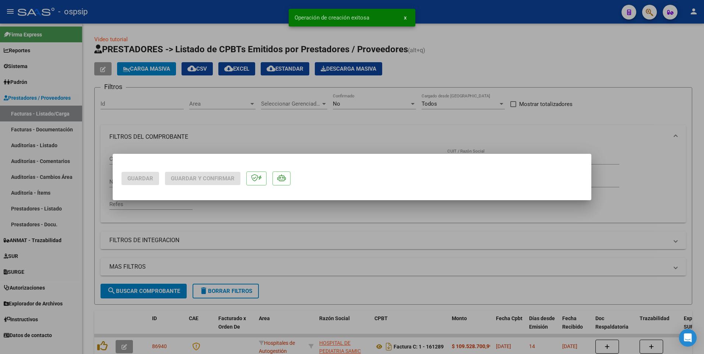
scroll to position [0, 0]
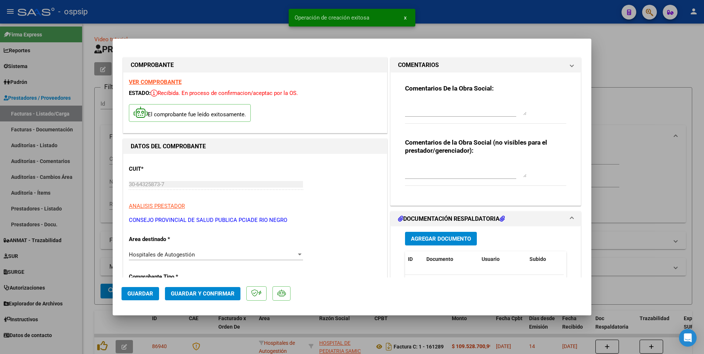
click at [209, 11] on div at bounding box center [352, 177] width 704 height 354
type input "$ 0,00"
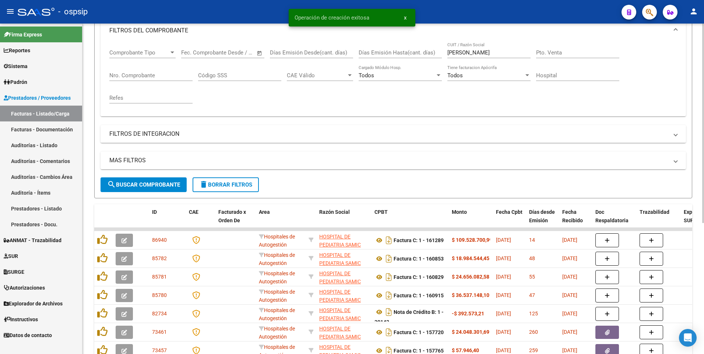
scroll to position [110, 0]
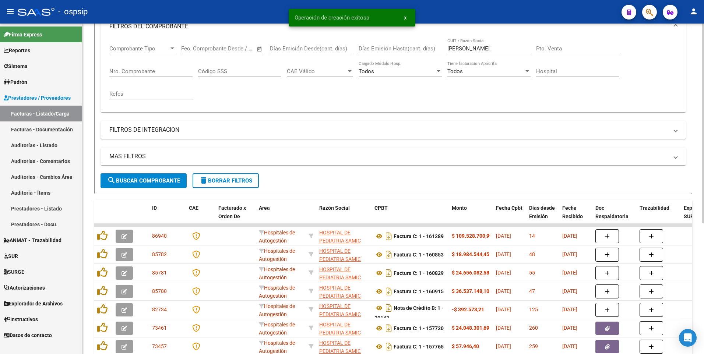
click at [223, 184] on button "delete Borrar Filtros" at bounding box center [226, 180] width 66 height 15
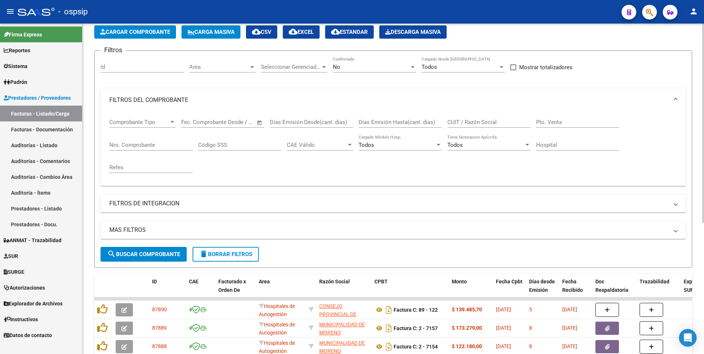
scroll to position [184, 0]
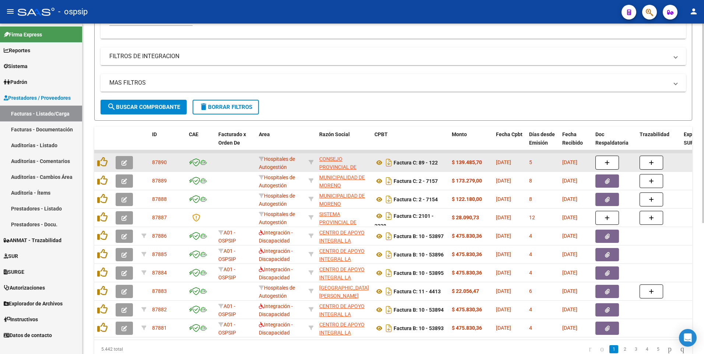
click at [127, 165] on icon "button" at bounding box center [124, 163] width 6 height 6
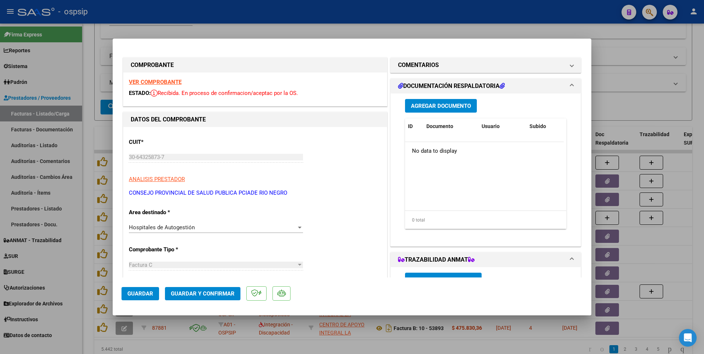
click at [426, 107] on span "Agregar Documento" at bounding box center [441, 106] width 60 height 7
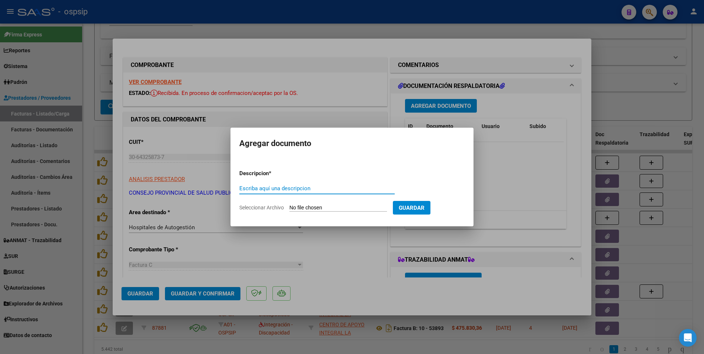
paste input "hazfos@salud.rionegro.gov.ar"
type input "hazfos@salud.rionegro.gov.ar"
click at [338, 209] on input "Seleccionar Archivo" at bounding box center [338, 208] width 98 height 7
type input "C:\fakepath\FACTURA Nº 0089-00000122 (1).zip"
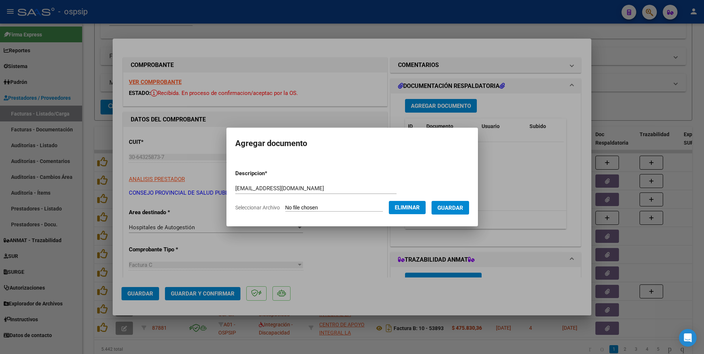
click at [463, 208] on span "Guardar" at bounding box center [450, 208] width 26 height 7
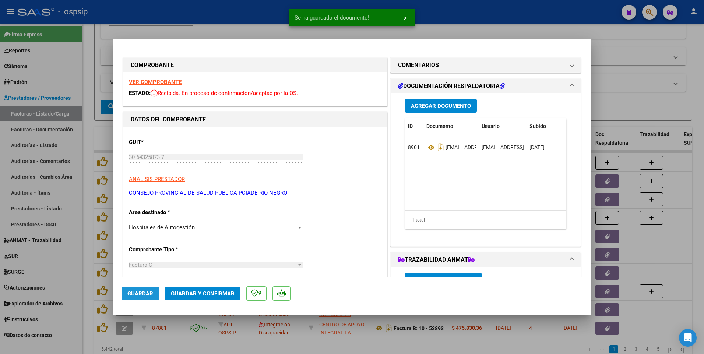
click at [152, 289] on button "Guardar" at bounding box center [140, 293] width 38 height 13
click at [247, 15] on div at bounding box center [352, 177] width 704 height 354
type input "$ 0,00"
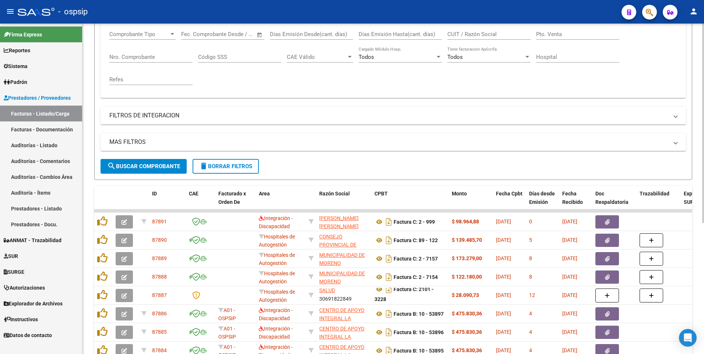
scroll to position [37, 0]
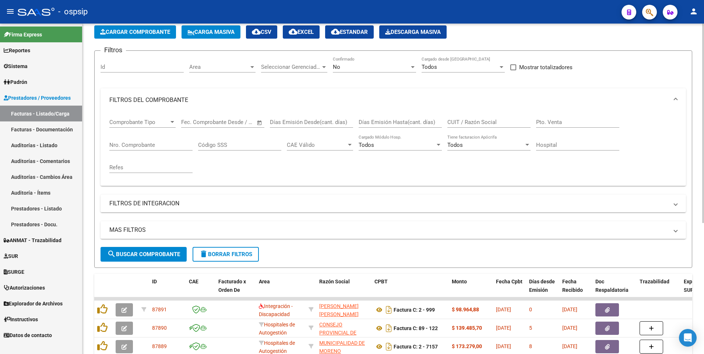
click at [216, 253] on span "delete Borrar Filtros" at bounding box center [225, 254] width 53 height 7
click at [222, 93] on mat-expansion-panel-header "FILTROS DEL COMPROBANTE" at bounding box center [392, 100] width 585 height 24
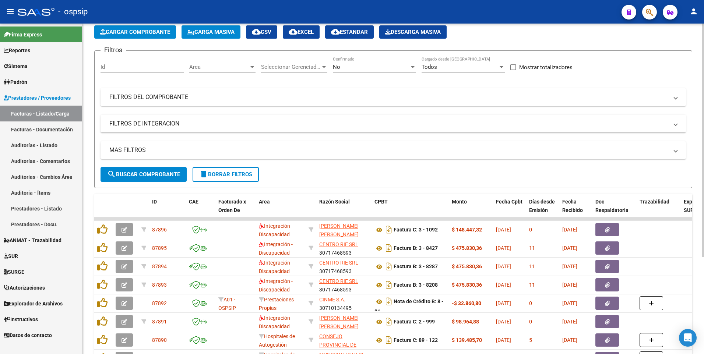
click at [222, 93] on mat-panel-title "FILTROS DEL COMPROBANTE" at bounding box center [388, 97] width 559 height 8
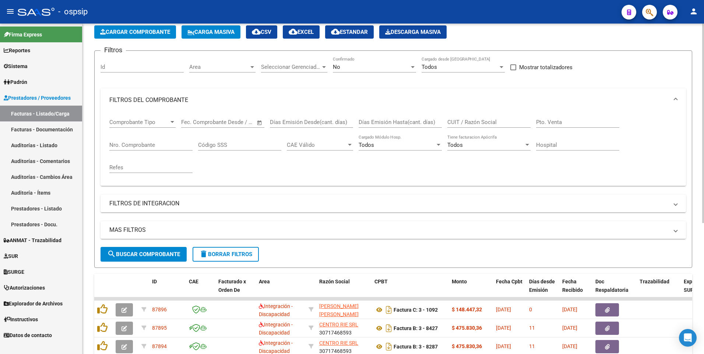
click at [208, 94] on mat-expansion-panel-header "FILTROS DEL COMPROBANTE" at bounding box center [392, 100] width 585 height 24
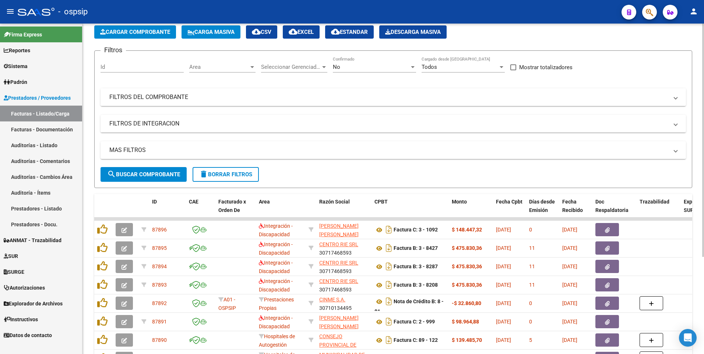
click at [208, 94] on mat-panel-title "FILTROS DEL COMPROBANTE" at bounding box center [388, 97] width 559 height 8
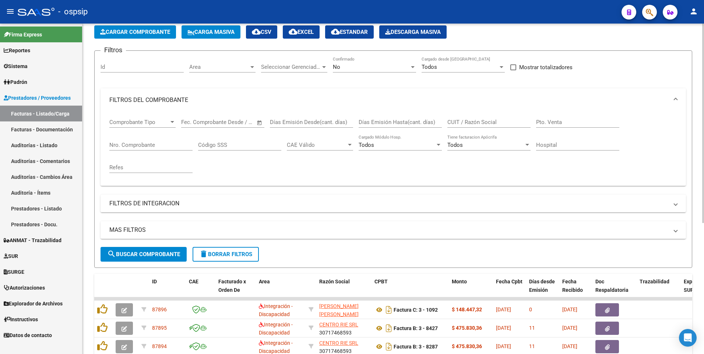
click at [171, 99] on mat-panel-title "FILTROS DEL COMPROBANTE" at bounding box center [388, 100] width 559 height 8
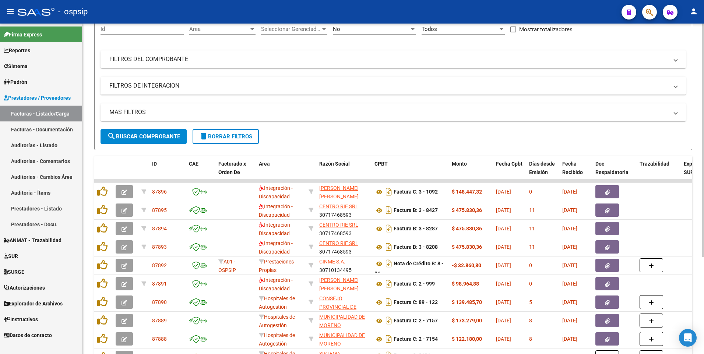
scroll to position [64, 0]
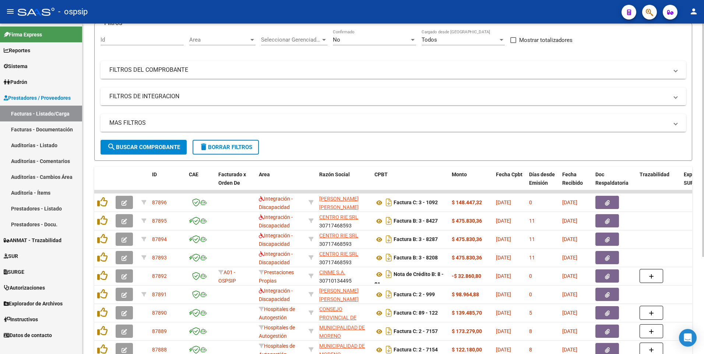
click at [147, 69] on mat-panel-title "FILTROS DEL COMPROBANTE" at bounding box center [388, 70] width 559 height 8
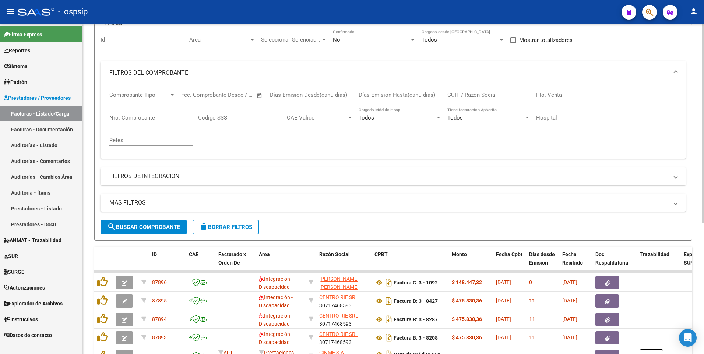
click at [152, 119] on input "Nro. Comprobante" at bounding box center [150, 117] width 83 height 7
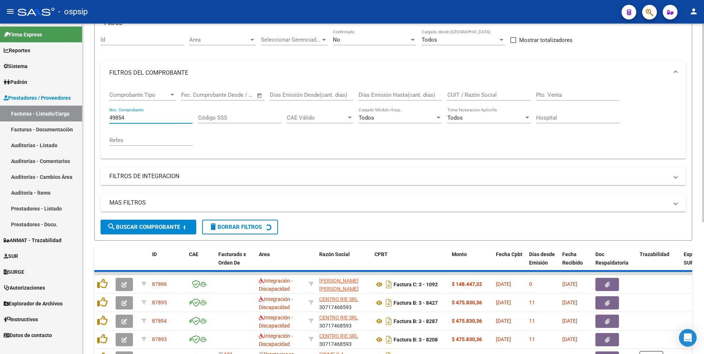
scroll to position [52, 0]
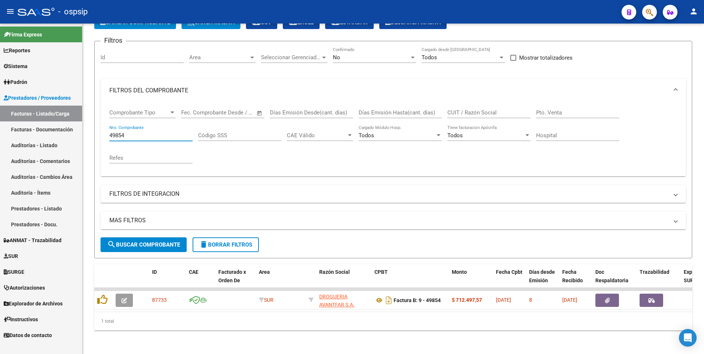
type input "49854"
drag, startPoint x: 213, startPoint y: 241, endPoint x: 215, endPoint y: 237, distance: 4.1
click at [213, 241] on span "delete Borrar Filtros" at bounding box center [225, 244] width 53 height 7
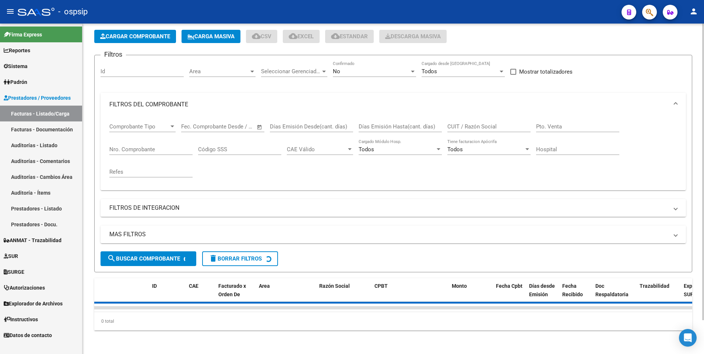
scroll to position [0, 0]
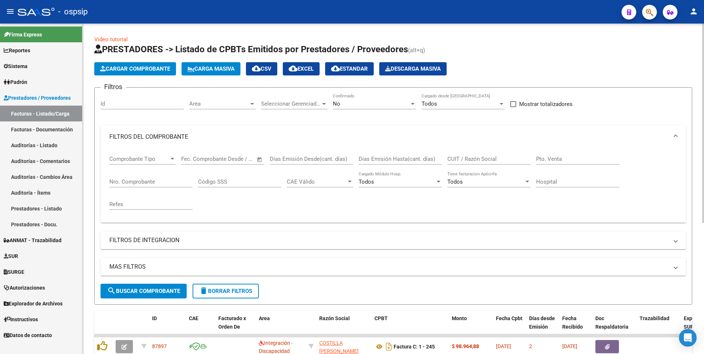
click at [139, 78] on app-list-header "PRESTADORES -> Listado de CPBTs Emitidos por Prestadores / Proveedores (alt+q) …" at bounding box center [393, 173] width 598 height 261
click at [141, 70] on span "Cargar Comprobante" at bounding box center [135, 69] width 70 height 7
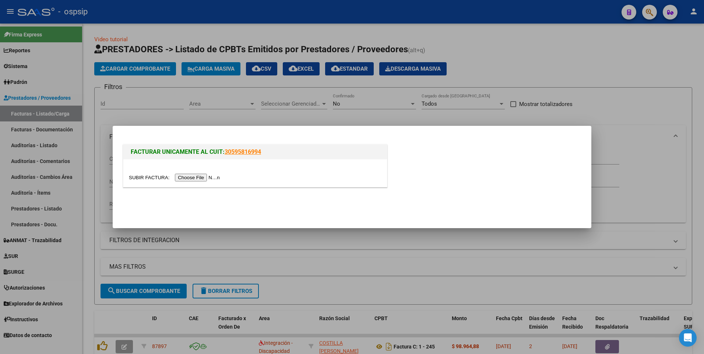
click at [189, 178] on input "file" at bounding box center [175, 178] width 93 height 8
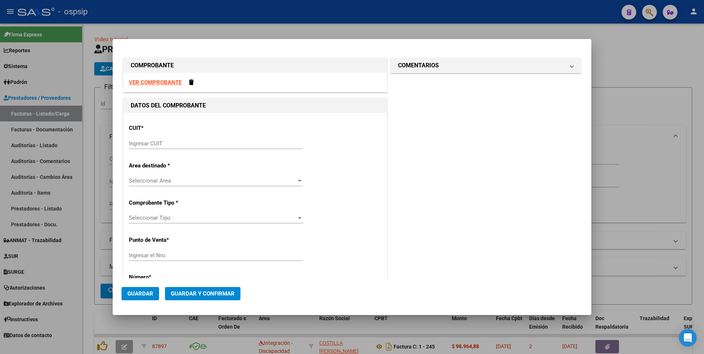
click at [159, 84] on strong "VER COMPROBANTE" at bounding box center [155, 82] width 53 height 7
click at [144, 143] on input "Ingresar CUIT" at bounding box center [216, 143] width 174 height 7
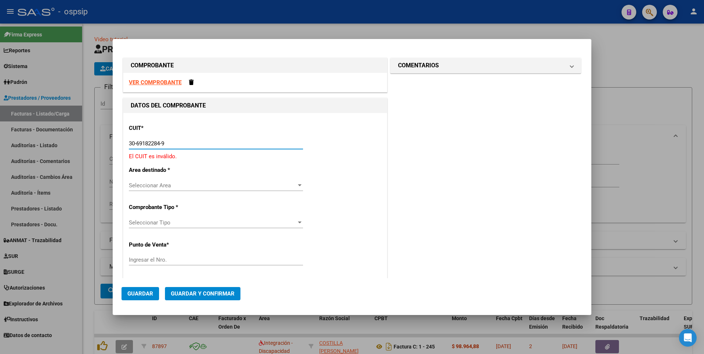
type input "30-69182284-9"
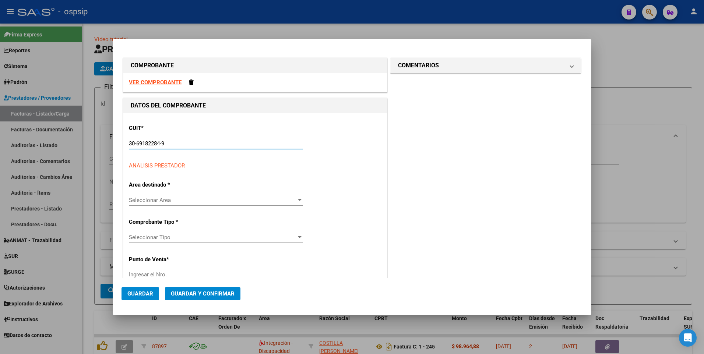
type input "2101"
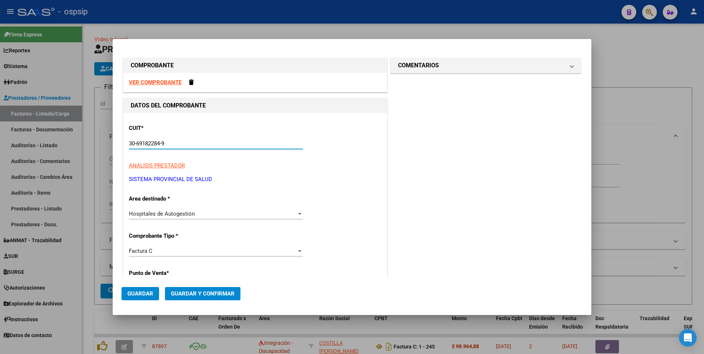
type input "30-69182284-9"
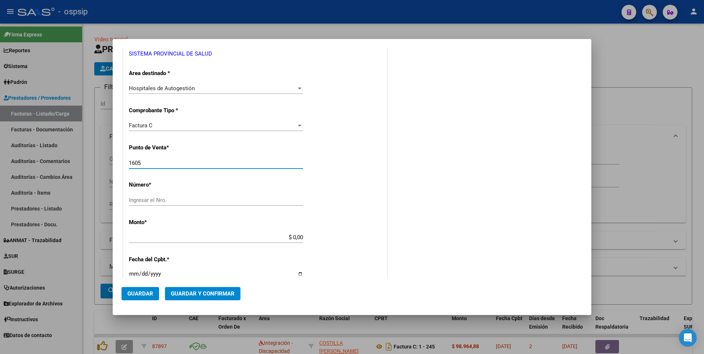
type input "1605"
type input "28742"
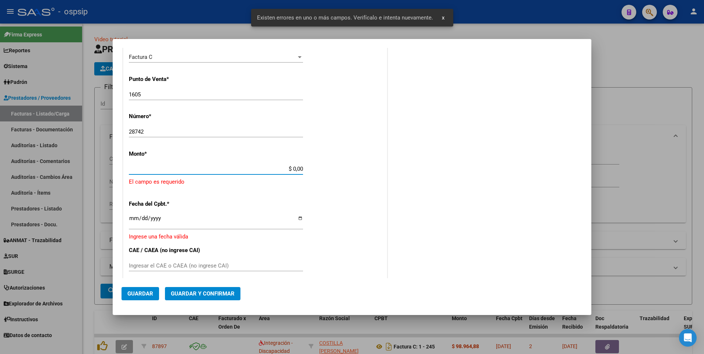
scroll to position [197, 0]
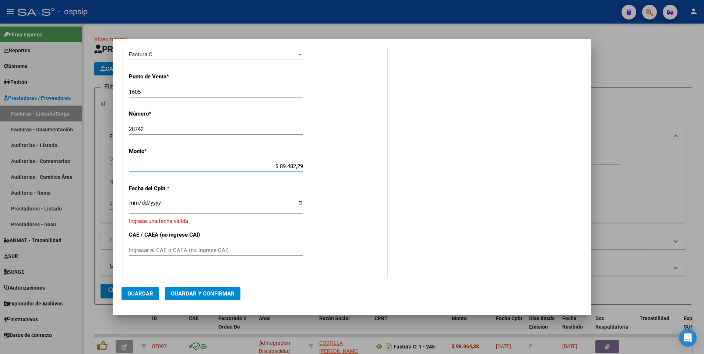
type input "$ 894.822,95"
click at [192, 195] on div "CUIT * 30-69182284-9 Ingresar CUIT ANALISIS PRESTADOR SISTEMA PROVINCIAL DE SAL…" at bounding box center [255, 179] width 264 height 526
click at [124, 200] on div "CUIT * 30-69182284-9 Ingresar CUIT ANALISIS PRESTADOR SISTEMA PROVINCIAL DE SAL…" at bounding box center [255, 179] width 264 height 526
click at [132, 203] on input "Ingresar la fecha" at bounding box center [216, 206] width 174 height 12
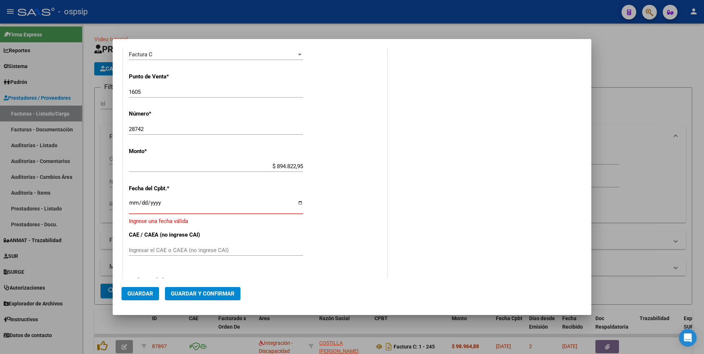
click at [132, 203] on input "Ingresar la fecha" at bounding box center [216, 206] width 174 height 12
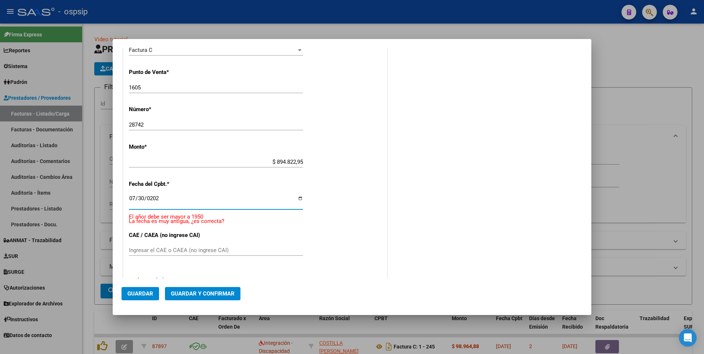
type input "2025-07-30"
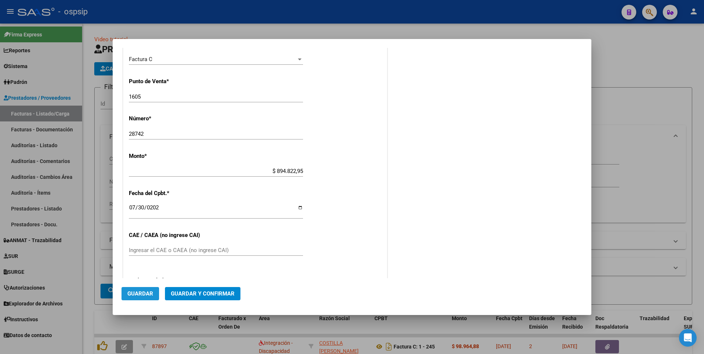
click at [142, 299] on button "Guardar" at bounding box center [140, 293] width 38 height 13
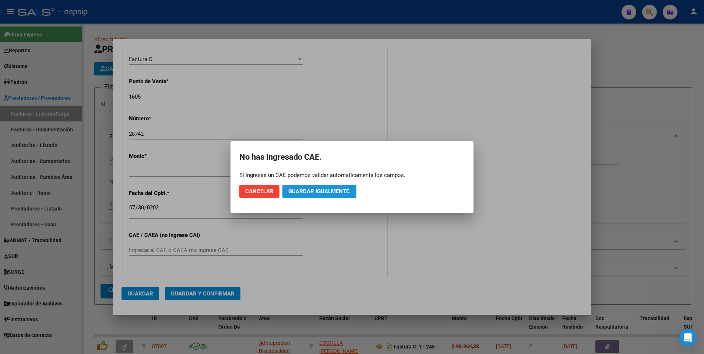
click at [299, 191] on span "Guardar igualmente." at bounding box center [319, 191] width 62 height 7
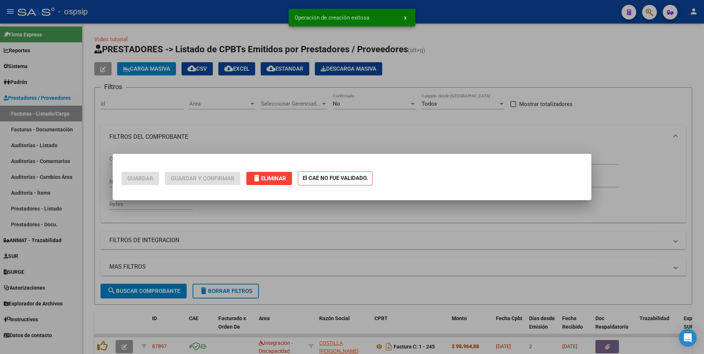
scroll to position [0, 0]
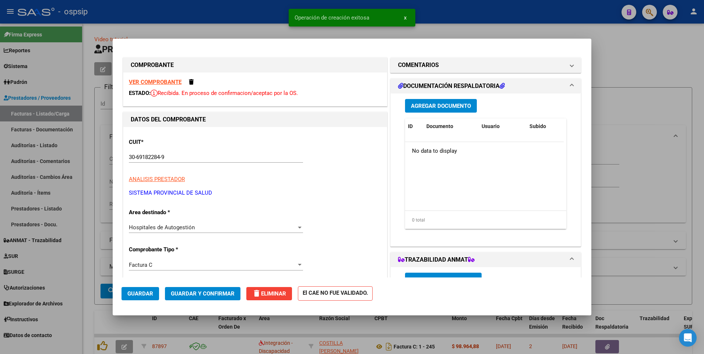
click at [443, 104] on span "Agregar Documento" at bounding box center [441, 106] width 60 height 7
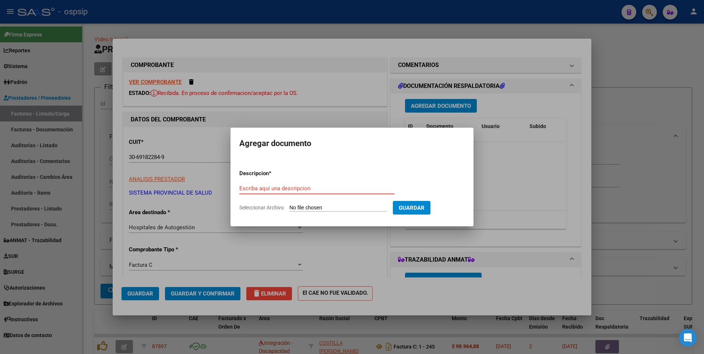
paste input "recuperodecostohnj.2@gmail.com"
type input "recuperodecostohnj.2@gmail.com"
click at [309, 208] on input "Seleccionar Archivo" at bounding box center [338, 208] width 98 height 7
type input "C:\fakepath\RV_ HOSPITAL DEL NIÑO JESUS - OBRA SOCIAL DEL PERSONAL DE SEGURIDAD…"
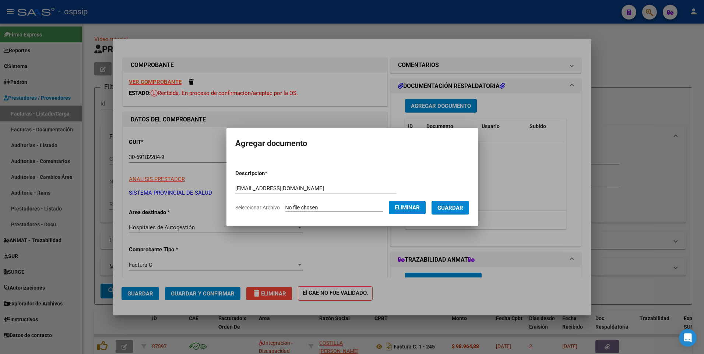
click at [431, 207] on app-file-uploader "Seleccionar Archivo Eliminar" at bounding box center [333, 207] width 196 height 7
click at [445, 208] on button "Guardar" at bounding box center [450, 208] width 38 height 14
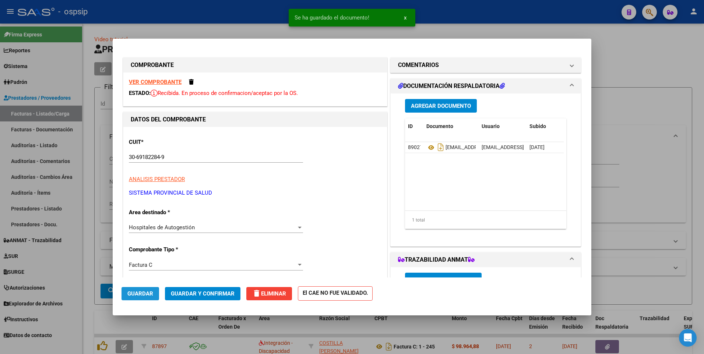
click at [148, 294] on span "Guardar" at bounding box center [140, 293] width 26 height 7
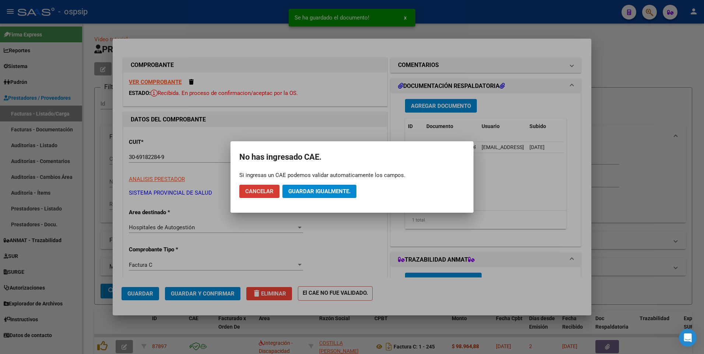
click at [307, 196] on button "Guardar igualmente." at bounding box center [319, 191] width 74 height 13
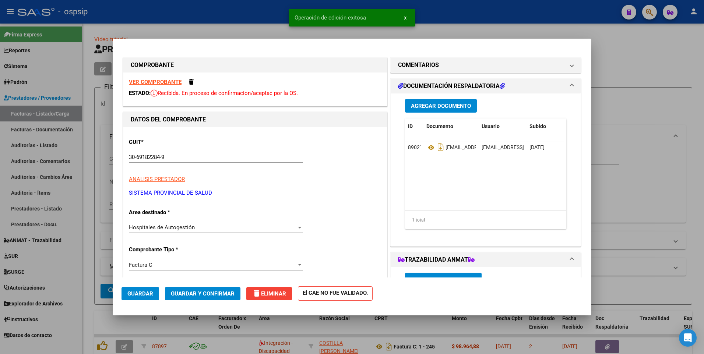
click at [249, 22] on div at bounding box center [352, 177] width 704 height 354
type input "$ 0,00"
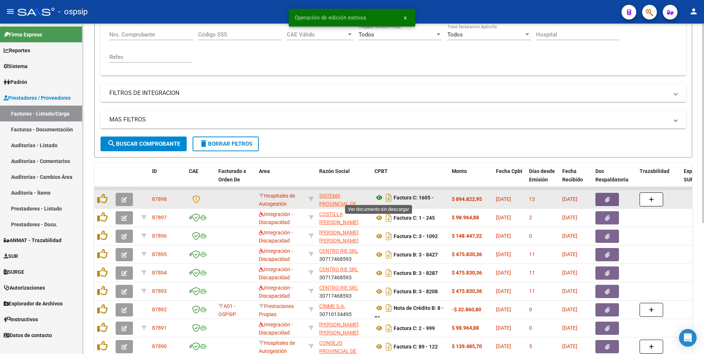
scroll to position [4, 0]
